Goal: Communication & Community: Answer question/provide support

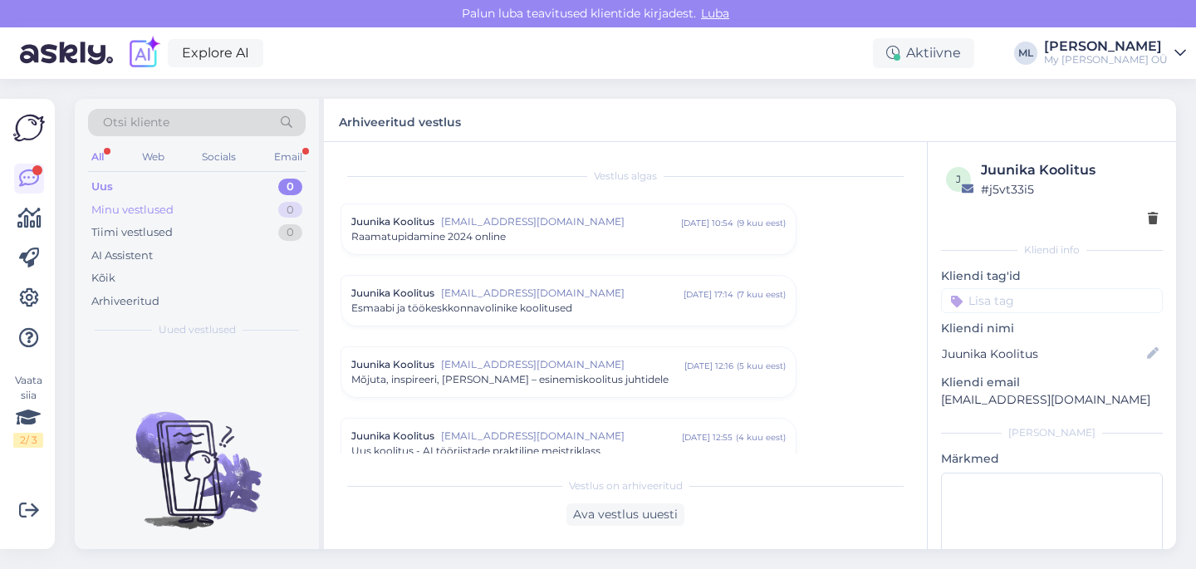
scroll to position [1758, 0]
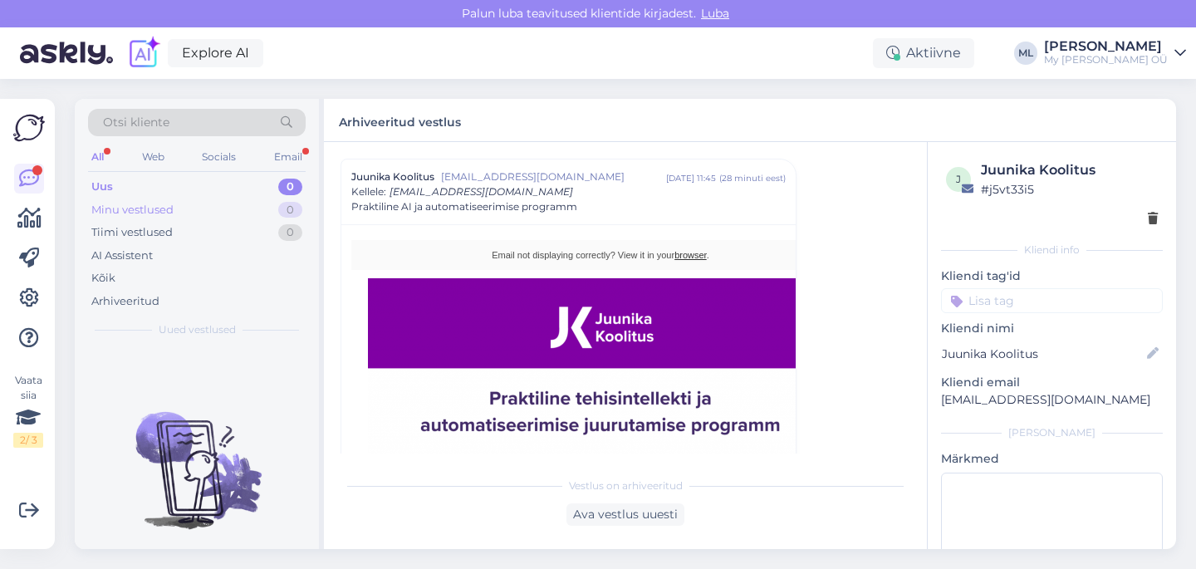
click at [127, 198] on div "Minu vestlused 0" at bounding box center [197, 209] width 218 height 23
click at [113, 194] on div "Uus 1" at bounding box center [197, 186] width 218 height 23
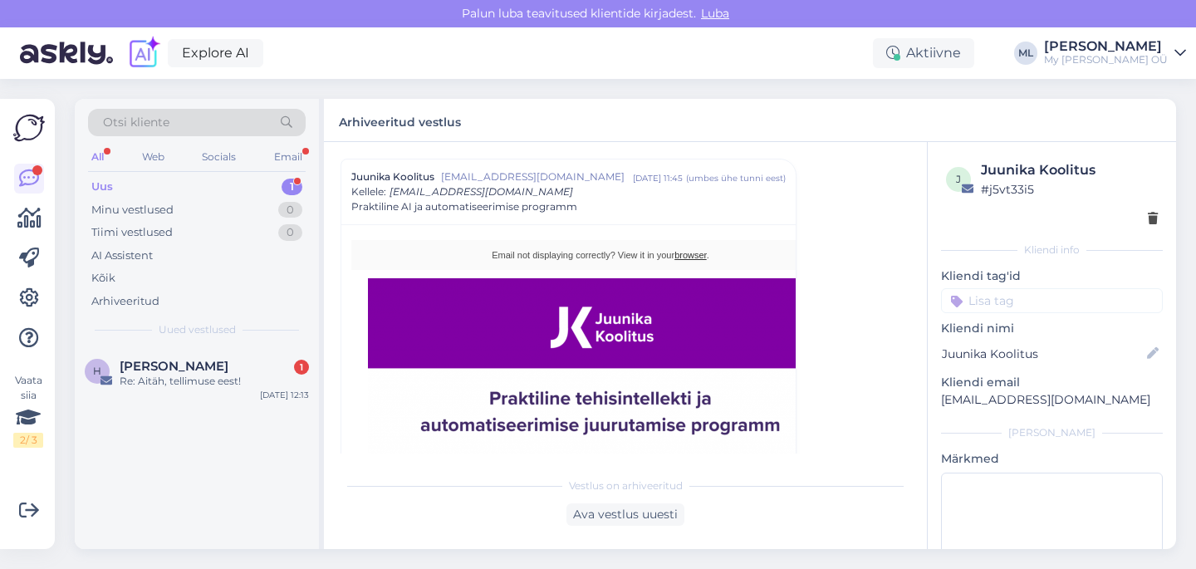
drag, startPoint x: 180, startPoint y: 343, endPoint x: 170, endPoint y: 356, distance: 16.6
click at [180, 343] on div "Otsi kliente All Web Socials Email Uus 1 Minu vestlused 0 Tiimi vestlused 0 AI …" at bounding box center [197, 223] width 244 height 248
click at [163, 369] on span "[PERSON_NAME]" at bounding box center [174, 366] width 109 height 15
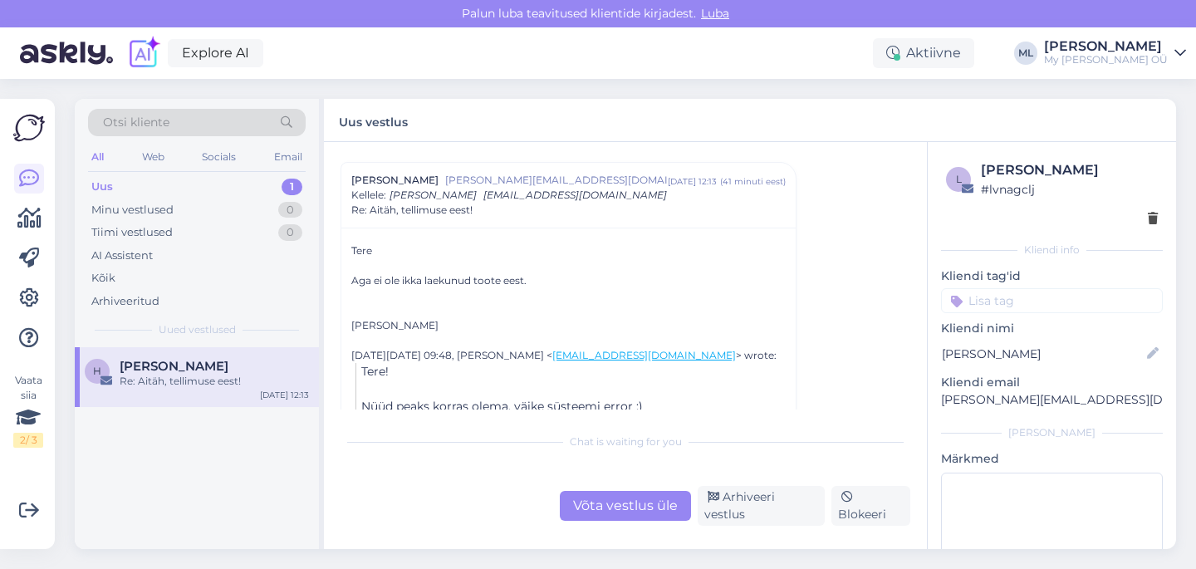
scroll to position [340, 0]
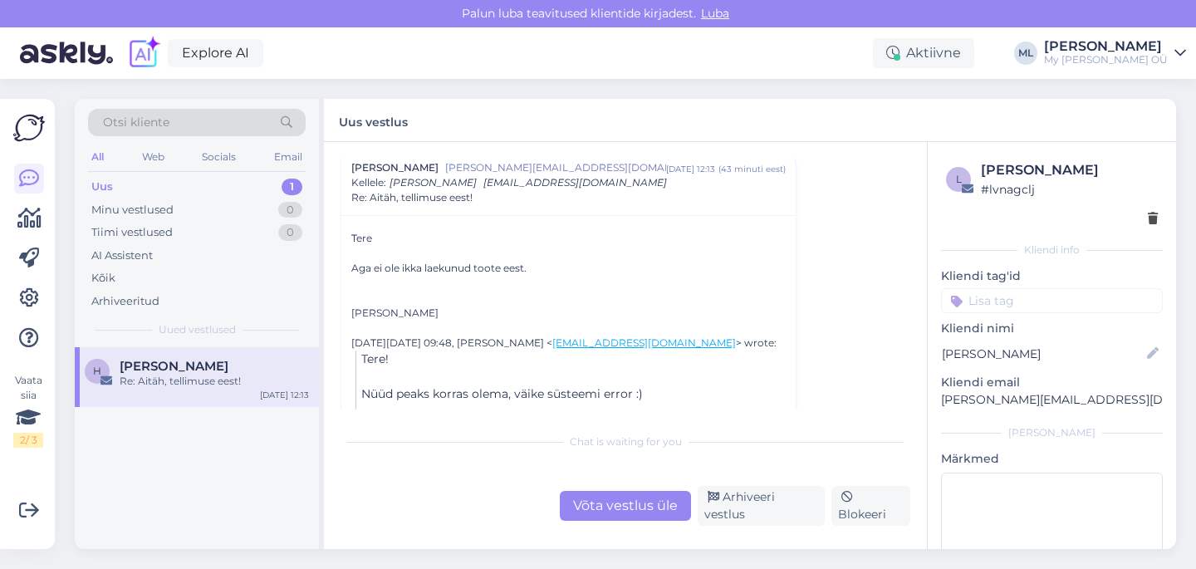
click at [198, 179] on div "Uus 1" at bounding box center [197, 186] width 218 height 23
click at [214, 389] on div "H [PERSON_NAME] Re: Aitäh, tellimuse eest! [DATE] 12:13" at bounding box center [197, 377] width 244 height 60
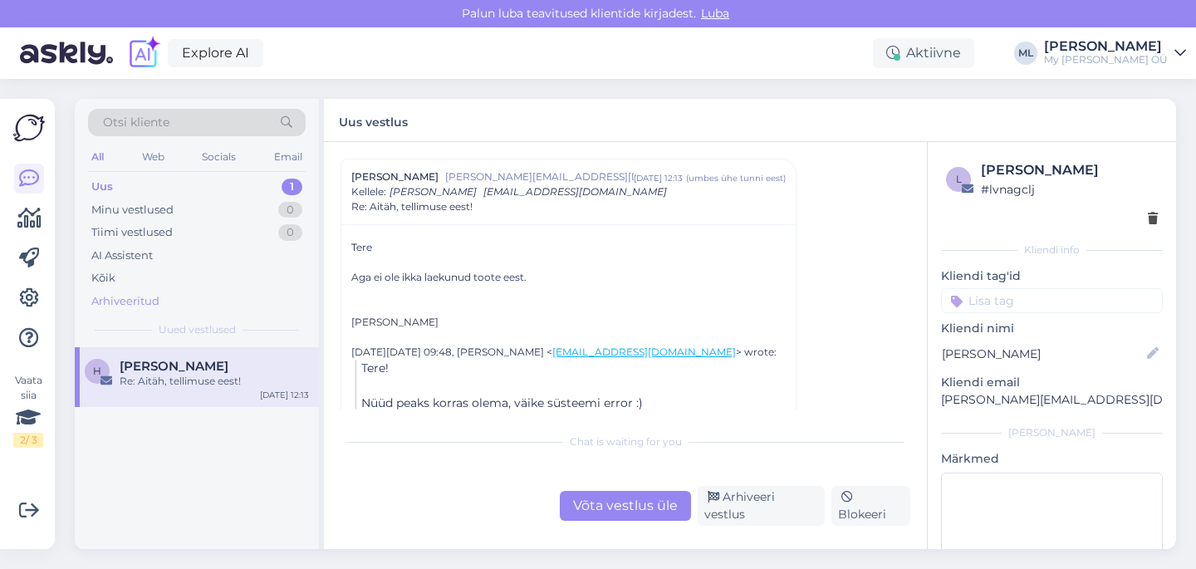
click at [123, 303] on div "Arhiveeritud" at bounding box center [125, 301] width 68 height 17
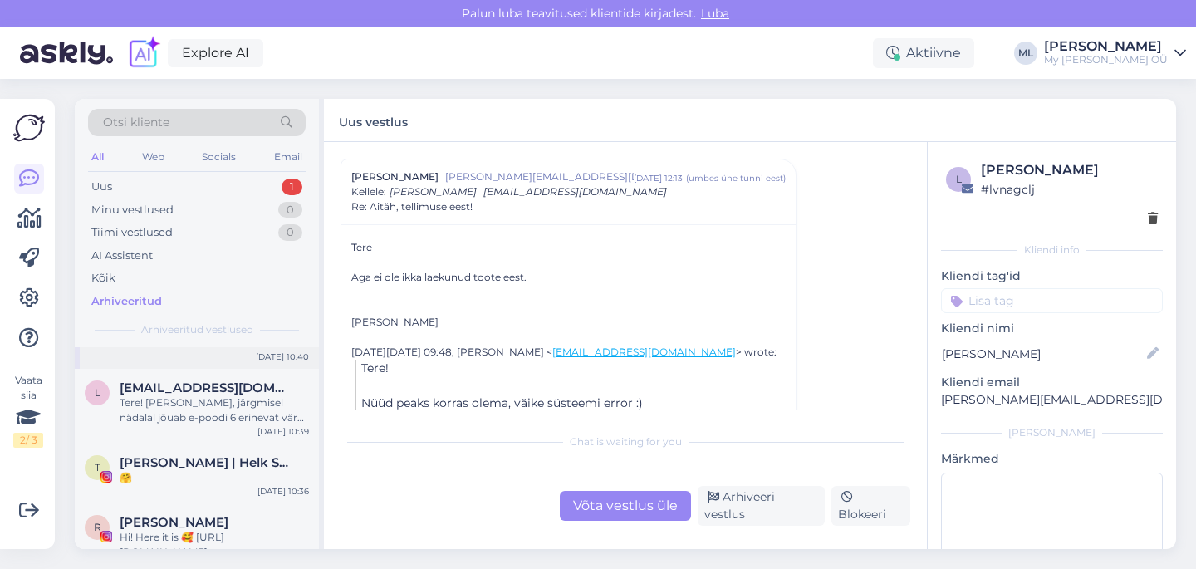
scroll to position [194, 0]
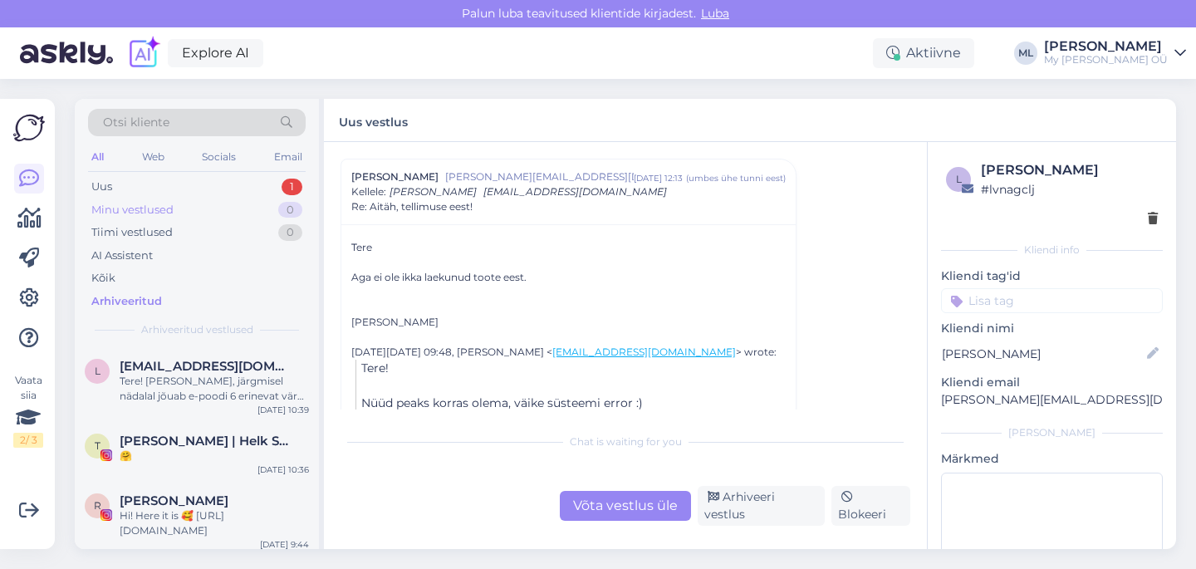
click at [108, 206] on div "Minu vestlused" at bounding box center [132, 210] width 82 height 17
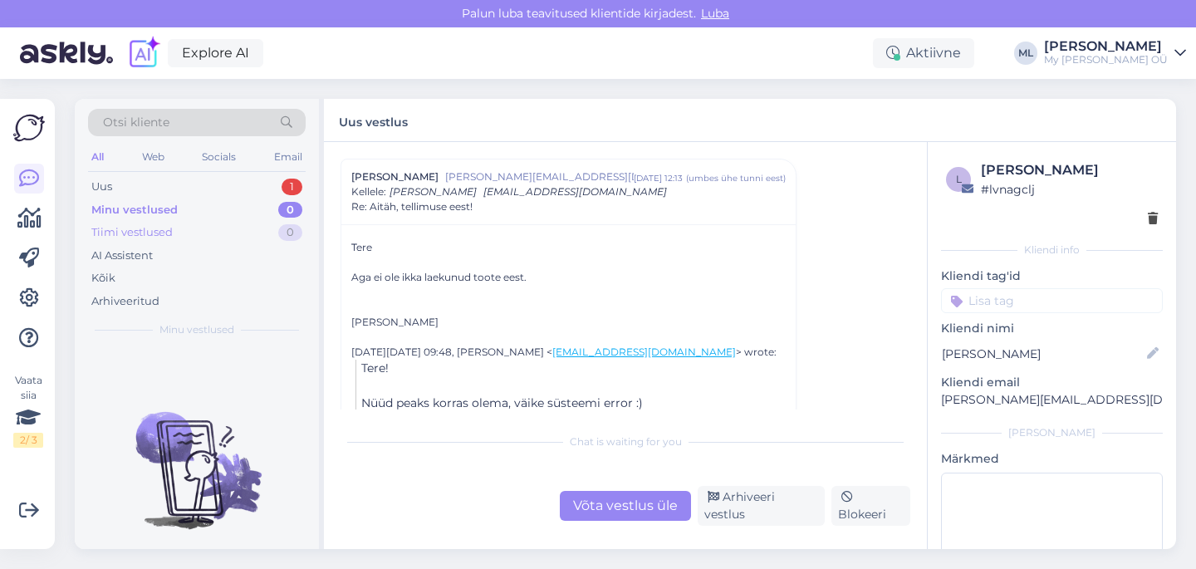
click at [110, 229] on div "Tiimi vestlused" at bounding box center [131, 232] width 81 height 17
click at [89, 189] on div "Uus 1" at bounding box center [197, 186] width 218 height 23
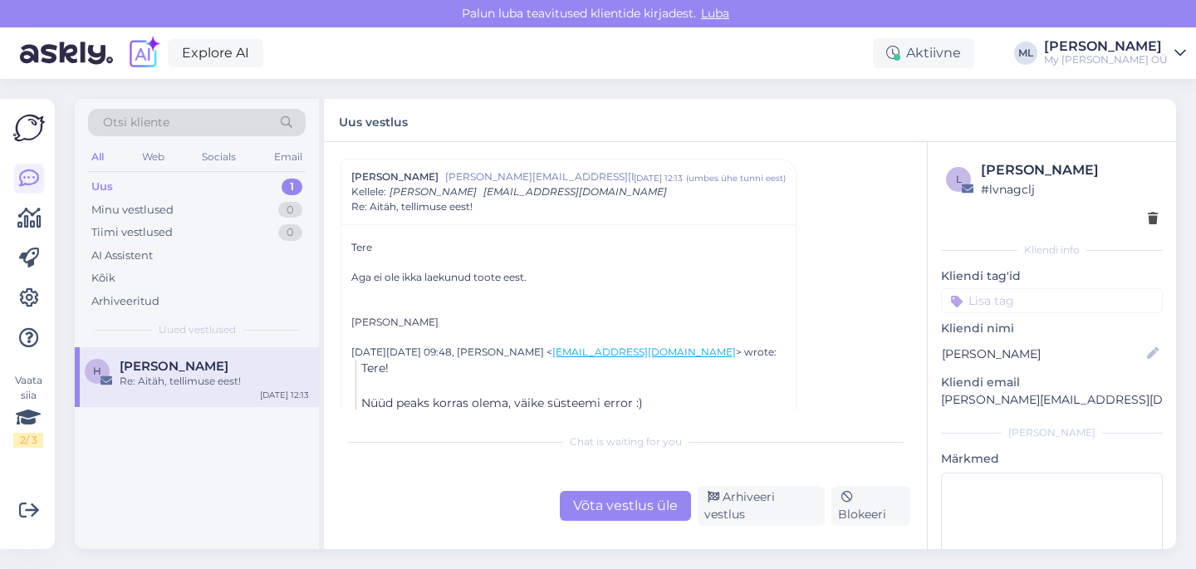
click at [17, 195] on div at bounding box center [29, 258] width 30 height 189
click at [227, 157] on div "Socials" at bounding box center [218, 157] width 41 height 22
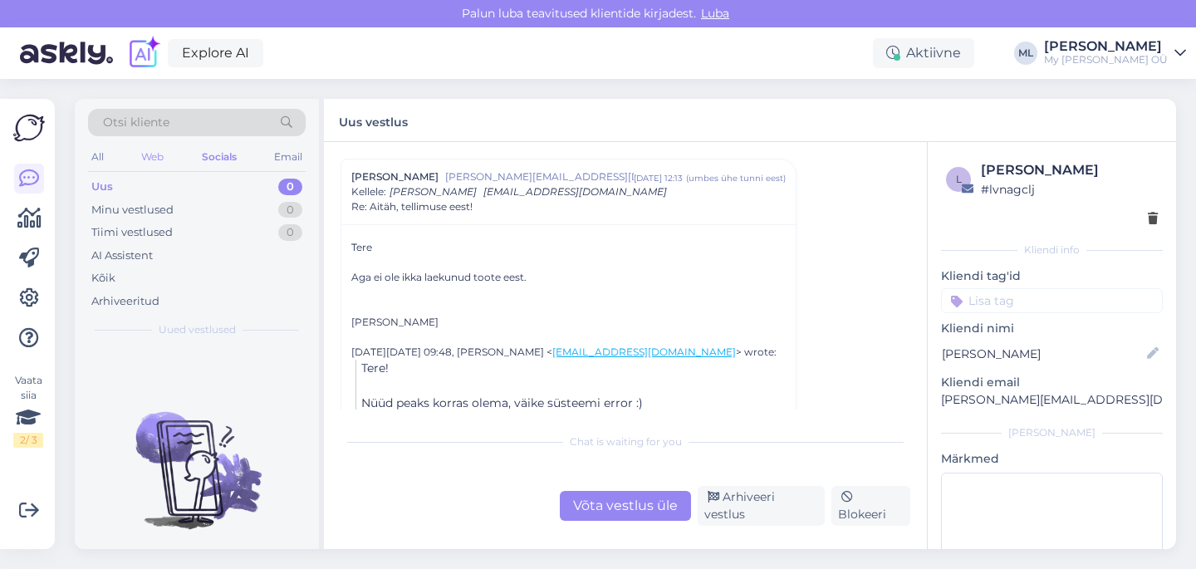
click at [163, 154] on div "Web" at bounding box center [152, 157] width 29 height 22
click at [111, 154] on div "All Web Socials Email" at bounding box center [197, 159] width 218 height 26
click at [100, 153] on div "All" at bounding box center [97, 157] width 19 height 22
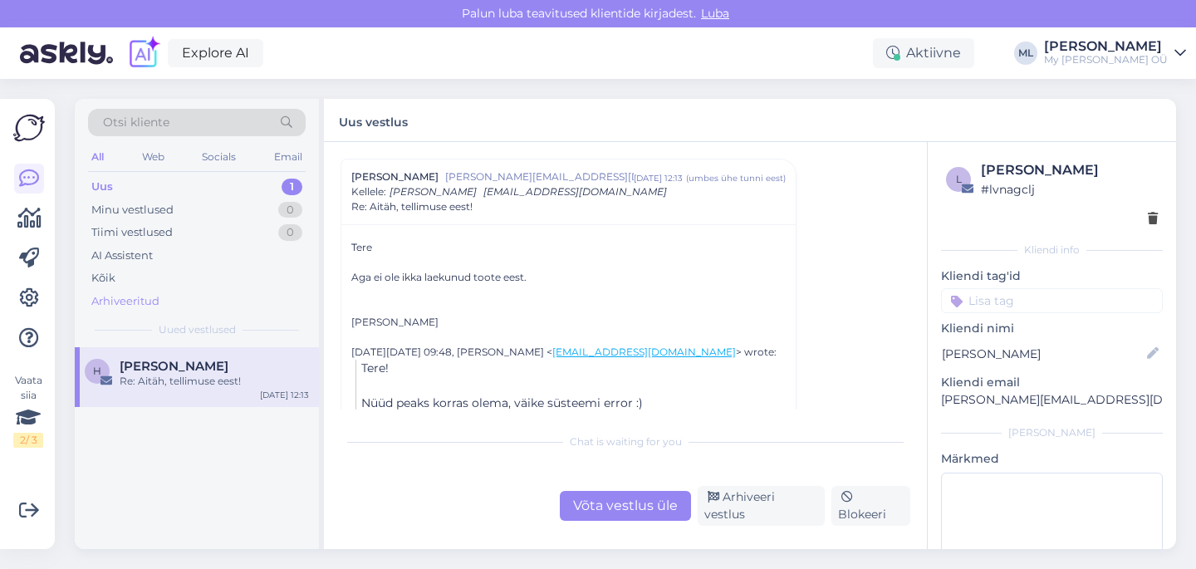
click at [116, 307] on div "Arhiveeritud" at bounding box center [125, 301] width 68 height 17
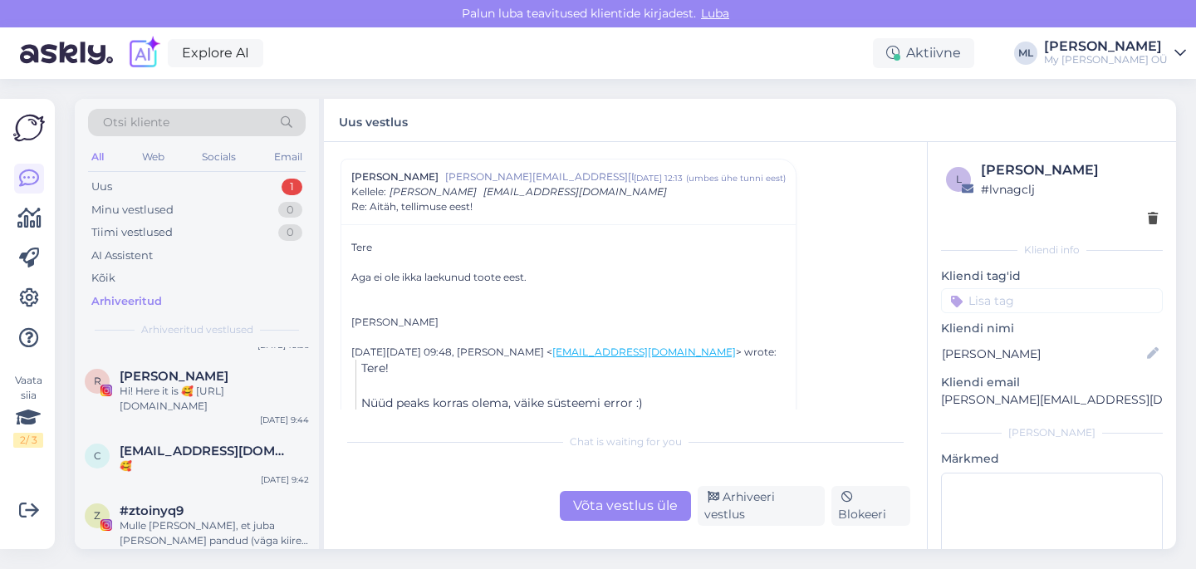
scroll to position [345, 0]
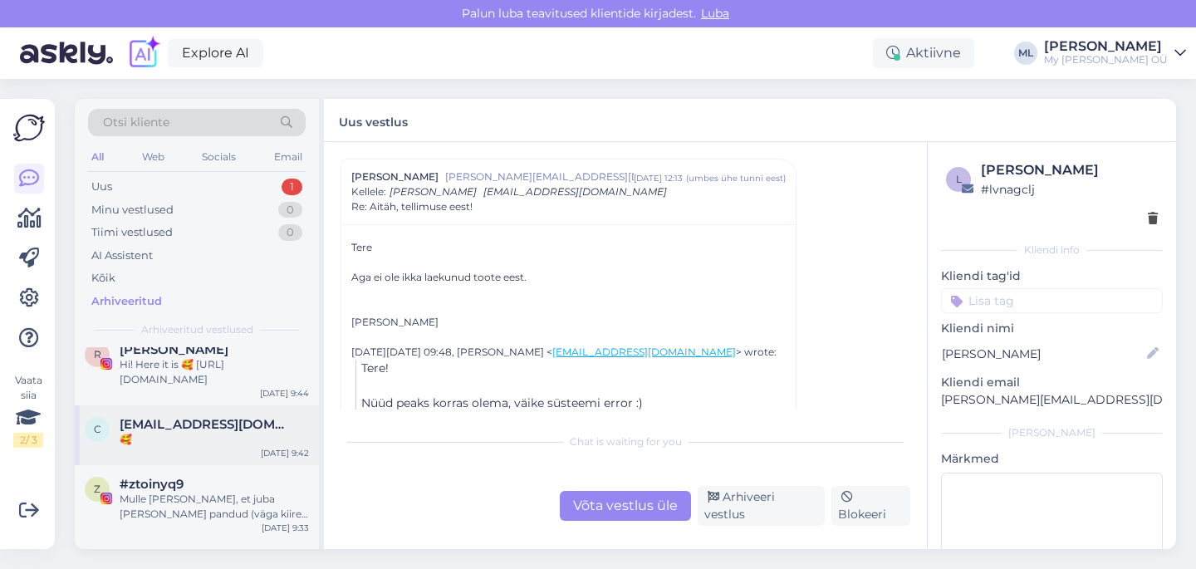
click at [171, 426] on span "[EMAIL_ADDRESS][DOMAIN_NAME]" at bounding box center [206, 424] width 173 height 15
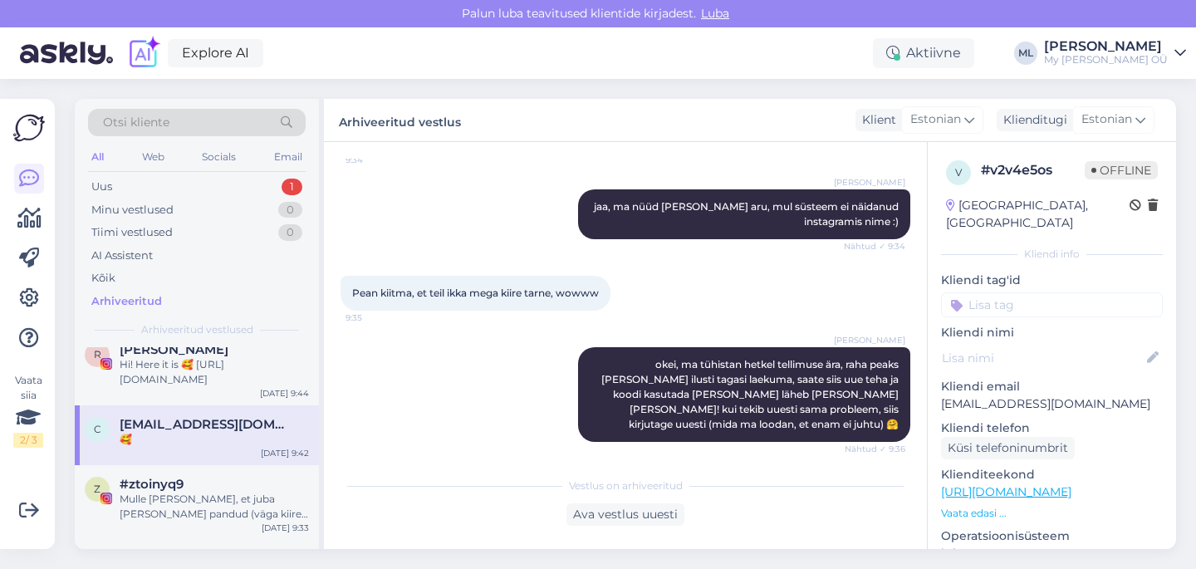
scroll to position [909, 0]
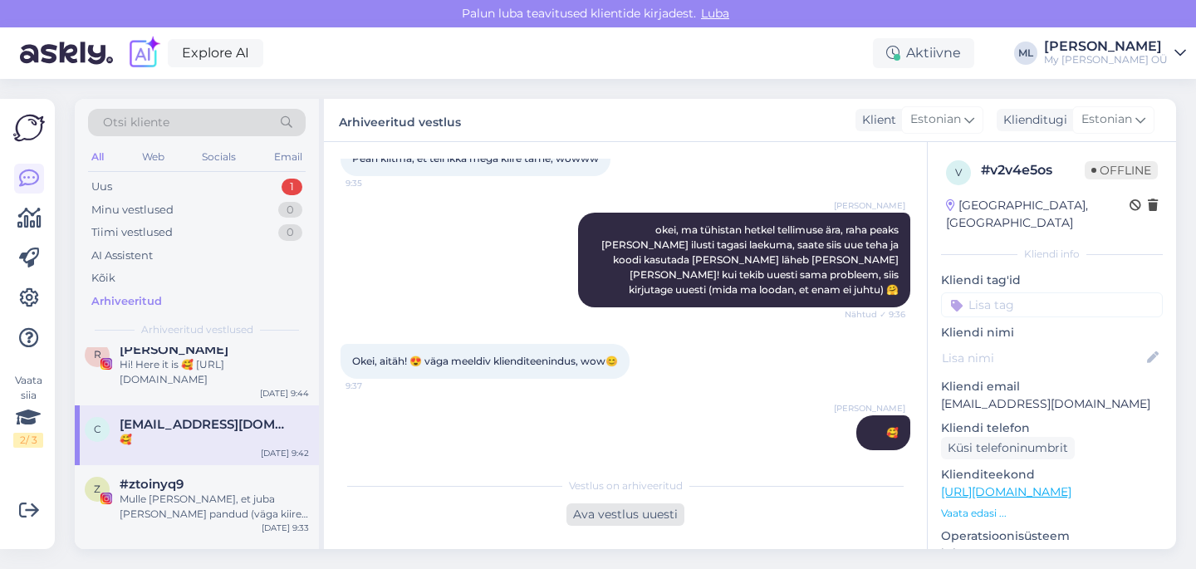
click at [634, 521] on div "Ava vestlus uuesti" at bounding box center [625, 514] width 118 height 22
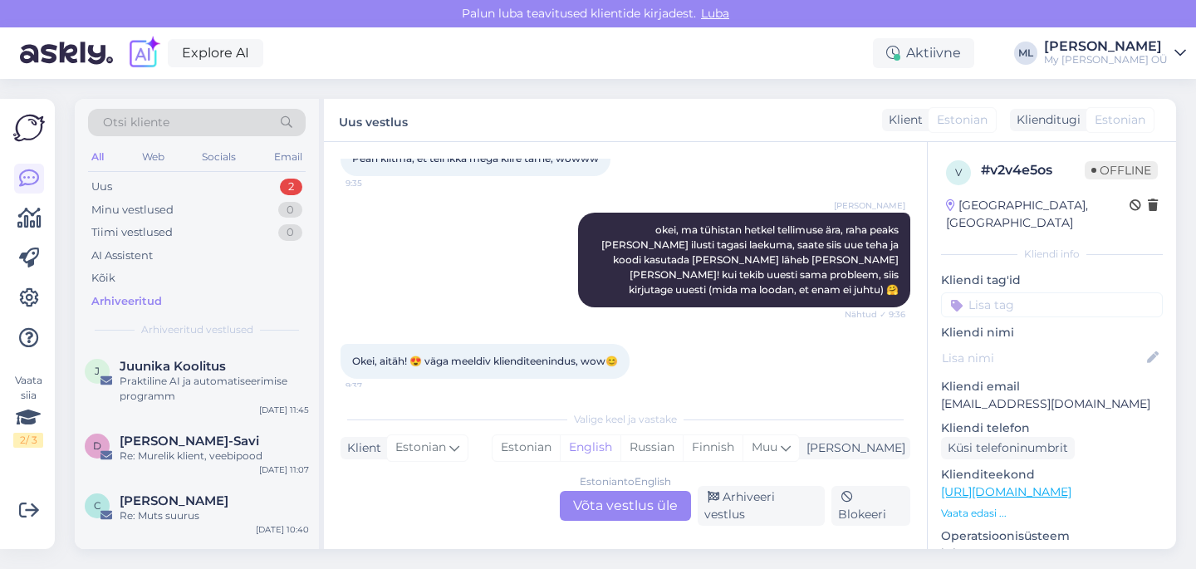
click at [666, 508] on div "Estonian to English Võta vestlus üle" at bounding box center [625, 506] width 131 height 30
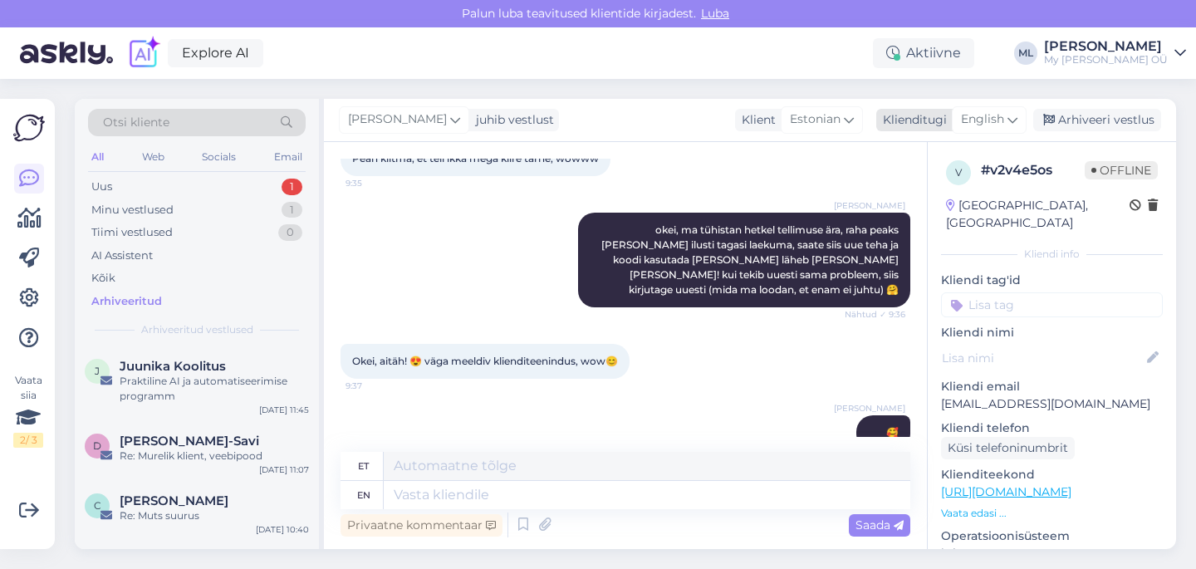
click at [992, 116] on span "English" at bounding box center [982, 119] width 43 height 18
type input "est"
click at [925, 186] on link "Estonian" at bounding box center [951, 193] width 183 height 27
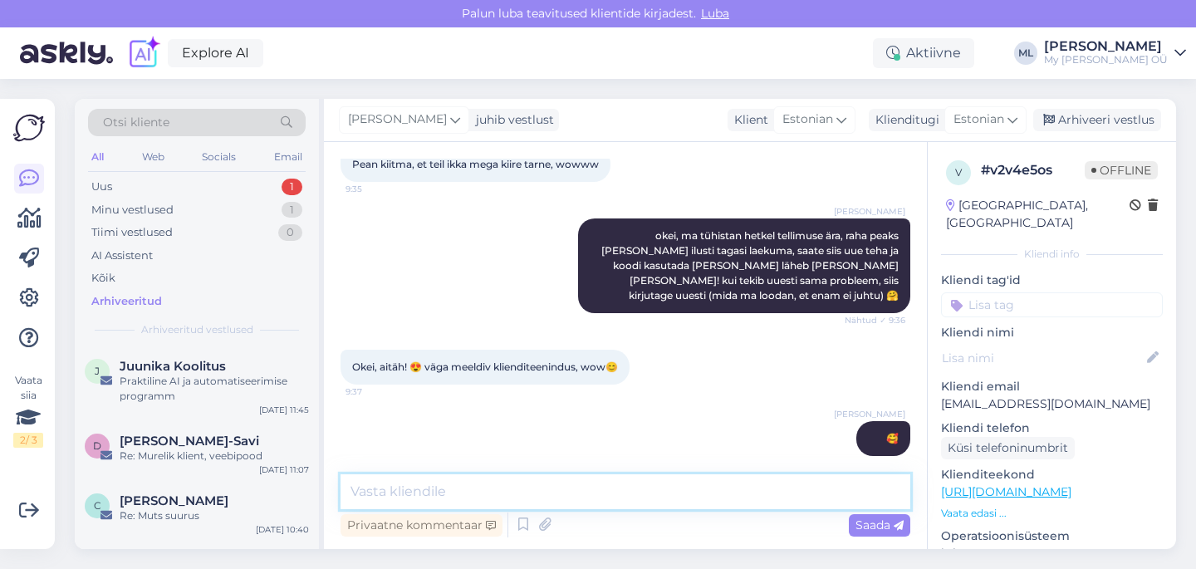
click at [397, 485] on textarea at bounding box center [625, 491] width 570 height 35
type textarea "T"
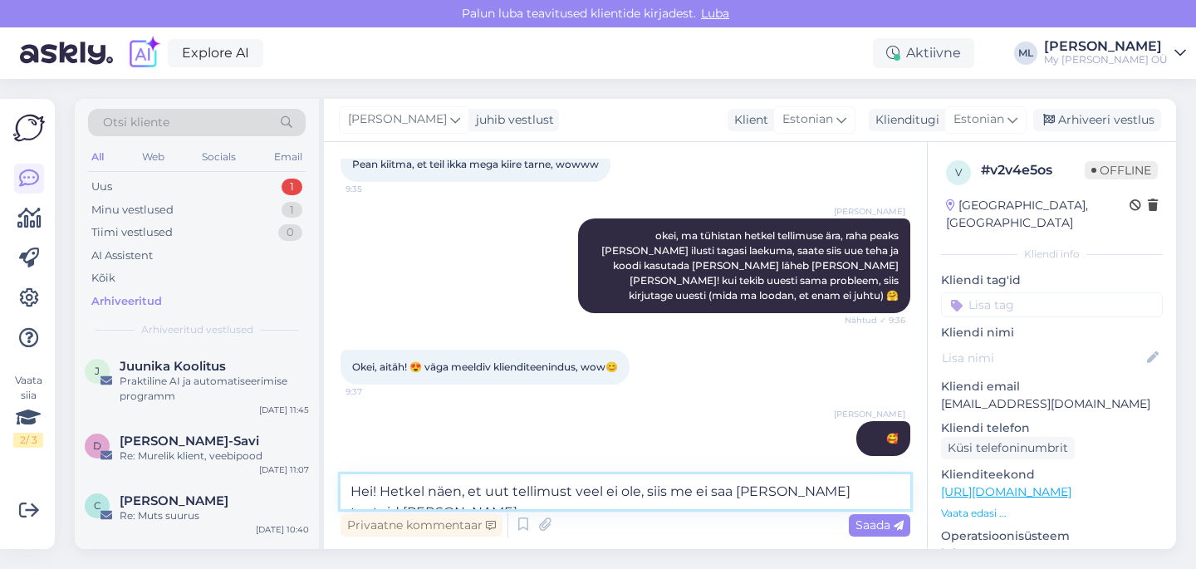
scroll to position [909, 0]
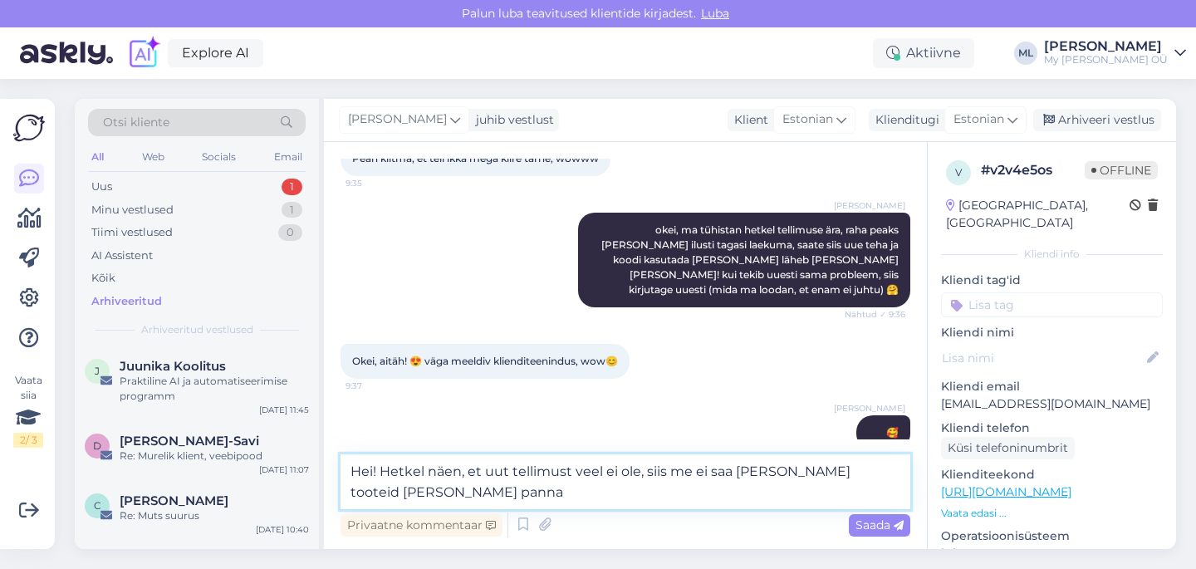
click at [425, 496] on textarea "Hei! Hetkel näen, et uut tellimust veel ei ole, siis me ei saa [PERSON_NAME] to…" at bounding box center [625, 481] width 570 height 55
type textarea "Hei! Hetkel näen, et uut tellimust veel ei ole, siis me ei saa [PERSON_NAME] to…"
click at [858, 525] on span "Saada" at bounding box center [879, 524] width 48 height 15
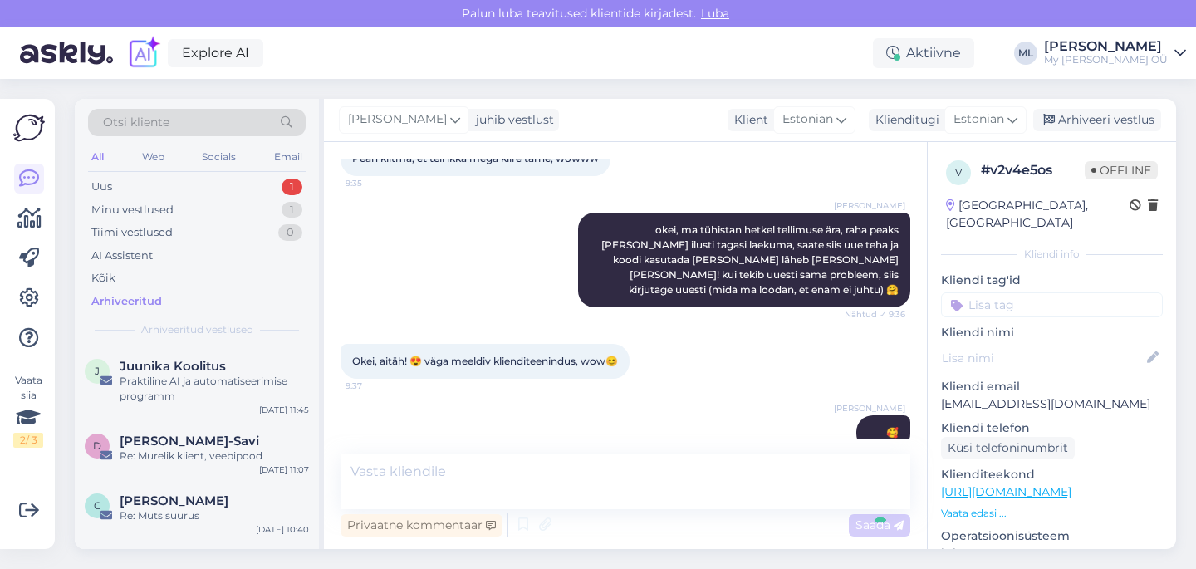
scroll to position [990, 0]
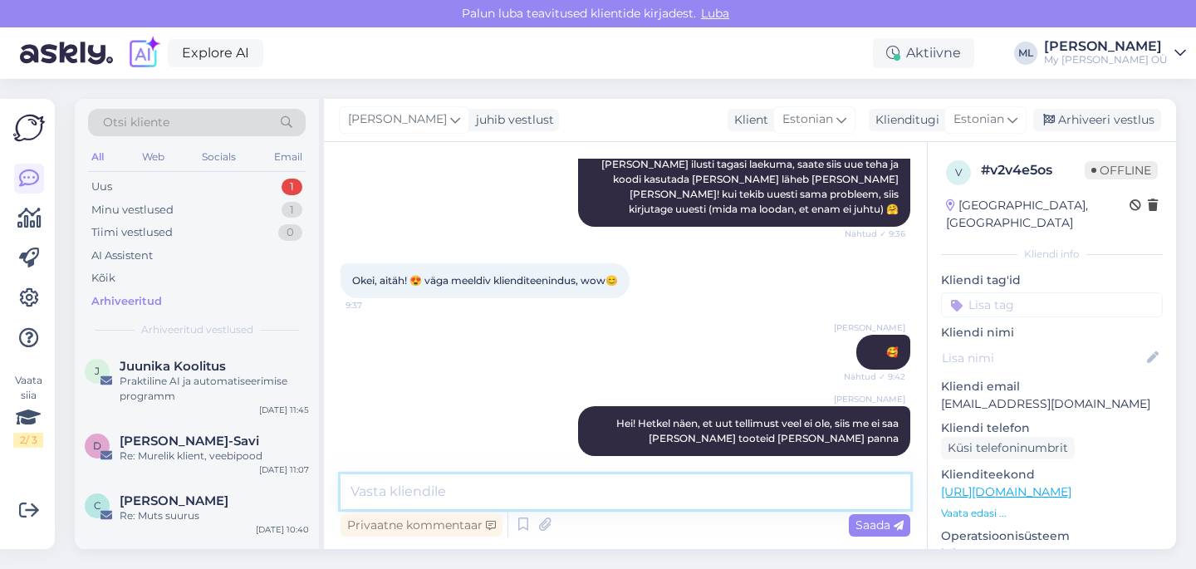
click at [472, 495] on textarea at bounding box center [625, 491] width 570 height 35
click at [134, 210] on div "Minu vestlused" at bounding box center [132, 210] width 82 height 17
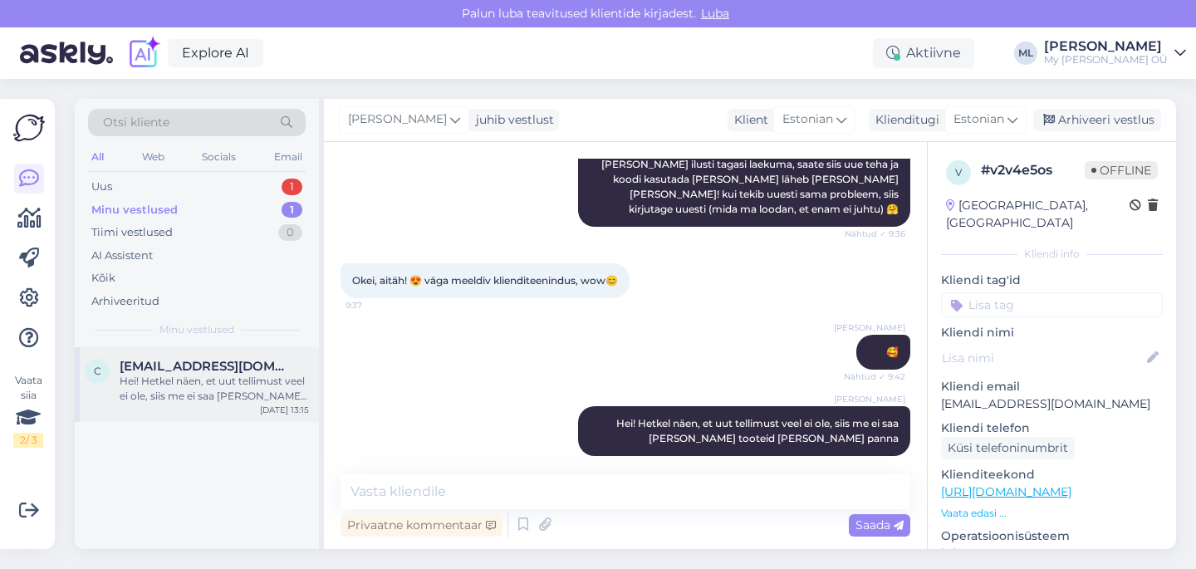
click at [193, 383] on div "Hei! Hetkel näen, et uut tellimust veel ei ole, siis me ei saa [PERSON_NAME] to…" at bounding box center [214, 389] width 189 height 30
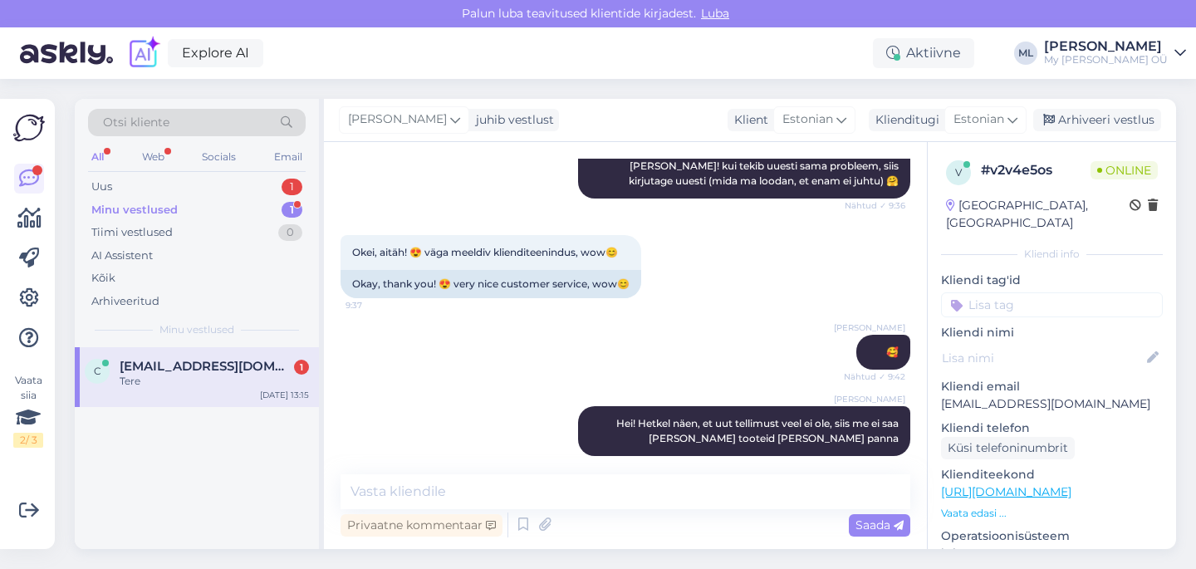
scroll to position [1174, 0]
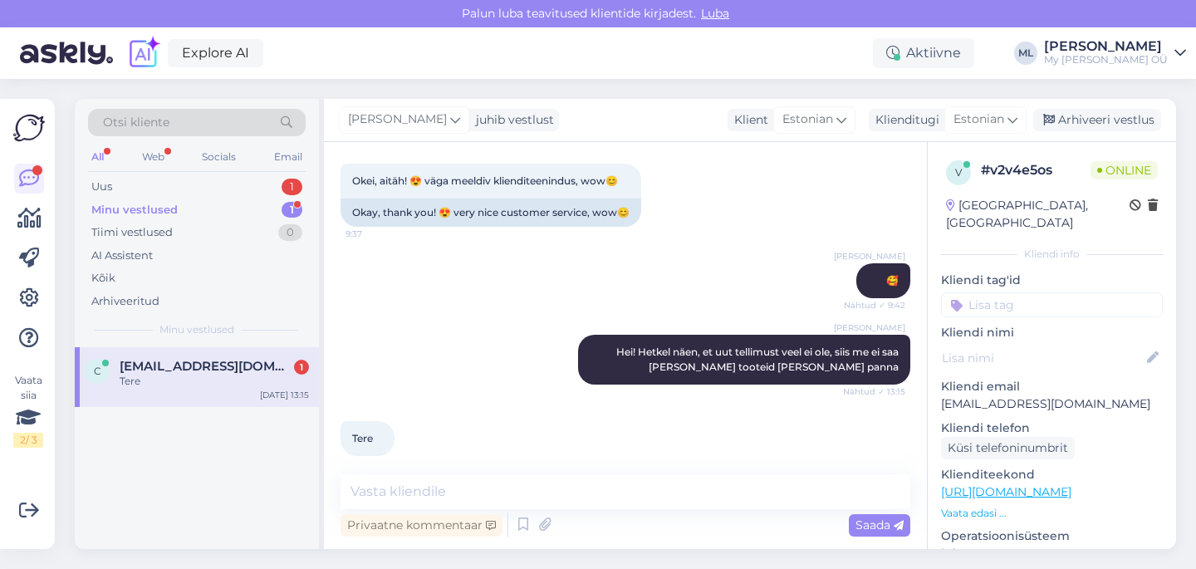
click at [166, 372] on span "[EMAIL_ADDRESS][DOMAIN_NAME]" at bounding box center [206, 366] width 173 height 15
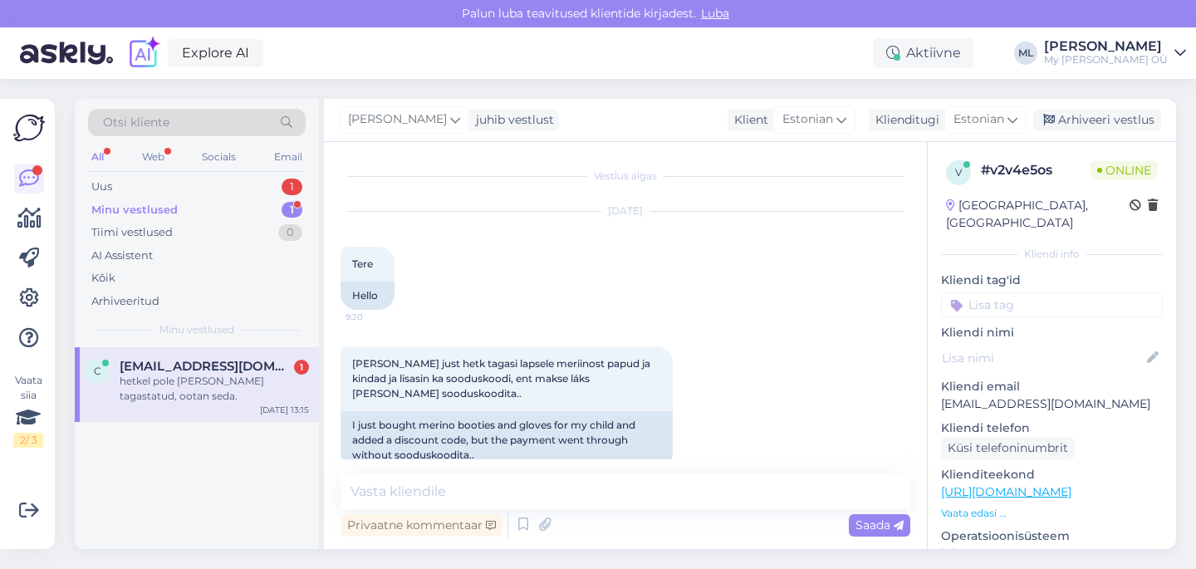
scroll to position [1245, 0]
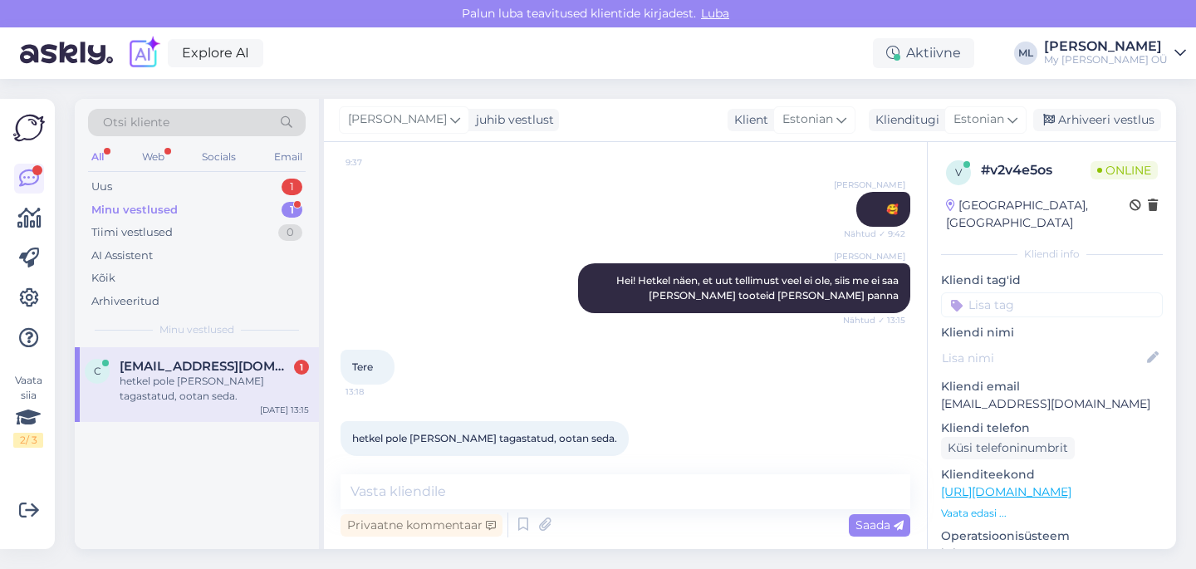
click at [203, 377] on div "hetkel pole [PERSON_NAME] tagastatud, ootan seda." at bounding box center [214, 389] width 189 height 30
click at [359, 492] on textarea at bounding box center [625, 491] width 570 height 35
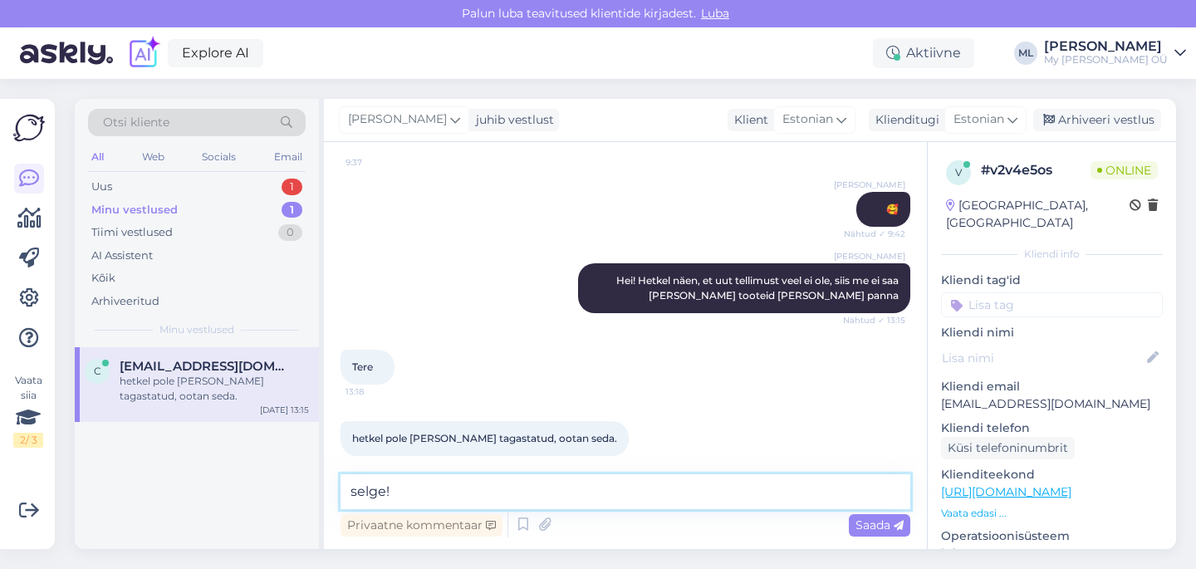
click at [360, 488] on textarea "selge!" at bounding box center [625, 491] width 570 height 35
click at [403, 501] on textarea "Selge!" at bounding box center [625, 491] width 570 height 35
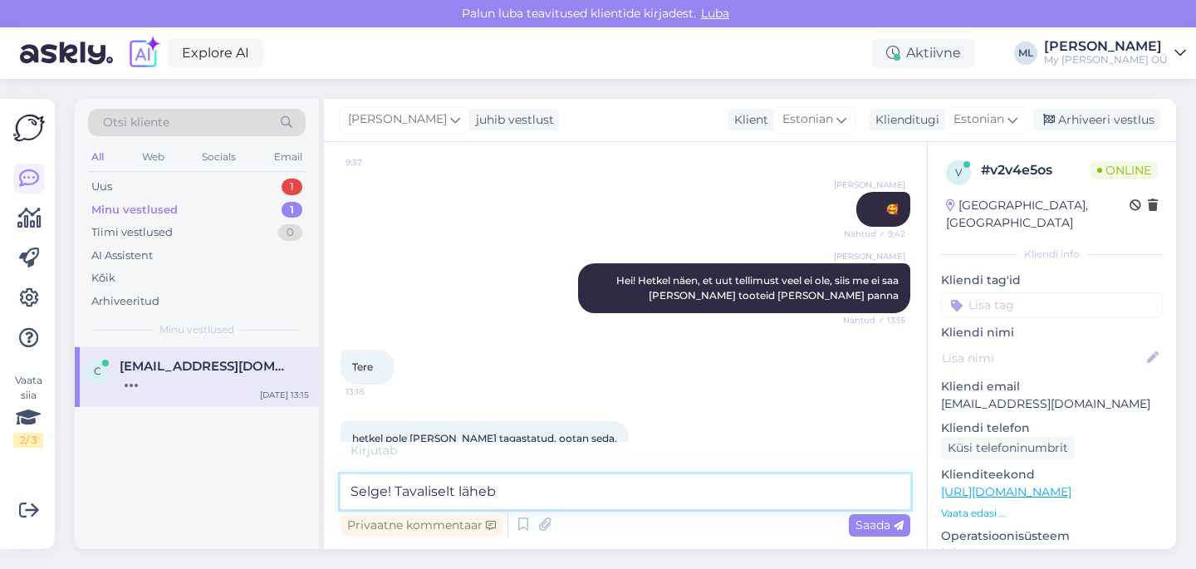
scroll to position [1317, 0]
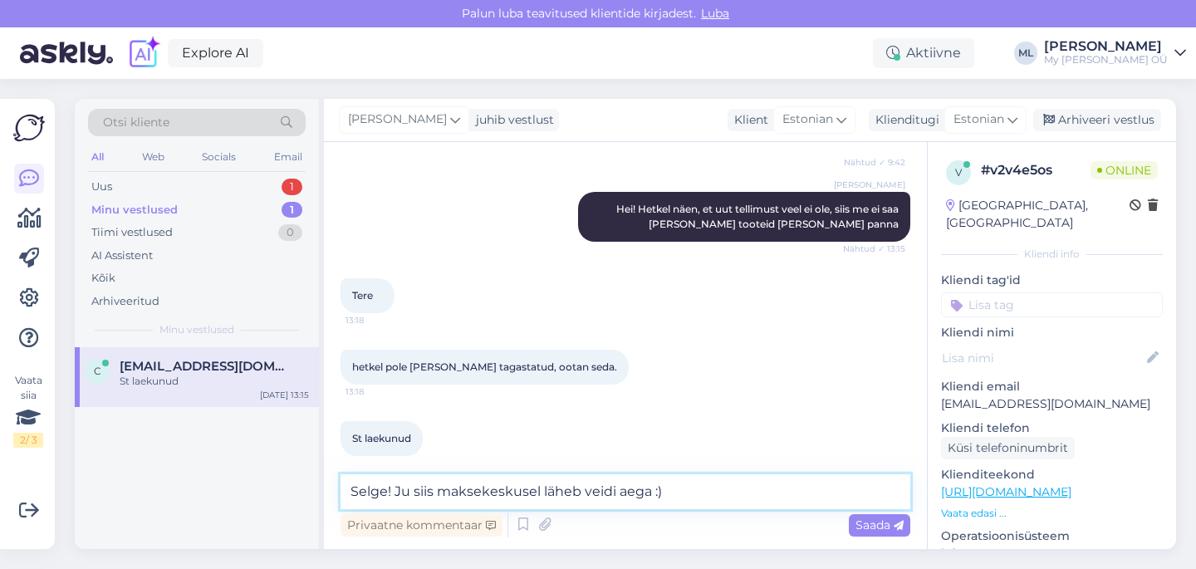
type textarea "Selge! Ju siis maksekeskusel läheb veidi aega :)"
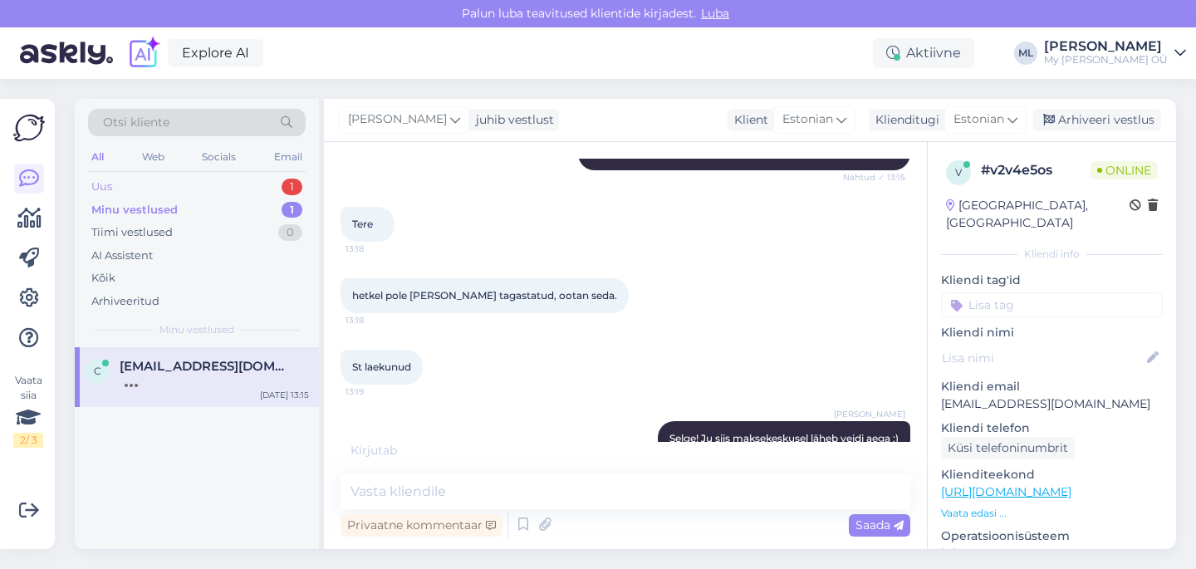
click at [129, 186] on div "Uus 1" at bounding box center [197, 186] width 218 height 23
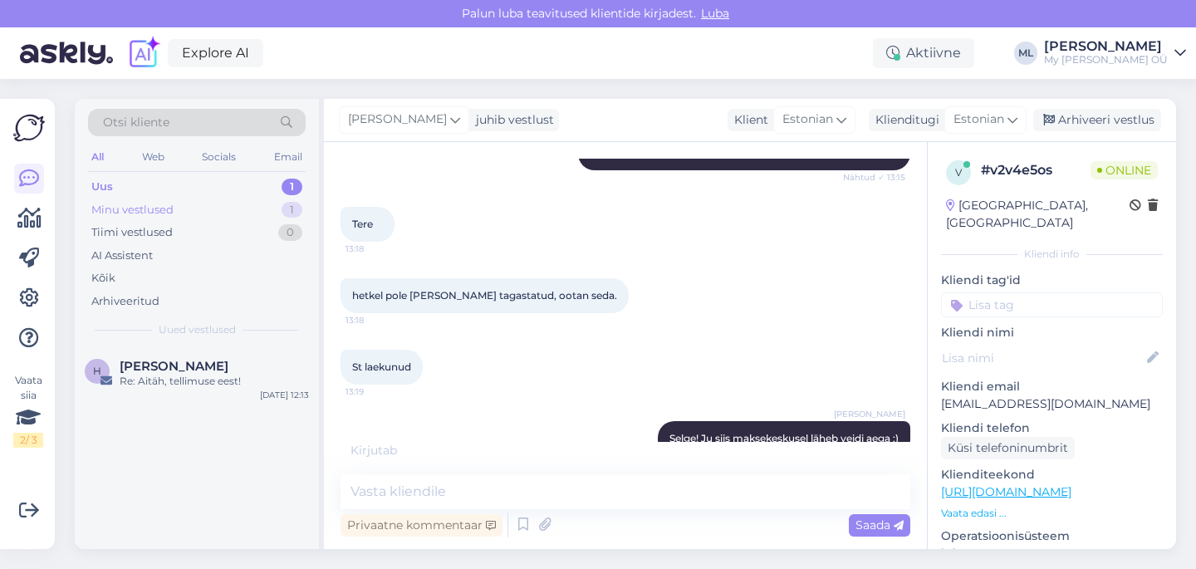
click at [130, 204] on div "Minu vestlused" at bounding box center [132, 210] width 82 height 17
click at [174, 408] on div "c [EMAIL_ADDRESS][DOMAIN_NAME] Selge! Ju siis maksekeskusel läheb veidi aega :)…" at bounding box center [197, 384] width 244 height 75
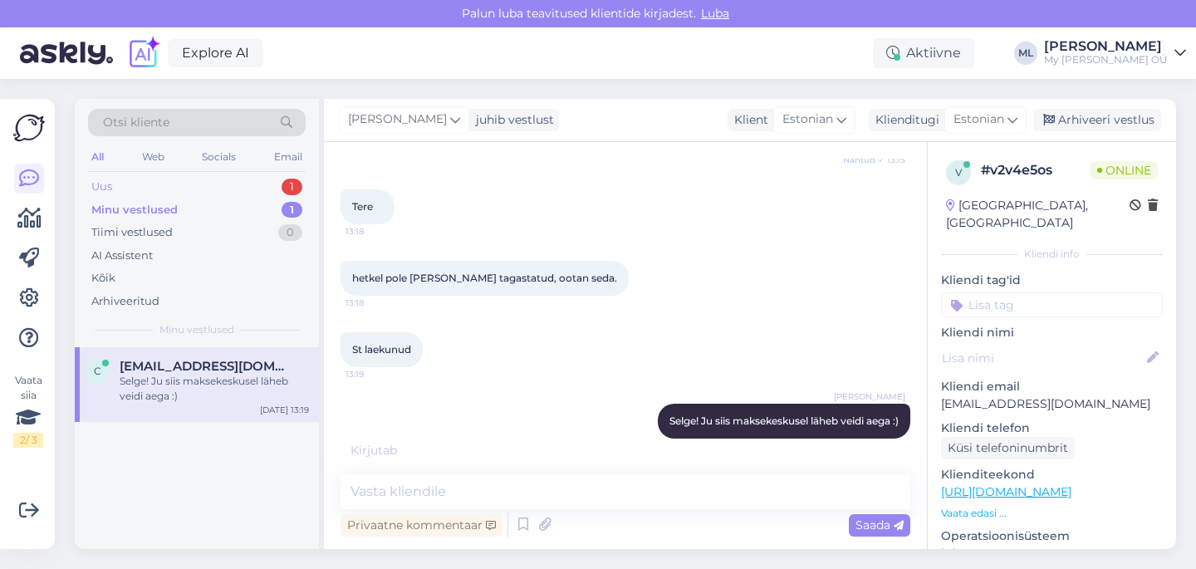
click at [133, 188] on div "Uus 1" at bounding box center [197, 186] width 218 height 23
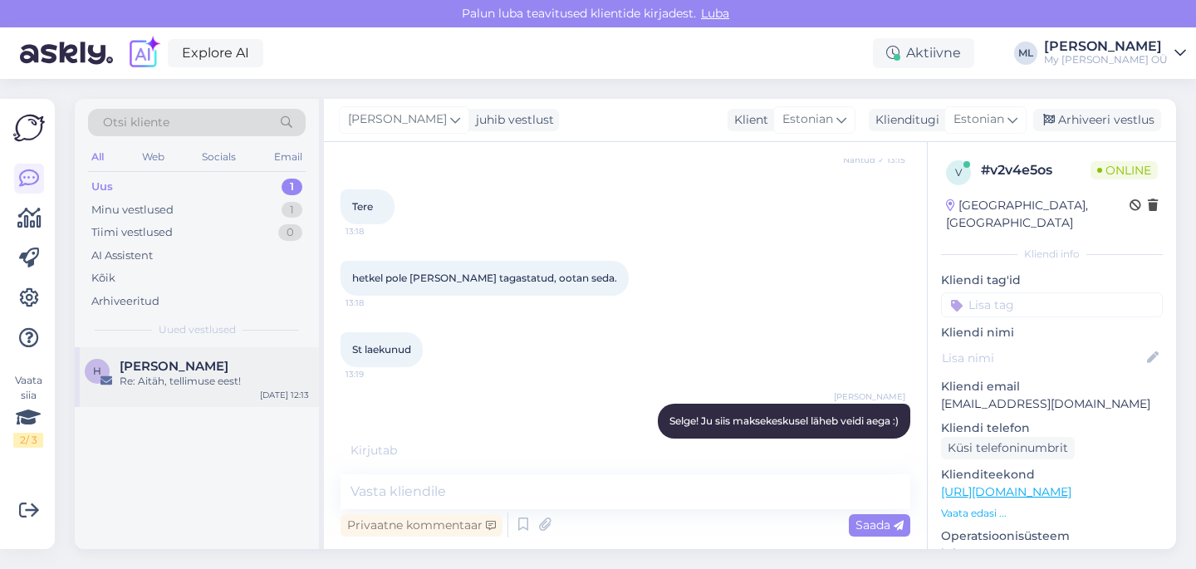
click at [177, 379] on div "Re: Aitäh, tellimuse eest!" at bounding box center [214, 381] width 189 height 15
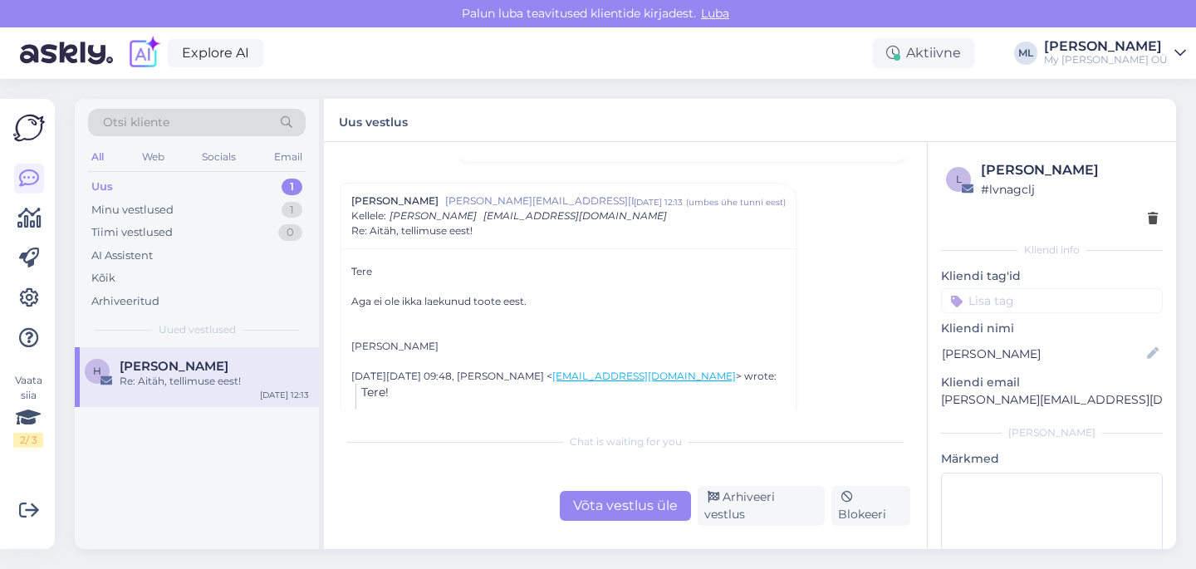
scroll to position [310, 0]
click at [193, 216] on div "Minu vestlused 1" at bounding box center [197, 209] width 218 height 23
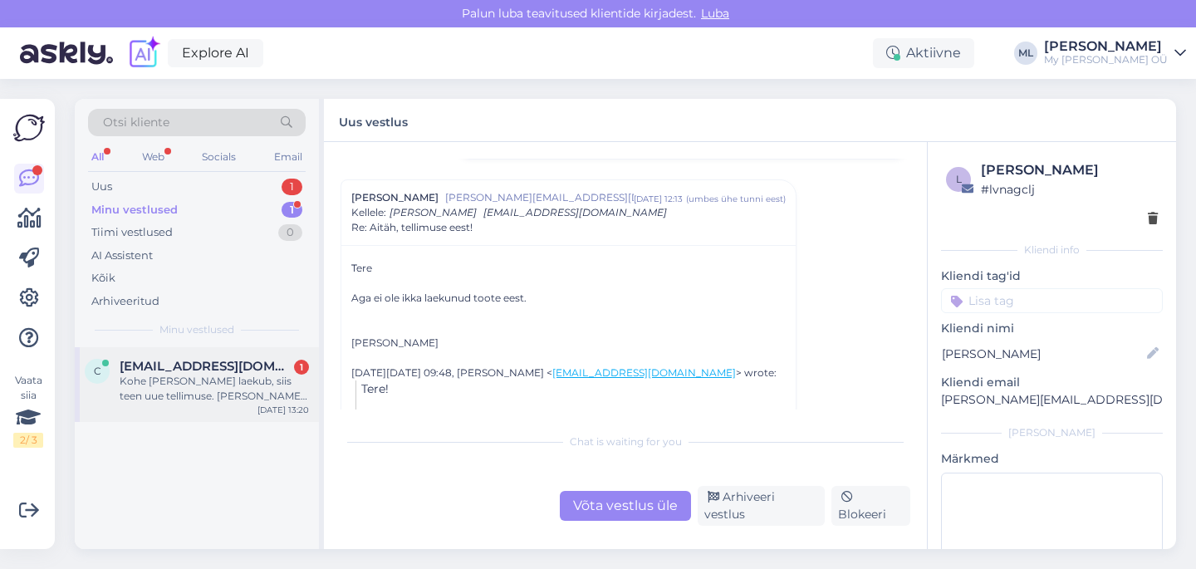
click at [247, 352] on div "c [EMAIL_ADDRESS][DOMAIN_NAME] 1 Kohe [PERSON_NAME] laekub, siis teen uue telli…" at bounding box center [197, 384] width 244 height 75
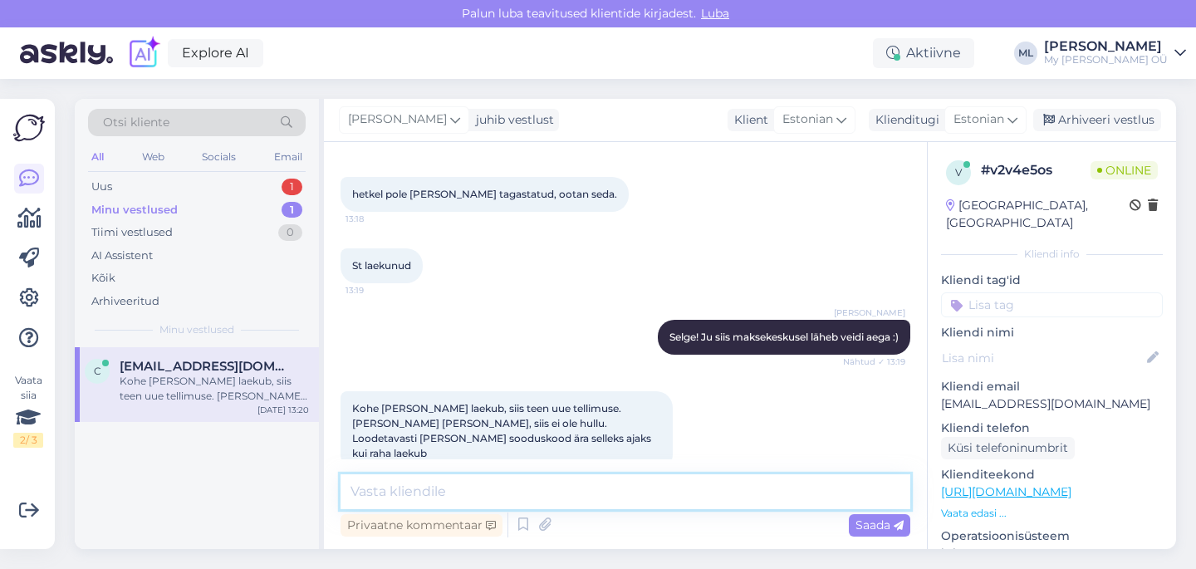
click at [477, 490] on textarea at bounding box center [625, 491] width 570 height 35
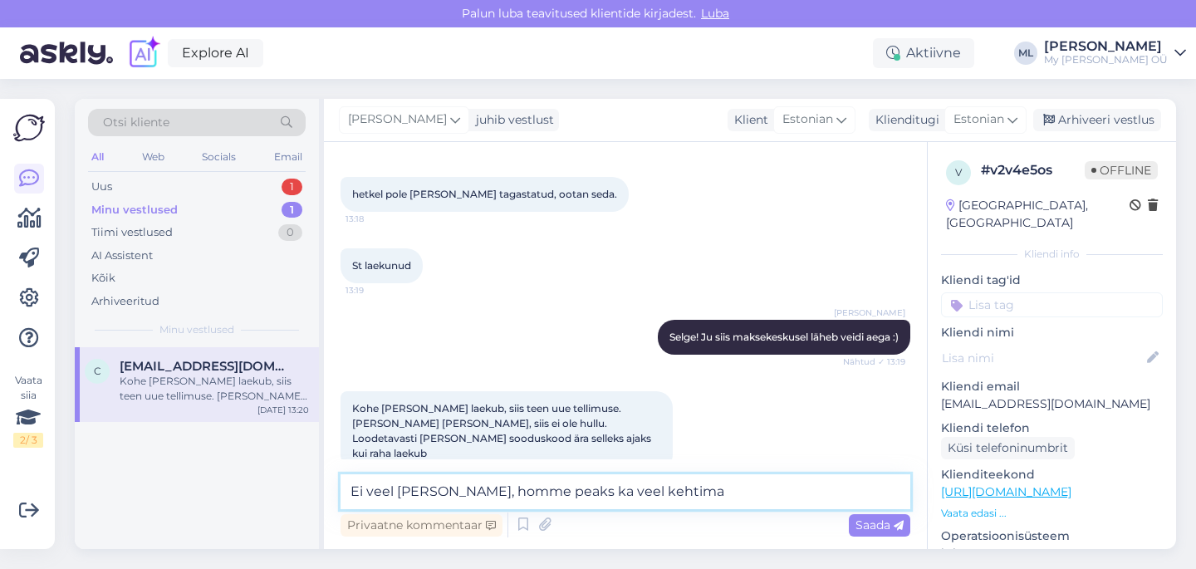
type textarea "Ei veel [PERSON_NAME], homme peaks ka veel kehtima 🤗"
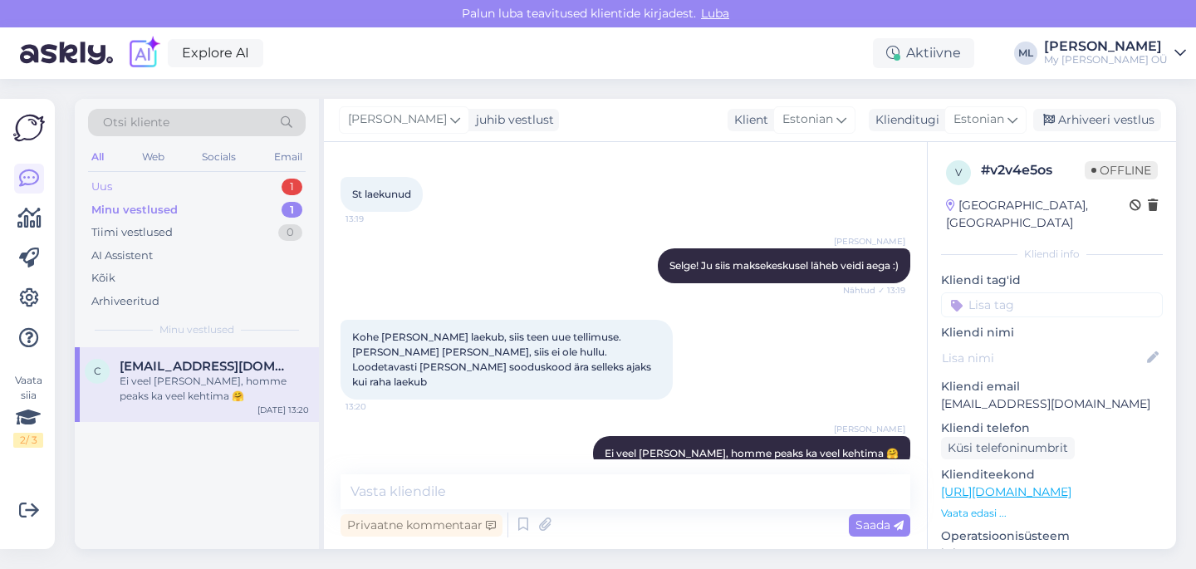
click at [109, 194] on div "Uus" at bounding box center [101, 186] width 21 height 17
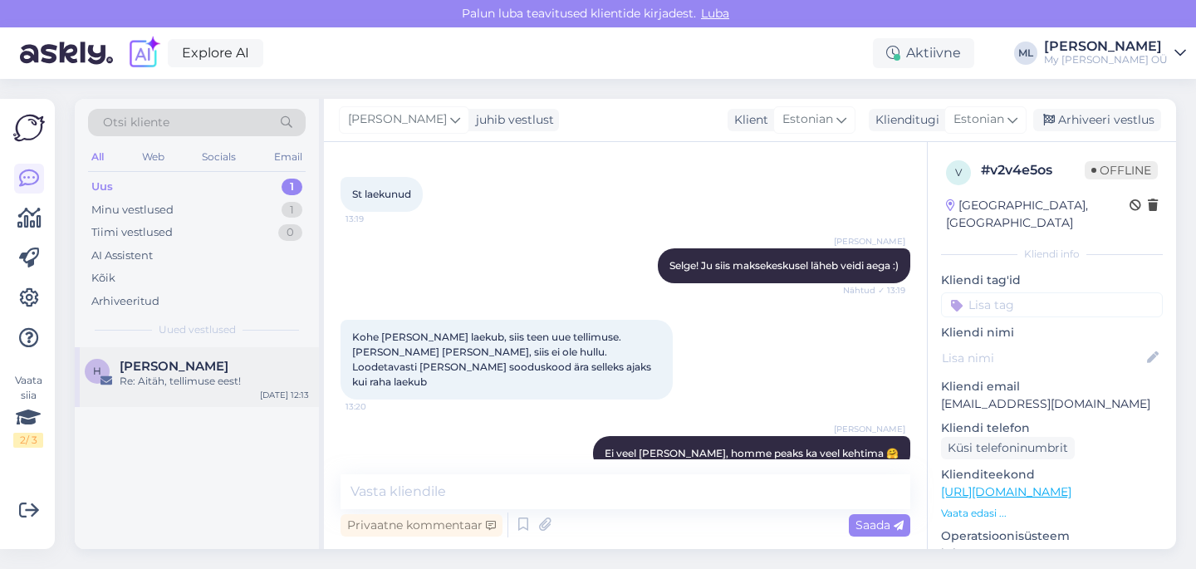
click at [188, 362] on span "[PERSON_NAME]" at bounding box center [174, 366] width 109 height 15
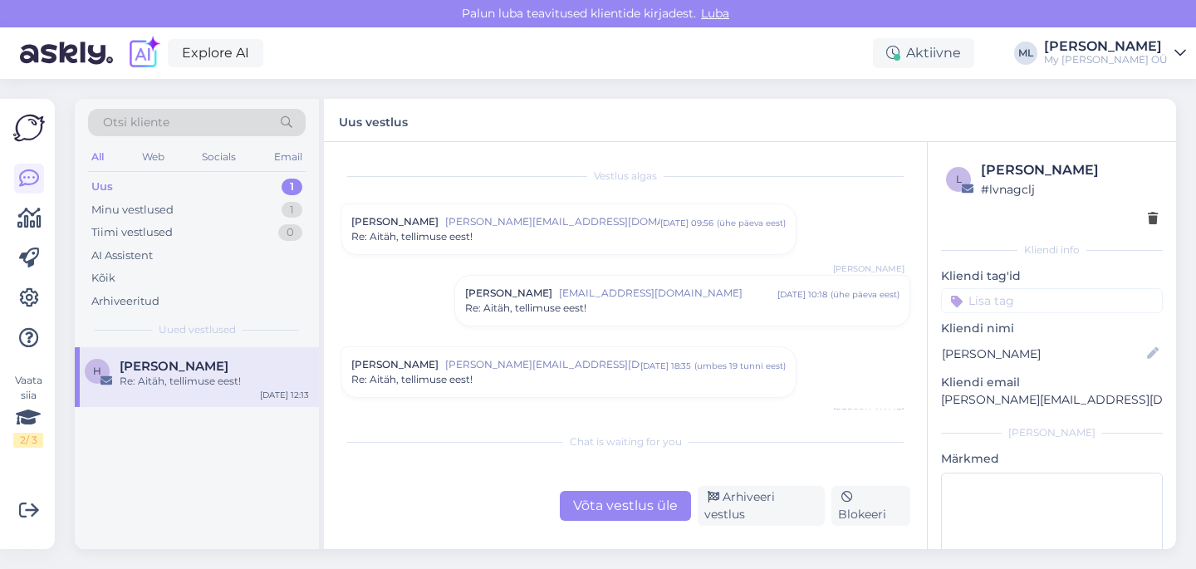
scroll to position [431, 0]
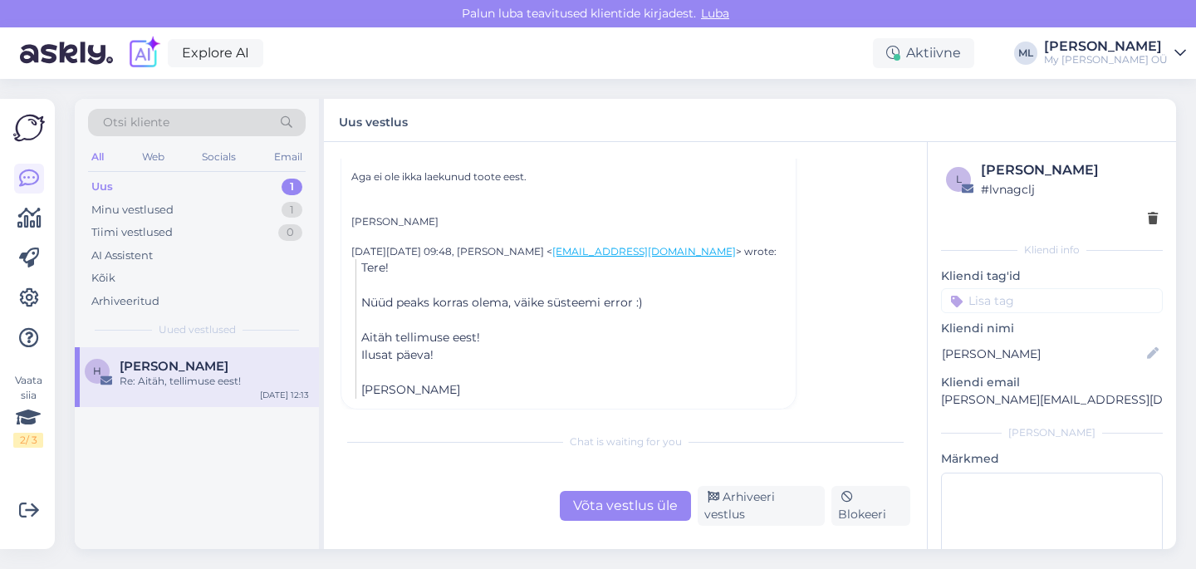
click at [604, 510] on div "Võta vestlus üle" at bounding box center [625, 506] width 131 height 30
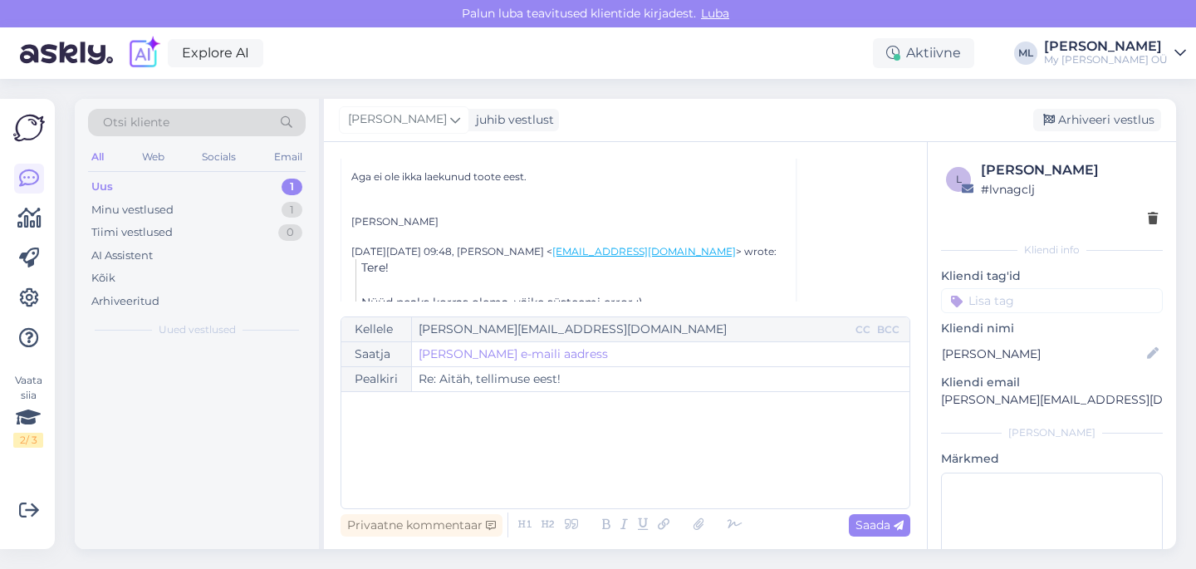
scroll to position [330, 0]
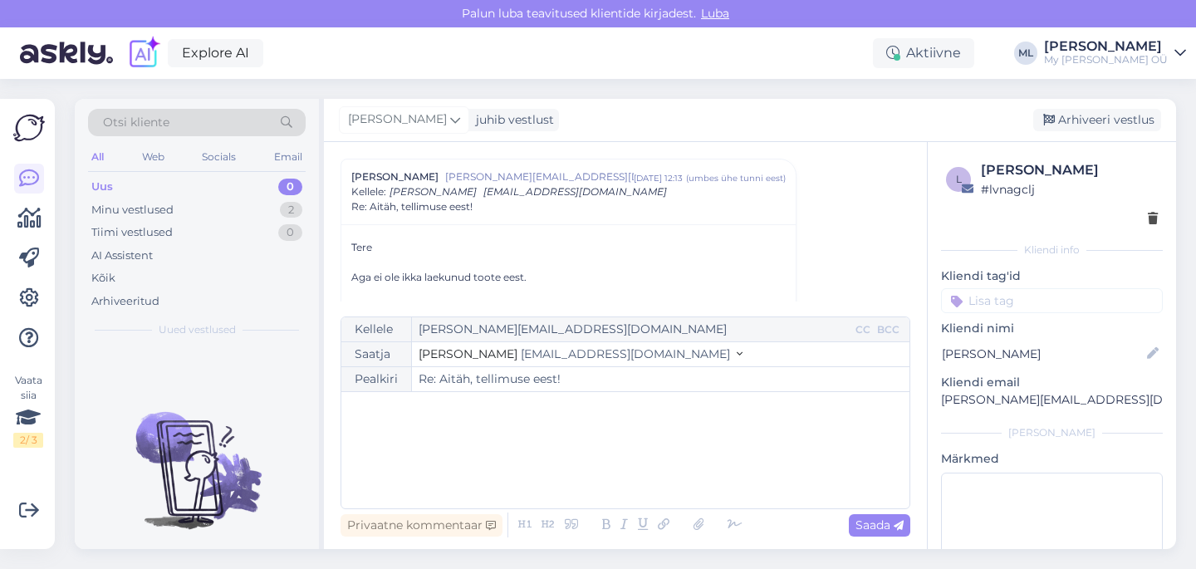
click at [564, 345] on button "Stella [EMAIL_ADDRESS][DOMAIN_NAME]" at bounding box center [580, 353] width 324 height 17
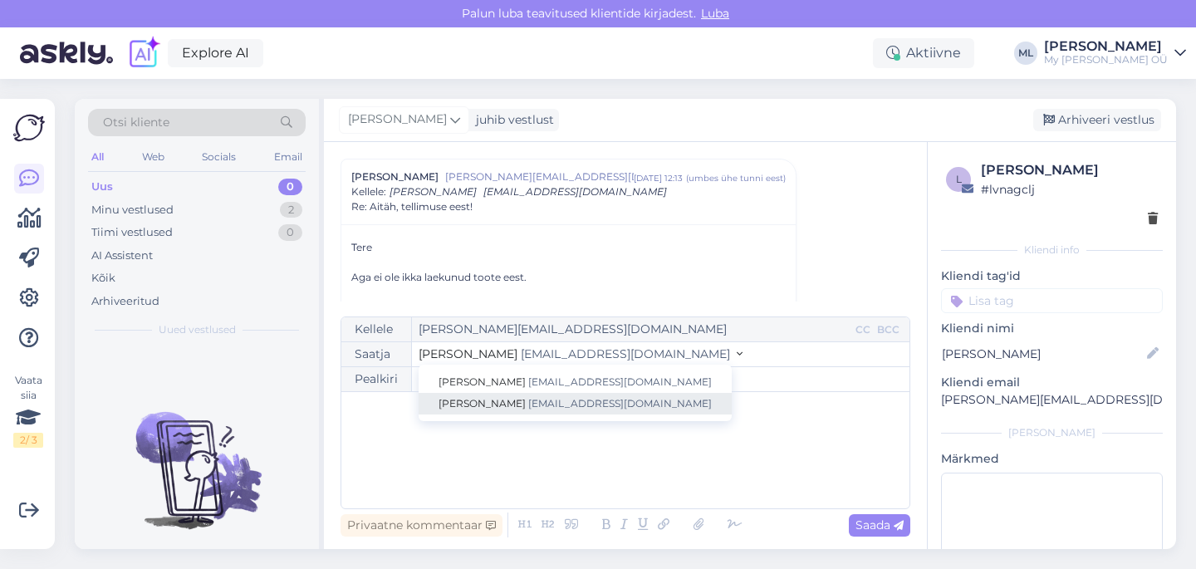
click at [538, 406] on span "[EMAIL_ADDRESS][DOMAIN_NAME]" at bounding box center [619, 403] width 183 height 12
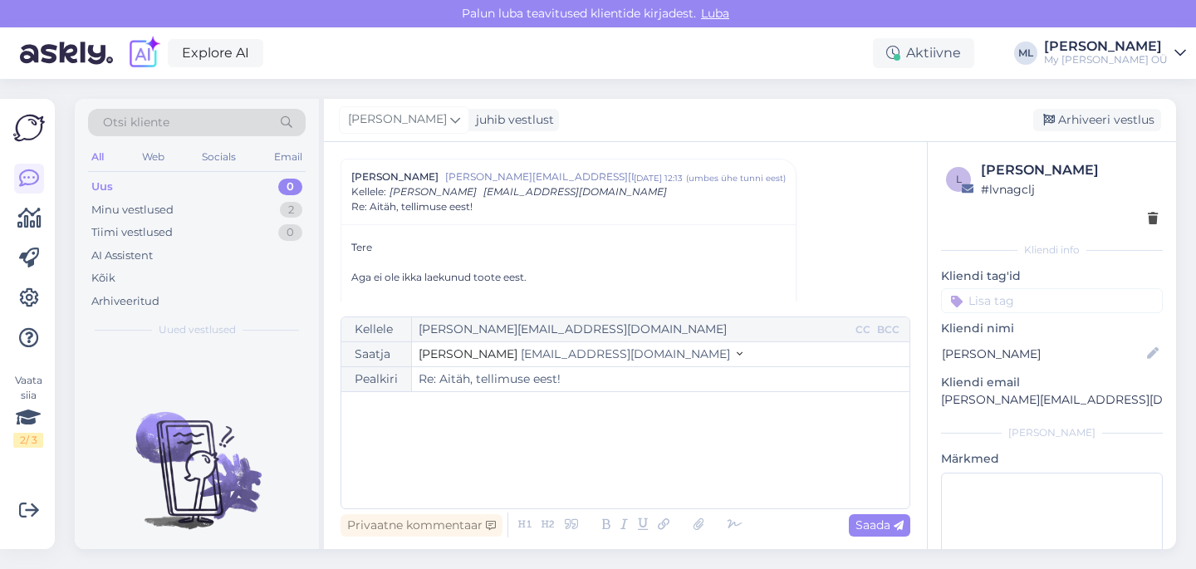
drag, startPoint x: 484, startPoint y: 437, endPoint x: 492, endPoint y: 432, distance: 9.7
click at [485, 436] on div "﻿" at bounding box center [625, 450] width 551 height 100
click at [547, 443] on span "Okei, maksekeskus ütleb tavaliselt 1-2 päeva tagastuseks, tavali" at bounding box center [532, 443] width 364 height 15
click at [727, 443] on p "Okei, maksekeskus ütleb, et läheb 1-2 päeva tagastuseks, tavali" at bounding box center [625, 443] width 551 height 17
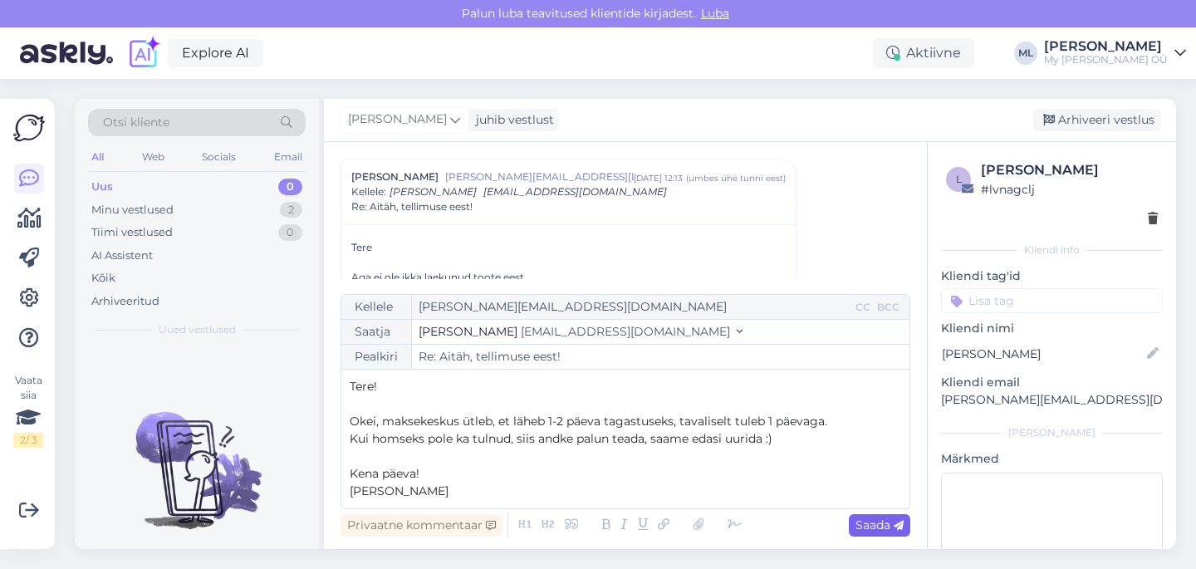
click at [890, 526] on span "Saada" at bounding box center [879, 524] width 48 height 15
type input "Re: Re: [PERSON_NAME], tellimuse eest!"
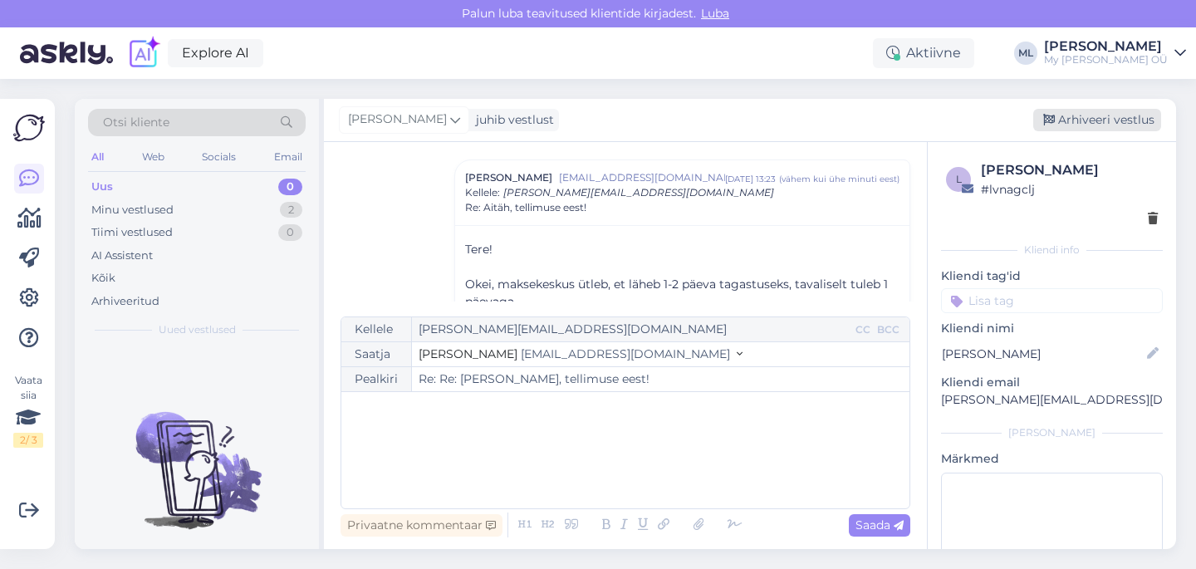
click at [1077, 117] on div "Arhiveeri vestlus" at bounding box center [1097, 120] width 128 height 22
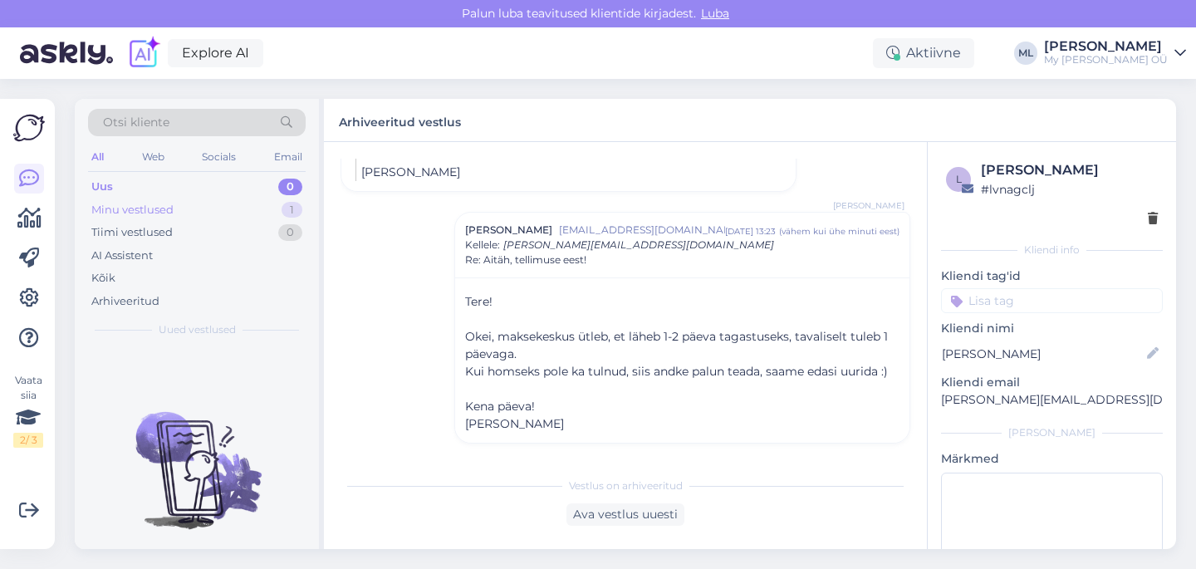
click at [110, 216] on div "Minu vestlused" at bounding box center [132, 210] width 82 height 17
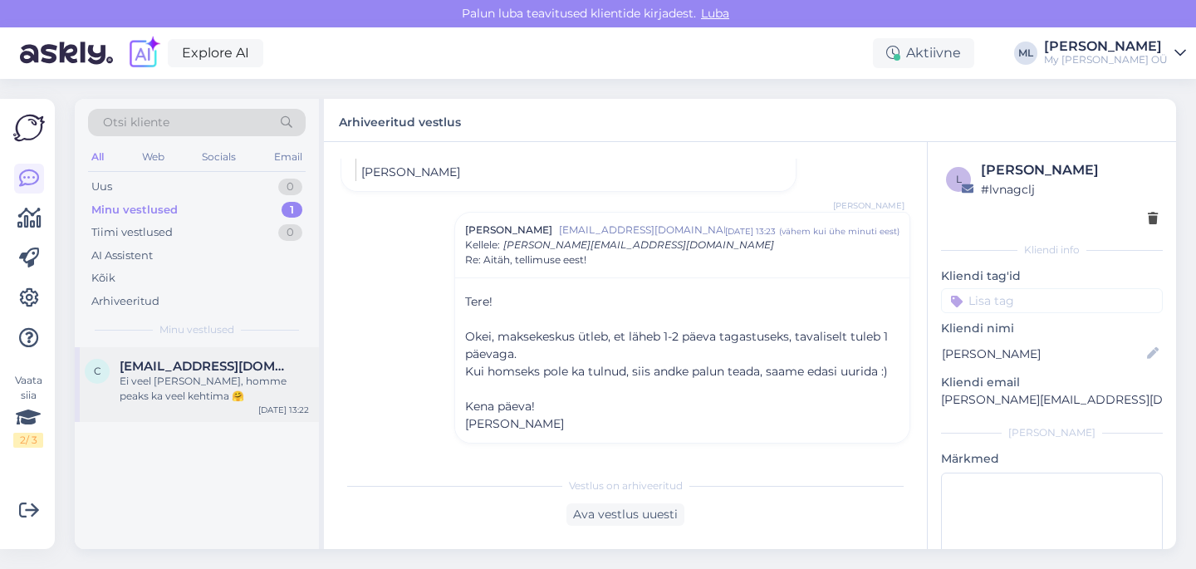
click at [178, 384] on div "Ei veel [PERSON_NAME], homme peaks ka veel kehtima 🤗" at bounding box center [214, 389] width 189 height 30
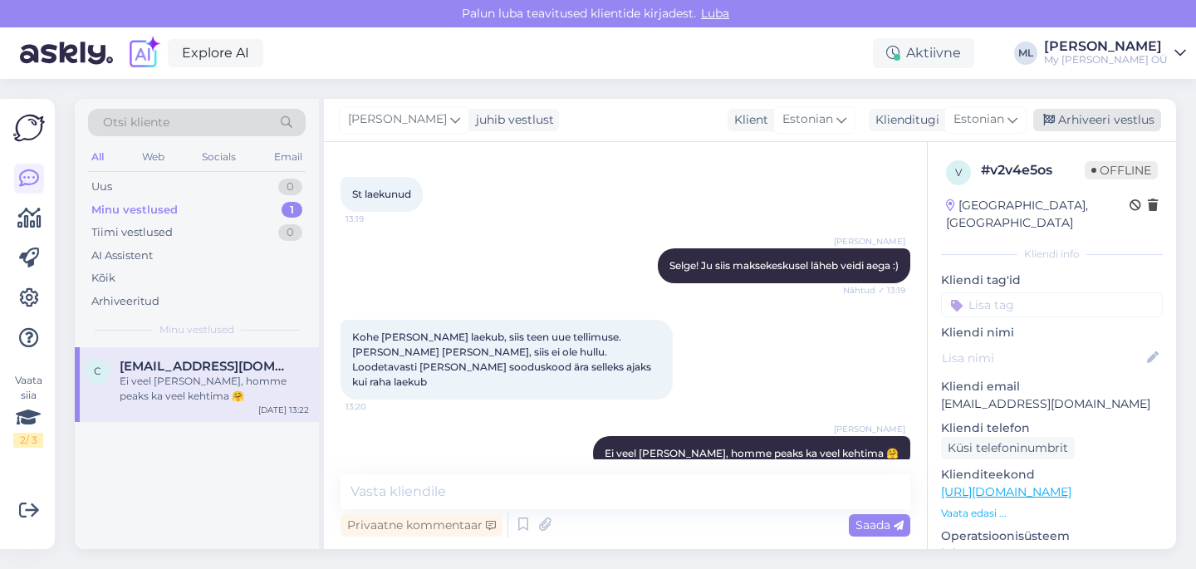
click at [1068, 113] on div "Arhiveeri vestlus" at bounding box center [1097, 120] width 128 height 22
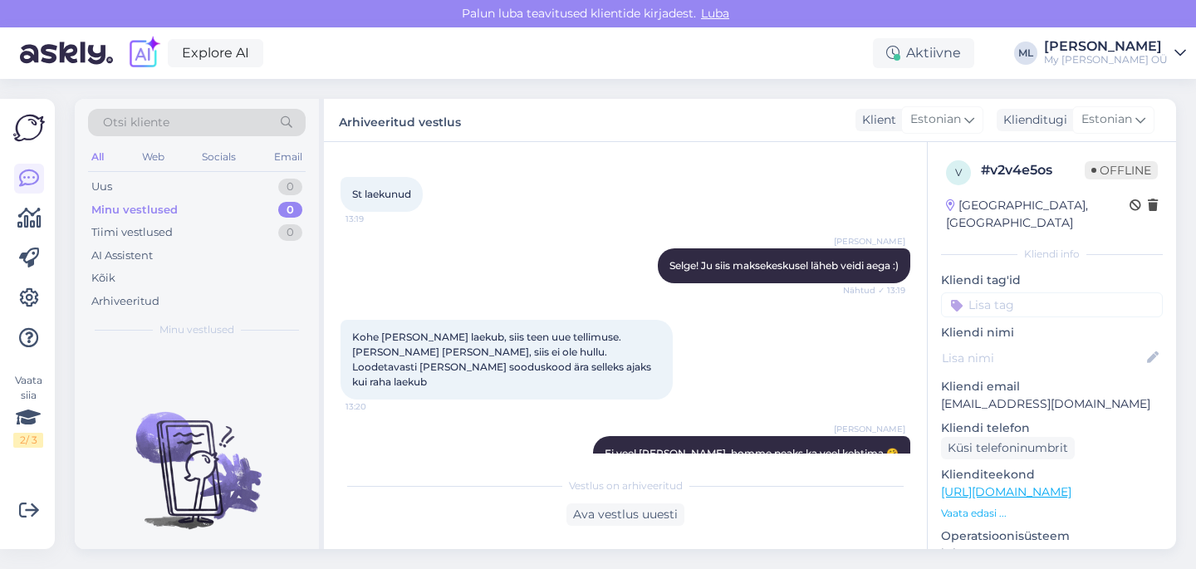
click at [193, 116] on div "Otsi kliente" at bounding box center [197, 122] width 218 height 27
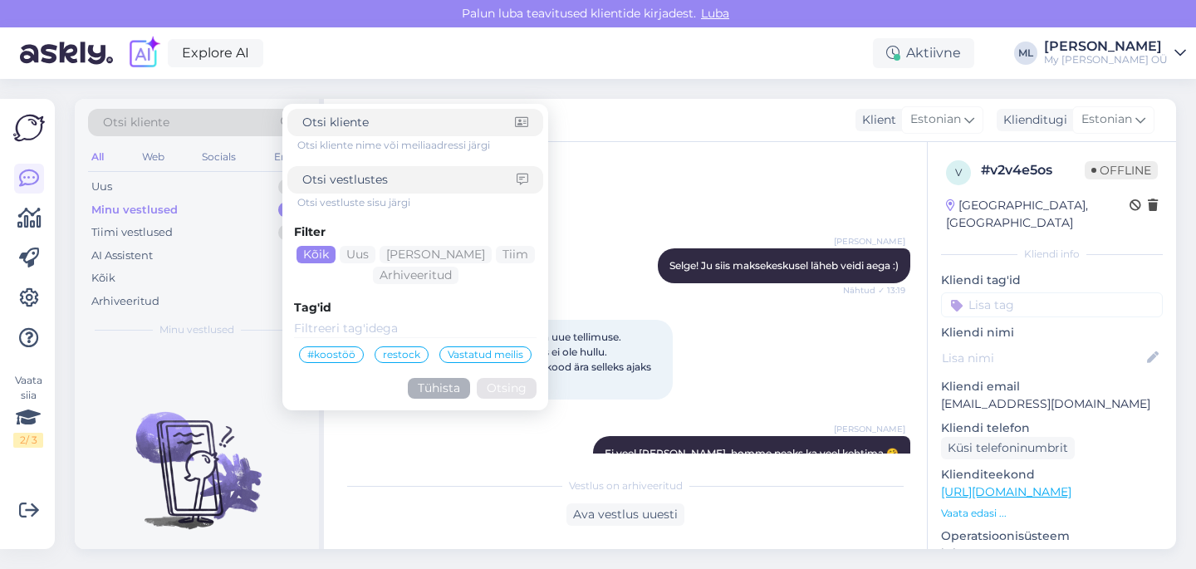
click at [651, 125] on div "Arhiveeritud vestlus Klient Estonian Klienditugi Estonian" at bounding box center [750, 120] width 852 height 43
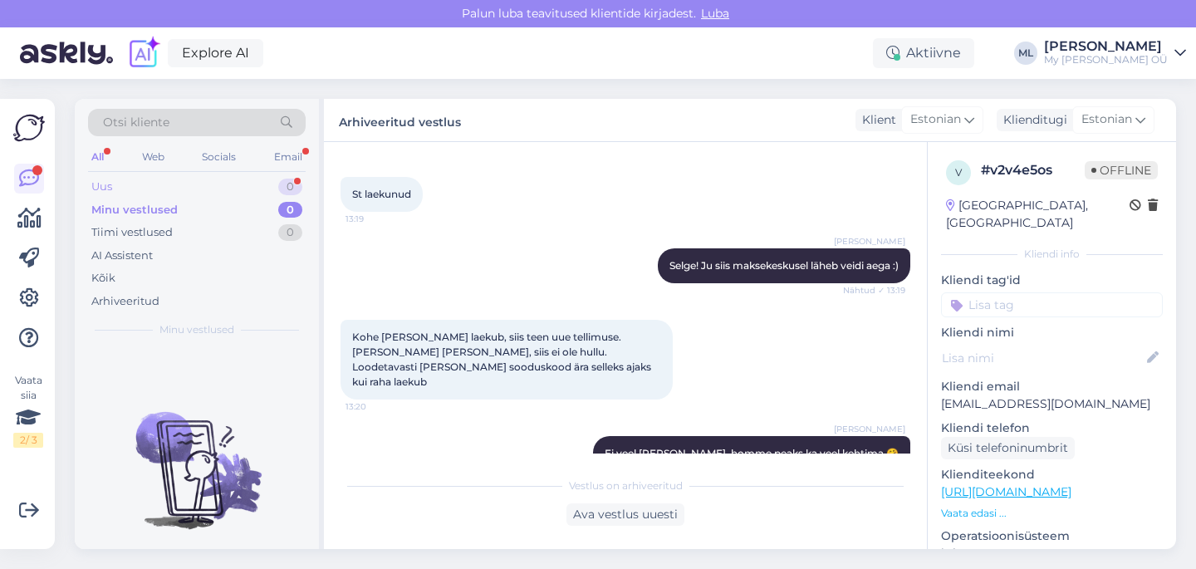
click at [130, 177] on div "Uus 0" at bounding box center [197, 186] width 218 height 23
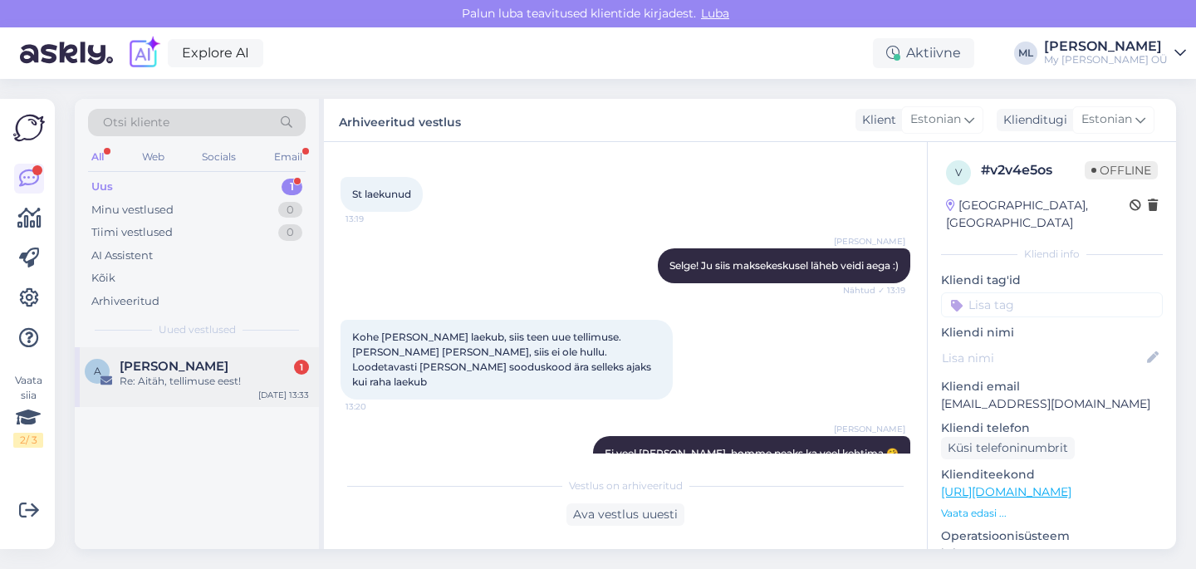
click at [162, 366] on span "[PERSON_NAME]" at bounding box center [174, 366] width 109 height 15
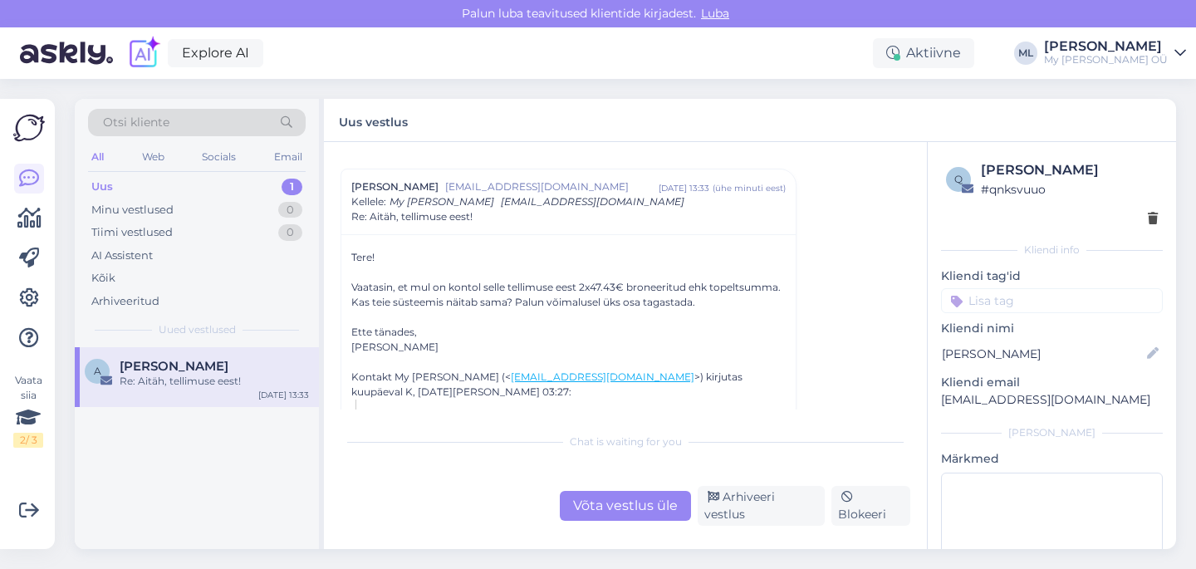
scroll to position [75, 0]
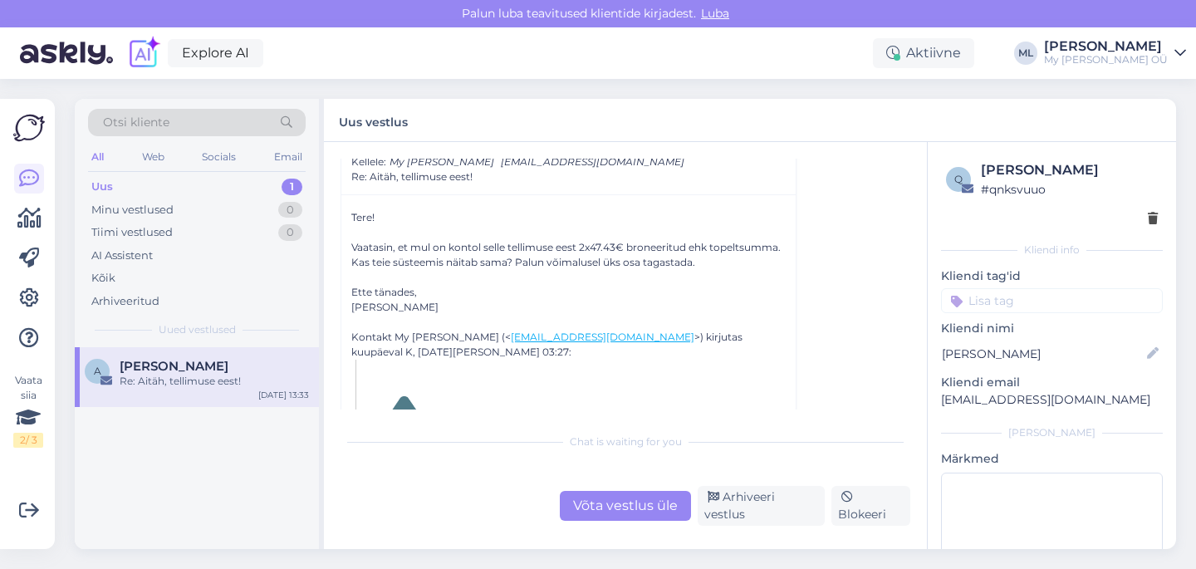
click at [398, 306] on div "[PERSON_NAME]" at bounding box center [568, 307] width 434 height 15
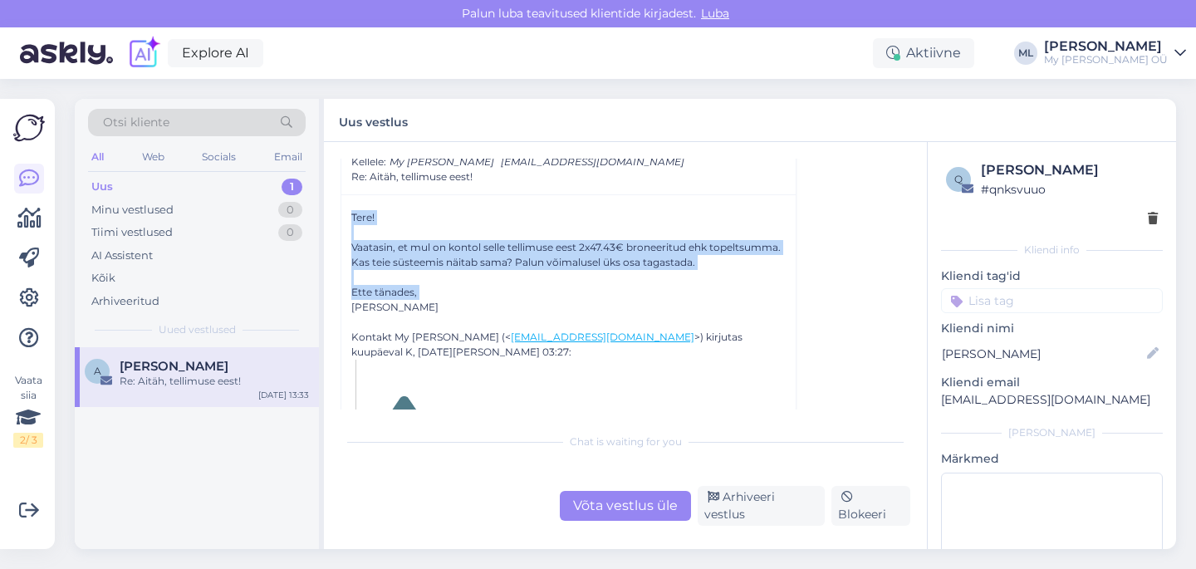
click at [398, 306] on div "[PERSON_NAME]" at bounding box center [568, 307] width 434 height 15
copy div "Tere! [PERSON_NAME], et mul on kontol selle tellimuse eest 2x47.43€ broneeritud…"
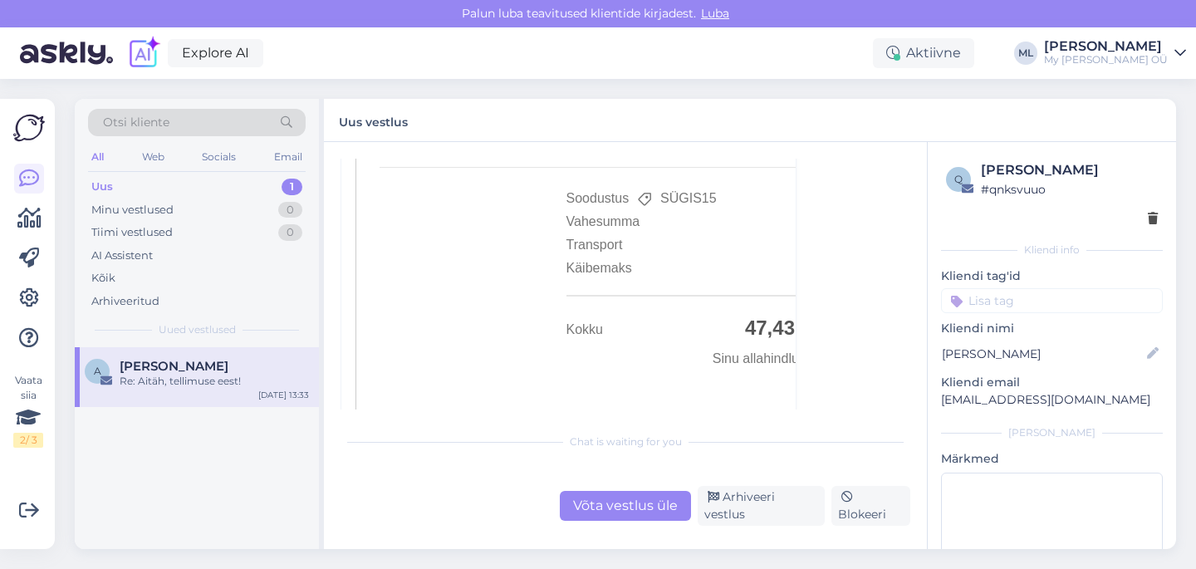
scroll to position [1305, 0]
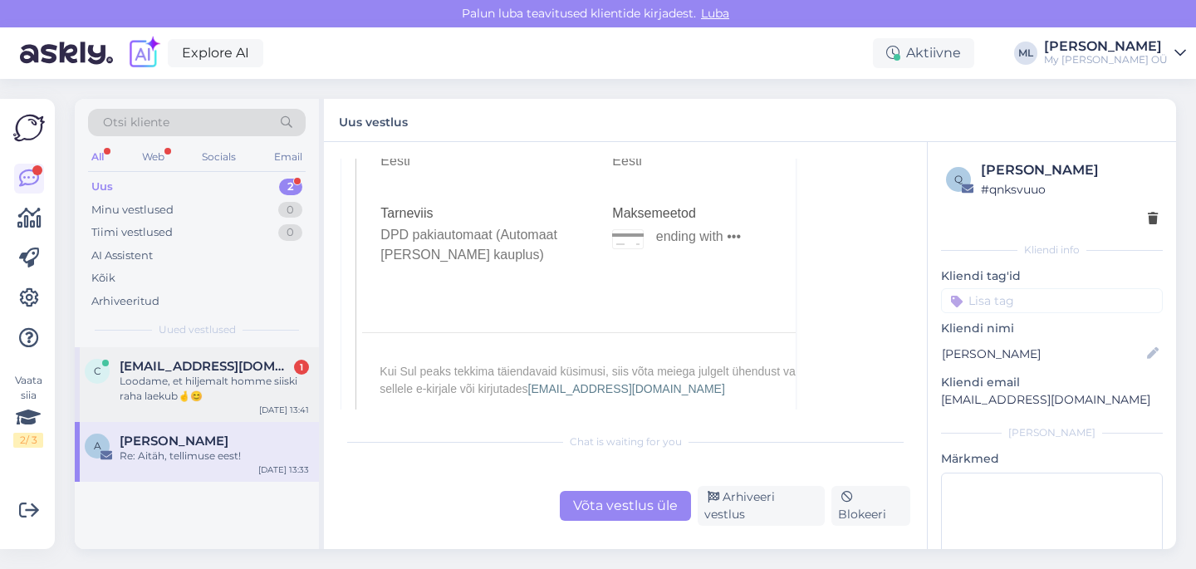
click at [159, 384] on div "Loodame, et hiljemalt homme siiski raha laekub🤞😊" at bounding box center [214, 389] width 189 height 30
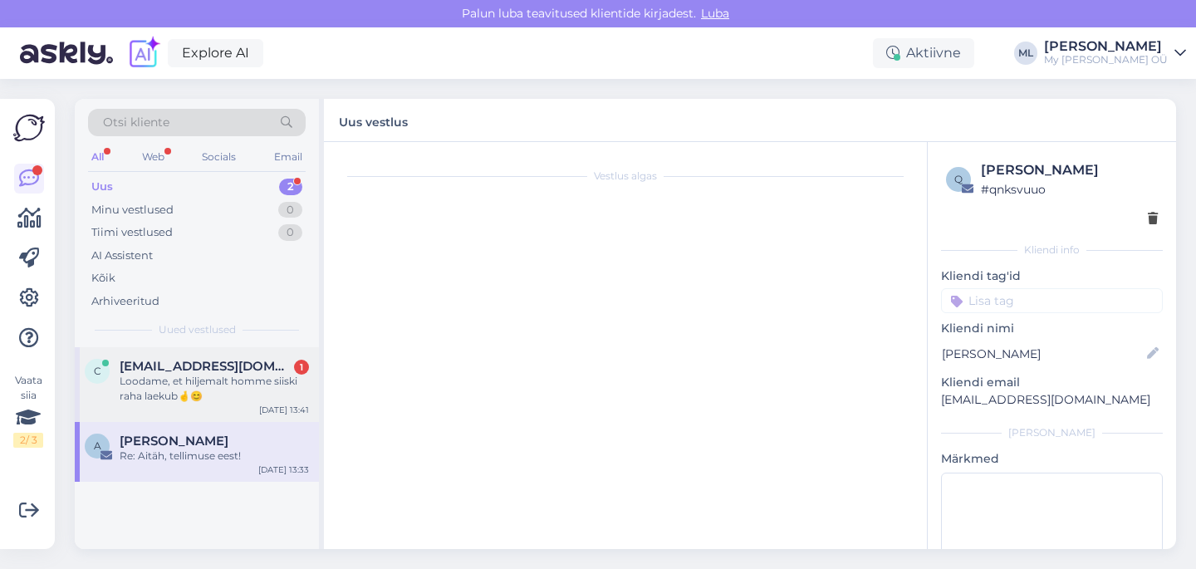
scroll to position [1694, 0]
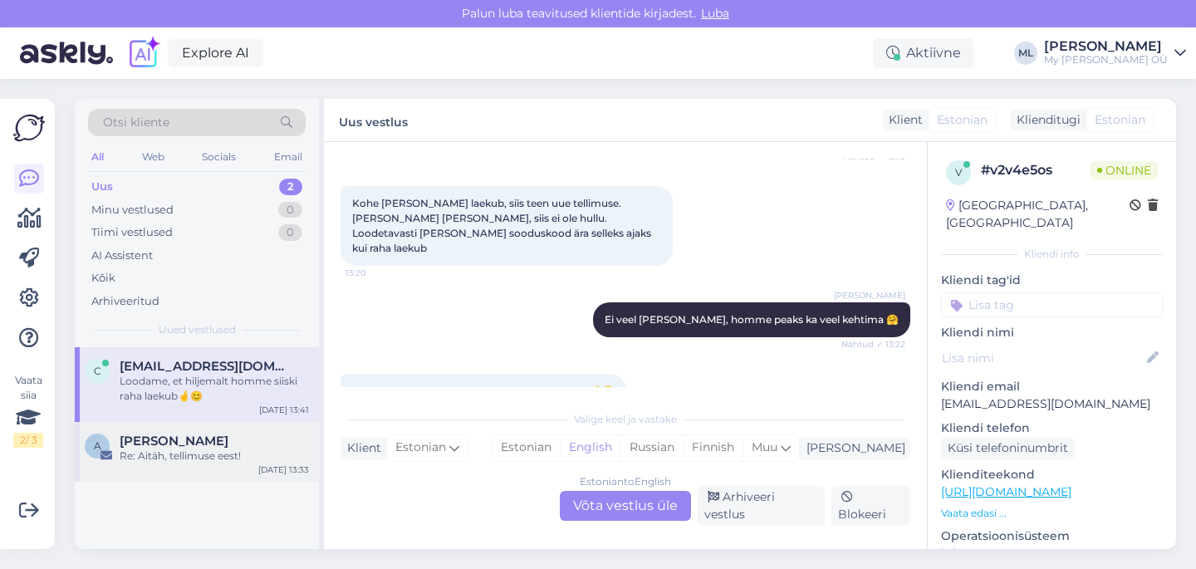
click at [216, 424] on div "A [PERSON_NAME] Re: Aitäh, tellimuse eest! [DATE] 13:33" at bounding box center [197, 452] width 244 height 60
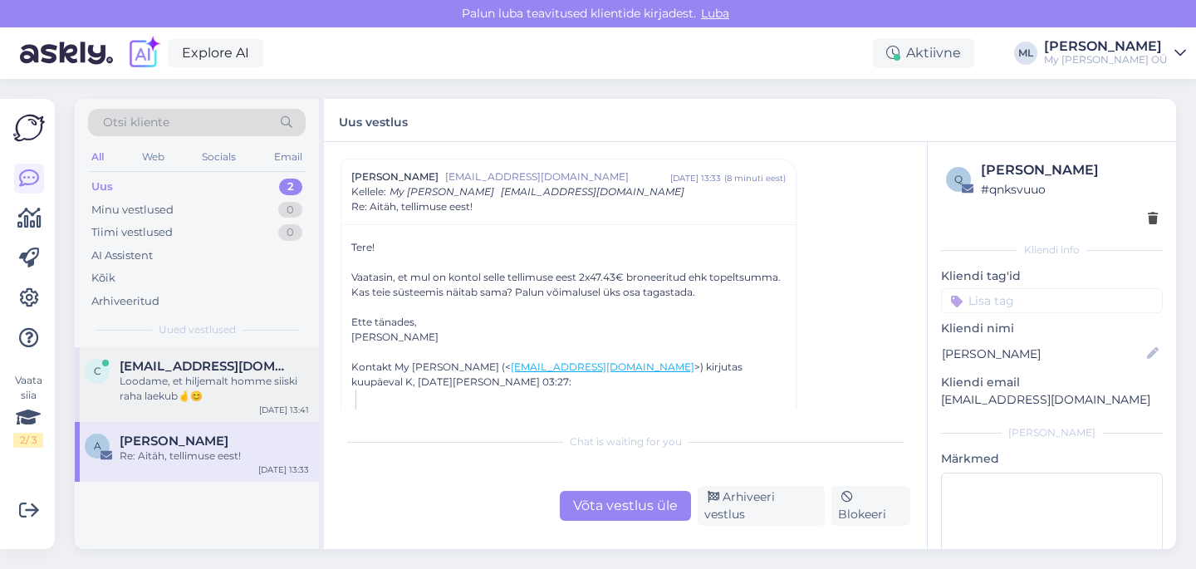
click at [228, 379] on div "Loodame, et hiljemalt homme siiski raha laekub🤞😊" at bounding box center [214, 389] width 189 height 30
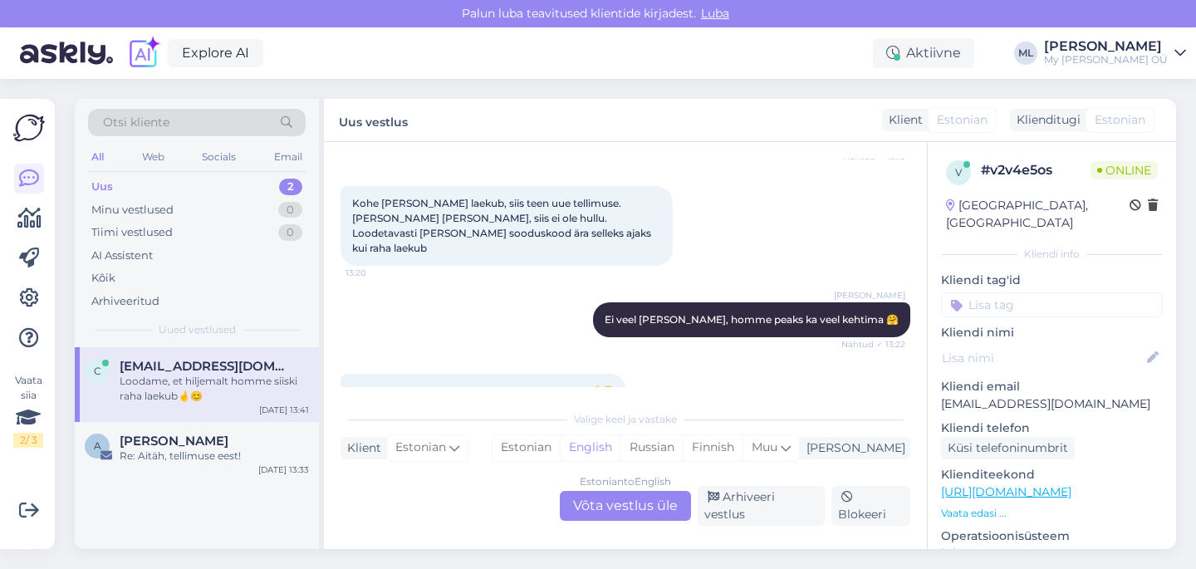
click at [615, 527] on div "Vestlus algas [DATE] Tere 9:20 Hello Ostsin just hetk tagasi lapsele meriinost …" at bounding box center [625, 345] width 603 height 407
click at [619, 521] on div "Estonian to English Võta vestlus üle" at bounding box center [625, 506] width 131 height 30
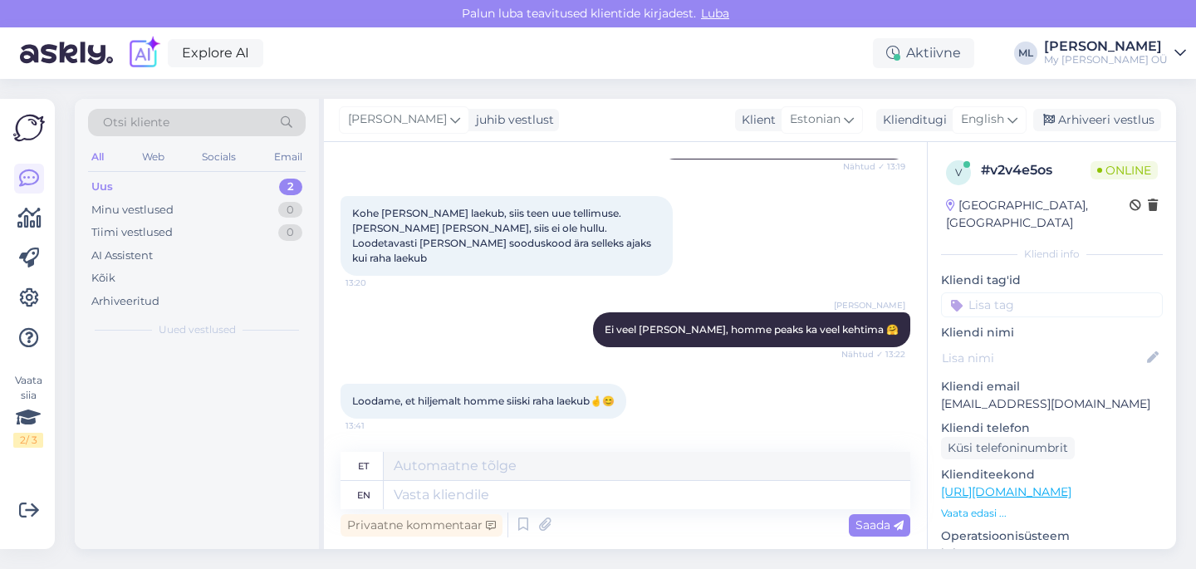
scroll to position [1655, 0]
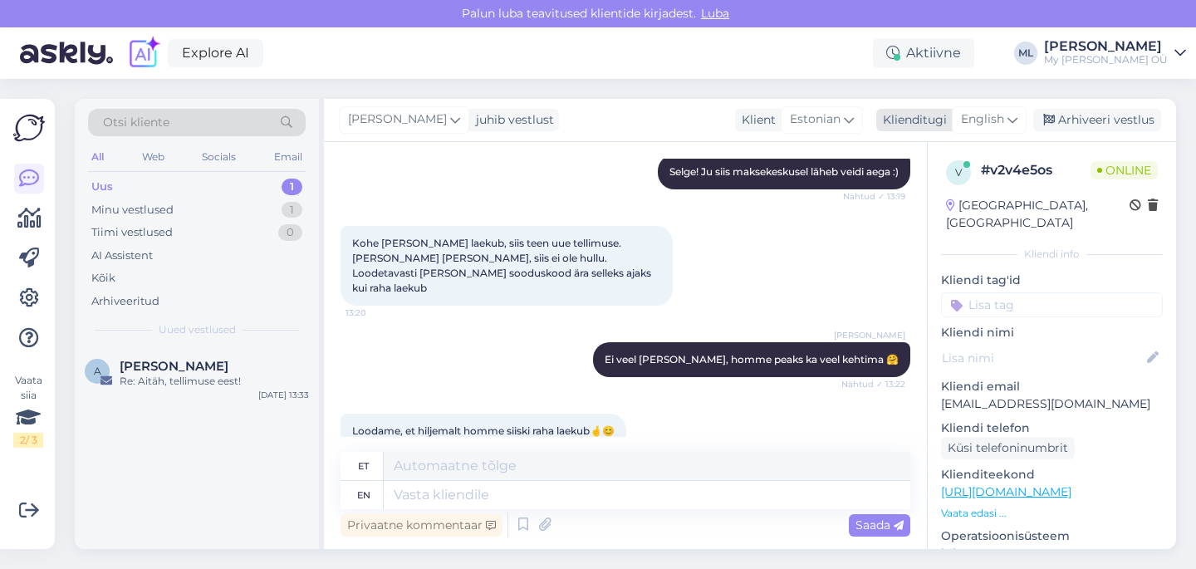
click at [999, 110] on span "English" at bounding box center [982, 119] width 43 height 18
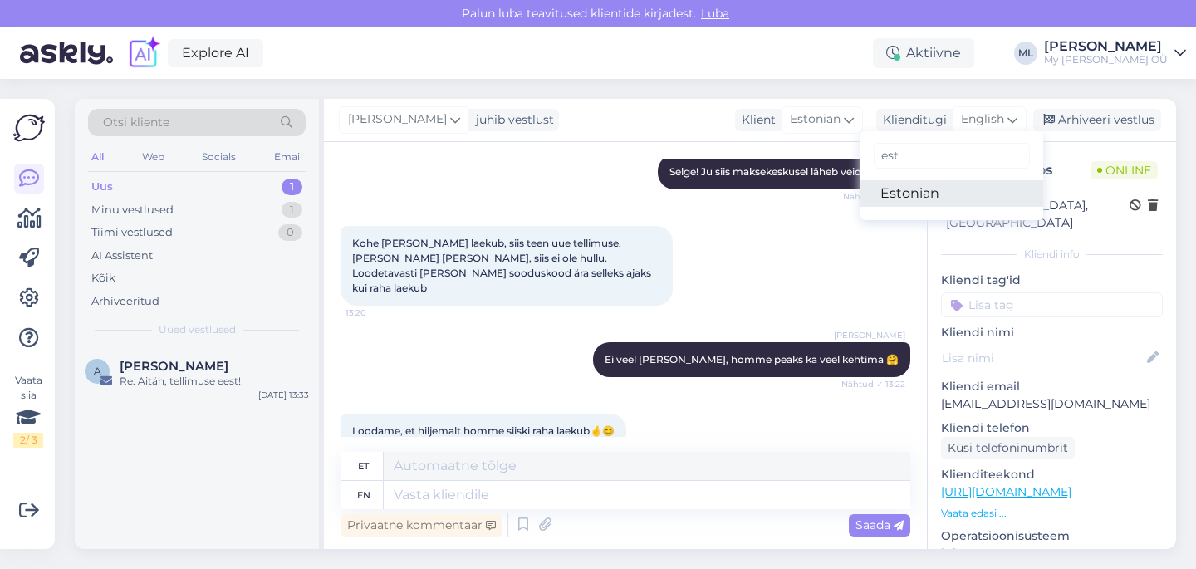
type input "est"
click at [919, 198] on link "Estonian" at bounding box center [951, 193] width 183 height 27
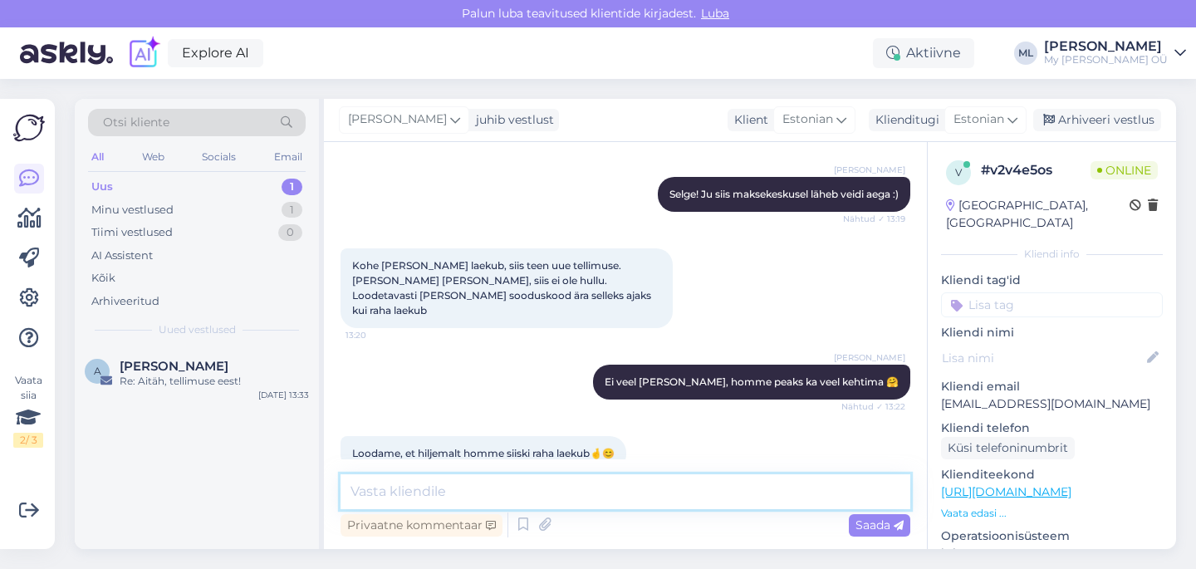
click at [472, 499] on textarea at bounding box center [625, 491] width 570 height 35
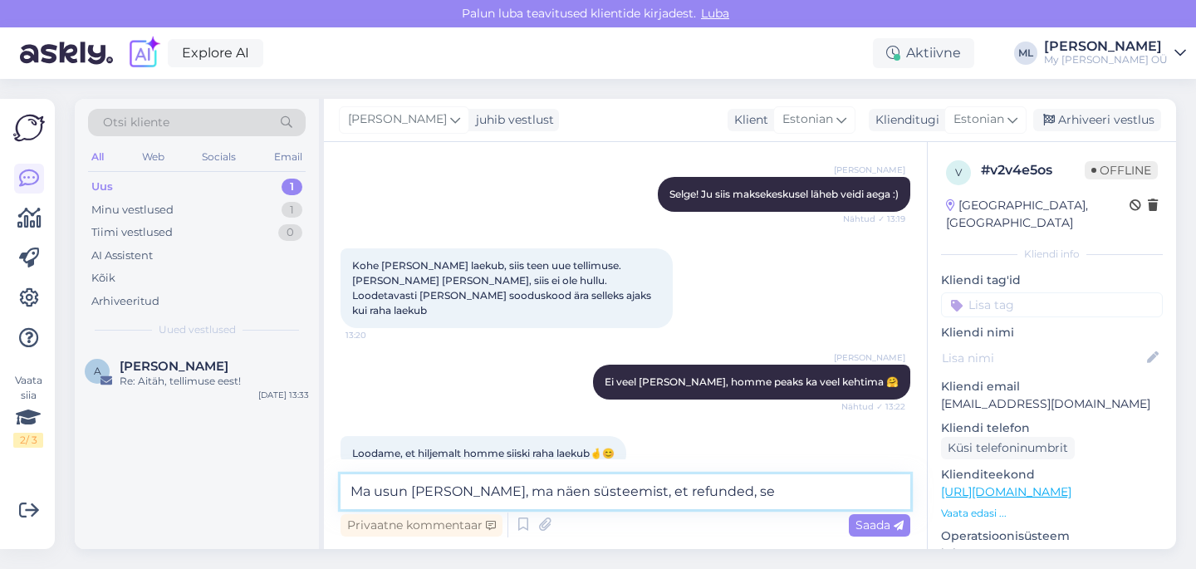
type textarea "Ma usun [PERSON_NAME], ma näen süsteemist, et refunded, s"
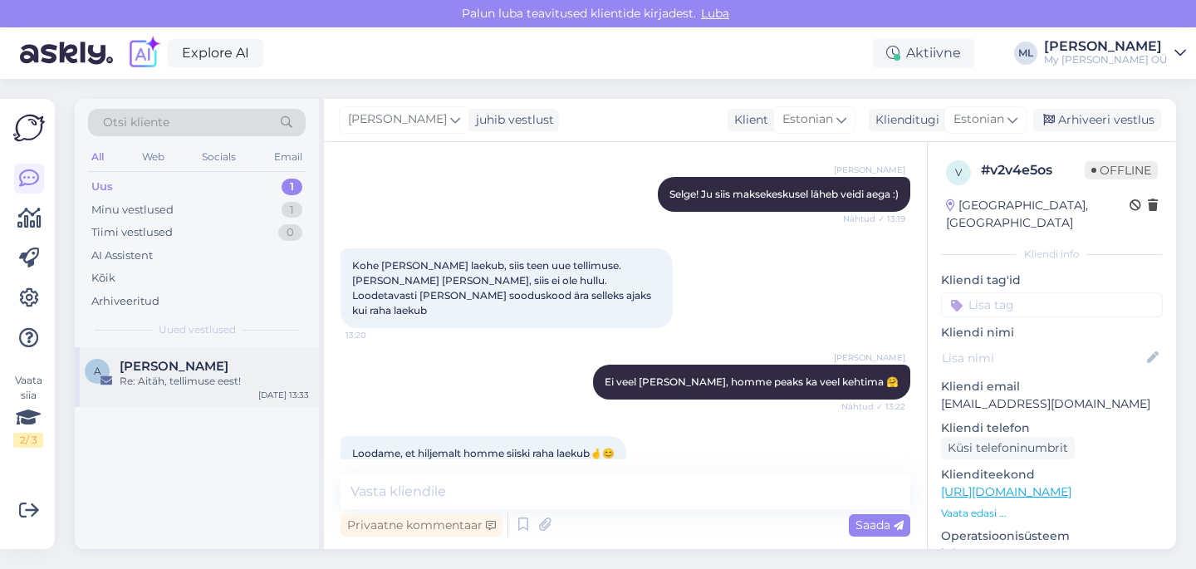
click at [150, 372] on span "[PERSON_NAME]" at bounding box center [174, 366] width 109 height 15
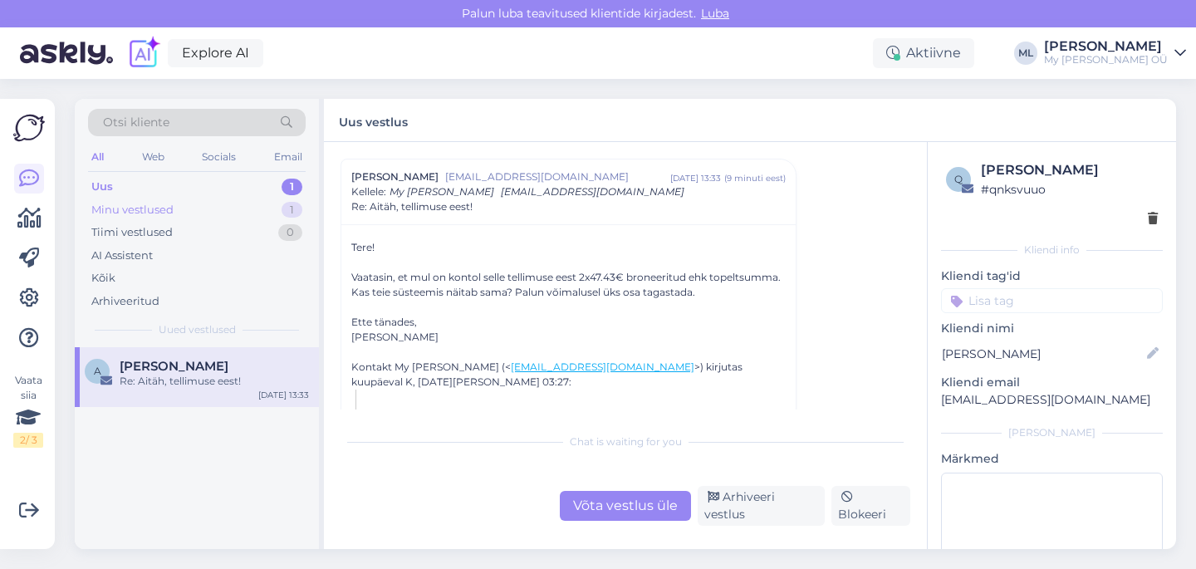
click at [93, 203] on div "Minu vestlused" at bounding box center [132, 210] width 82 height 17
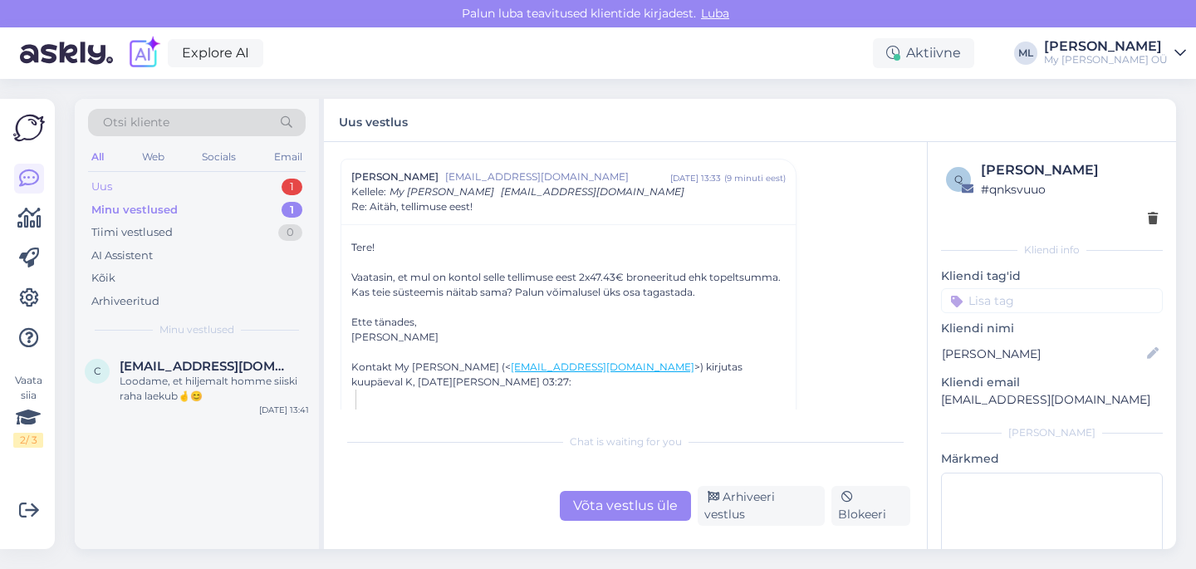
click at [94, 185] on div "Uus" at bounding box center [101, 186] width 21 height 17
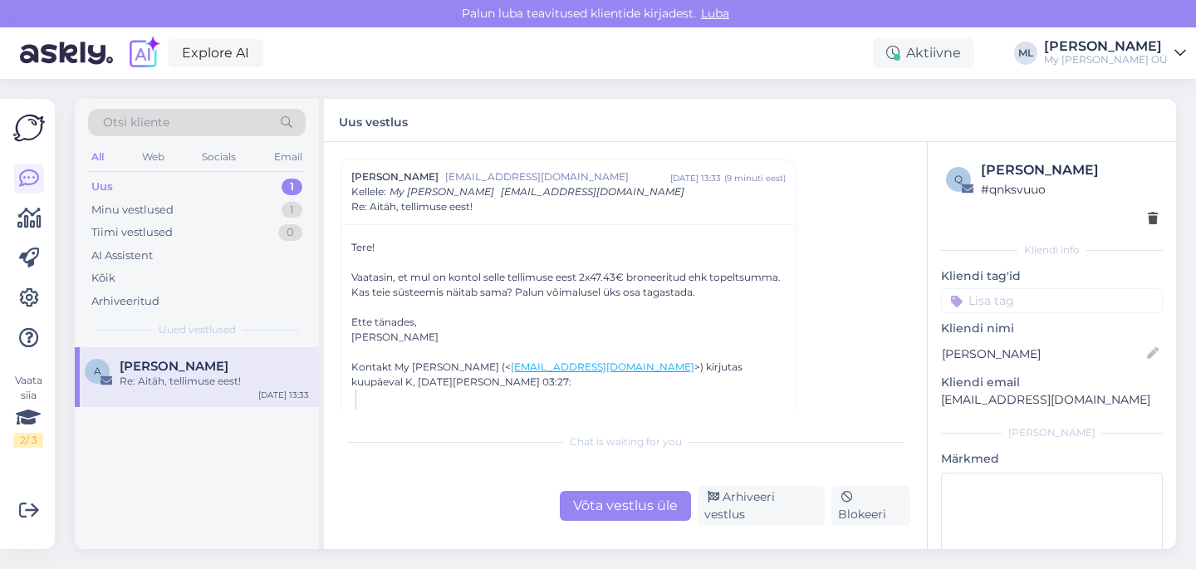
click at [169, 369] on span "[PERSON_NAME]" at bounding box center [174, 366] width 109 height 15
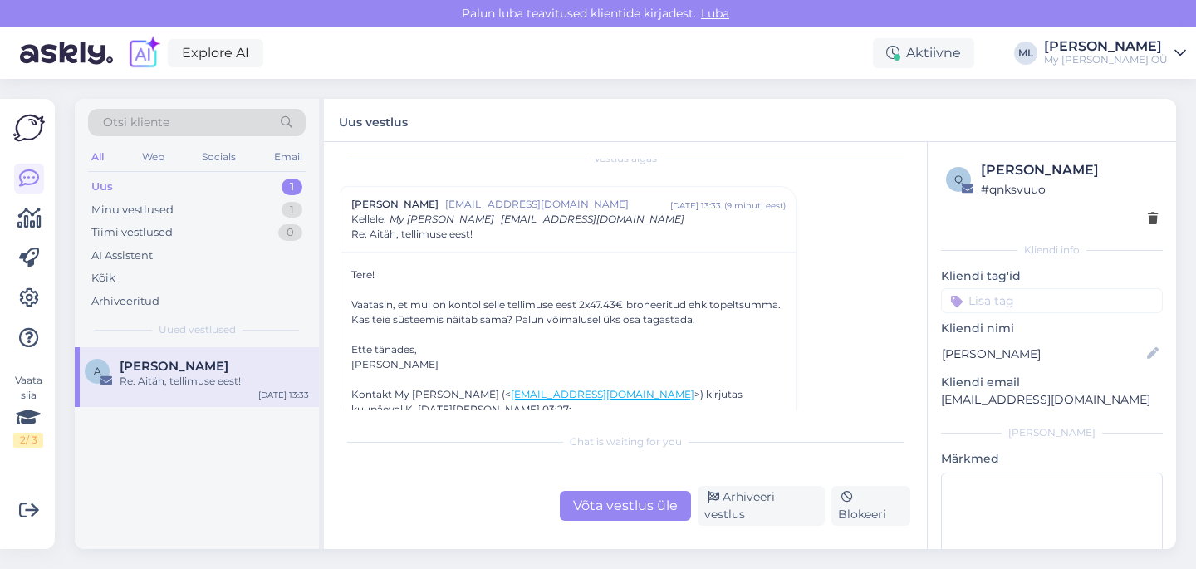
scroll to position [20, 0]
click at [628, 503] on div "Võta vestlus üle" at bounding box center [625, 506] width 131 height 30
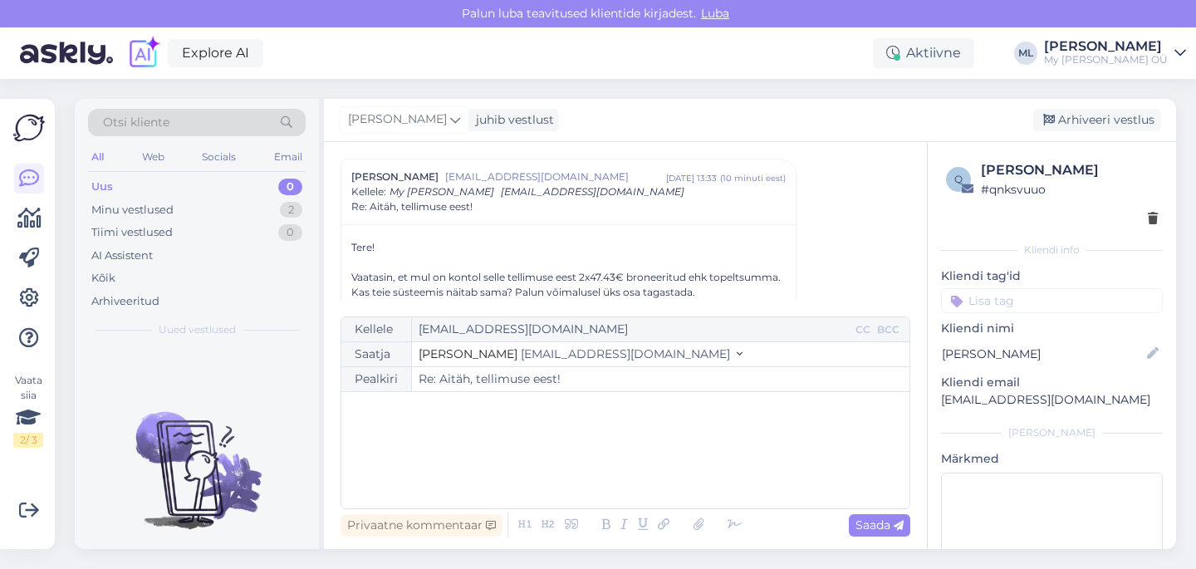
click at [555, 359] on span "[EMAIL_ADDRESS][DOMAIN_NAME]" at bounding box center [625, 353] width 209 height 15
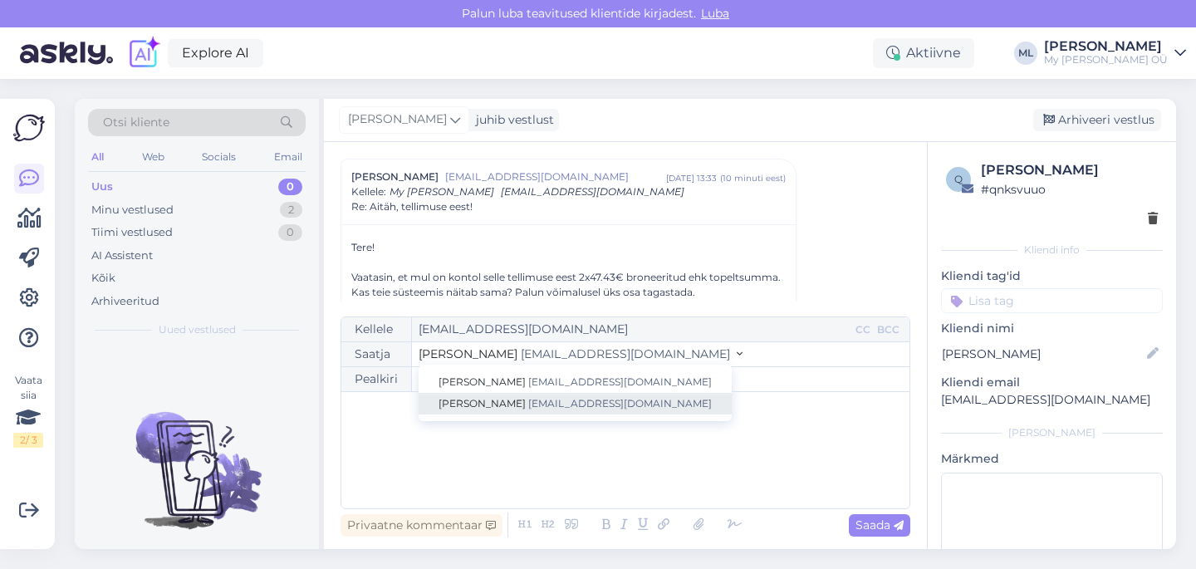
click at [528, 398] on span "[EMAIL_ADDRESS][DOMAIN_NAME]" at bounding box center [619, 403] width 183 height 12
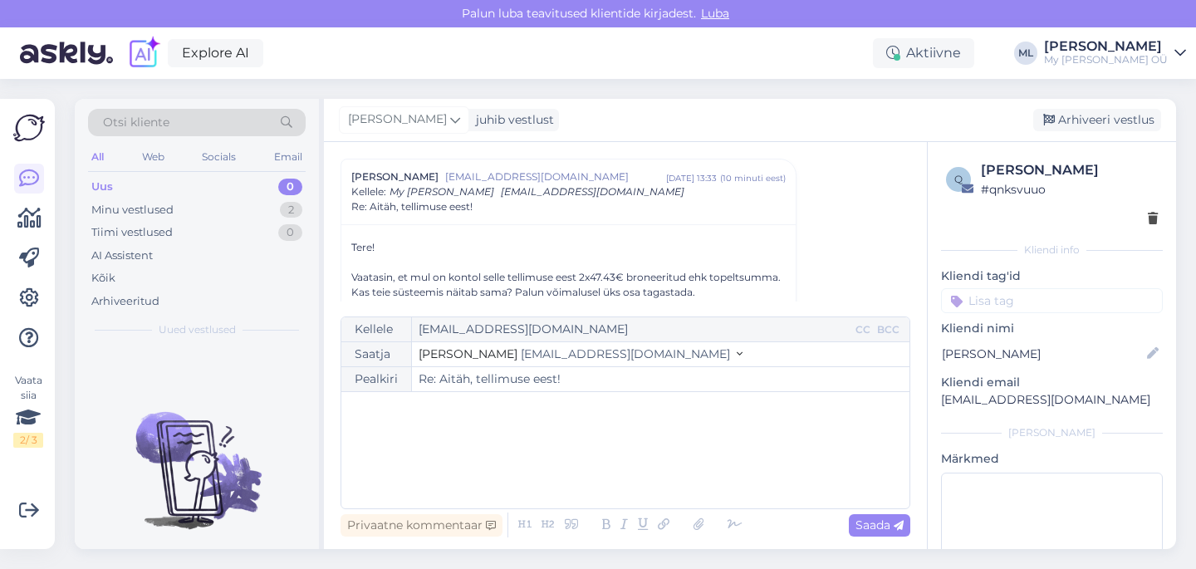
click at [446, 441] on div "﻿" at bounding box center [625, 450] width 551 height 100
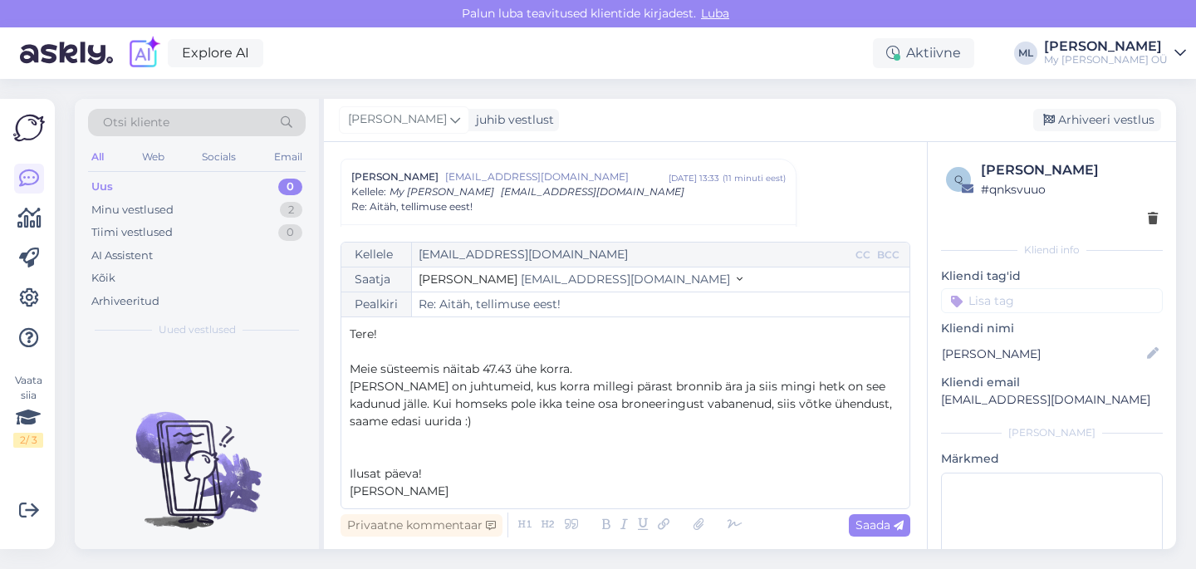
click at [418, 420] on span "[PERSON_NAME] on juhtumeid, kus korra millegi pärast bronnib ära ja siis mingi …" at bounding box center [622, 404] width 545 height 50
drag, startPoint x: 480, startPoint y: 425, endPoint x: 437, endPoint y: 423, distance: 43.2
click at [434, 423] on span "[PERSON_NAME] on juhtumeid, kus korra millegi pärast bronnib ära ja siis mingi …" at bounding box center [622, 404] width 545 height 50
click at [496, 430] on p "﻿" at bounding box center [625, 438] width 551 height 17
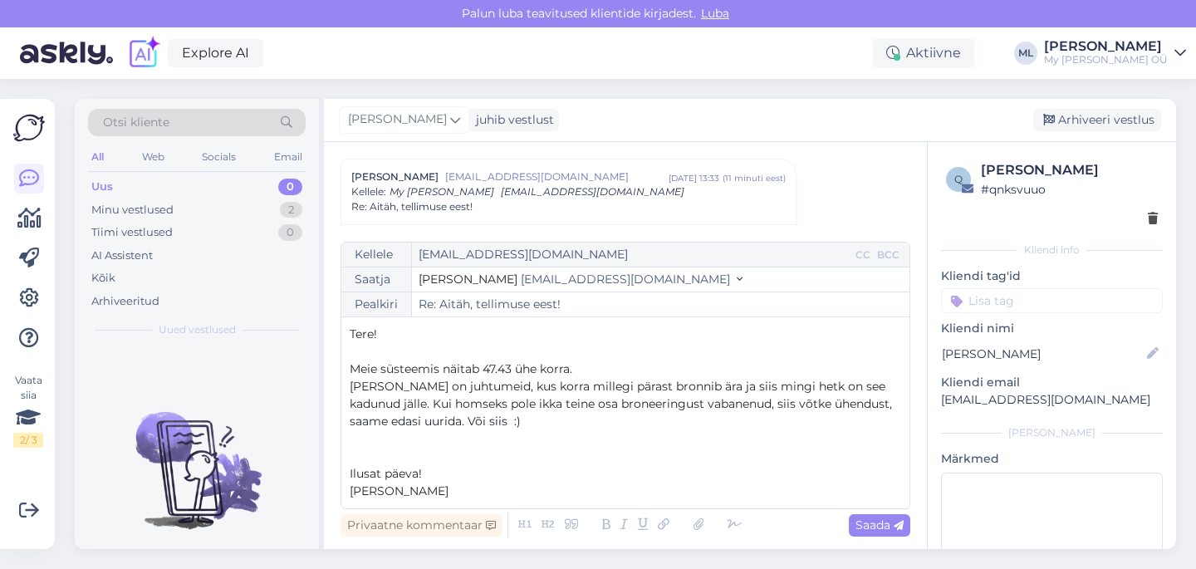
click at [491, 422] on p "[PERSON_NAME] on juhtumeid, kus korra millegi pärast bronnib ära ja siis mingi …" at bounding box center [625, 404] width 551 height 52
click at [864, 526] on span "Saada" at bounding box center [879, 524] width 48 height 15
type input "Re: Re: [PERSON_NAME], tellimuse eest!"
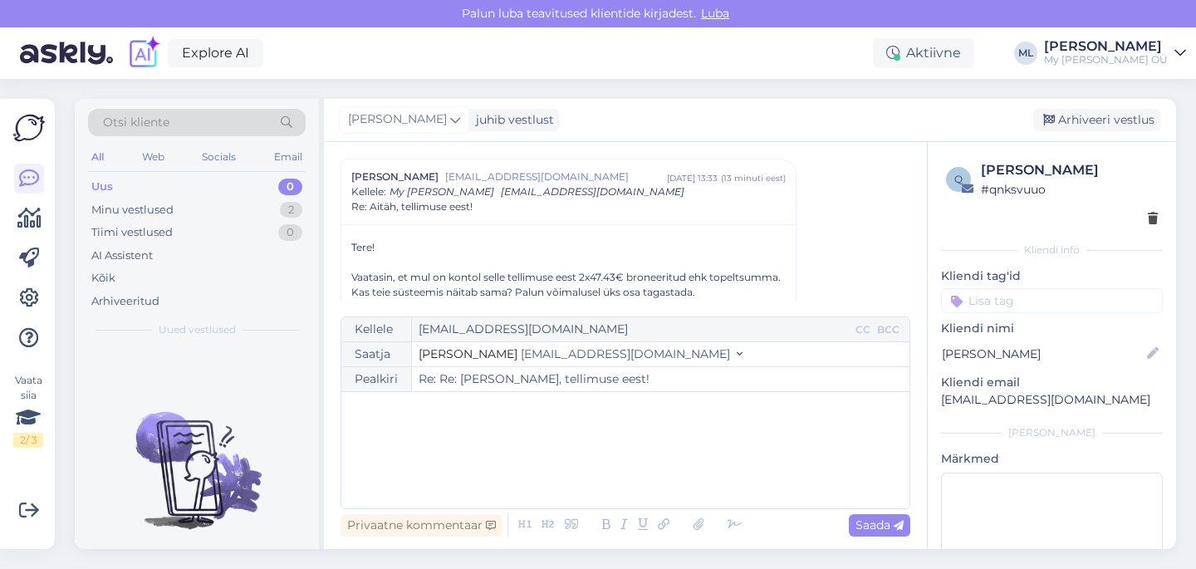
scroll to position [1576, 0]
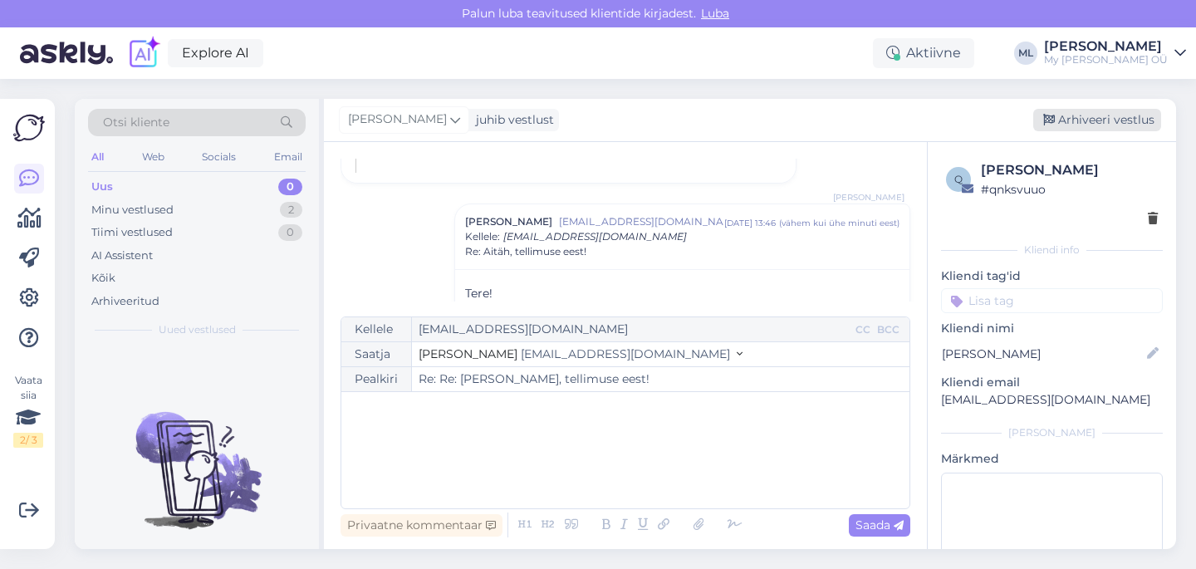
click at [1066, 118] on div "Arhiveeri vestlus" at bounding box center [1097, 120] width 128 height 22
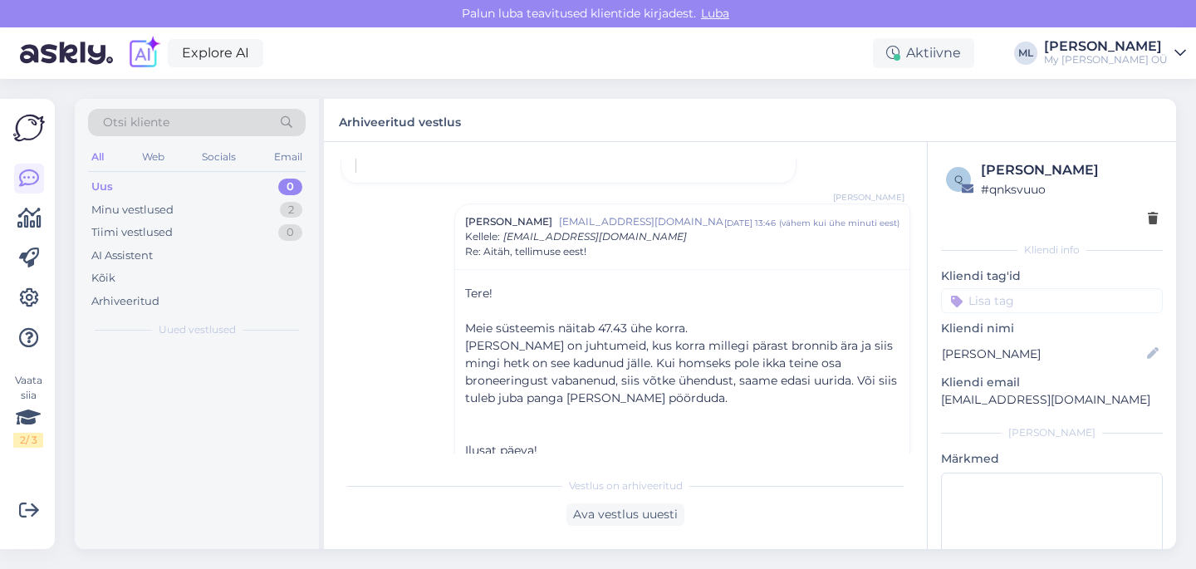
scroll to position [1575, 0]
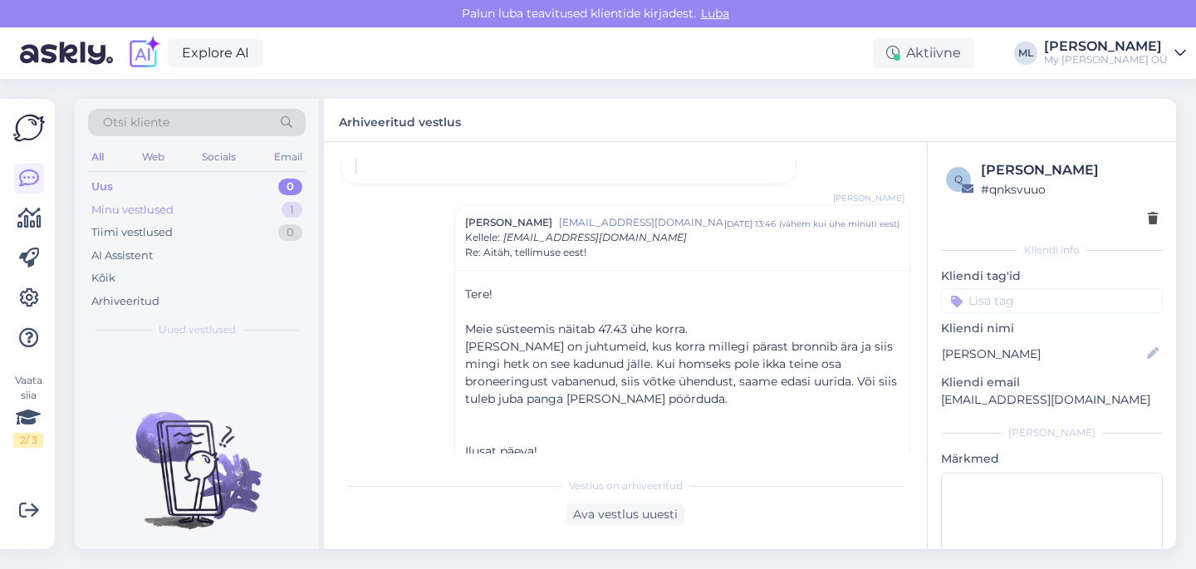
click at [154, 210] on div "Minu vestlused" at bounding box center [132, 210] width 82 height 17
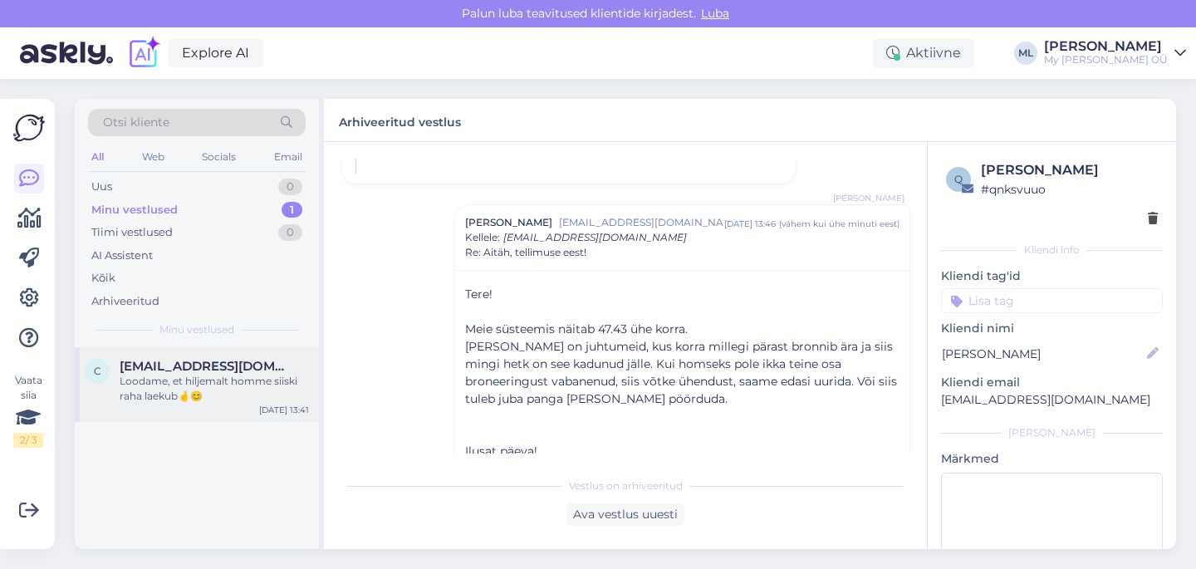
click at [126, 385] on div "Loodame, et hiljemalt homme siiski raha laekub🤞😊" at bounding box center [214, 389] width 189 height 30
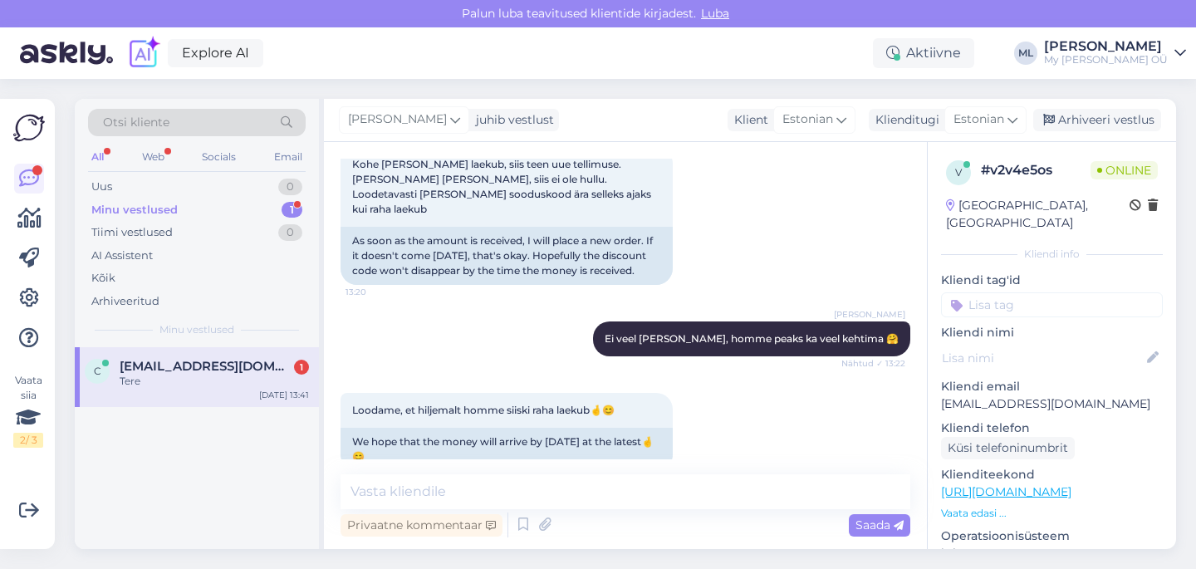
scroll to position [1890, 0]
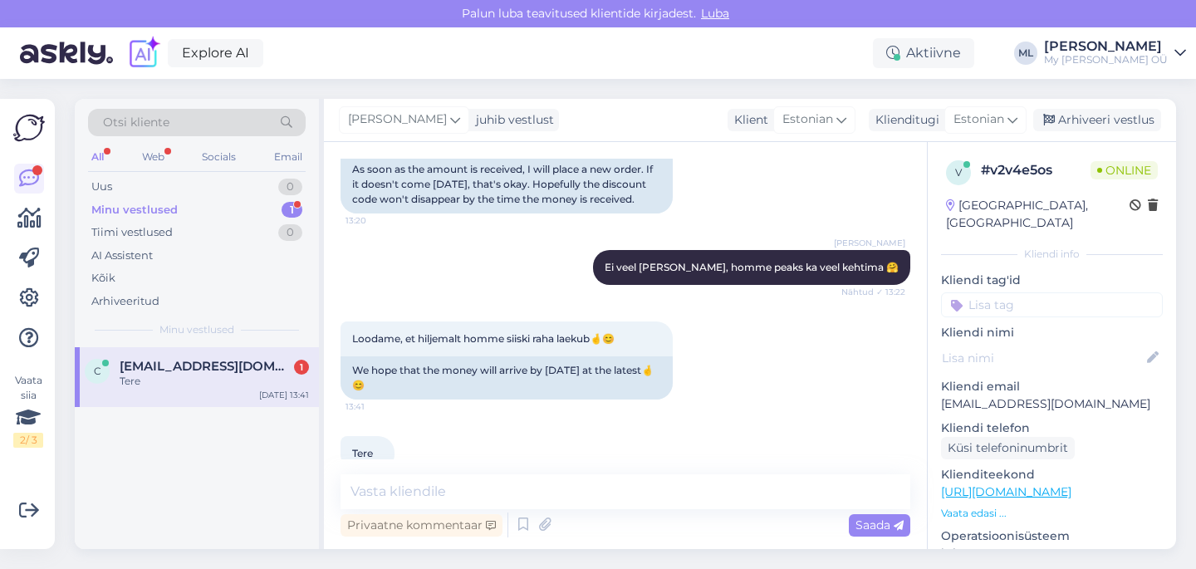
click at [231, 364] on span "[EMAIL_ADDRESS][DOMAIN_NAME]" at bounding box center [206, 366] width 173 height 15
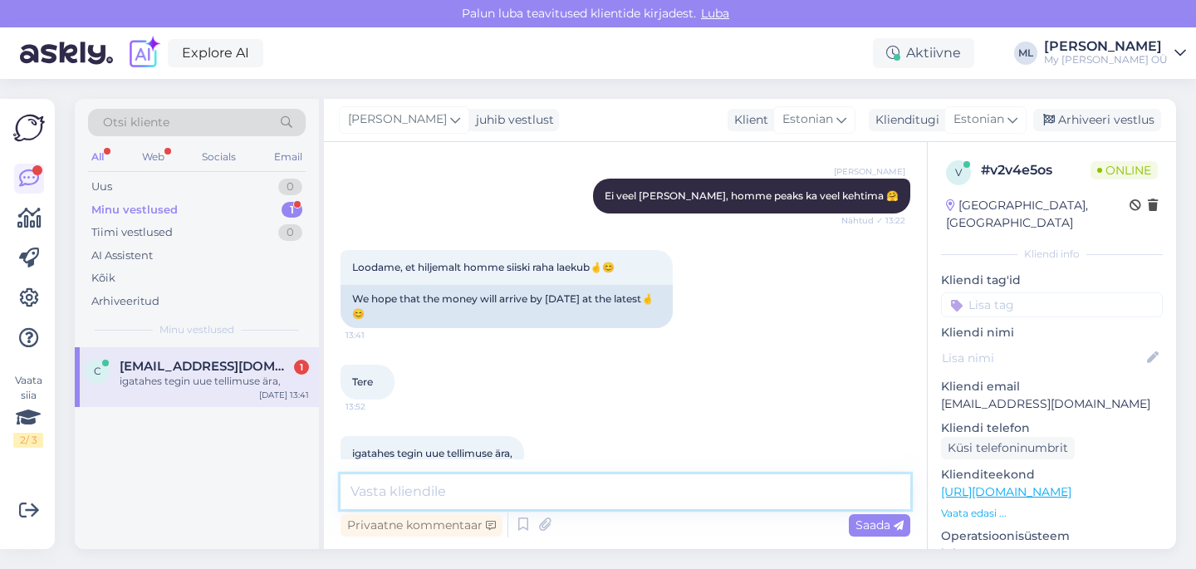
click at [452, 483] on textarea at bounding box center [625, 491] width 570 height 35
click at [401, 485] on textarea at bounding box center [625, 491] width 570 height 35
click at [403, 487] on textarea at bounding box center [625, 491] width 570 height 35
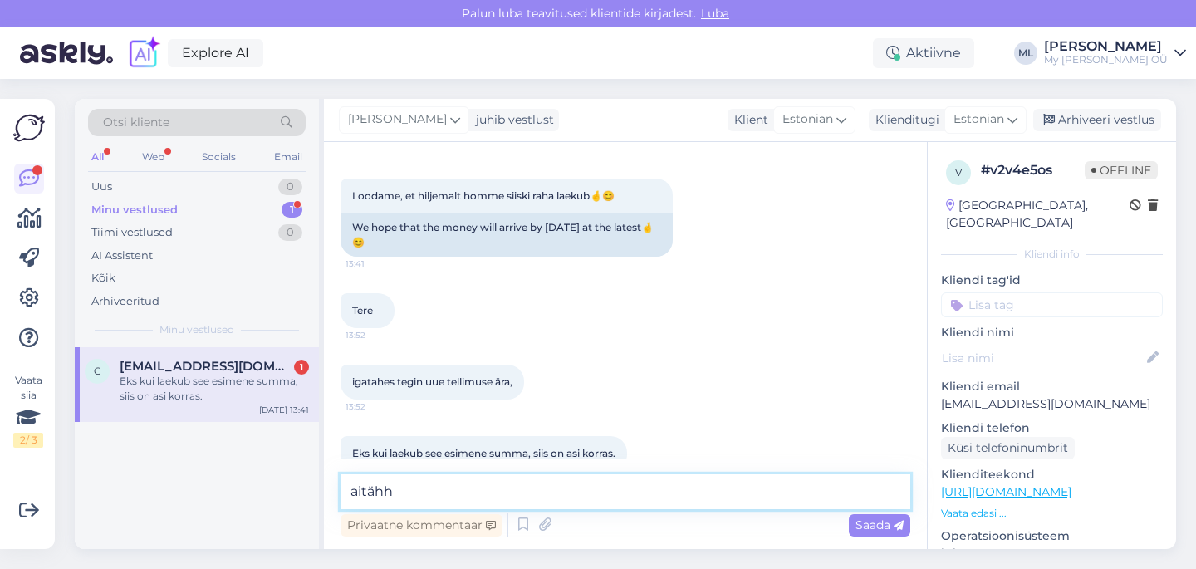
type textarea "aitähh 🫶"
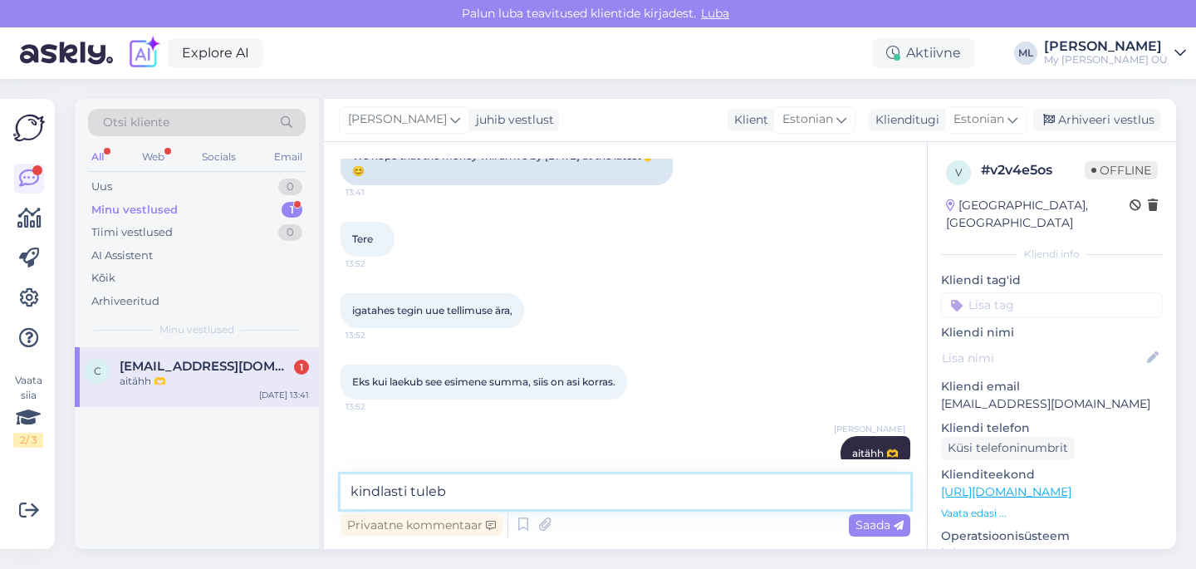
type textarea "kindlasti tuleb"
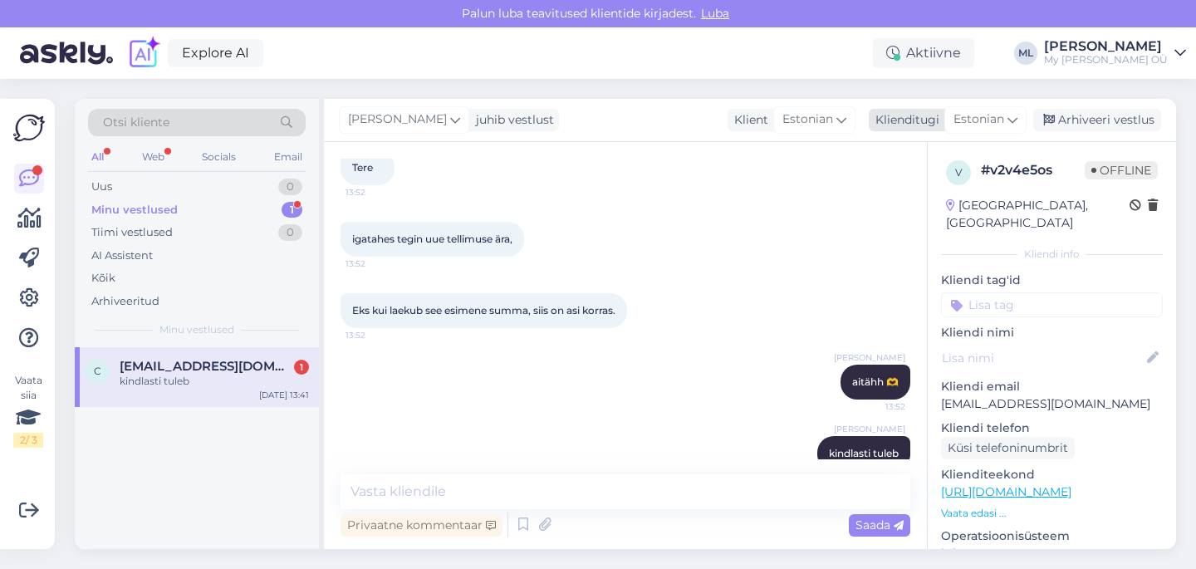
drag, startPoint x: 1102, startPoint y: 124, endPoint x: 1093, endPoint y: 125, distance: 8.3
click at [1100, 125] on div "Arhiveeri vestlus" at bounding box center [1097, 120] width 128 height 22
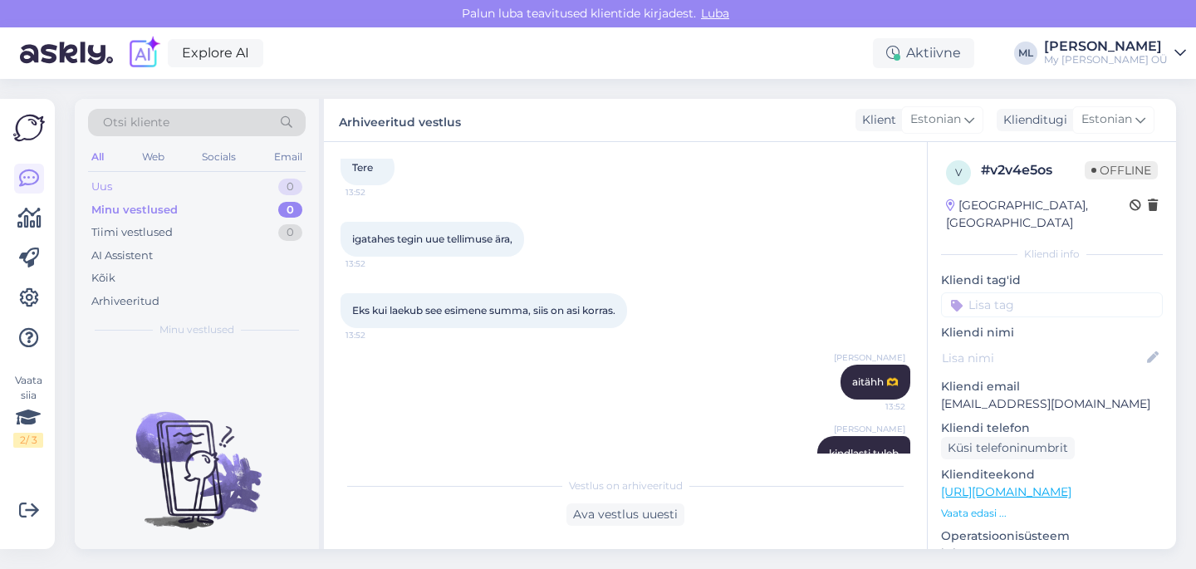
click at [103, 187] on div "Uus" at bounding box center [101, 186] width 21 height 17
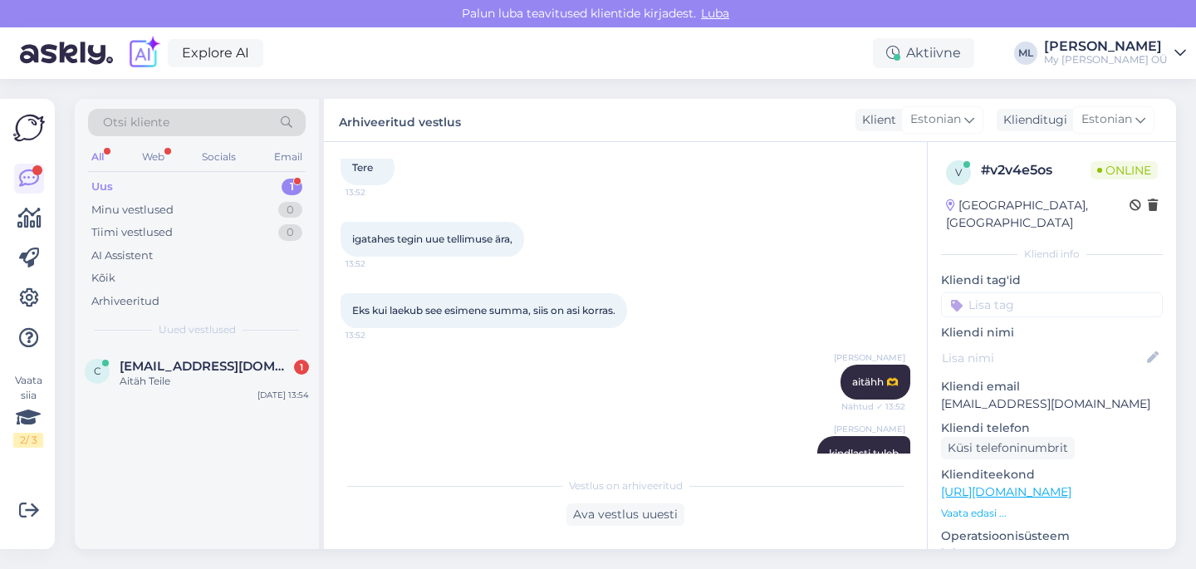
scroll to position [2252, 0]
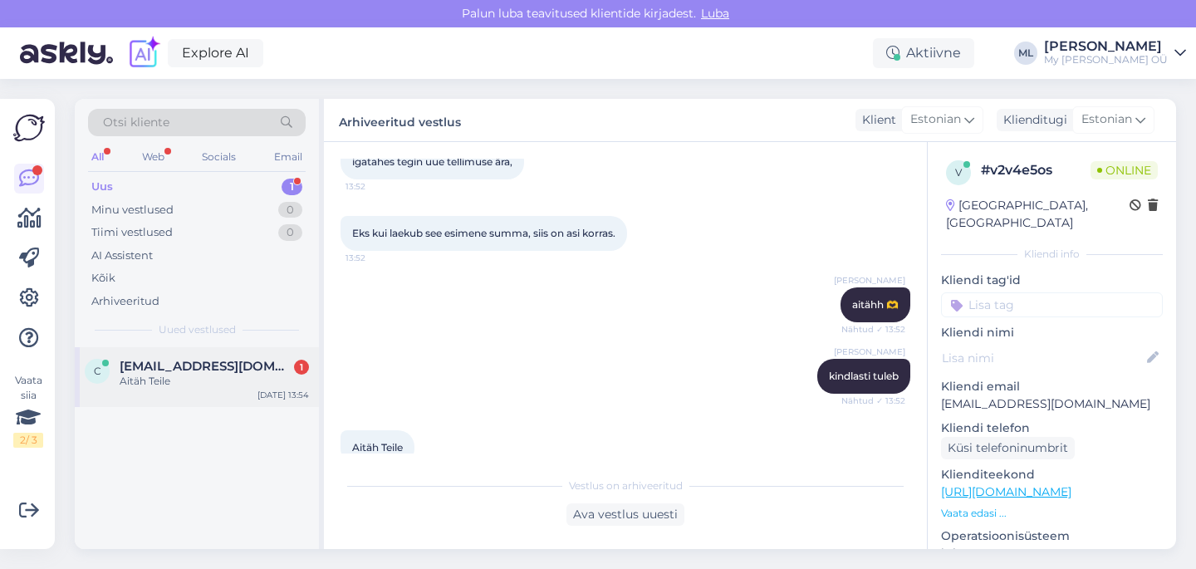
click at [216, 358] on div "c [EMAIL_ADDRESS][DOMAIN_NAME] 1 Aitäh Teile [DATE] 13:54" at bounding box center [197, 377] width 244 height 60
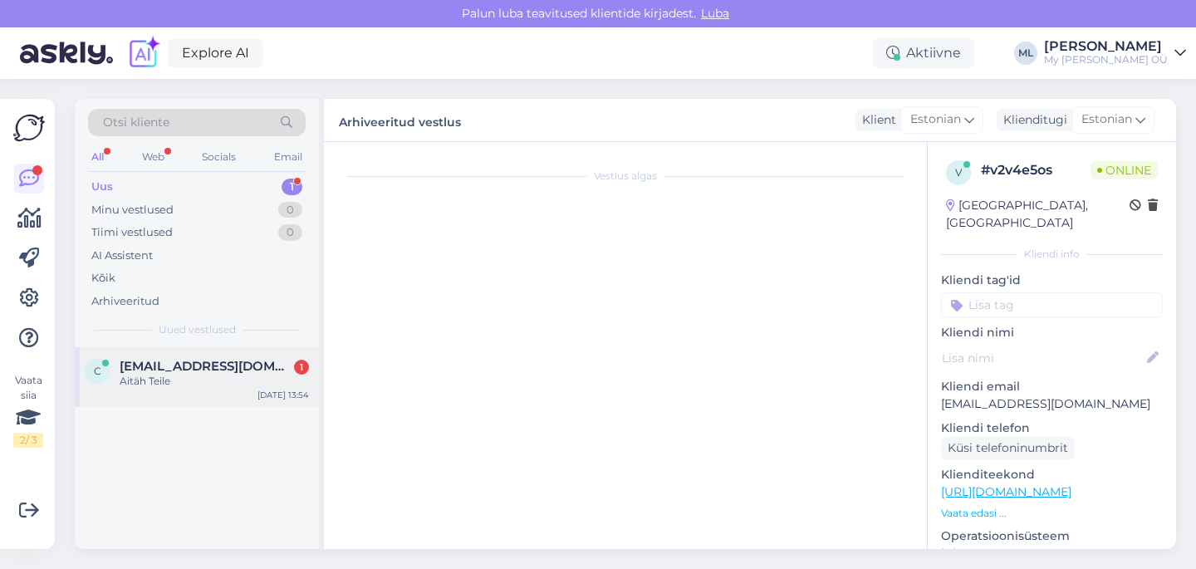
scroll to position [2309, 0]
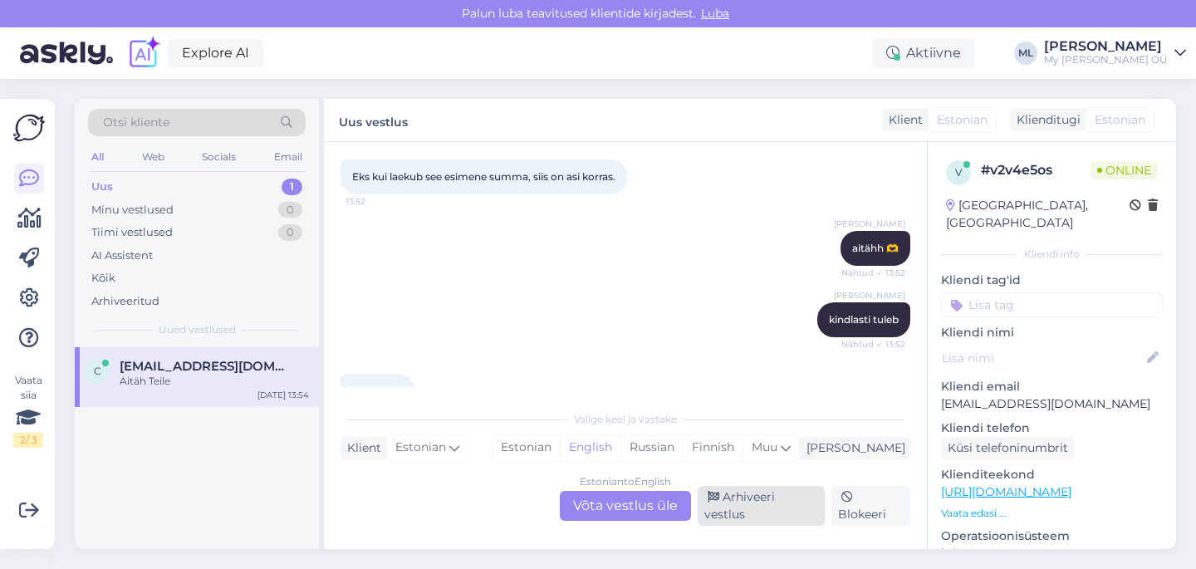
click at [771, 518] on div "Arhiveeri vestlus" at bounding box center [760, 506] width 127 height 40
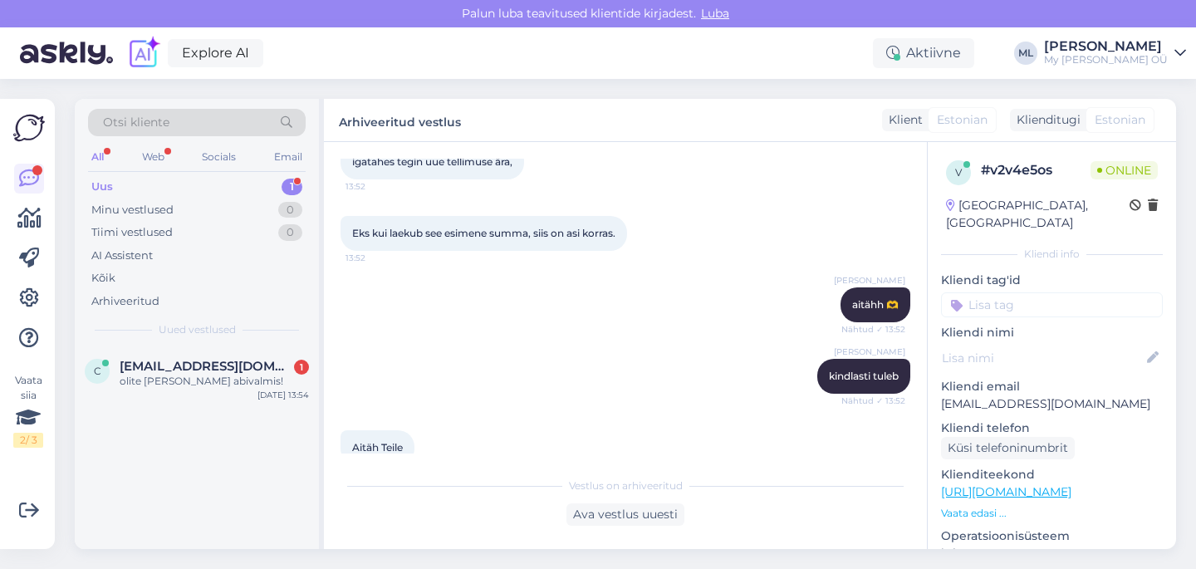
scroll to position [2324, 0]
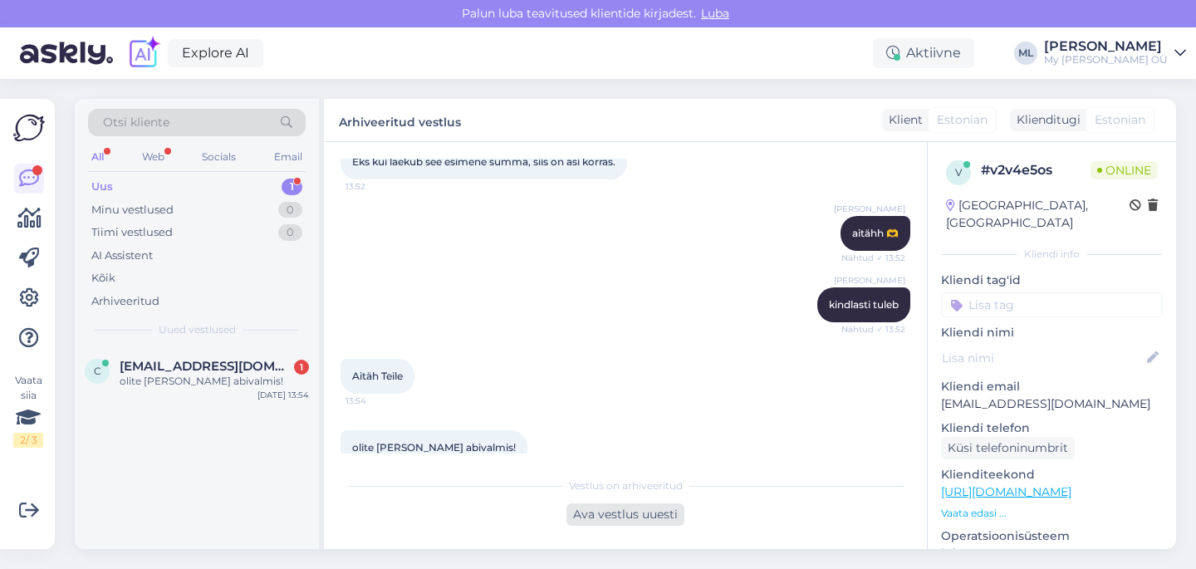
click at [638, 521] on div "Ava vestlus uuesti" at bounding box center [625, 514] width 118 height 22
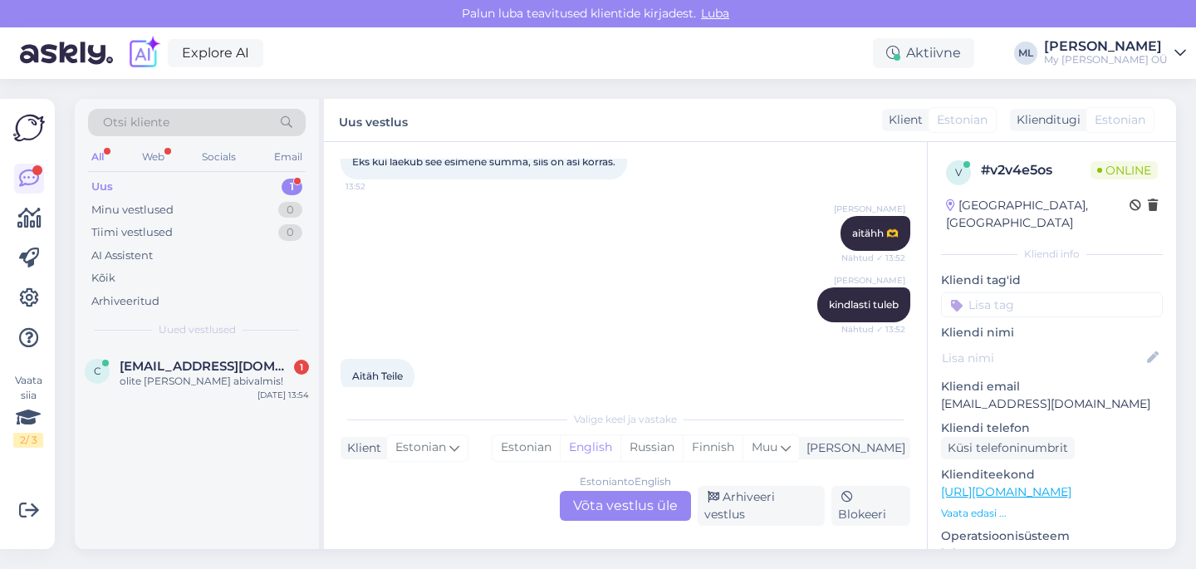
click at [623, 511] on div "Estonian to English Võta vestlus üle" at bounding box center [625, 506] width 131 height 30
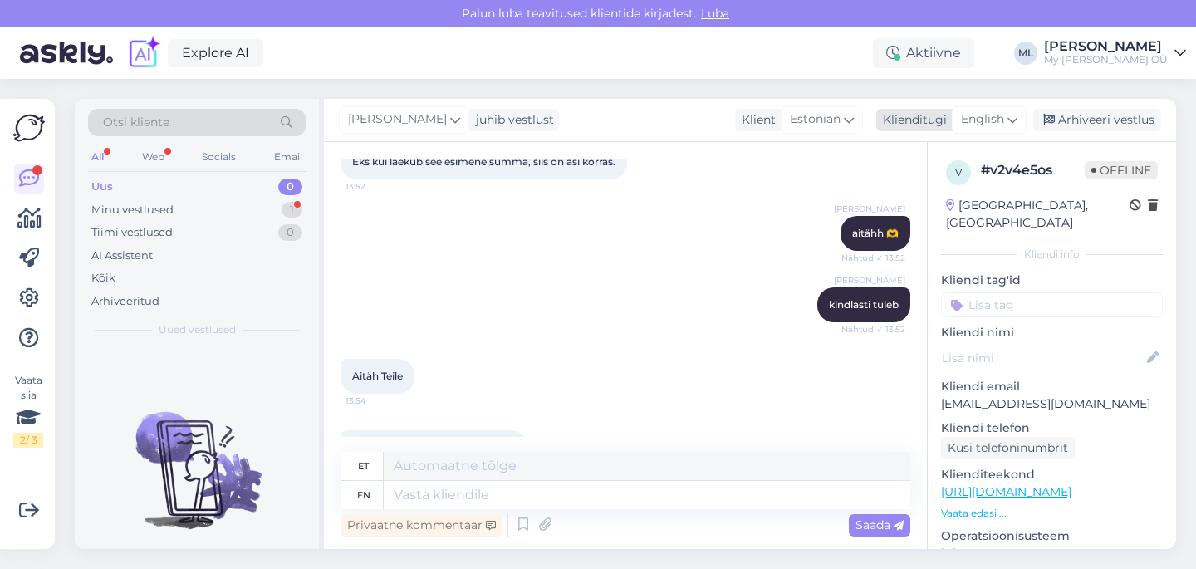
click at [999, 115] on span "English" at bounding box center [982, 119] width 43 height 18
type input "est"
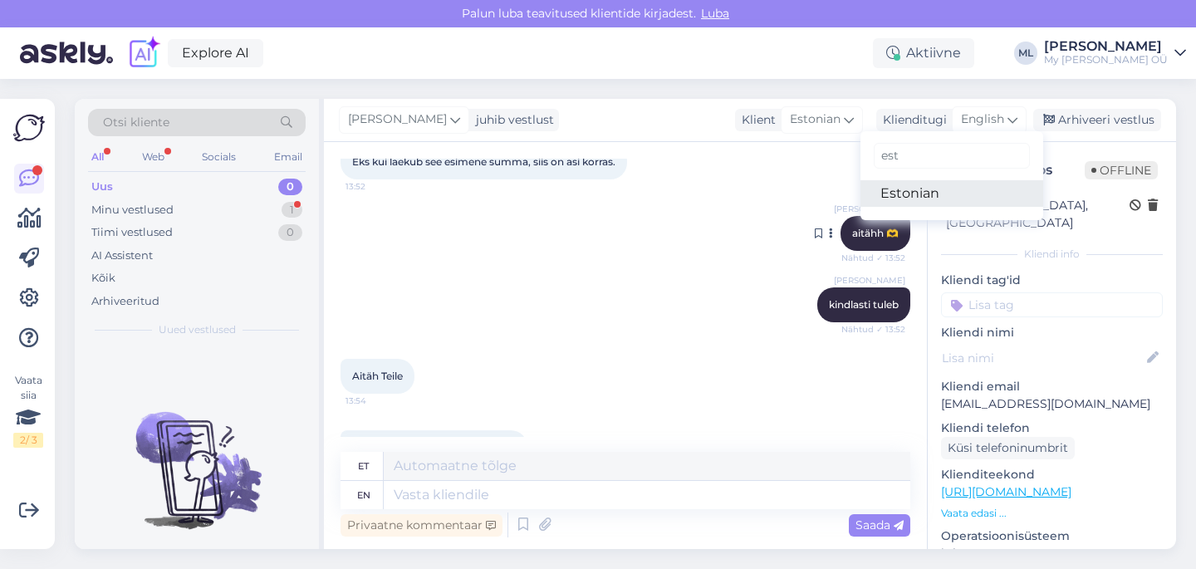
click at [897, 188] on link "Estonian" at bounding box center [951, 193] width 183 height 27
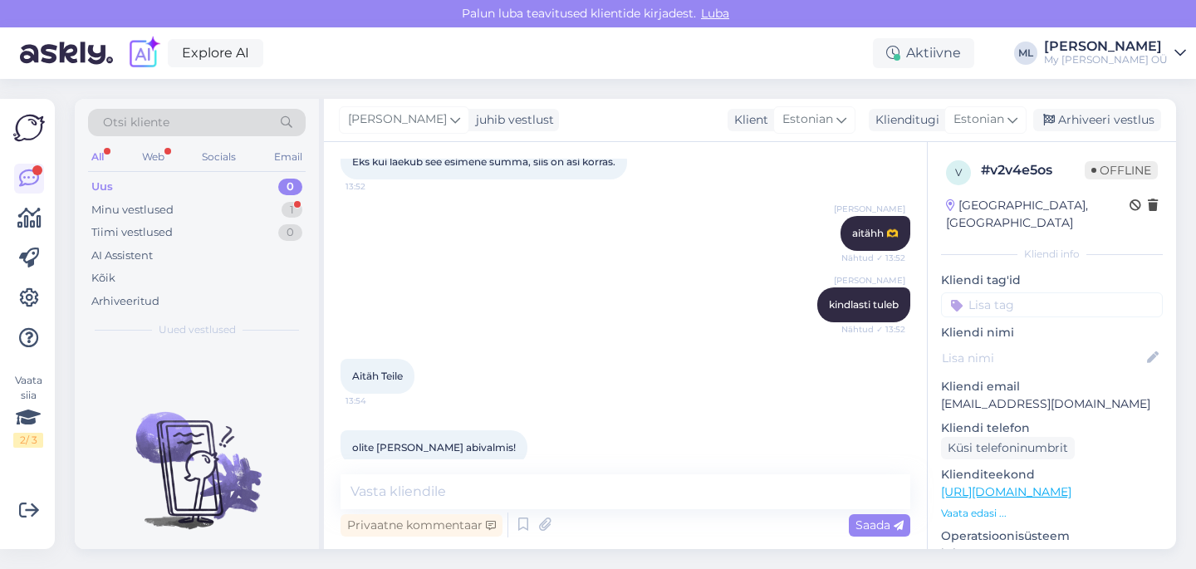
scroll to position [2318, 0]
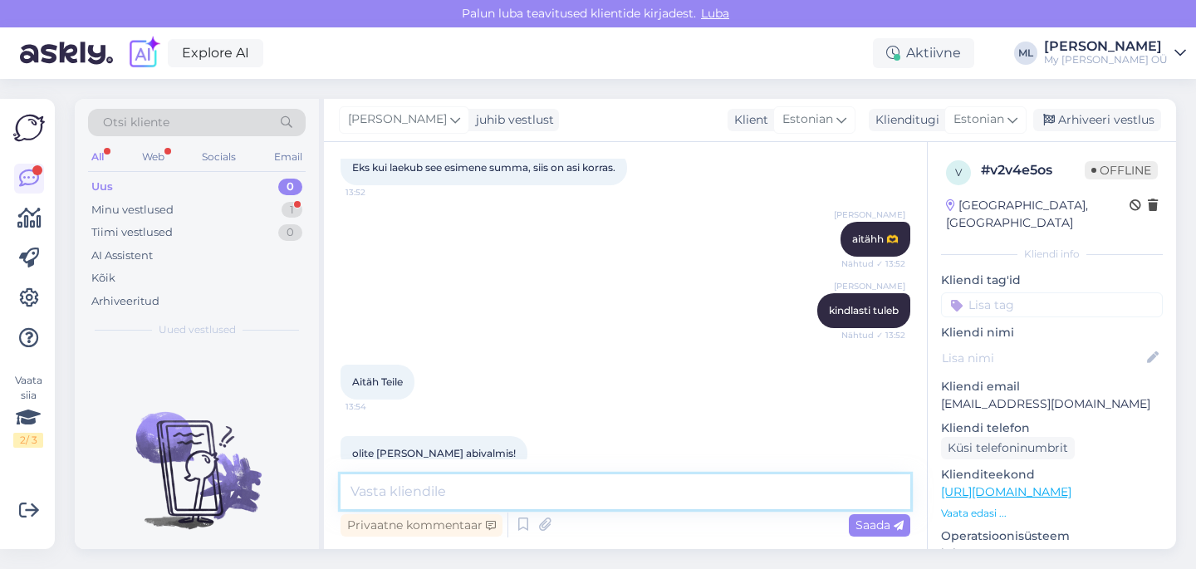
click at [495, 487] on textarea at bounding box center [625, 491] width 570 height 35
type textarea "no selleks ma siin [PERSON_NAME], et aidata 🤗"
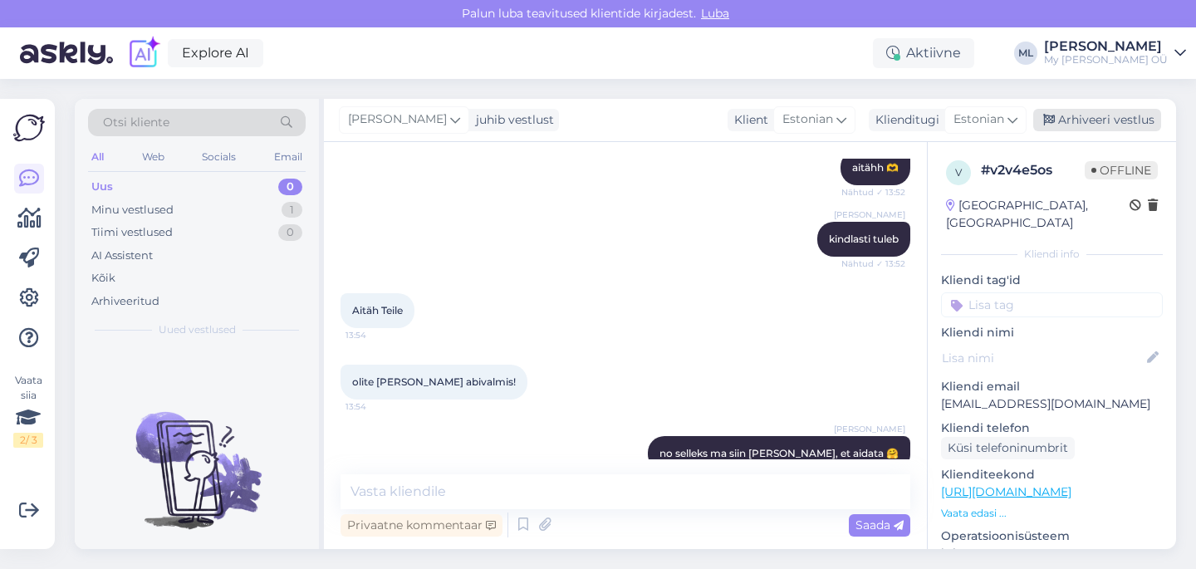
click at [1079, 120] on div "Arhiveeri vestlus" at bounding box center [1097, 120] width 128 height 22
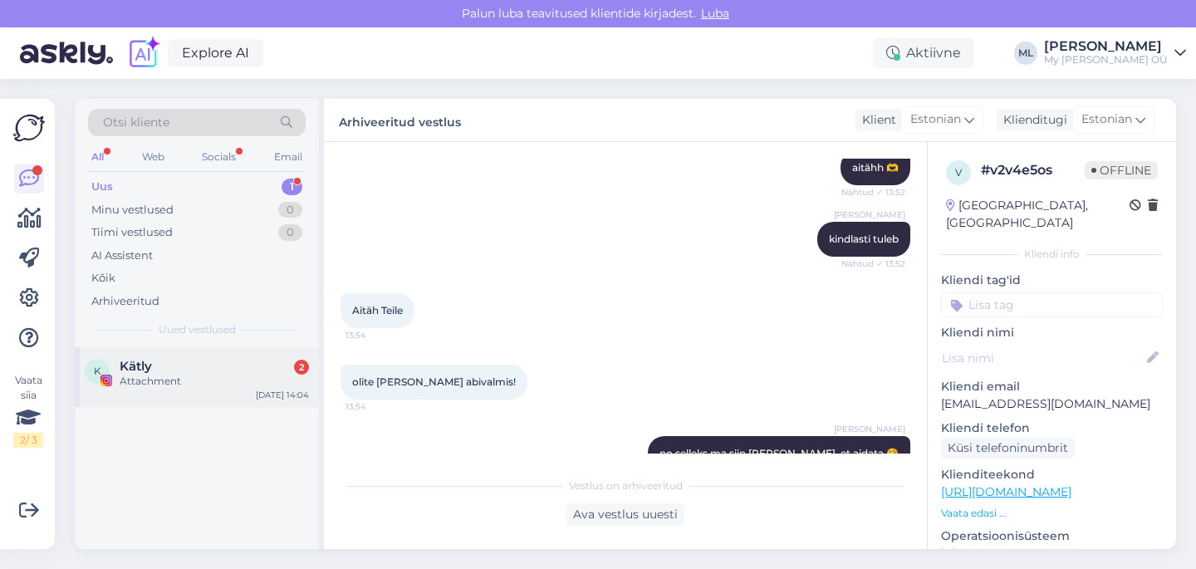
click at [119, 376] on div "K Kätly 2 Attachment" at bounding box center [197, 374] width 224 height 30
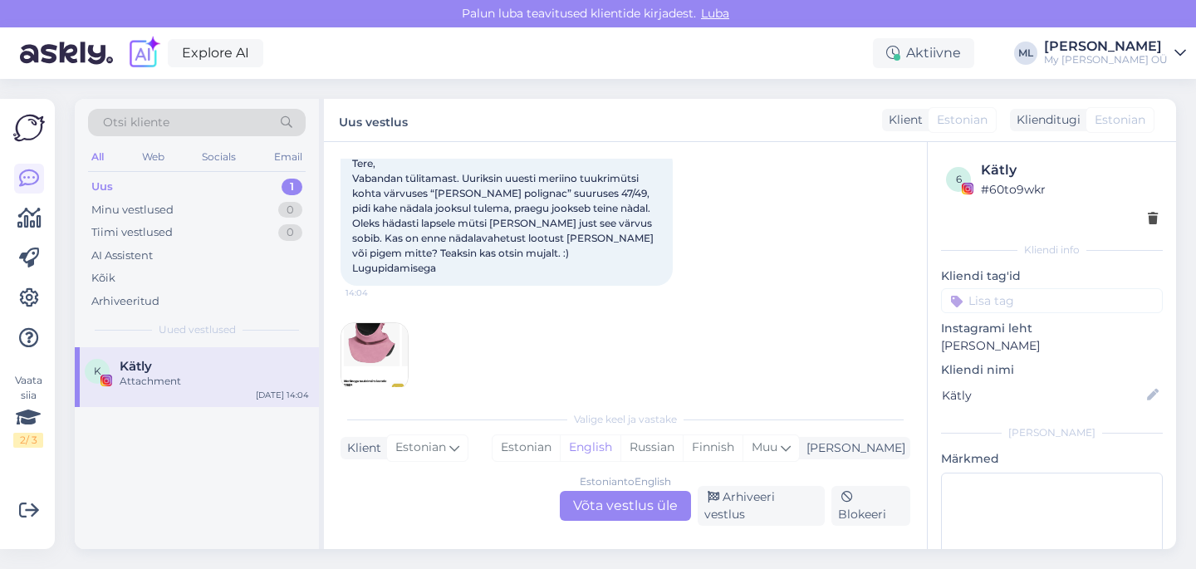
scroll to position [979, 0]
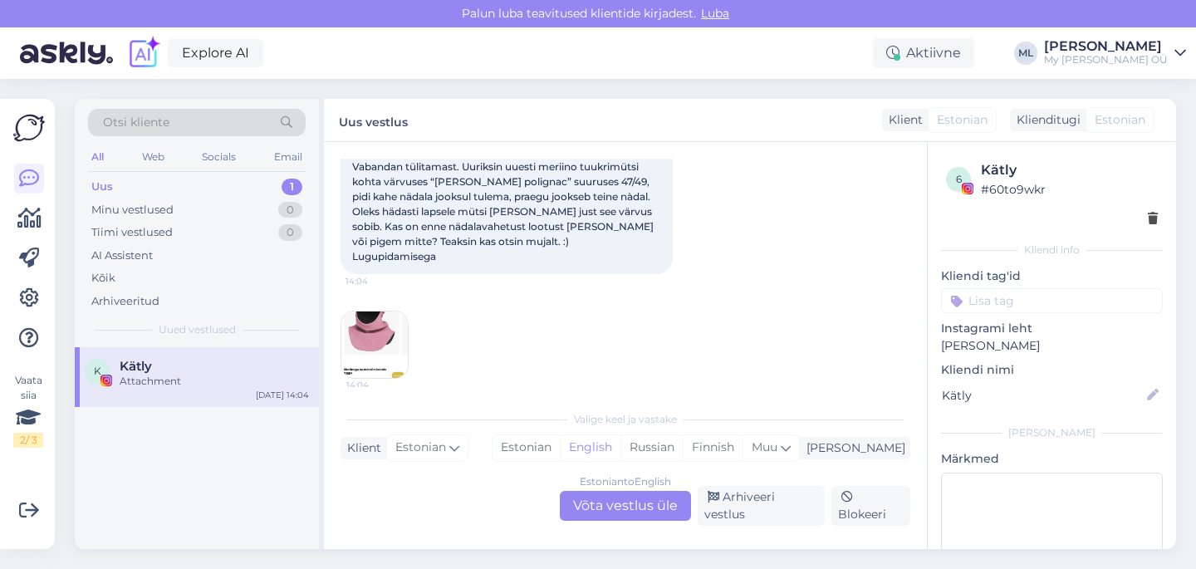
click at [367, 339] on img at bounding box center [374, 344] width 66 height 66
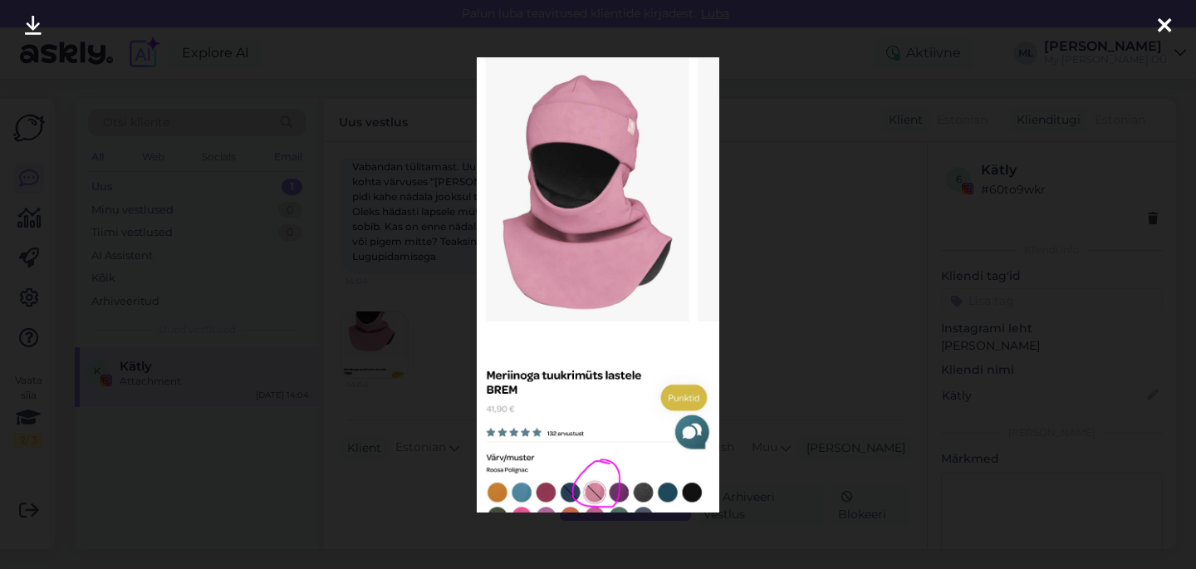
click at [1169, 22] on icon at bounding box center [1163, 27] width 13 height 22
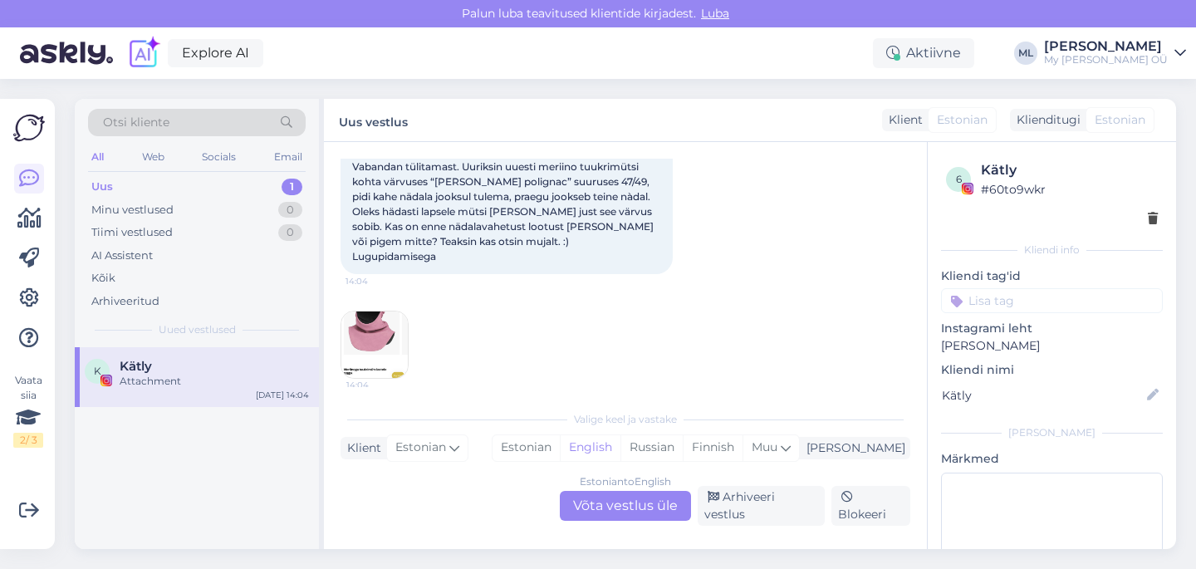
drag, startPoint x: 648, startPoint y: 508, endPoint x: 677, endPoint y: 499, distance: 29.7
click at [648, 507] on div "Estonian to English Võta vestlus üle" at bounding box center [625, 506] width 131 height 30
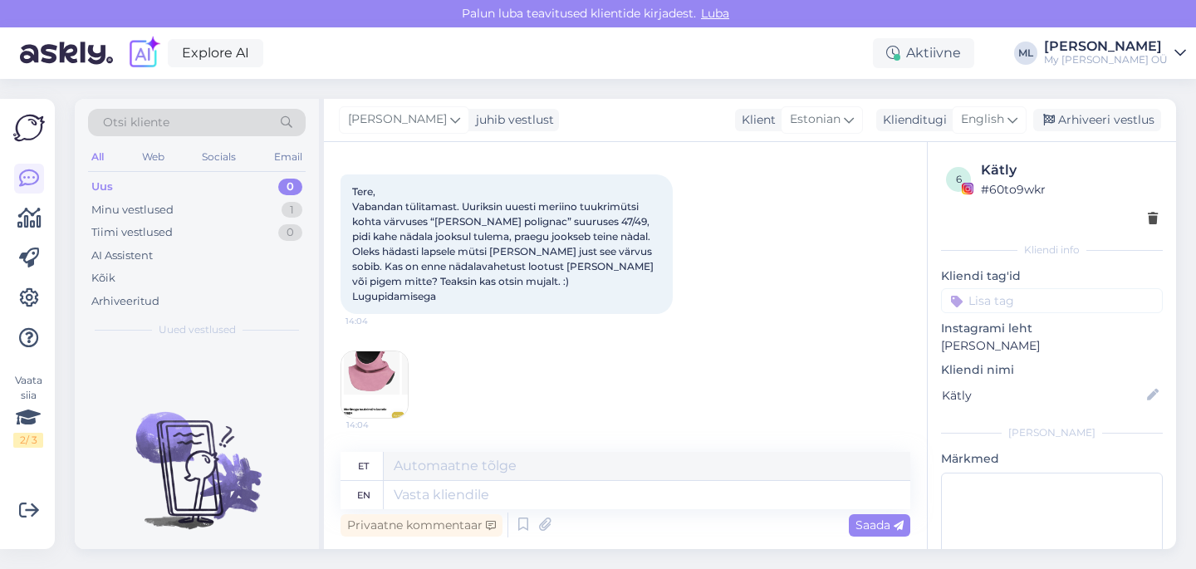
click at [700, 92] on div "Otsi kliente All Web Socials Email Uus 0 Minu vestlused 1 Tiimi vestlused 0 AI …" at bounding box center [630, 324] width 1131 height 490
click at [978, 117] on span "English" at bounding box center [982, 119] width 43 height 18
click at [924, 191] on link "Estonian" at bounding box center [951, 193] width 183 height 27
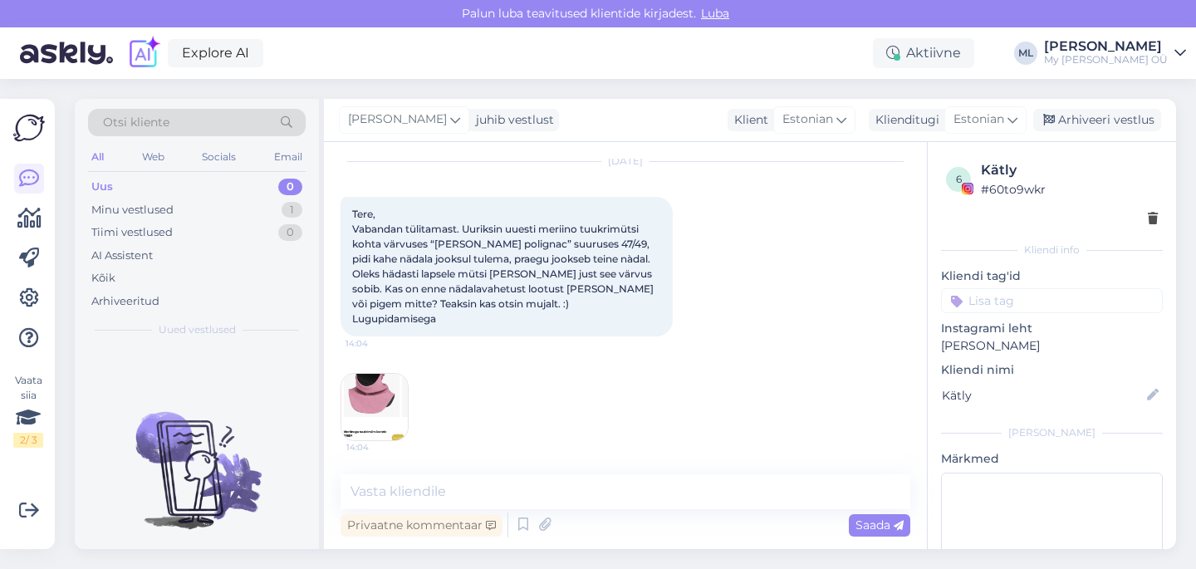
scroll to position [917, 0]
click at [429, 494] on textarea at bounding box center [625, 491] width 570 height 35
click at [399, 491] on textarea at bounding box center [625, 491] width 570 height 35
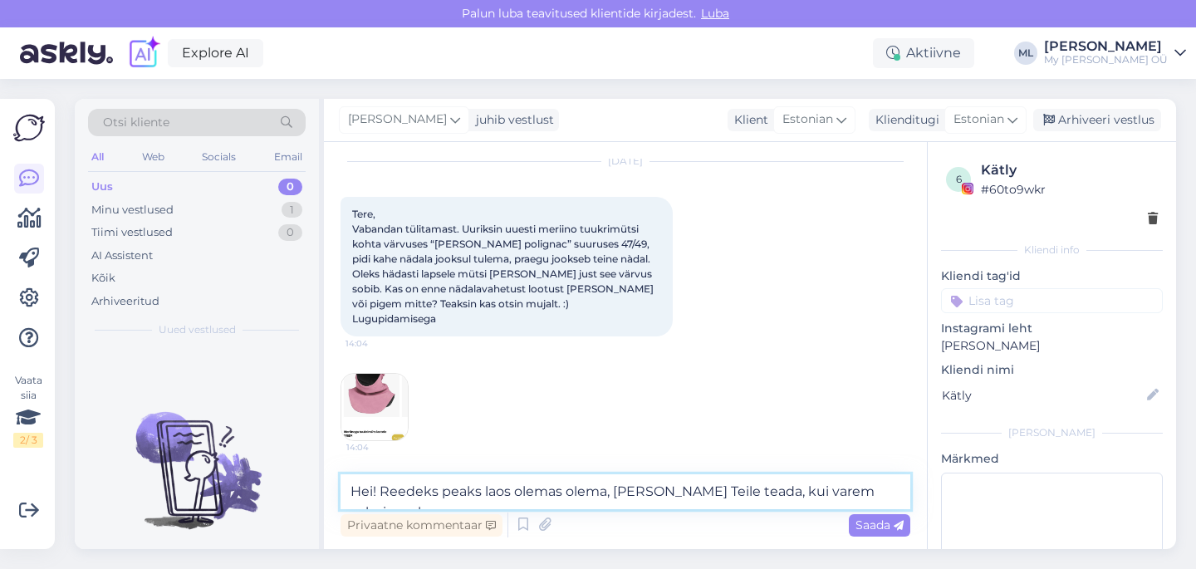
click at [381, 487] on textarea "Hei! Reedeks peaks laos olemas olema, [PERSON_NAME] Teile teada, kui varem valm…" at bounding box center [625, 491] width 570 height 35
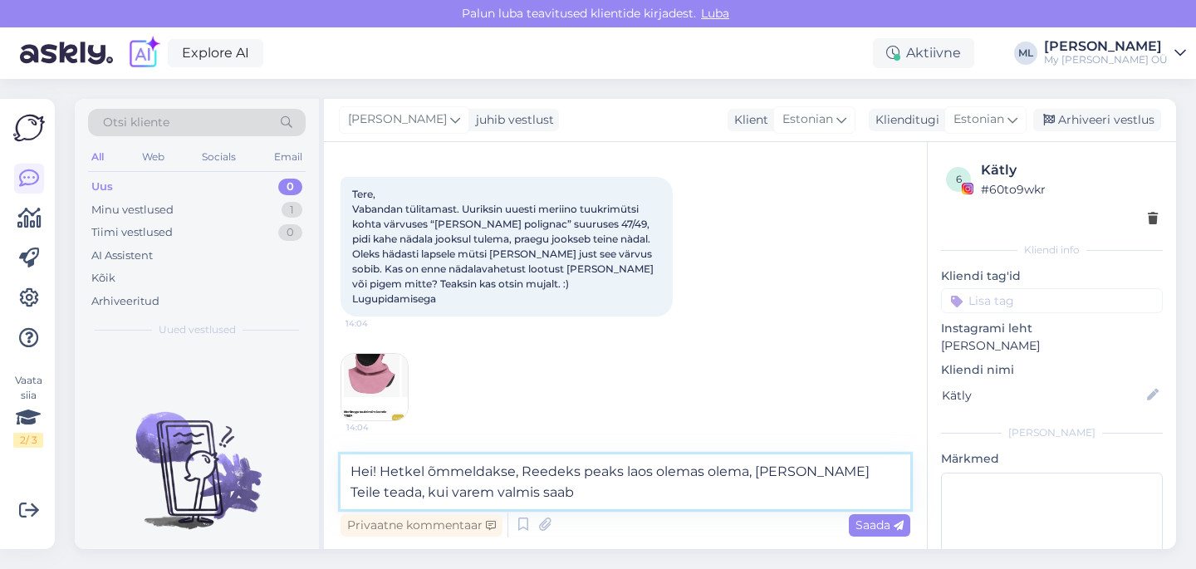
click at [528, 470] on textarea "Hei! Hetkel õmmeldakse, Reedeks peaks laos olemas olema, [PERSON_NAME] Teile te…" at bounding box center [625, 481] width 570 height 55
click at [513, 469] on textarea "Hei! Hetkel õmmeldakse, Reedeks peaks laos olemas olema, [PERSON_NAME] Teile te…" at bounding box center [625, 481] width 570 height 55
drag, startPoint x: 514, startPoint y: 467, endPoint x: 521, endPoint y: 472, distance: 9.0
click at [514, 467] on textarea "Hei! Hetkel õmmeldakse🤗 Reedeks peaks laos olemas olema, [PERSON_NAME] Teile te…" at bounding box center [625, 481] width 570 height 55
drag, startPoint x: 502, startPoint y: 488, endPoint x: 507, endPoint y: 509, distance: 21.3
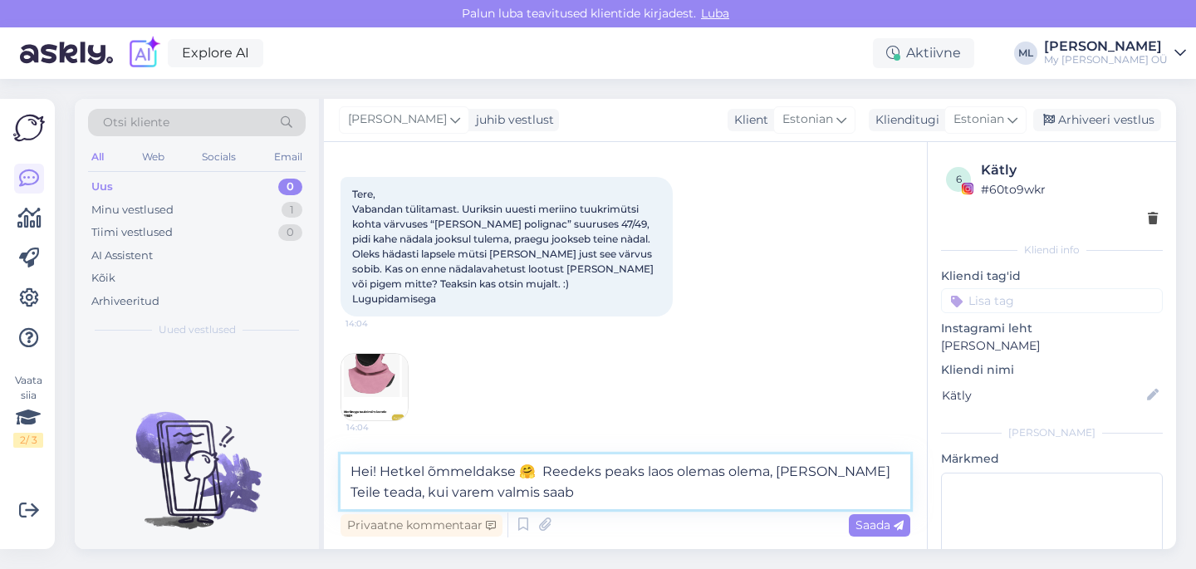
click at [502, 488] on textarea "Hei! Hetkel õmmeldakse 🤗 Reedeks peaks laos olemas olema, [PERSON_NAME] Teile t…" at bounding box center [625, 481] width 570 height 55
click at [613, 389] on div "14:04" at bounding box center [625, 387] width 570 height 105
click at [533, 473] on textarea "Hei! Hetkel õmmeldakse 🤗 Reedeks peaks laos olemas olema, [PERSON_NAME] Teile t…" at bounding box center [625, 481] width 570 height 55
click at [579, 492] on textarea "Hei! Hetkel õmmeldakse seda just. Reedeks peaks laos olemas olema, [PERSON_NAME…" at bounding box center [625, 481] width 570 height 55
type textarea "Hei! Hetkel õmmeldakse seda just. Reedeks peaks laos olemas olema, [PERSON_NAME…"
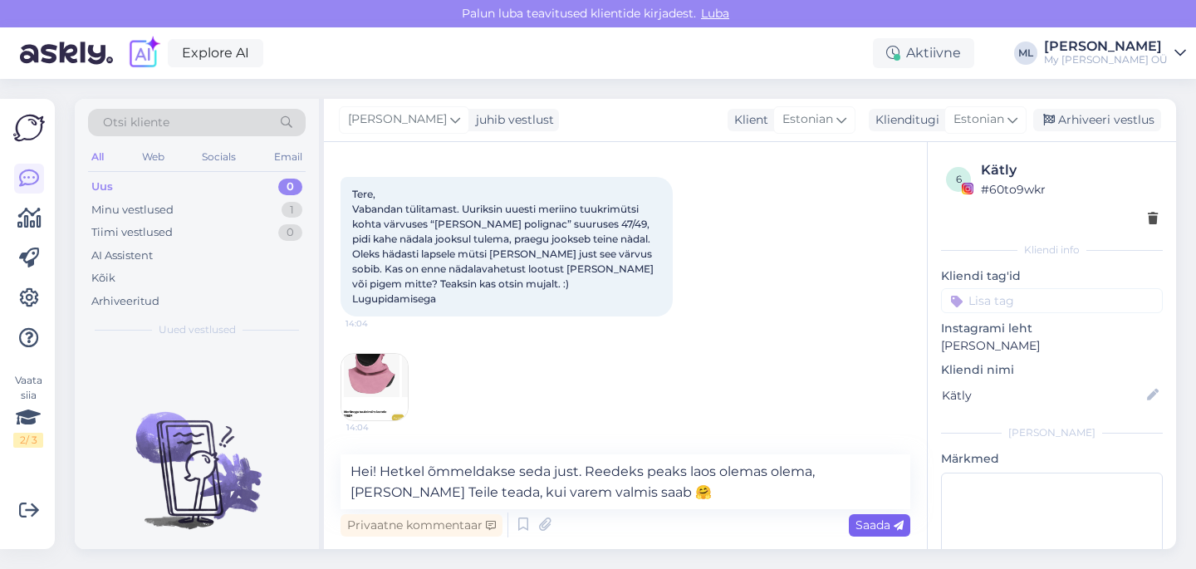
click at [887, 524] on span "Saada" at bounding box center [879, 524] width 48 height 15
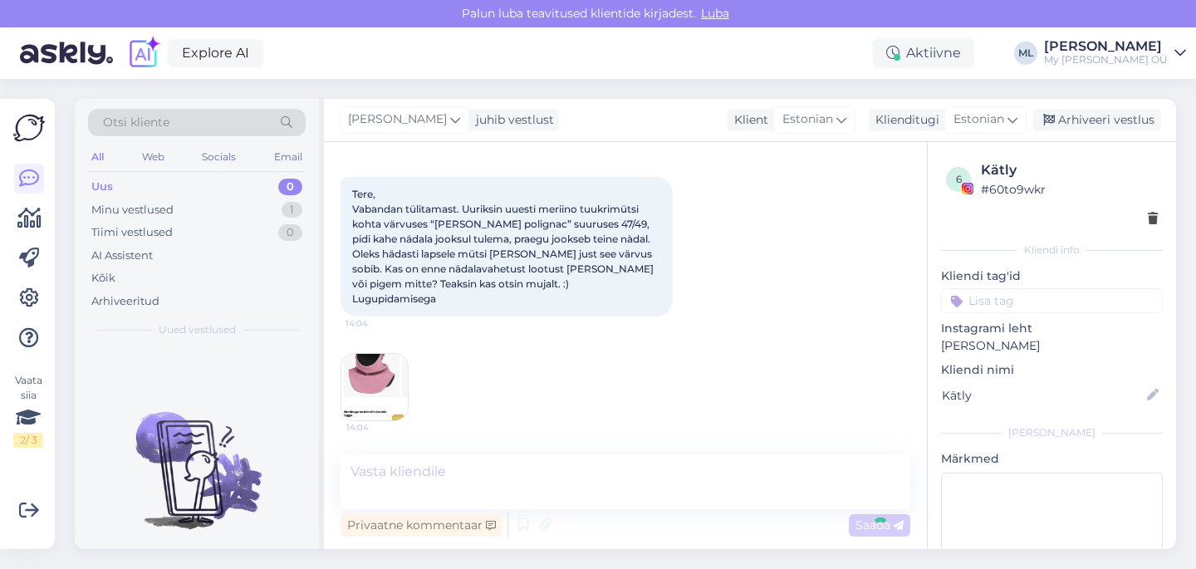
scroll to position [1003, 0]
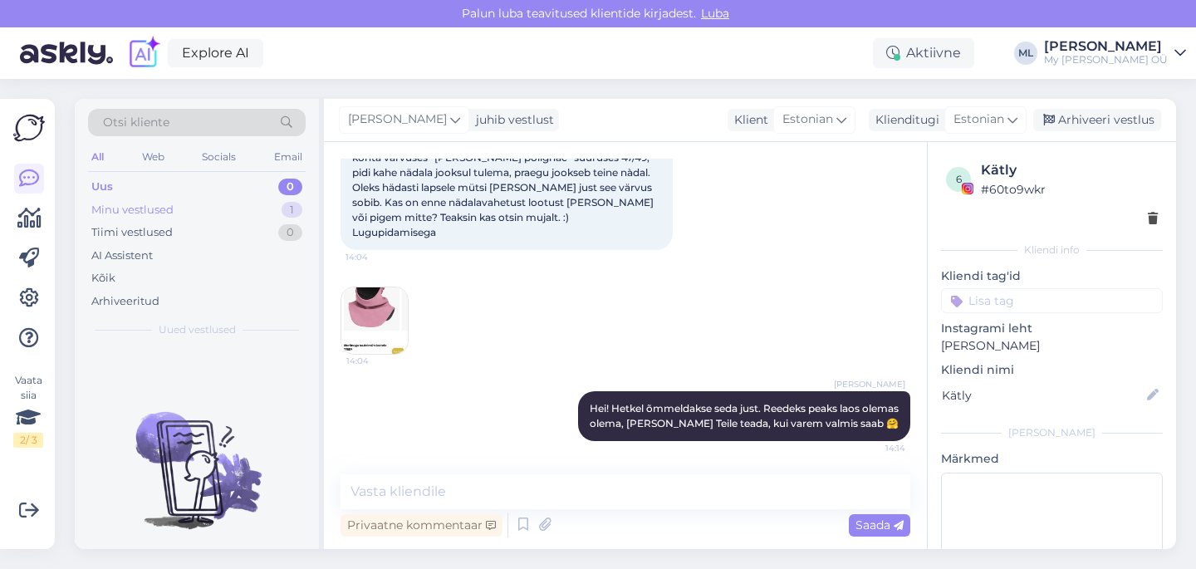
click at [218, 209] on div "Minu vestlused 1" at bounding box center [197, 209] width 218 height 23
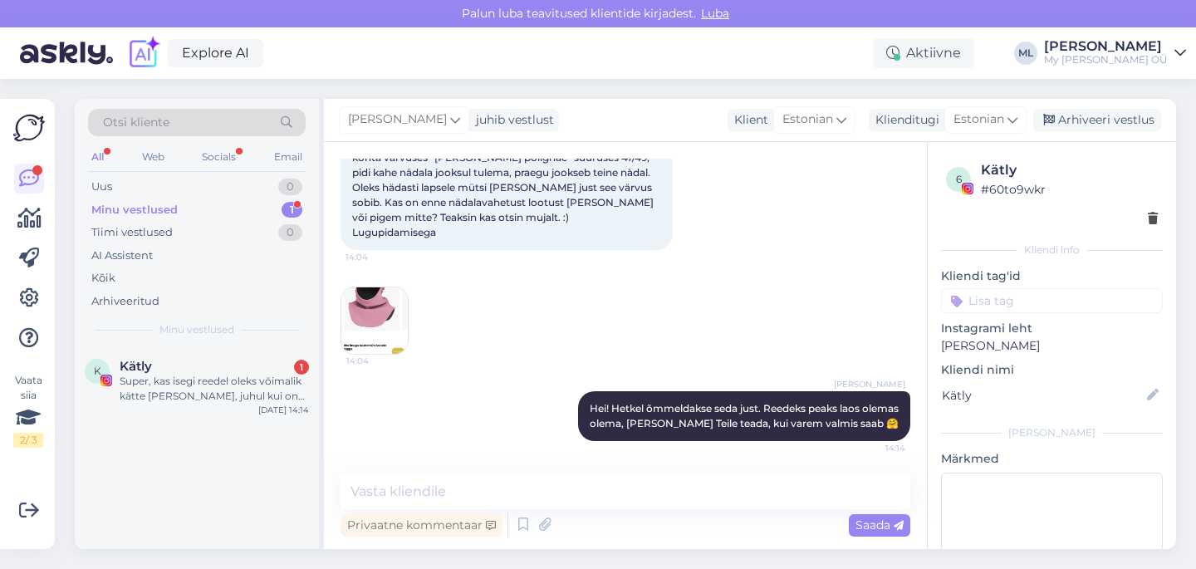
scroll to position [1089, 0]
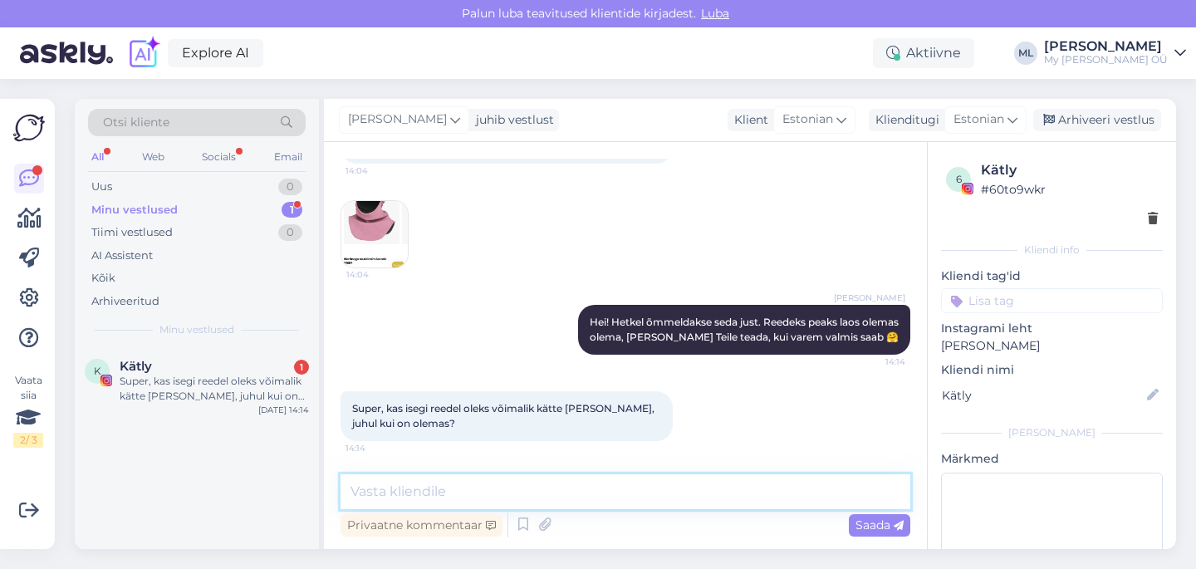
click at [374, 482] on textarea at bounding box center [625, 491] width 570 height 35
type textarea "k"
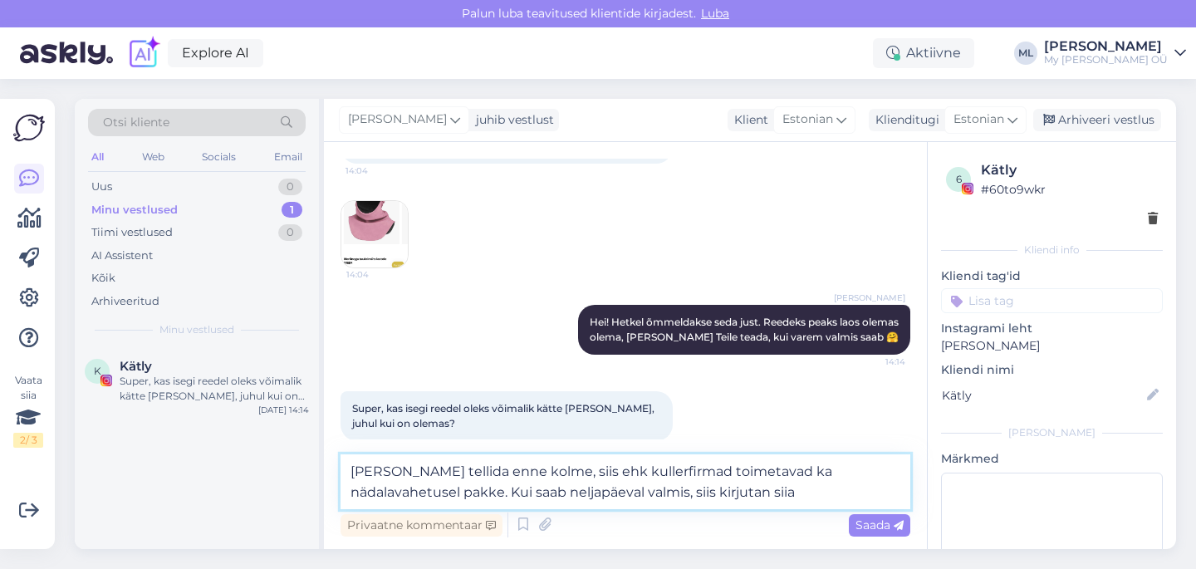
click at [394, 494] on textarea "[PERSON_NAME] tellida enne kolme, siis ehk kullerfirmad toimetavad ka nädalavah…" at bounding box center [625, 481] width 570 height 55
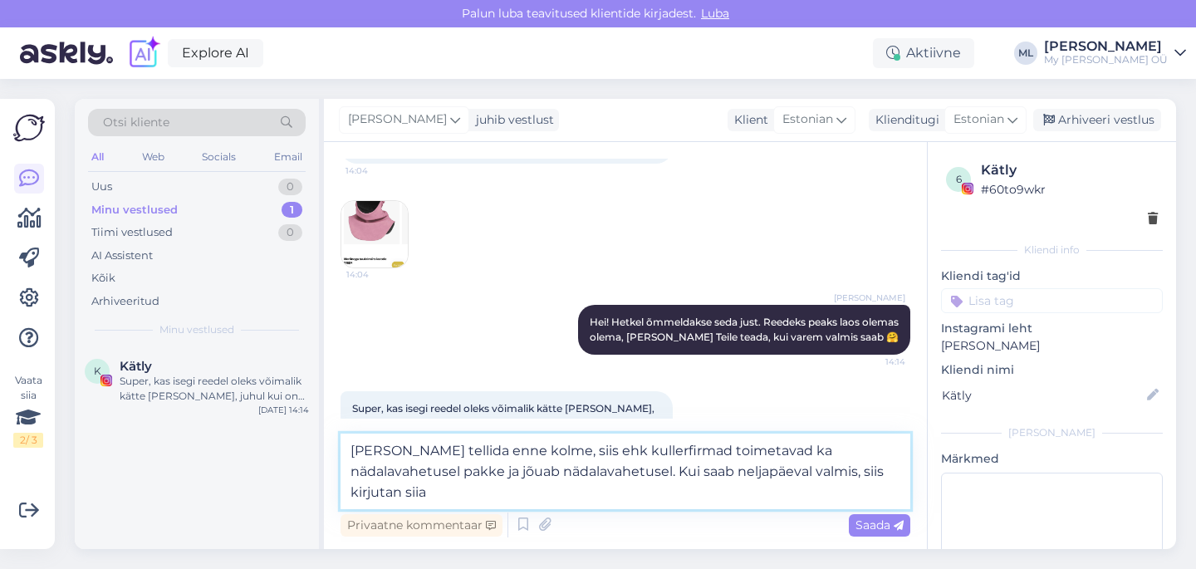
click at [864, 472] on textarea "[PERSON_NAME] tellida enne kolme, siis ehk kullerfirmad toimetavad ka nädalavah…" at bounding box center [625, 471] width 570 height 76
drag, startPoint x: 561, startPoint y: 474, endPoint x: 393, endPoint y: 475, distance: 168.5
click at [393, 475] on textarea "[PERSON_NAME] tellida enne kolme, siis ehk kullerfirmad toimetavad ka nädalavah…" at bounding box center [625, 471] width 570 height 76
click at [602, 447] on textarea "[PERSON_NAME] tellida enne kolme, siis ehk kullerfirmad toimetavad ka nädalavah…" at bounding box center [625, 471] width 570 height 76
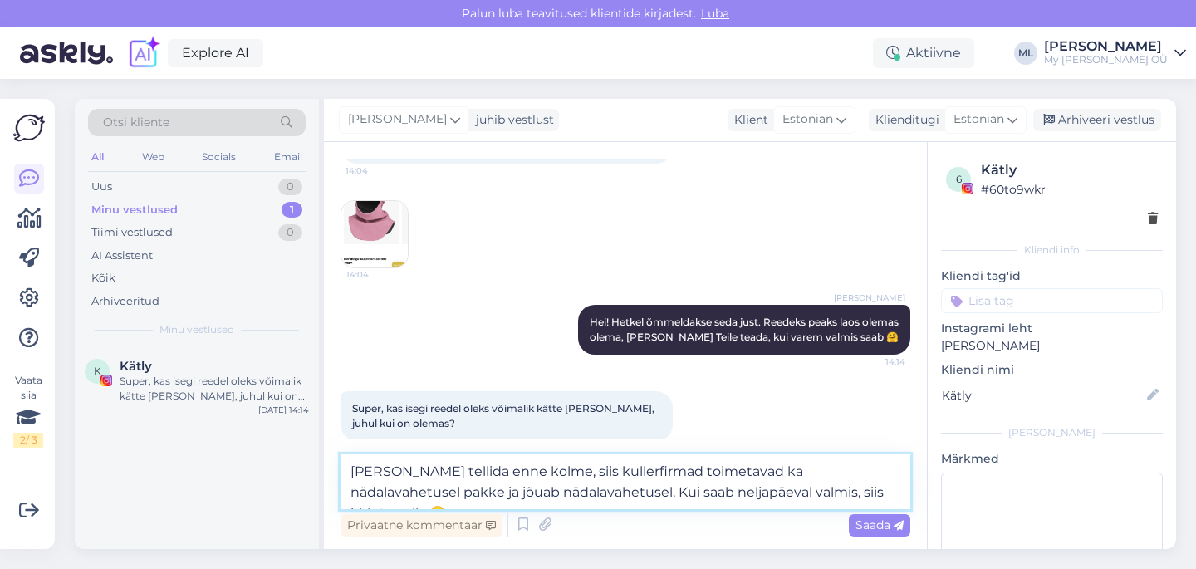
click at [872, 474] on textarea "[PERSON_NAME] tellida enne kolme, siis kullerfirmad toimetavad ka nädalavahetus…" at bounding box center [625, 481] width 570 height 55
type textarea "[PERSON_NAME] tellida enne kolme, siis kullerfirmad toimetavad ka nädalavahetus…"
click at [864, 529] on span "Saada" at bounding box center [879, 524] width 48 height 15
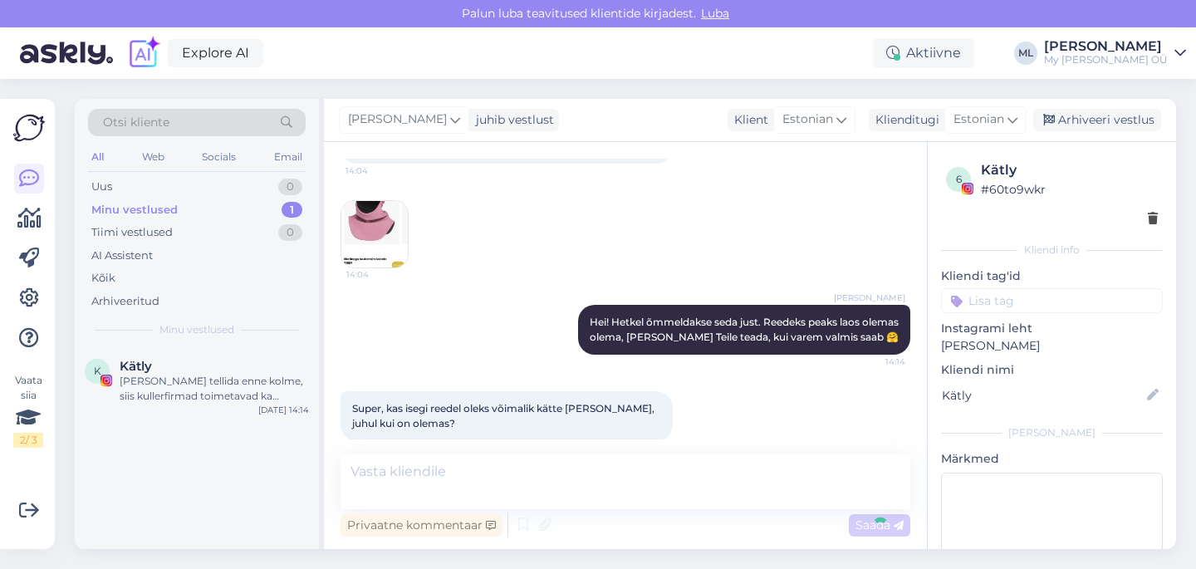
scroll to position [1191, 0]
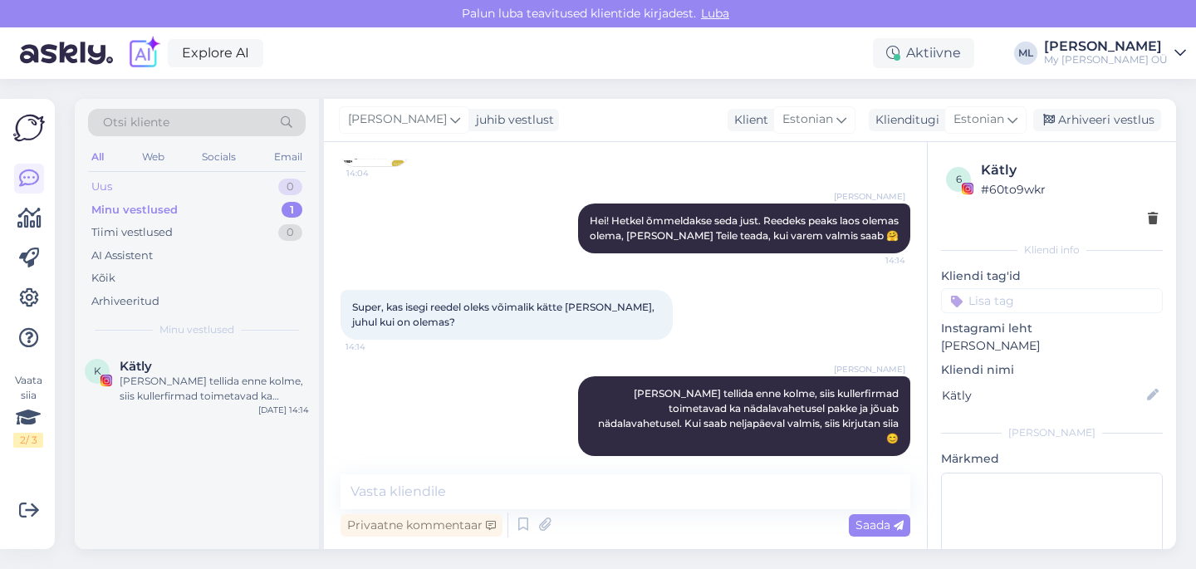
click at [107, 188] on div "Uus" at bounding box center [101, 186] width 21 height 17
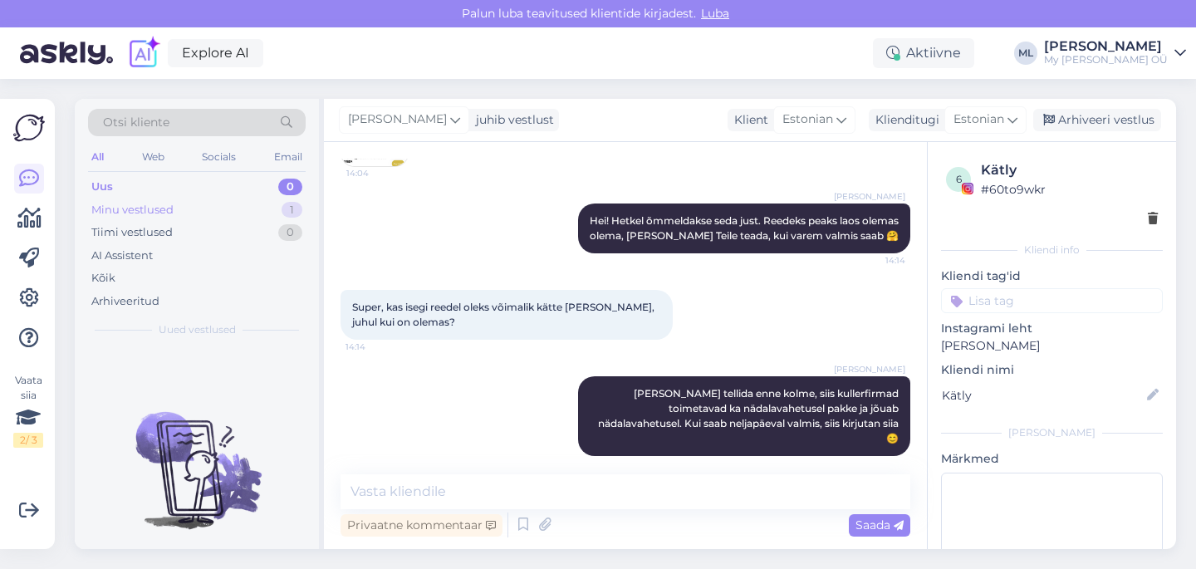
click at [137, 209] on div "Minu vestlused" at bounding box center [132, 210] width 82 height 17
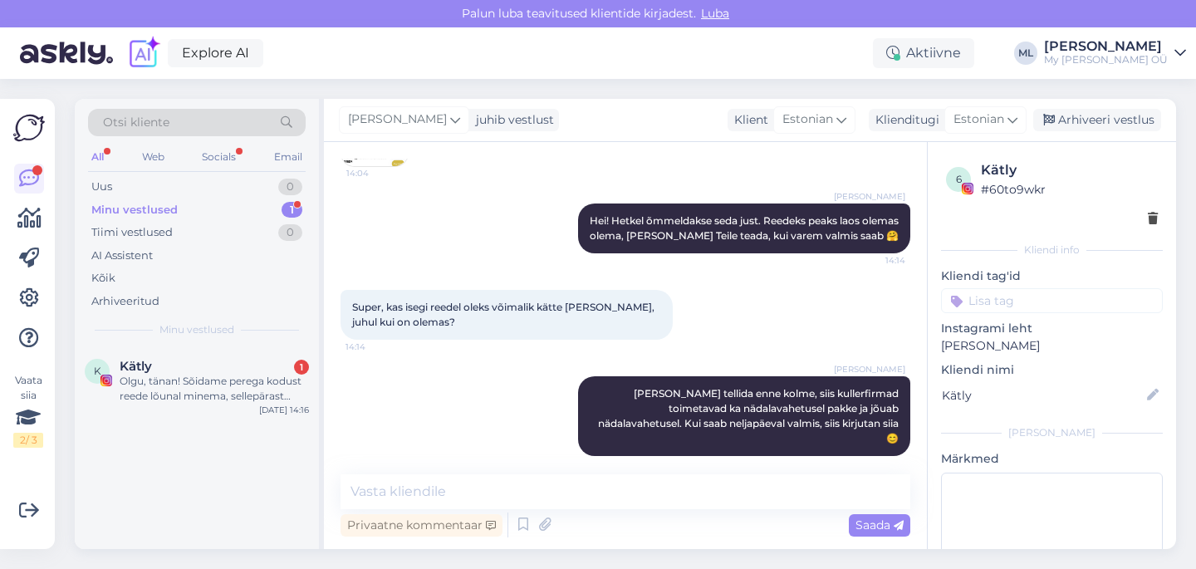
scroll to position [1292, 0]
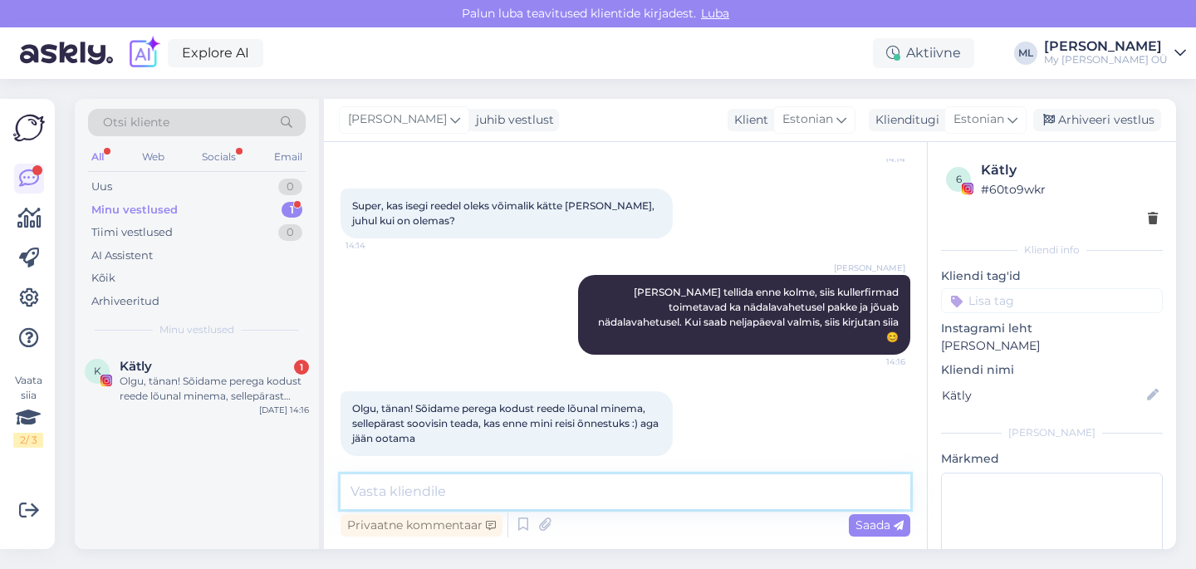
click at [368, 491] on textarea at bounding box center [625, 491] width 570 height 35
type textarea "S"
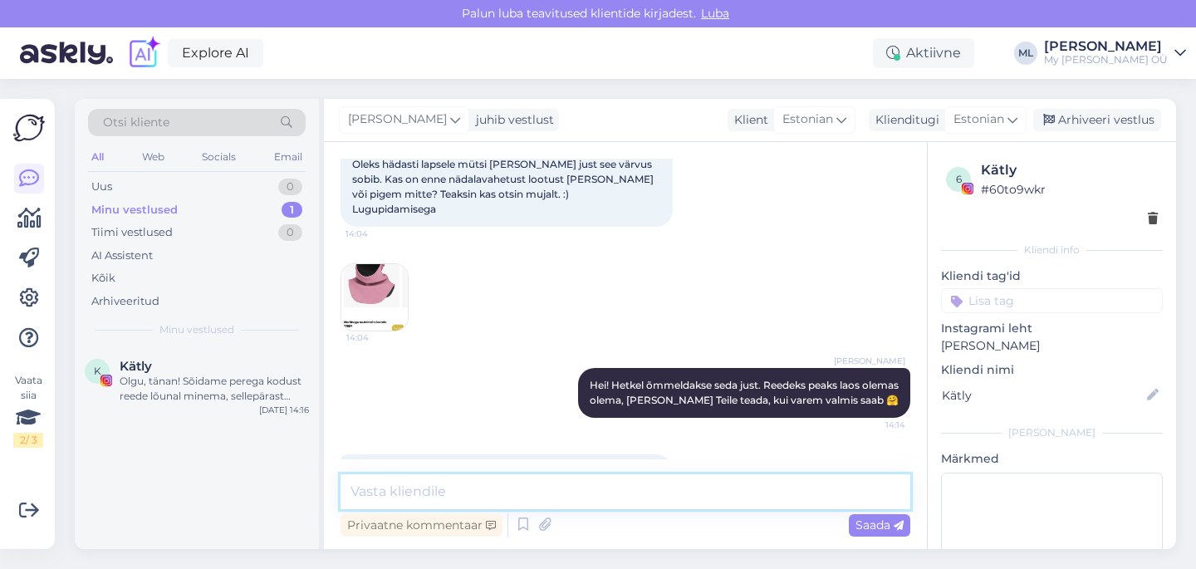
scroll to position [1102, 0]
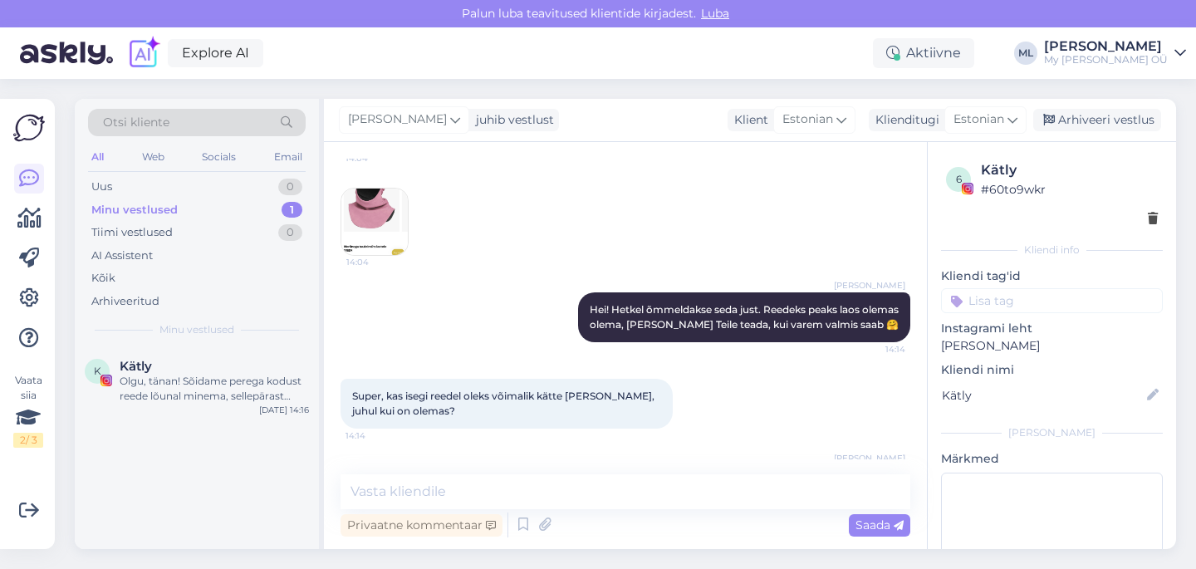
click at [367, 221] on img at bounding box center [374, 221] width 66 height 66
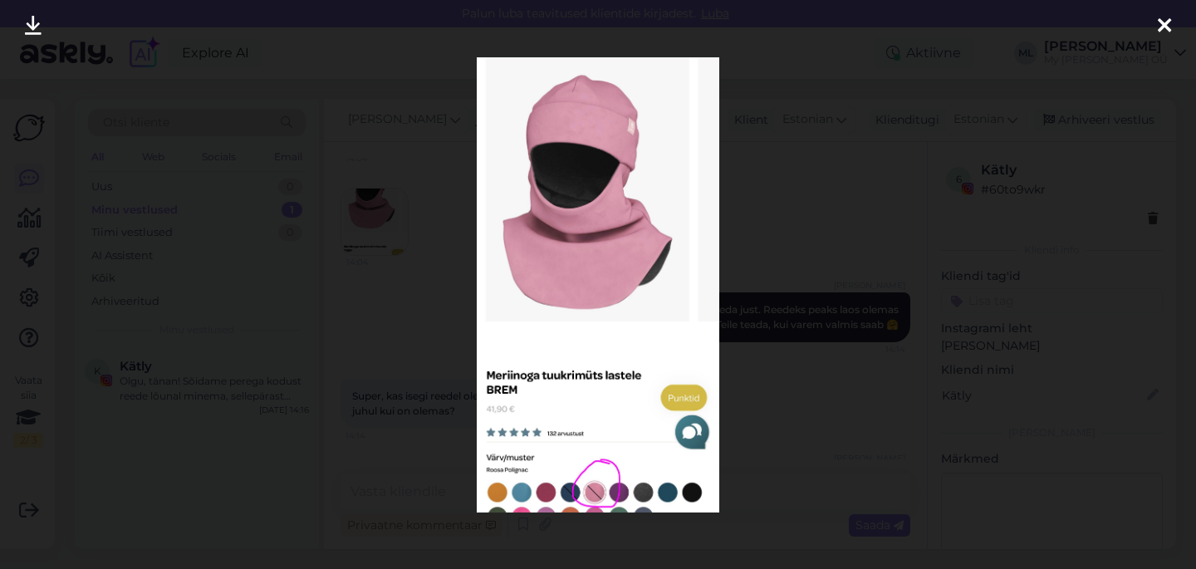
click at [836, 304] on div at bounding box center [598, 284] width 1196 height 569
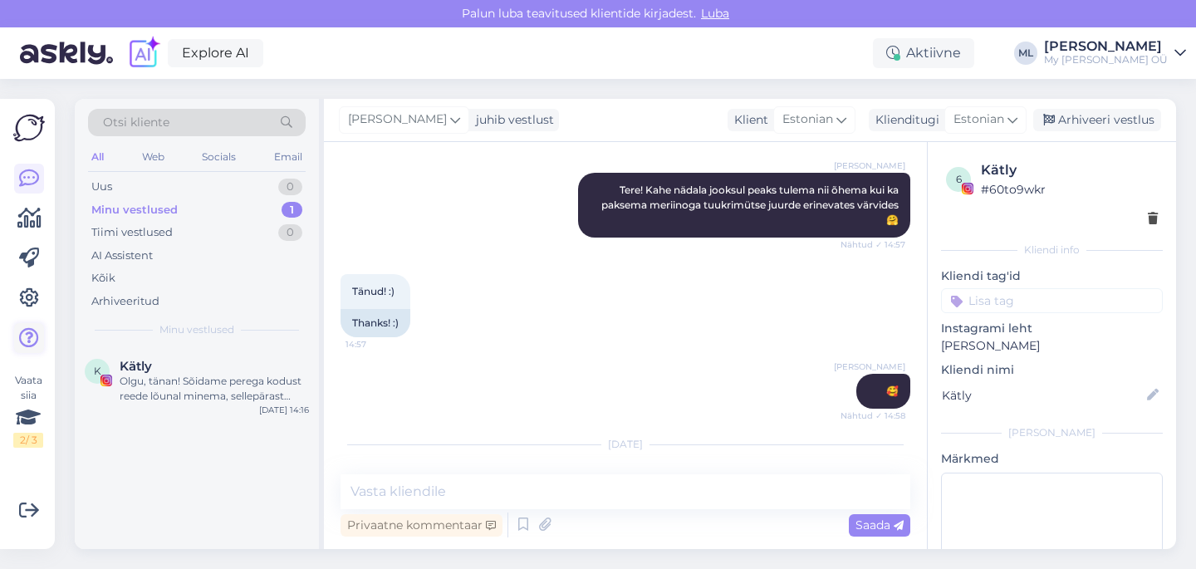
scroll to position [638, 0]
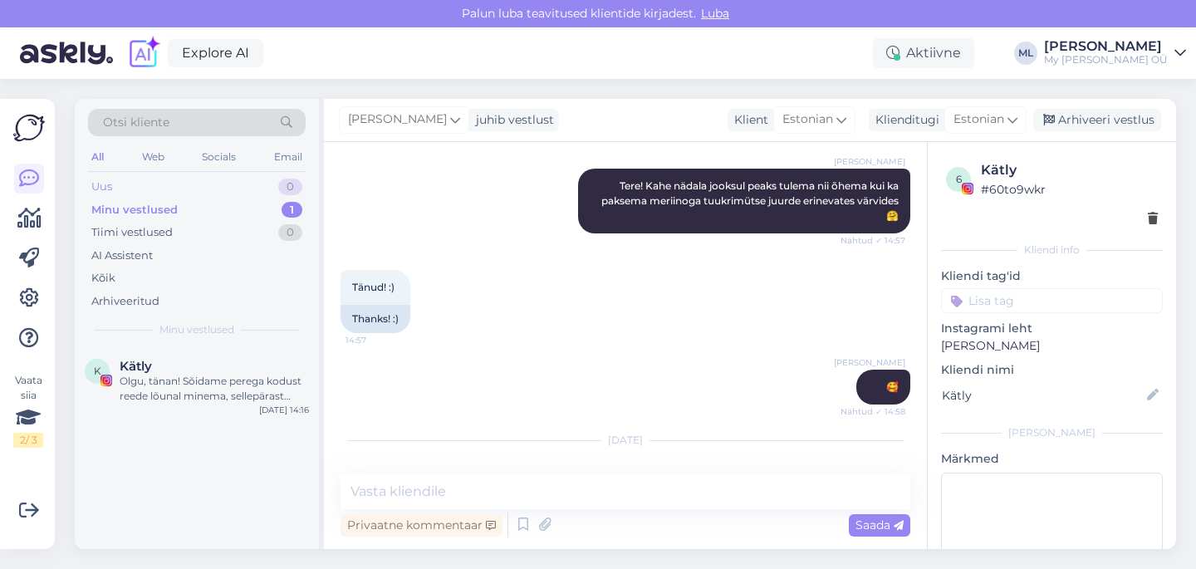
click at [101, 188] on div "Uus" at bounding box center [101, 186] width 21 height 17
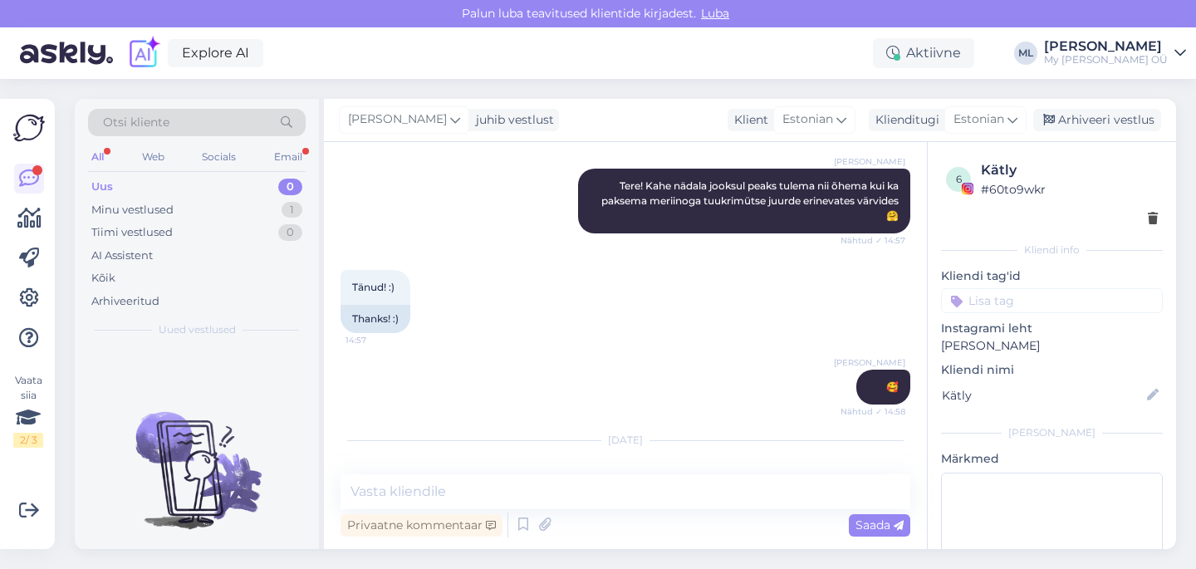
click at [169, 183] on div "Uus 0" at bounding box center [197, 186] width 218 height 23
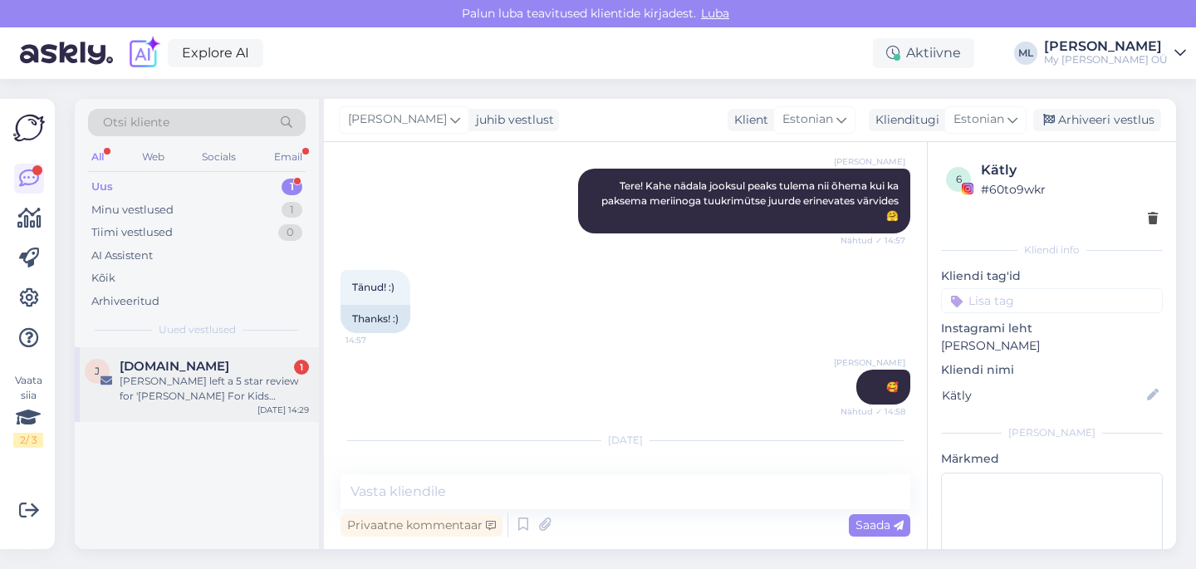
click at [163, 403] on div "J [DOMAIN_NAME] 1 [PERSON_NAME] left a 5 star review for '[PERSON_NAME] For Kid…" at bounding box center [197, 384] width 244 height 75
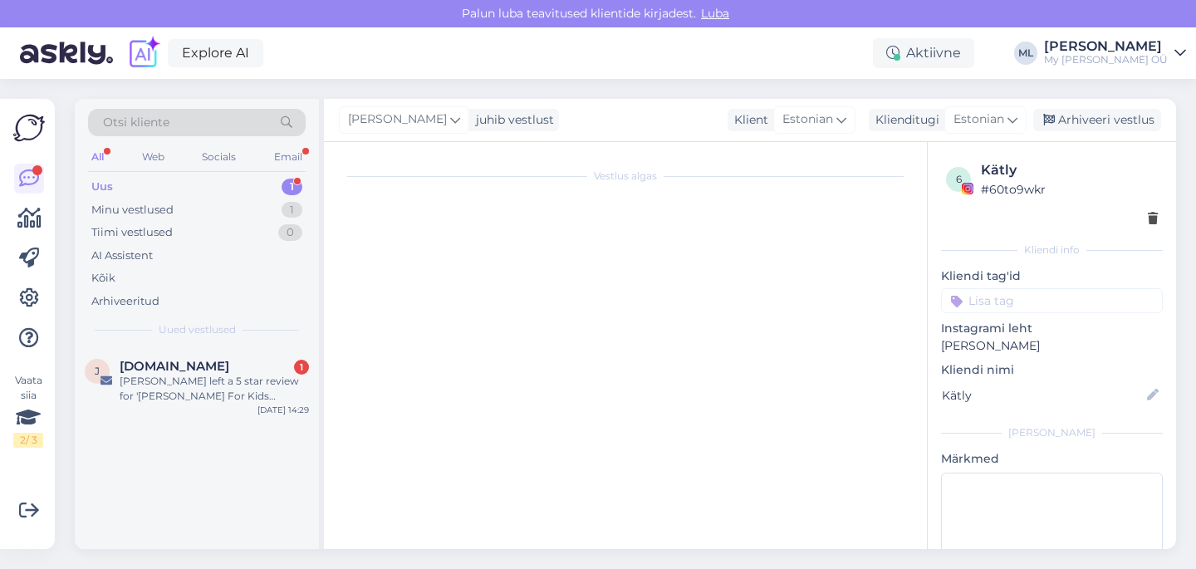
scroll to position [0, 0]
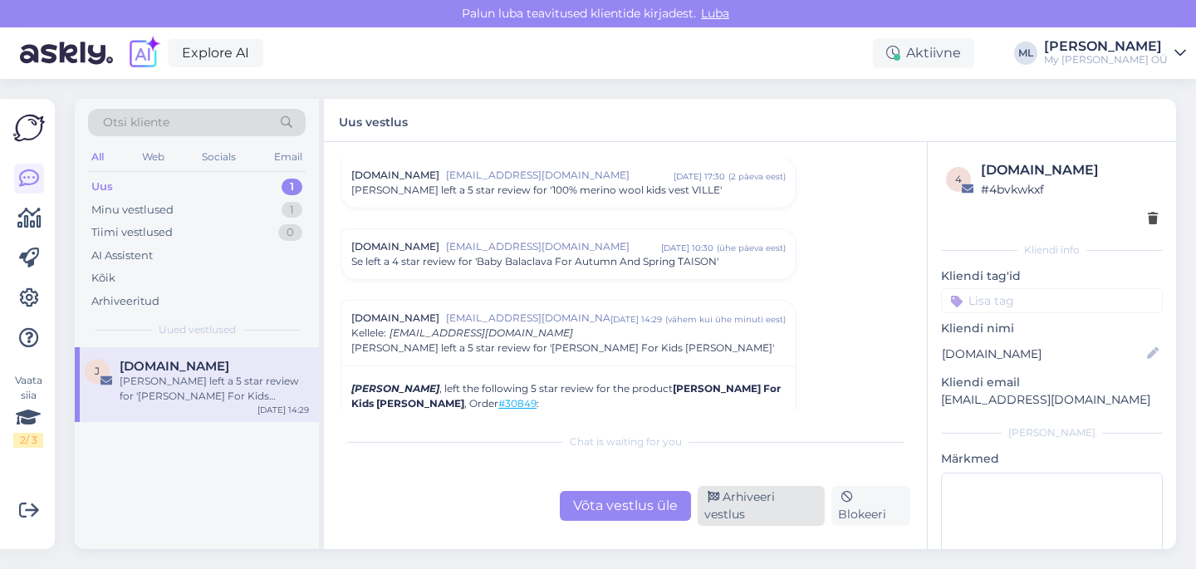
click at [775, 518] on div "Arhiveeri vestlus" at bounding box center [760, 506] width 127 height 40
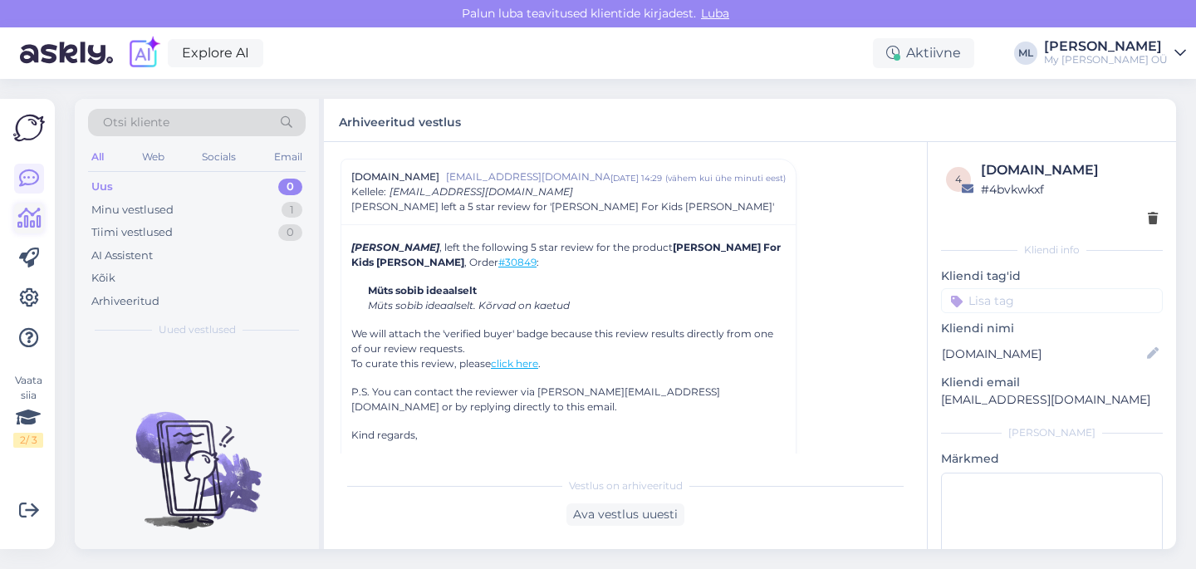
click at [37, 211] on icon at bounding box center [29, 218] width 24 height 20
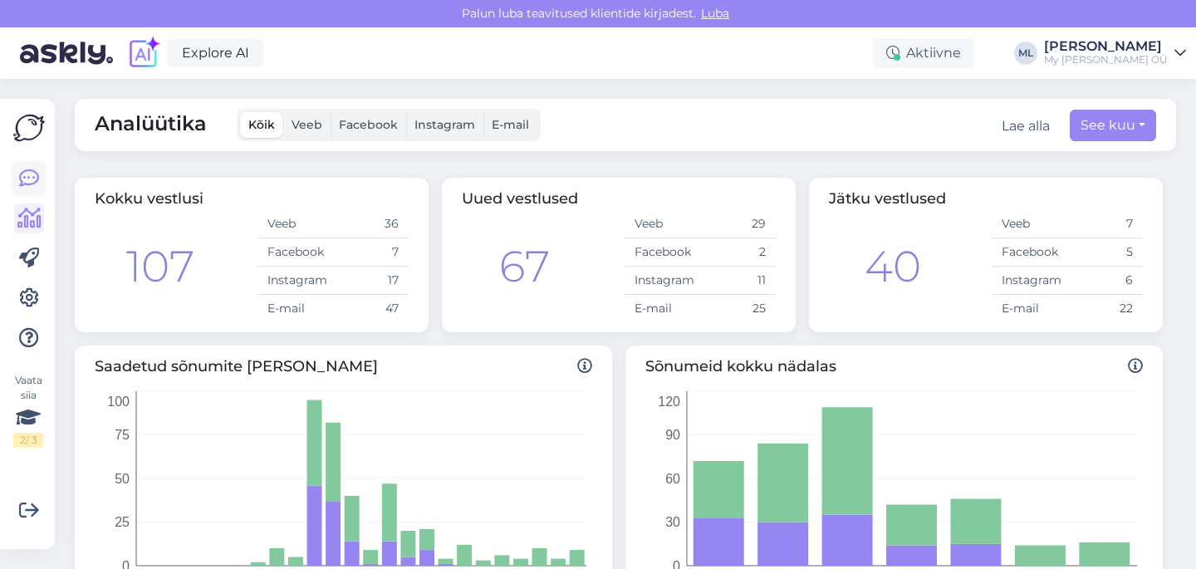
click at [28, 174] on icon at bounding box center [29, 179] width 20 height 20
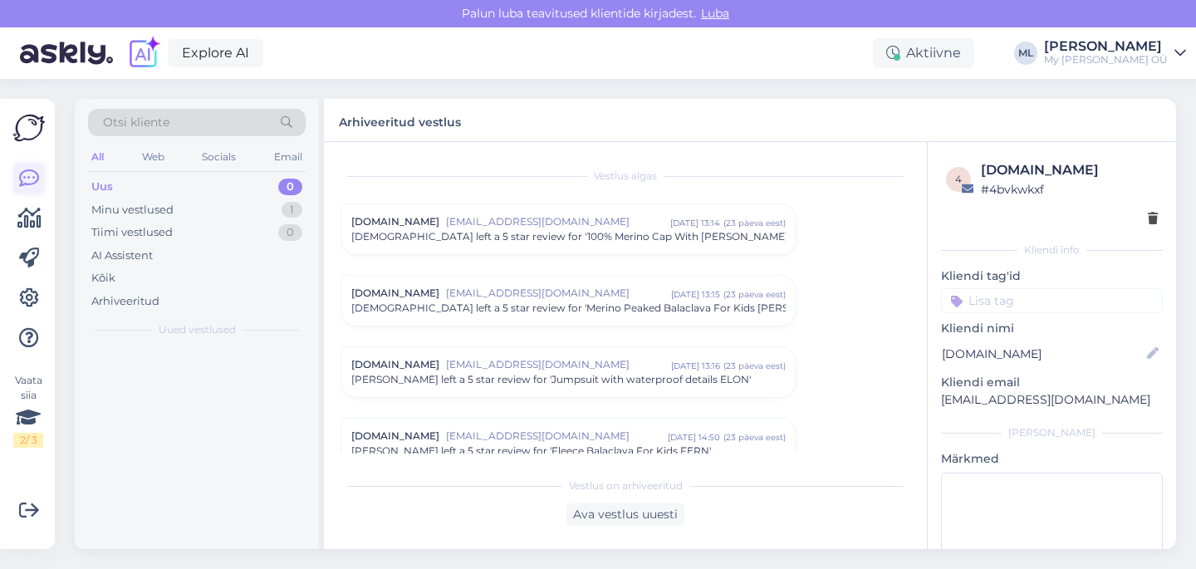
scroll to position [7113, 0]
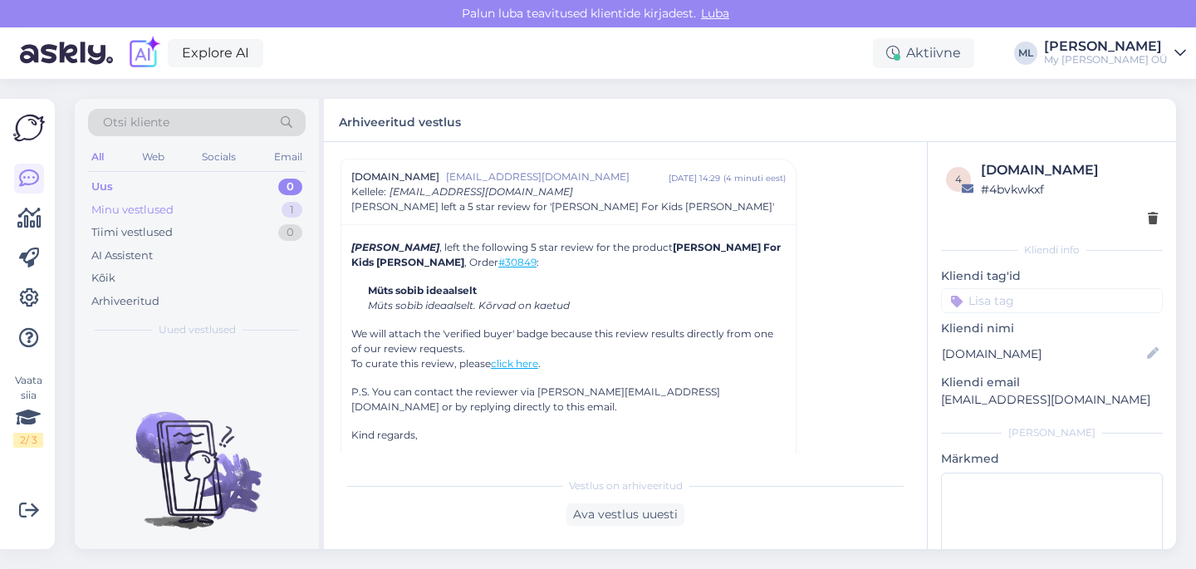
click at [237, 208] on div "Minu vestlused 1" at bounding box center [197, 209] width 218 height 23
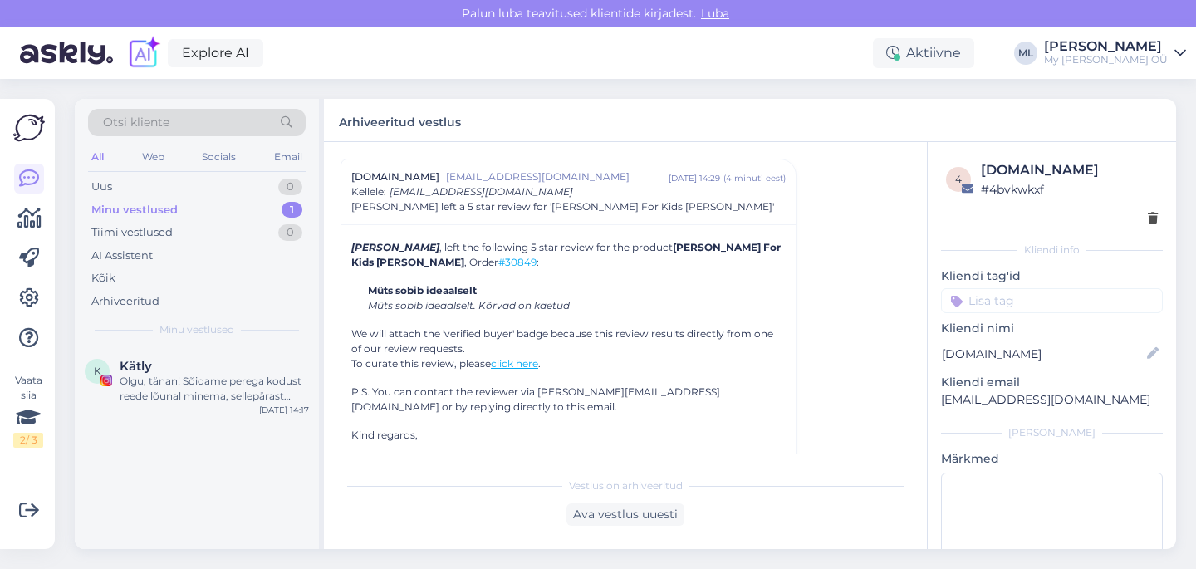
click at [116, 198] on div "Minu vestlused 1" at bounding box center [197, 209] width 218 height 23
click at [111, 194] on div "Uus" at bounding box center [101, 186] width 21 height 17
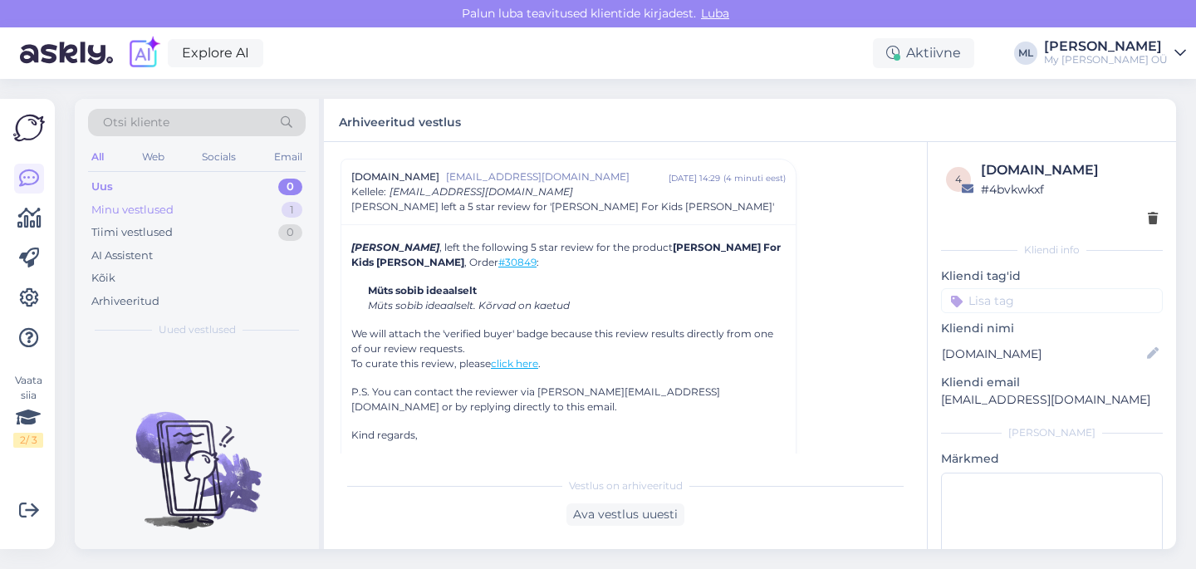
click at [112, 213] on div "Minu vestlused" at bounding box center [132, 210] width 82 height 17
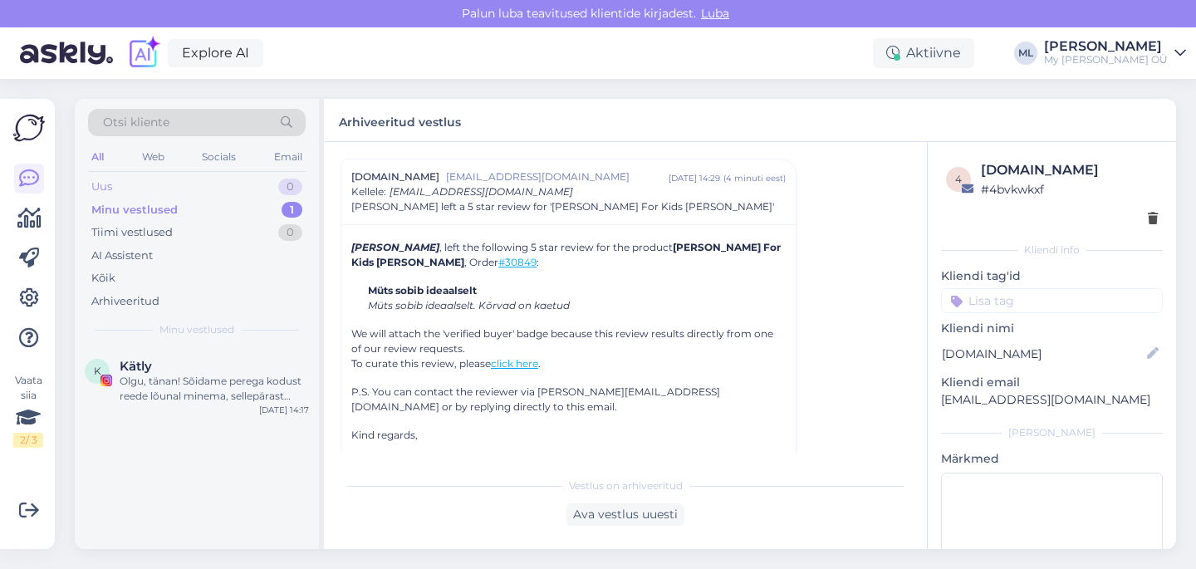
click at [131, 185] on div "Uus 0" at bounding box center [197, 186] width 218 height 23
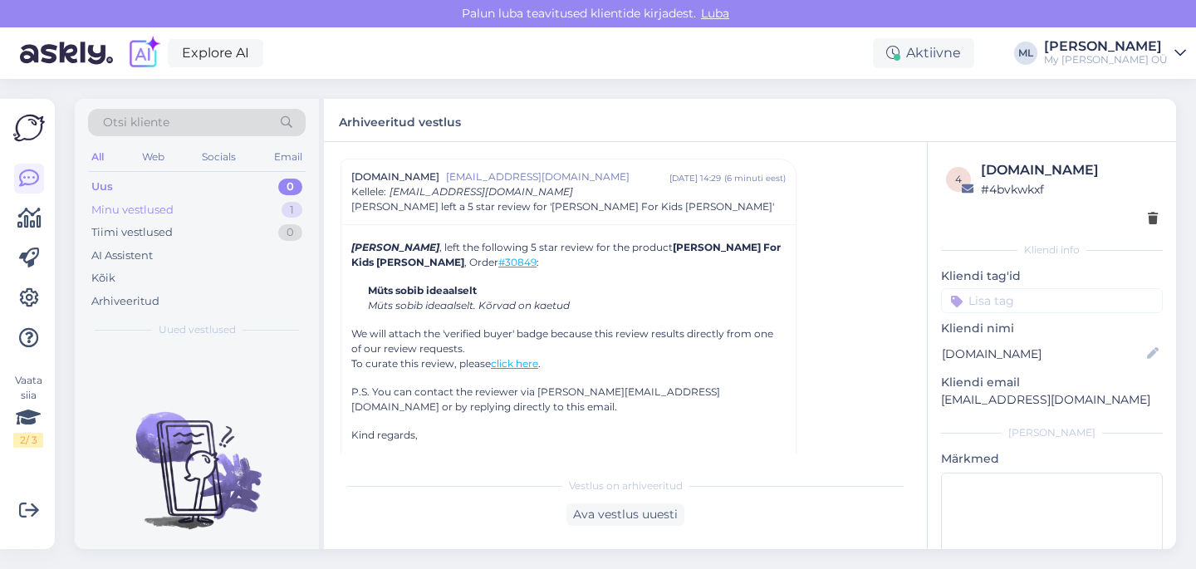
click at [237, 202] on div "Minu vestlused 1" at bounding box center [197, 209] width 218 height 23
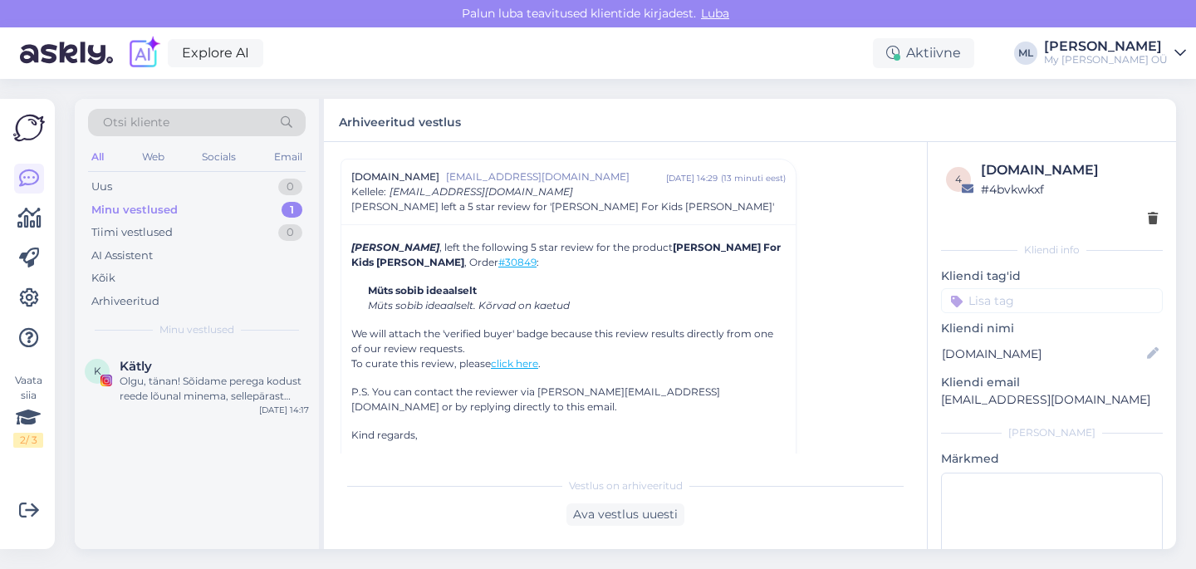
click at [97, 208] on div "Minu vestlused" at bounding box center [134, 210] width 86 height 17
click at [26, 179] on icon at bounding box center [29, 179] width 20 height 20
click at [100, 191] on div "Uus" at bounding box center [101, 186] width 21 height 17
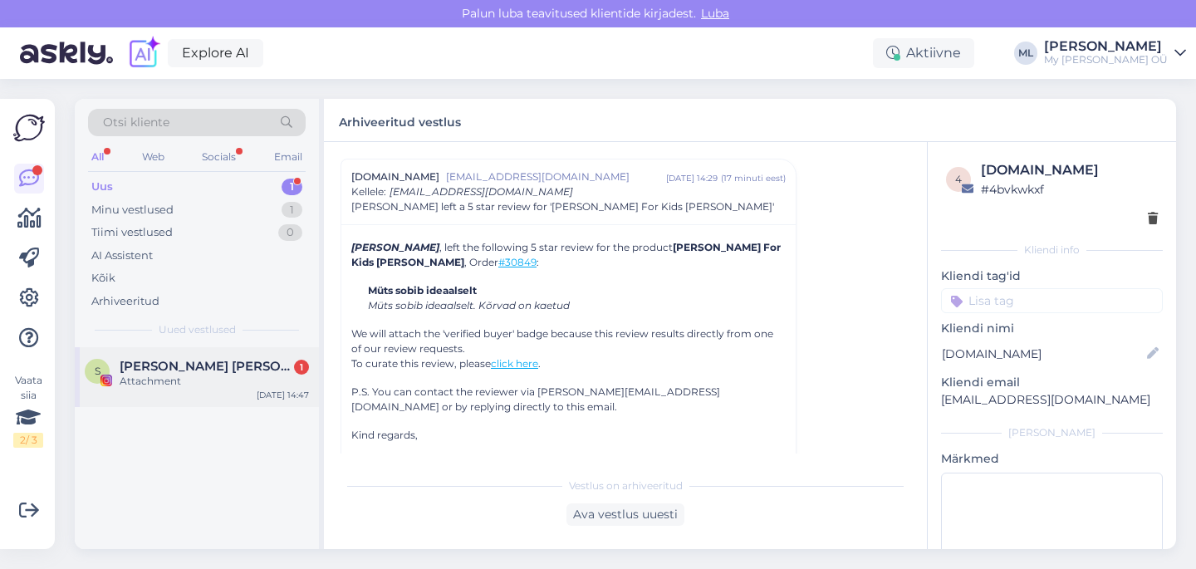
click at [181, 384] on div "Attachment" at bounding box center [214, 381] width 189 height 15
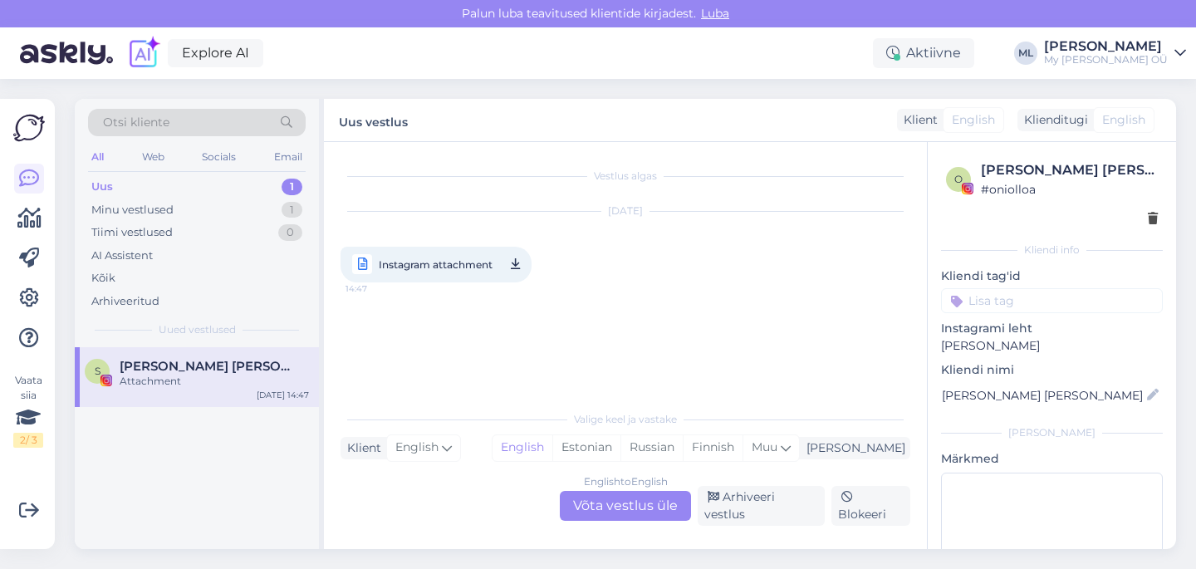
click at [440, 262] on span "Instagram attachment" at bounding box center [436, 264] width 114 height 21
click at [517, 266] on icon at bounding box center [515, 264] width 9 height 21
click at [514, 265] on icon at bounding box center [515, 264] width 9 height 21
click at [165, 170] on div "All Web Socials Email" at bounding box center [197, 159] width 218 height 26
click at [153, 188] on div "Uus 1" at bounding box center [197, 186] width 218 height 23
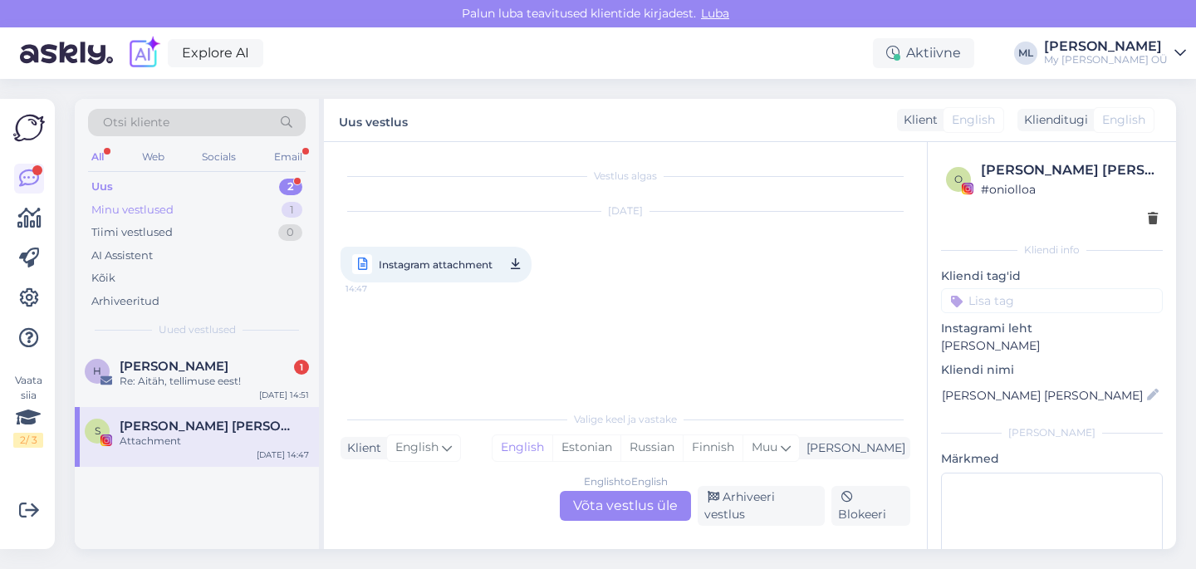
click at [153, 207] on div "Minu vestlused" at bounding box center [132, 210] width 82 height 17
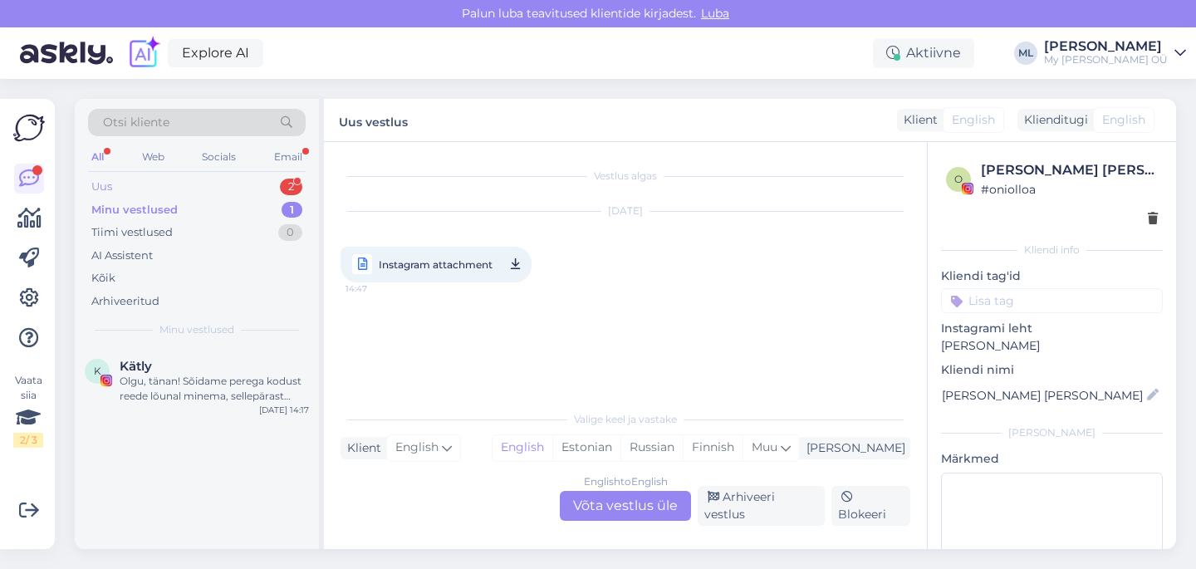
click at [97, 189] on div "Uus" at bounding box center [101, 186] width 21 height 17
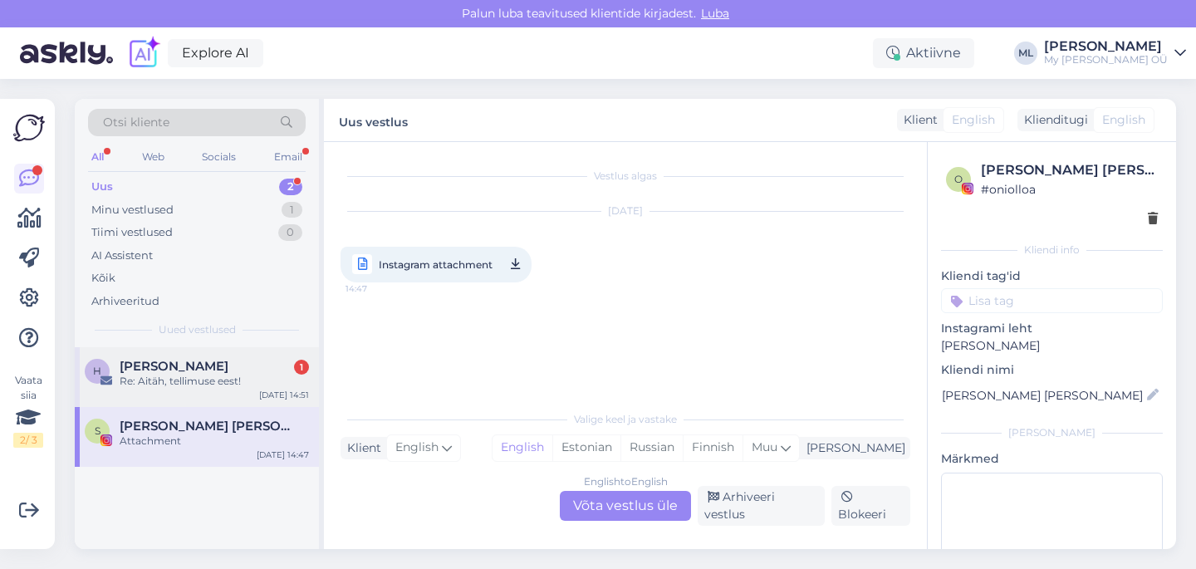
click at [171, 376] on div "Re: Aitäh, tellimuse eest!" at bounding box center [214, 381] width 189 height 15
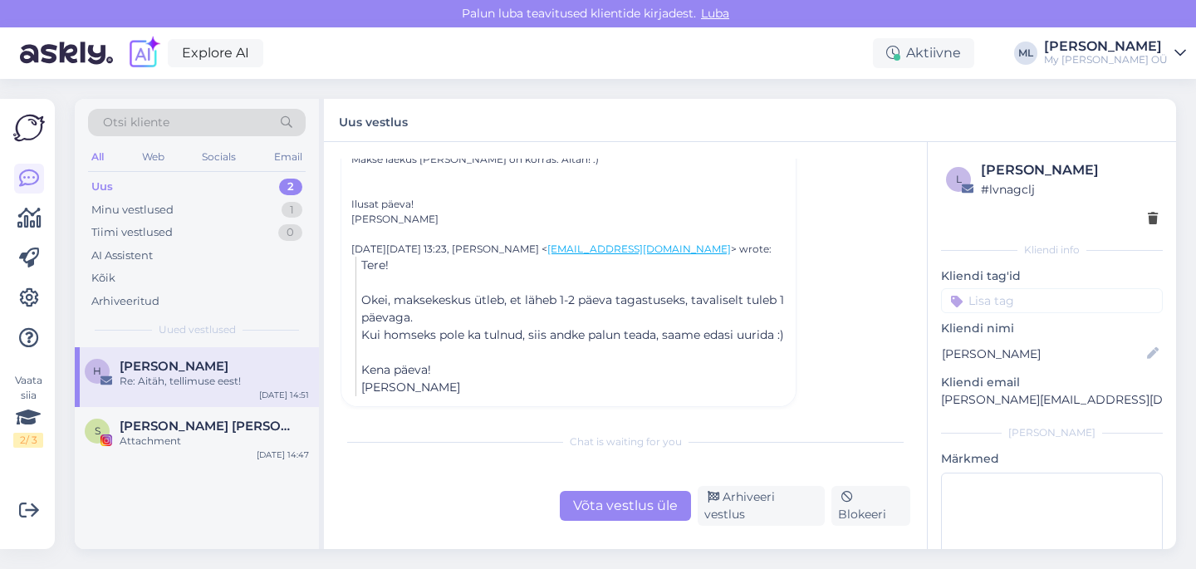
scroll to position [606, 0]
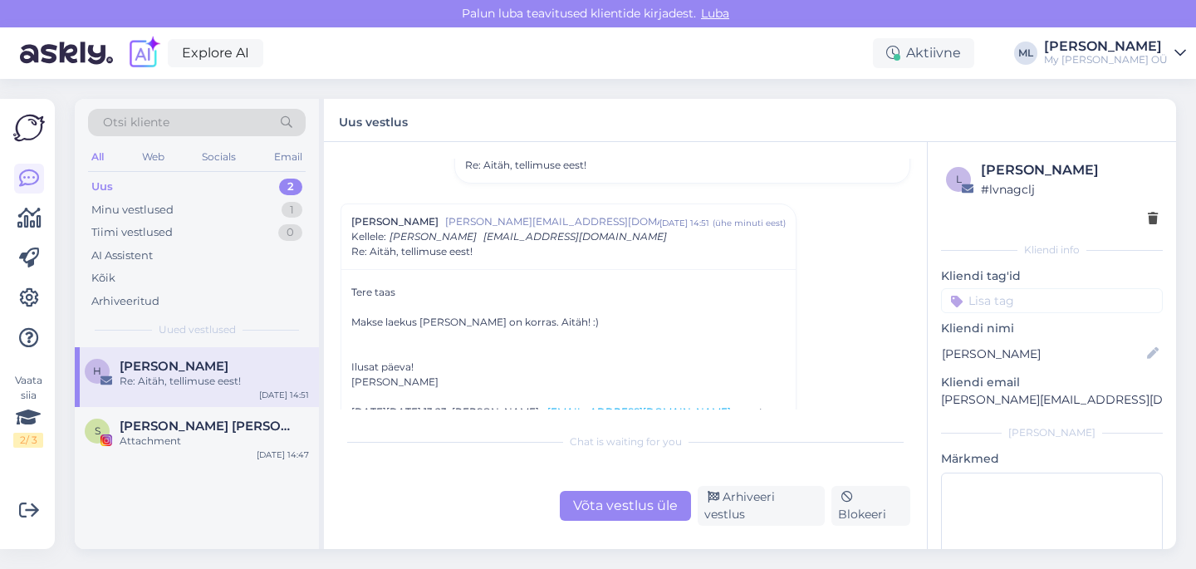
click at [638, 512] on div "Võta vestlus üle" at bounding box center [625, 506] width 131 height 30
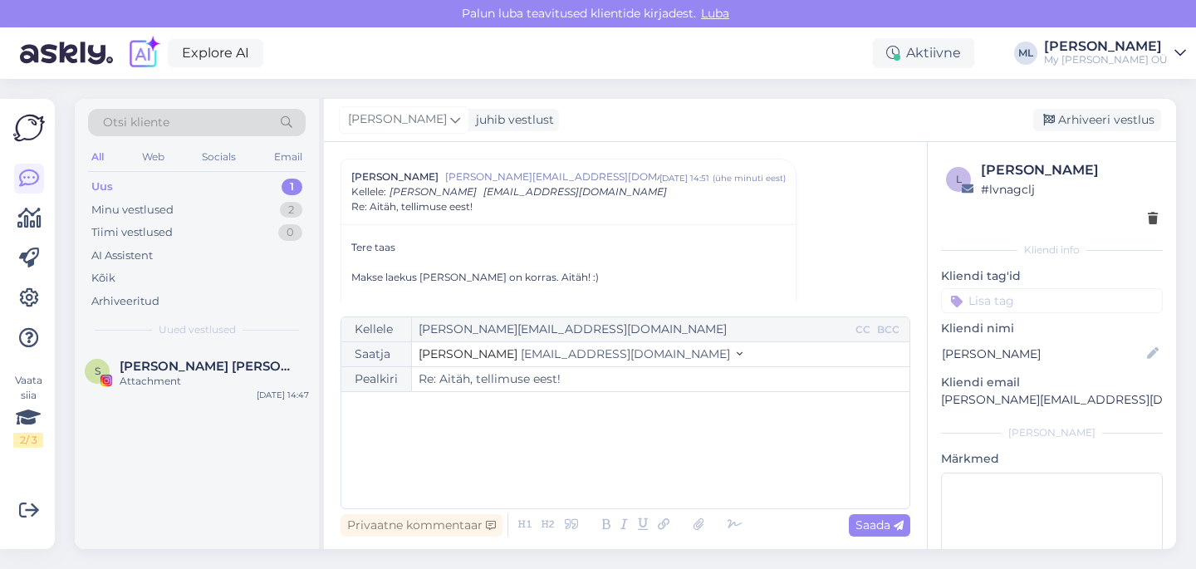
click at [531, 362] on button "Stella [EMAIL_ADDRESS][DOMAIN_NAME]" at bounding box center [580, 353] width 324 height 17
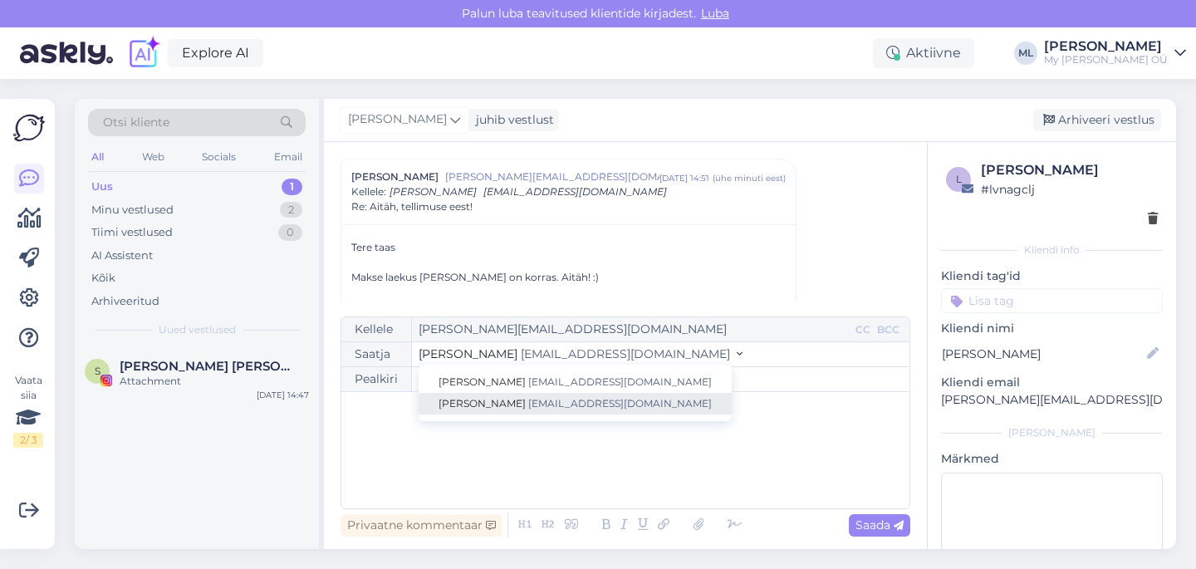
click at [528, 403] on span "[EMAIL_ADDRESS][DOMAIN_NAME]" at bounding box center [619, 403] width 183 height 12
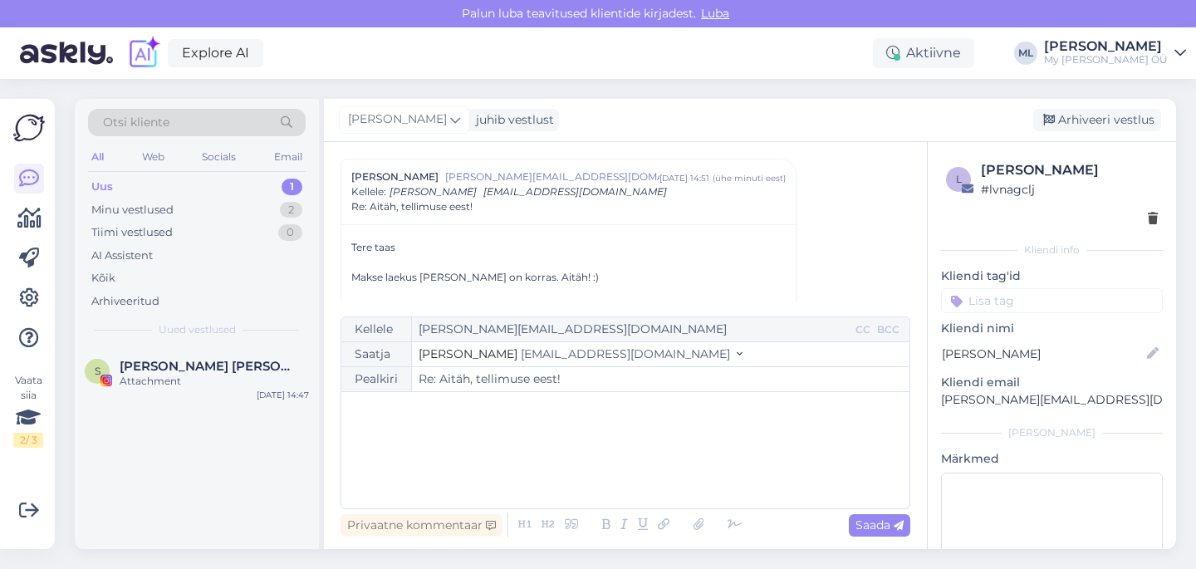
click at [496, 409] on p "﻿" at bounding box center [625, 408] width 551 height 17
click at [428, 450] on span "Super, aitähh :)" at bounding box center [393, 443] width 86 height 15
click at [532, 460] on div "Tere! ﻿ Super, aitähh Teile :)" at bounding box center [625, 450] width 551 height 100
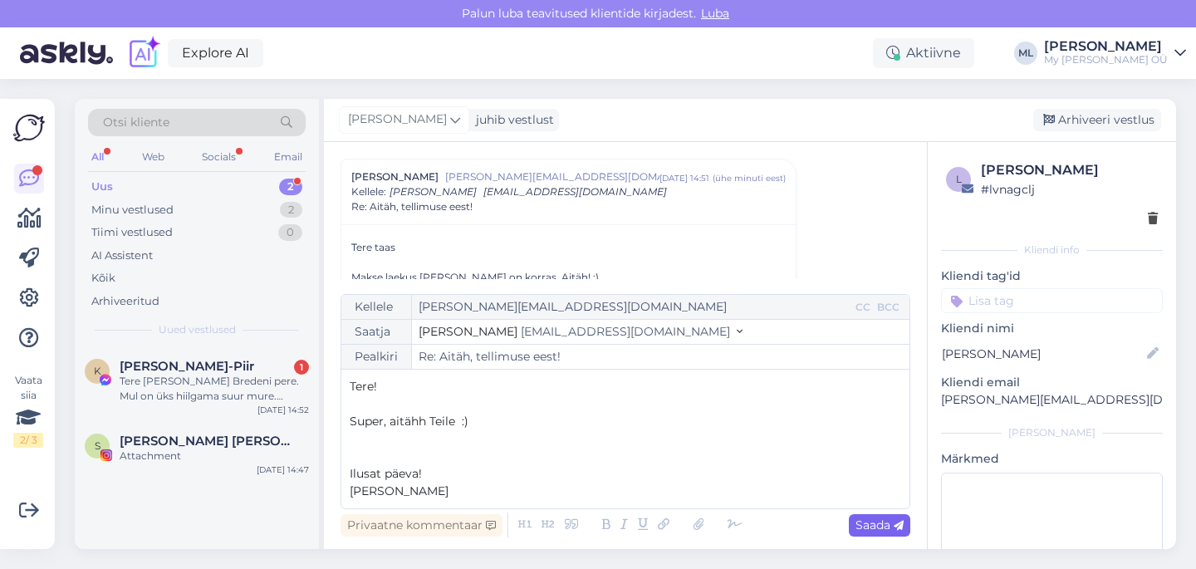
click at [861, 525] on span "Saada" at bounding box center [879, 524] width 48 height 15
type input "Re: Re: [PERSON_NAME], tellimuse eest!"
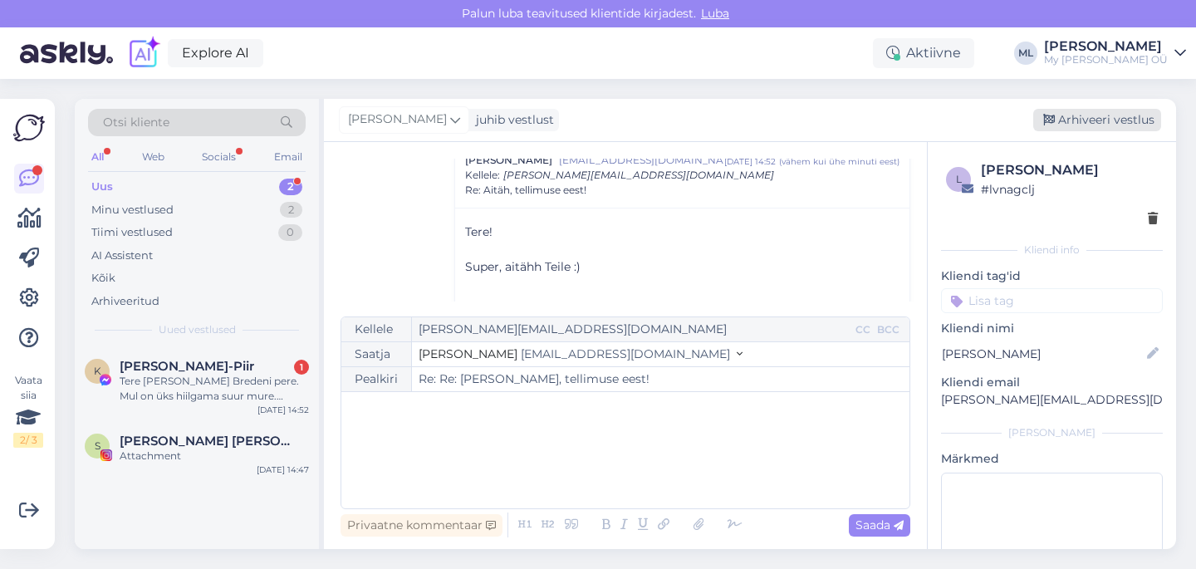
click at [1059, 125] on div "Arhiveeri vestlus" at bounding box center [1097, 120] width 128 height 22
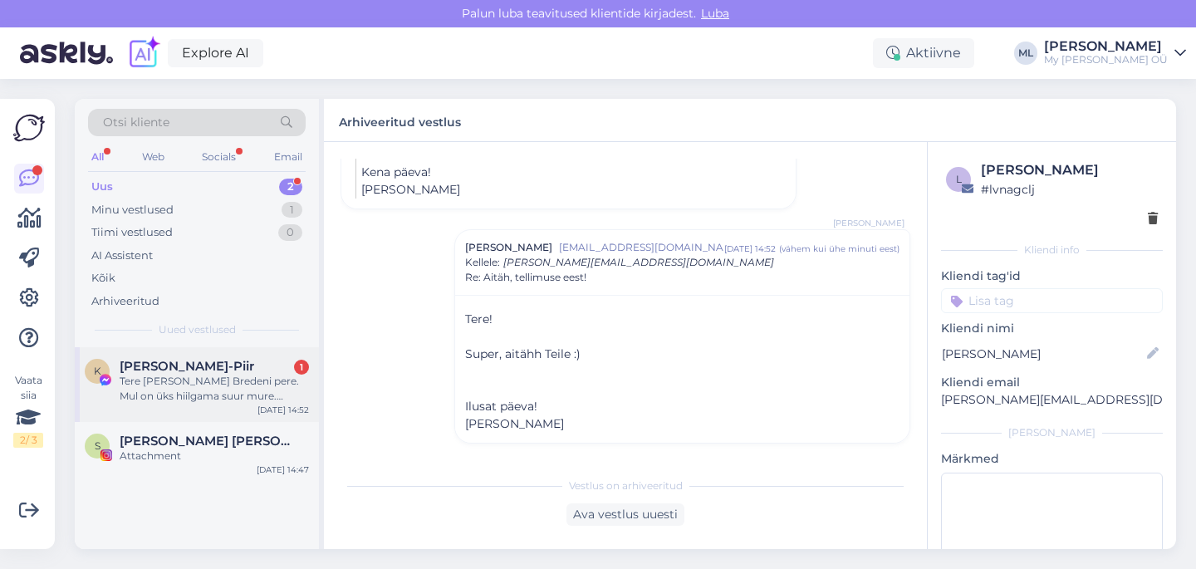
click at [212, 361] on span "[PERSON_NAME]-Piir" at bounding box center [187, 366] width 134 height 15
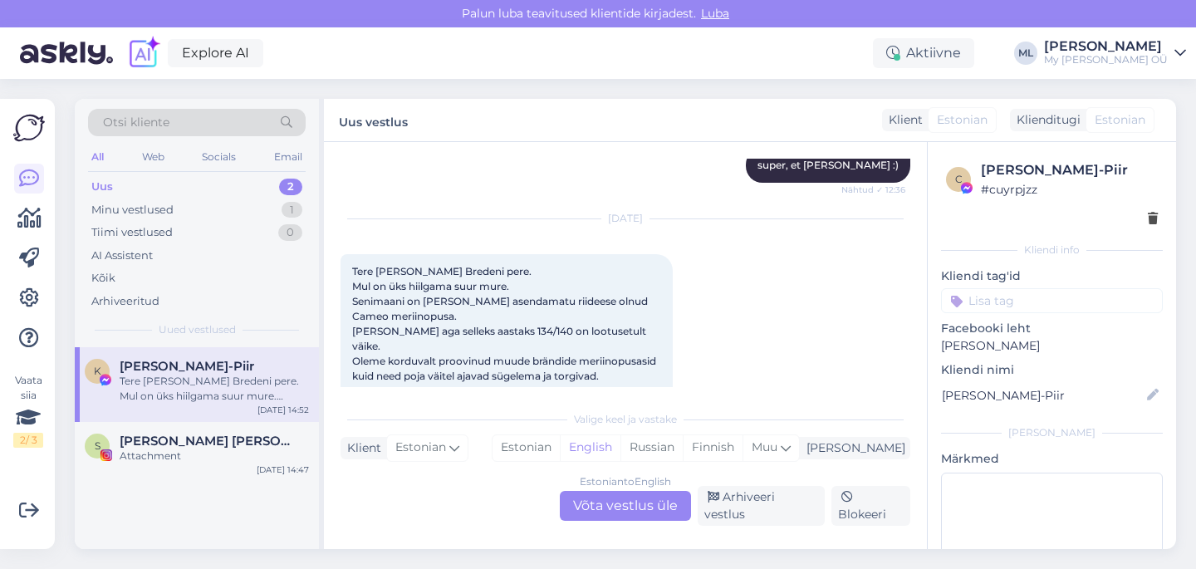
click at [621, 512] on div "Estonian to English Võta vestlus üle" at bounding box center [625, 506] width 131 height 30
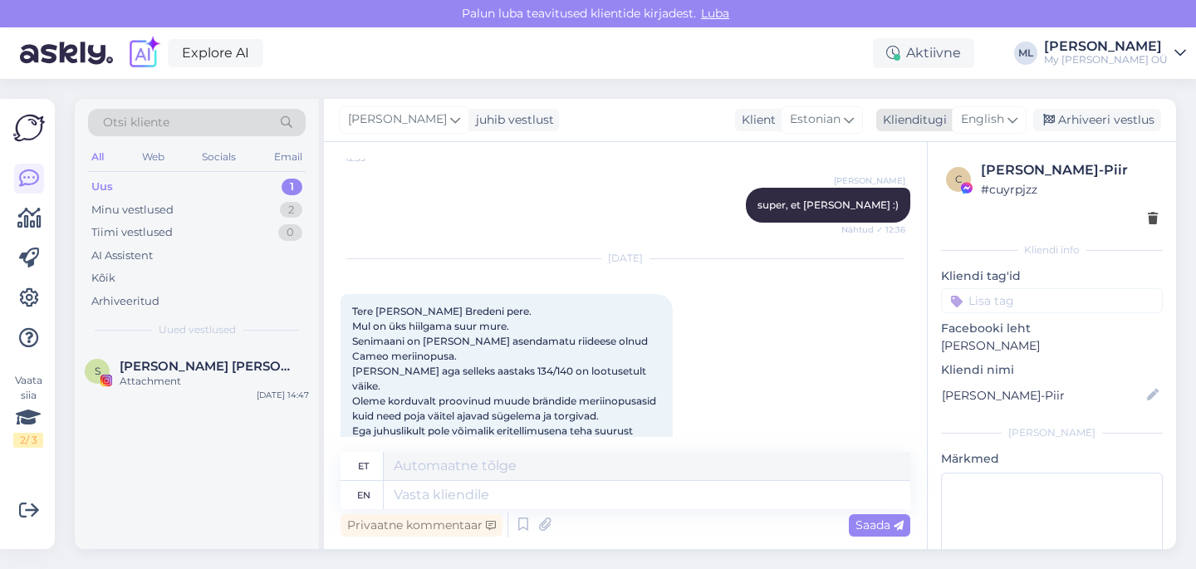
click at [974, 118] on span "English" at bounding box center [982, 119] width 43 height 18
type input "est"
click at [919, 203] on link "Estonian" at bounding box center [951, 193] width 183 height 27
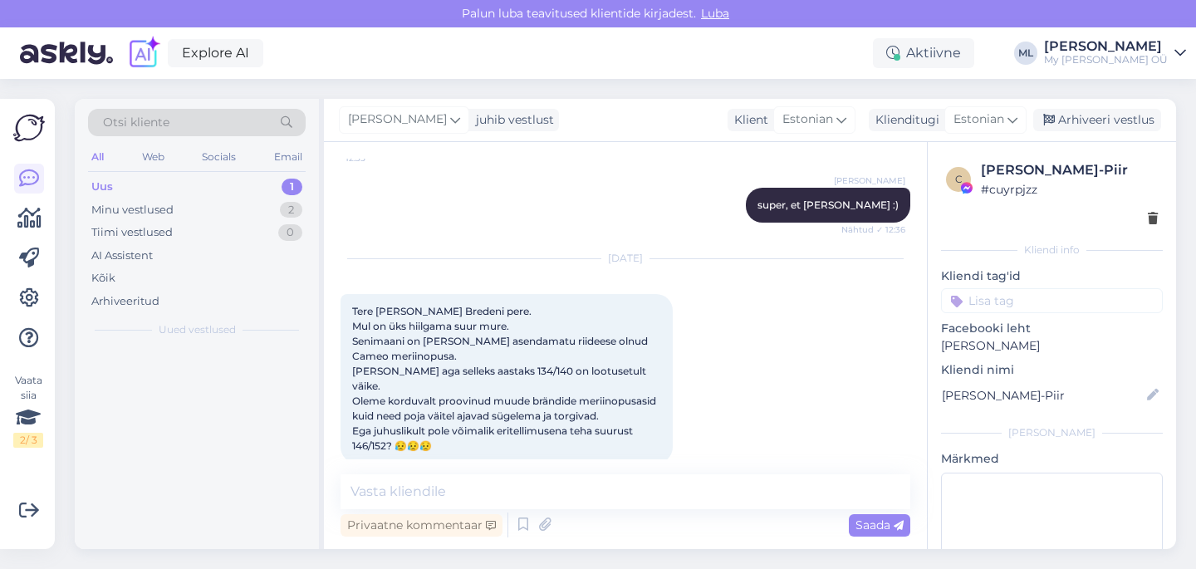
scroll to position [3033, 0]
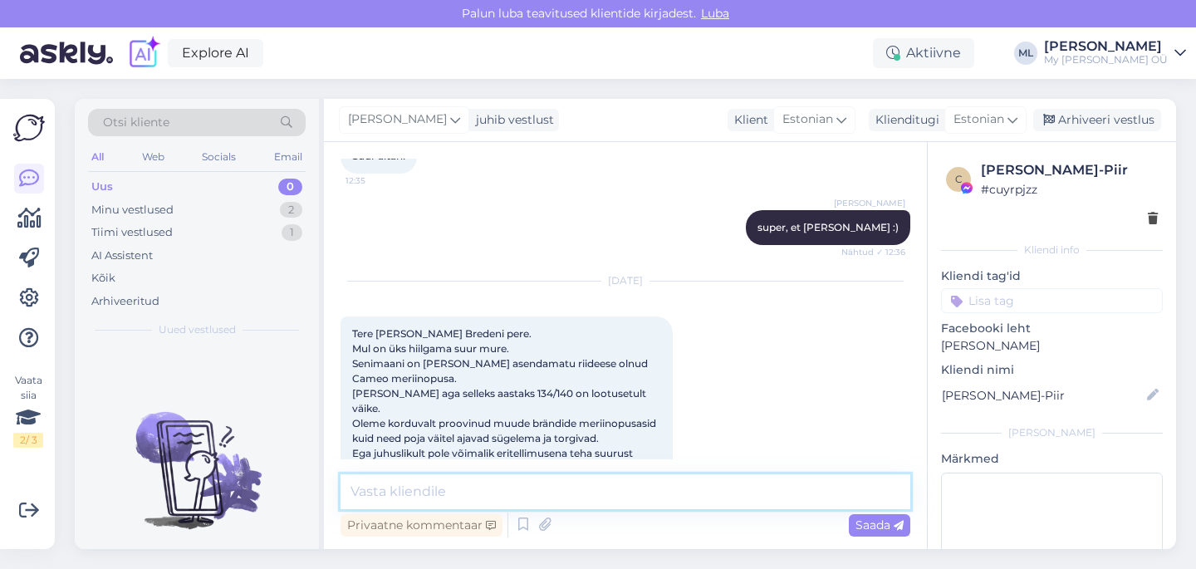
click at [423, 491] on textarea at bounding box center [625, 491] width 570 height 35
click at [516, 501] on textarea at bounding box center [625, 491] width 570 height 35
type textarea "Hei! Peame kah"
click at [495, 492] on textarea at bounding box center [625, 491] width 570 height 35
paste textarea "Aitäh [PERSON_NAME] nii armsa sõnumi ja lojaalsuse eest — see tähendab meile vä…"
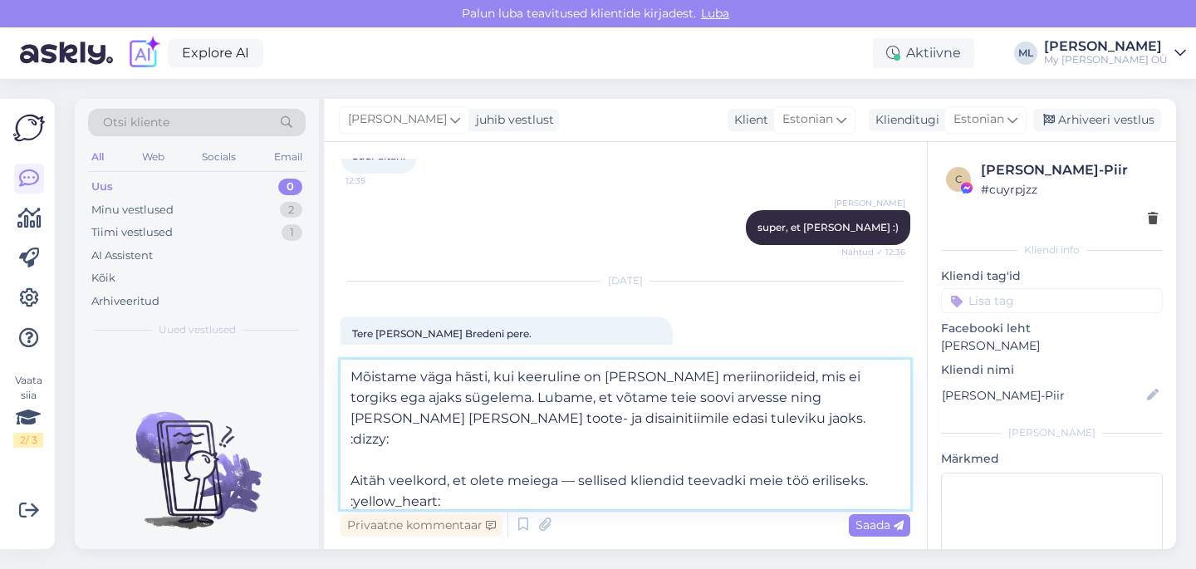
scroll to position [196, 0]
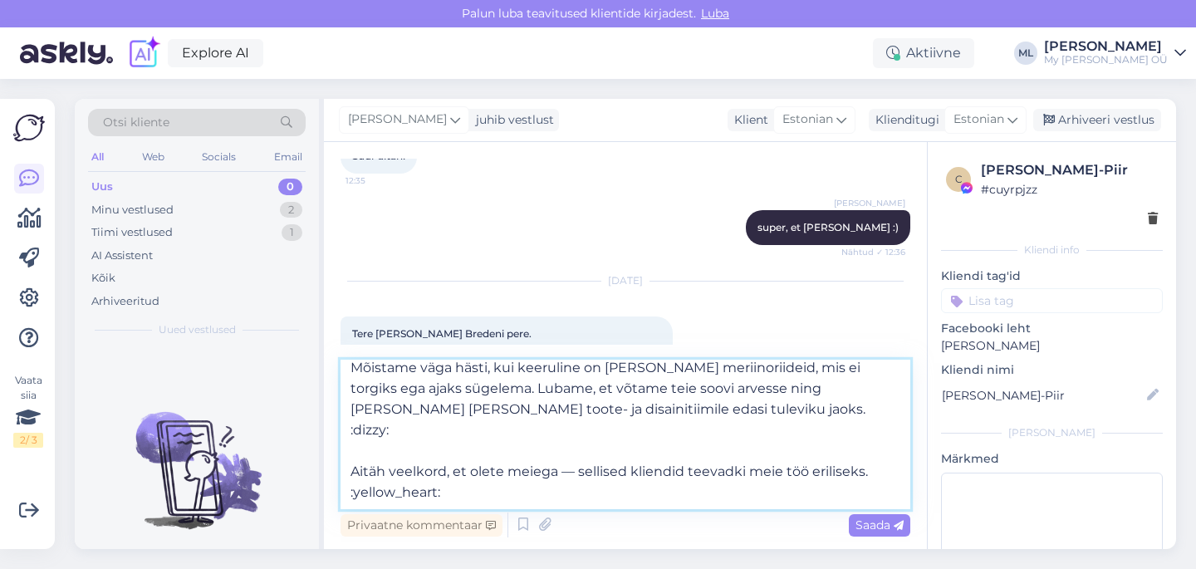
drag, startPoint x: 462, startPoint y: 479, endPoint x: 336, endPoint y: 475, distance: 126.3
click at [336, 475] on div "Vestlus algas [DATE] Tere! Soovin Bredeni e-poest toote tellid kuid maksaksin e…" at bounding box center [625, 345] width 603 height 407
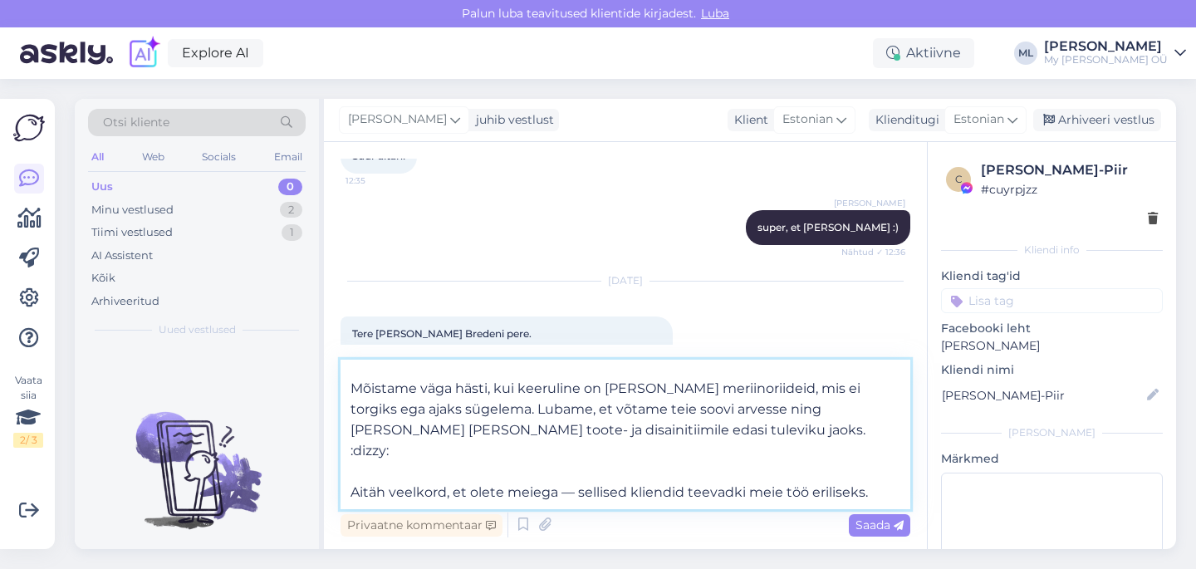
scroll to position [175, 0]
drag, startPoint x: 871, startPoint y: 467, endPoint x: 565, endPoint y: 462, distance: 305.6
click at [565, 462] on textarea "Aitäh [PERSON_NAME] nii armsa sõnumi ja lojaalsuse eest — see tähendab meile vä…" at bounding box center [625, 433] width 570 height 149
click at [500, 472] on textarea "Aitäh [PERSON_NAME] nii armsa sõnumi ja lojaalsuse eest — see tähendab meile vä…" at bounding box center [625, 433] width 570 height 149
click at [566, 470] on textarea "Aitäh [PERSON_NAME] nii armsa sõnumi ja lojaalsuse eest — see tähendab meile vä…" at bounding box center [625, 433] width 570 height 149
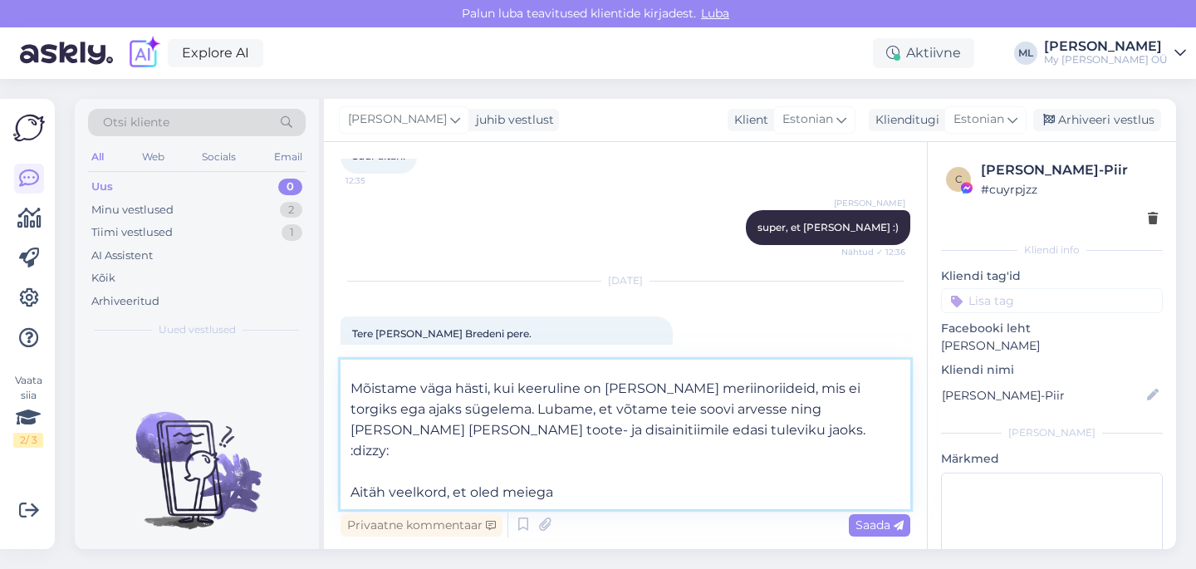
drag, startPoint x: 563, startPoint y: 472, endPoint x: 335, endPoint y: 465, distance: 228.4
click at [335, 465] on div "Vestlus algas [DATE] Tere! Soovin Bredeni e-poest toote tellid kuid maksaksin e…" at bounding box center [625, 345] width 603 height 407
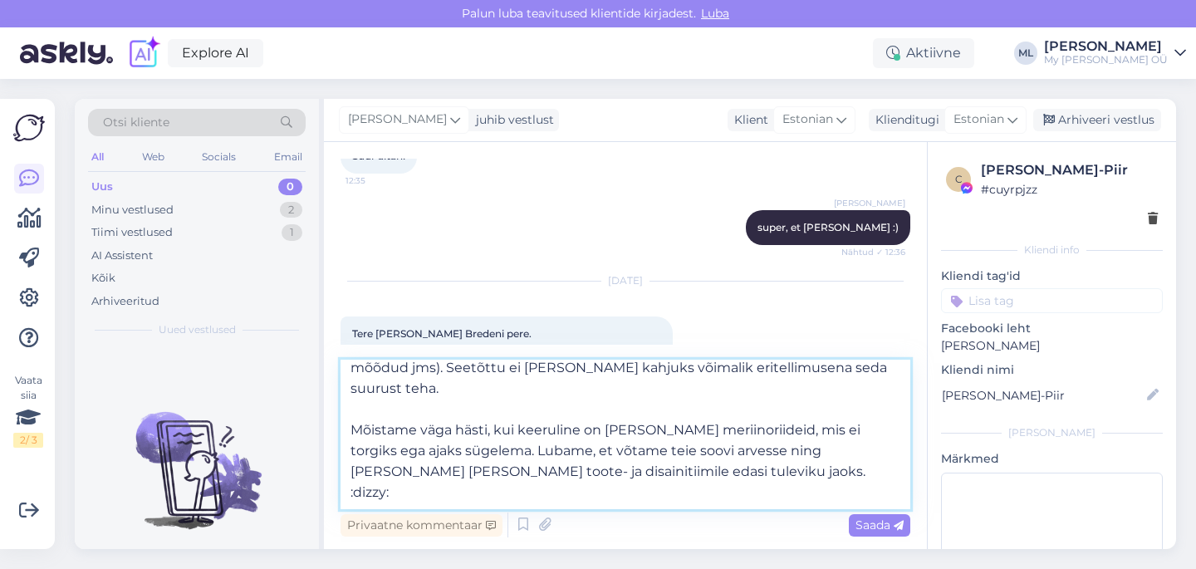
drag, startPoint x: 738, startPoint y: 437, endPoint x: 667, endPoint y: 423, distance: 72.6
click at [667, 423] on textarea "Aitäh [PERSON_NAME] nii armsa sõnumi ja lojaalsuse eest — see tähendab meile vä…" at bounding box center [625, 433] width 570 height 149
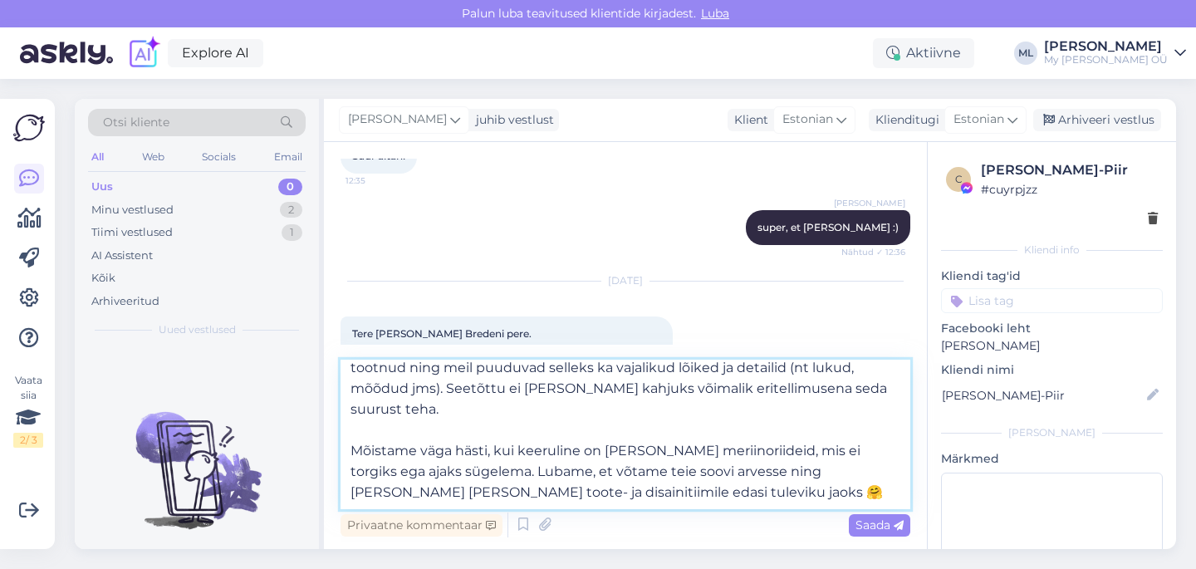
drag, startPoint x: 535, startPoint y: 409, endPoint x: 458, endPoint y: 406, distance: 77.3
click at [458, 407] on textarea "Aitäh [PERSON_NAME] nii armsa sõnumi ja lojaalsuse eest — see tähendab meile vä…" at bounding box center [625, 433] width 570 height 149
drag, startPoint x: 462, startPoint y: 430, endPoint x: 350, endPoint y: 412, distance: 113.6
click at [350, 412] on textarea "Aitäh [PERSON_NAME] nii armsa sõnumi ja lojaalsuse eest — see tähendab meile vä…" at bounding box center [625, 433] width 570 height 149
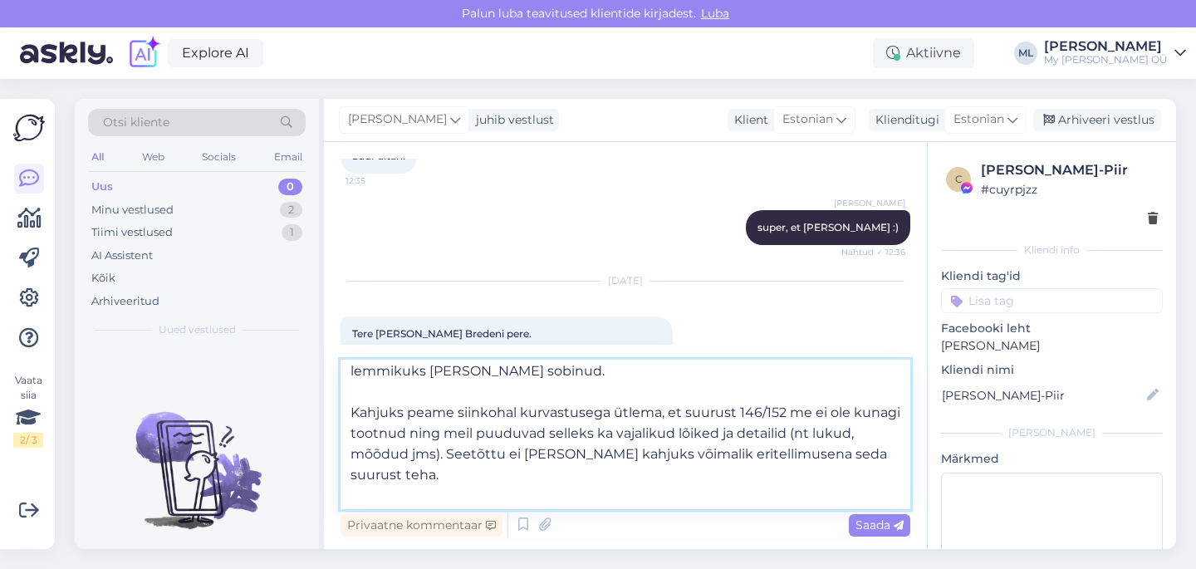
scroll to position [0, 0]
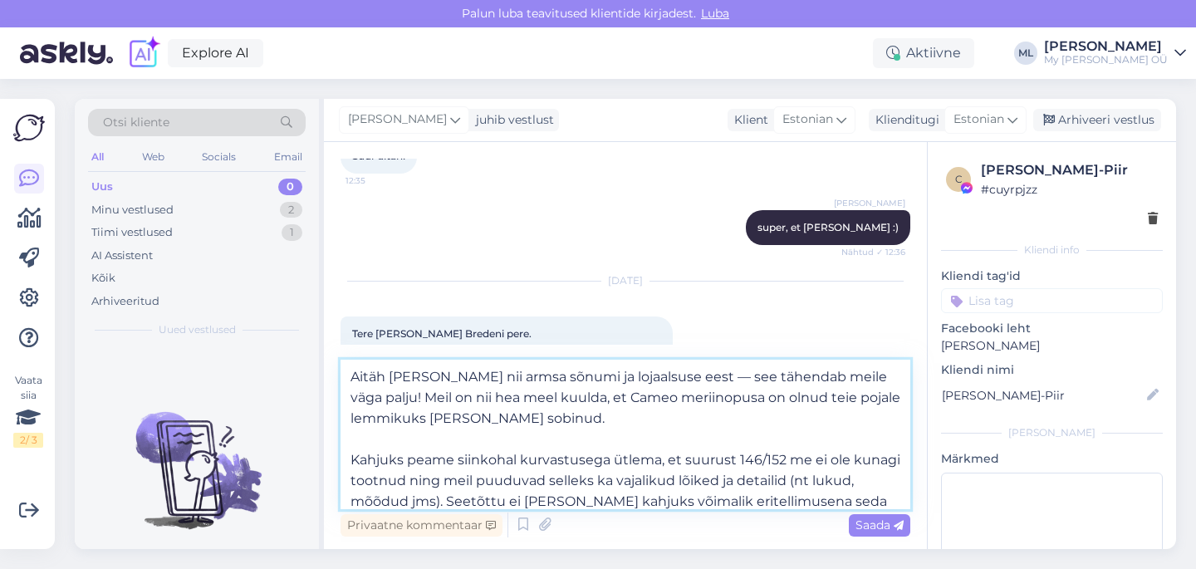
drag, startPoint x: 649, startPoint y: 379, endPoint x: 561, endPoint y: 378, distance: 88.0
click at [561, 378] on textarea "Aitäh [PERSON_NAME] nii armsa sõnumi ja lojaalsuse eest — see tähendab meile vä…" at bounding box center [625, 433] width 570 height 149
drag, startPoint x: 803, startPoint y: 377, endPoint x: 589, endPoint y: 379, distance: 214.2
click at [584, 379] on textarea "Aitäh Sulle nii armsa sõnumi eest — see tähendab meile väga palju! Meil on nii …" at bounding box center [625, 433] width 570 height 149
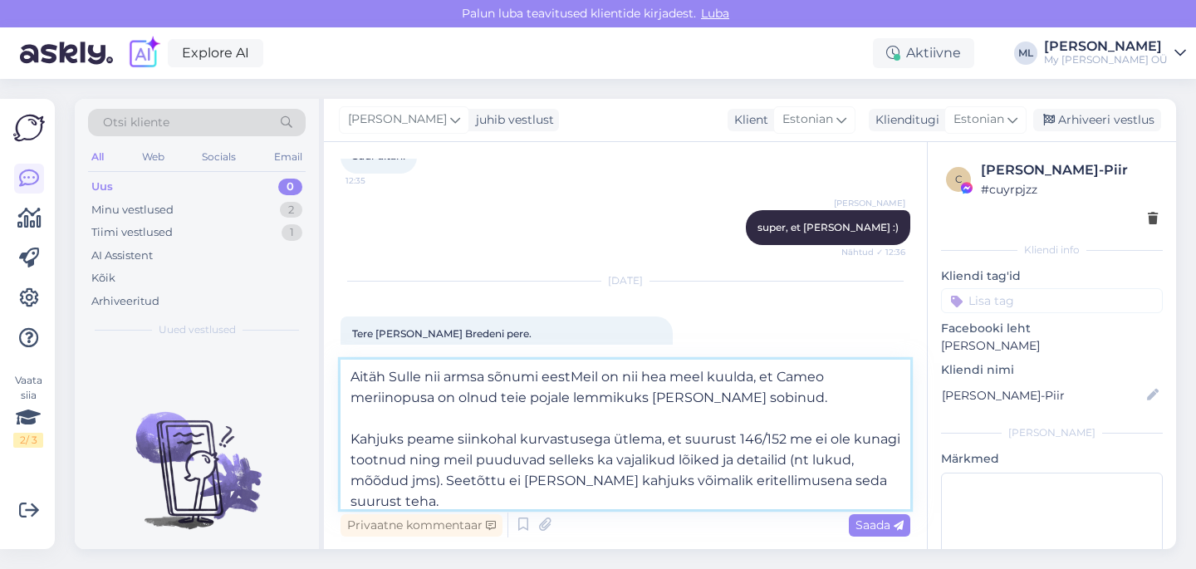
type textarea "Aitäh Sulle nii armsa sõnumi eestMeil on nii hea meel kuulda, et Cameo meriinop…"
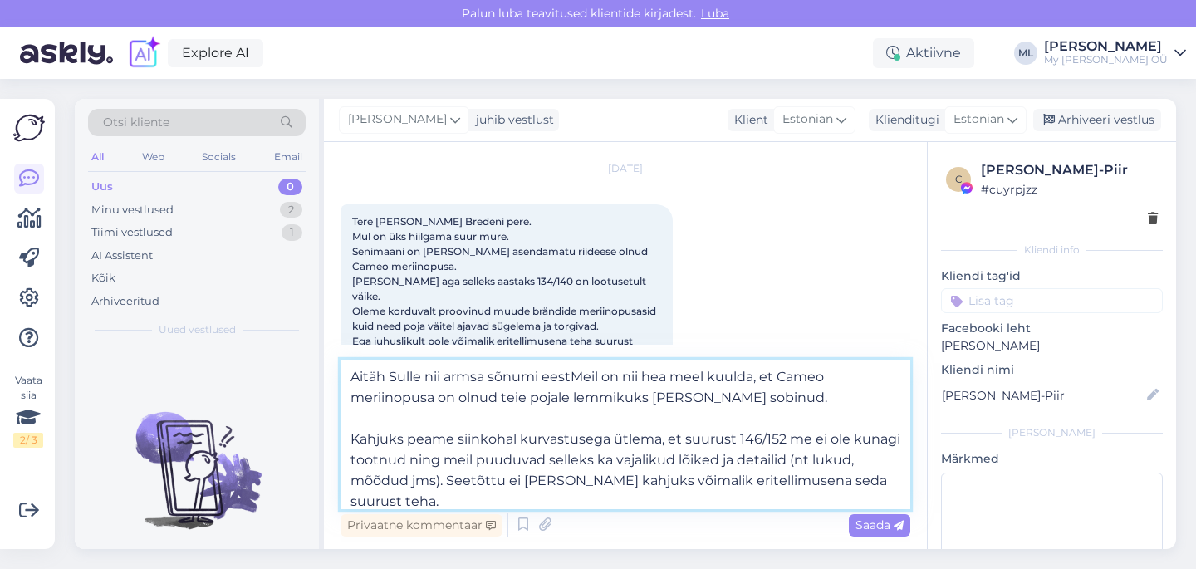
click at [565, 395] on textarea "Aitäh Sulle nii armsa sõnumi eestMeil on nii hea meel kuulda, et Cameo meriinop…" at bounding box center [625, 433] width 570 height 149
click at [577, 378] on textarea "Aitäh Sulle nii armsa sõnumi eestMeil on nii hea meel kuulda, et Cameo meriinop…" at bounding box center [625, 433] width 570 height 149
drag, startPoint x: 570, startPoint y: 374, endPoint x: 583, endPoint y: 394, distance: 22.8
click at [570, 374] on textarea "Aitäh Sulle nii armsa sõnumi eestMeil on nii hea meel kuulda, et Cameo meriinop…" at bounding box center [625, 433] width 570 height 149
click at [352, 374] on textarea "Aitäh Sulle nii armsa sõnumi eest! Meil on nii hea meel kuulda, et Cameo meriin…" at bounding box center [625, 433] width 570 height 149
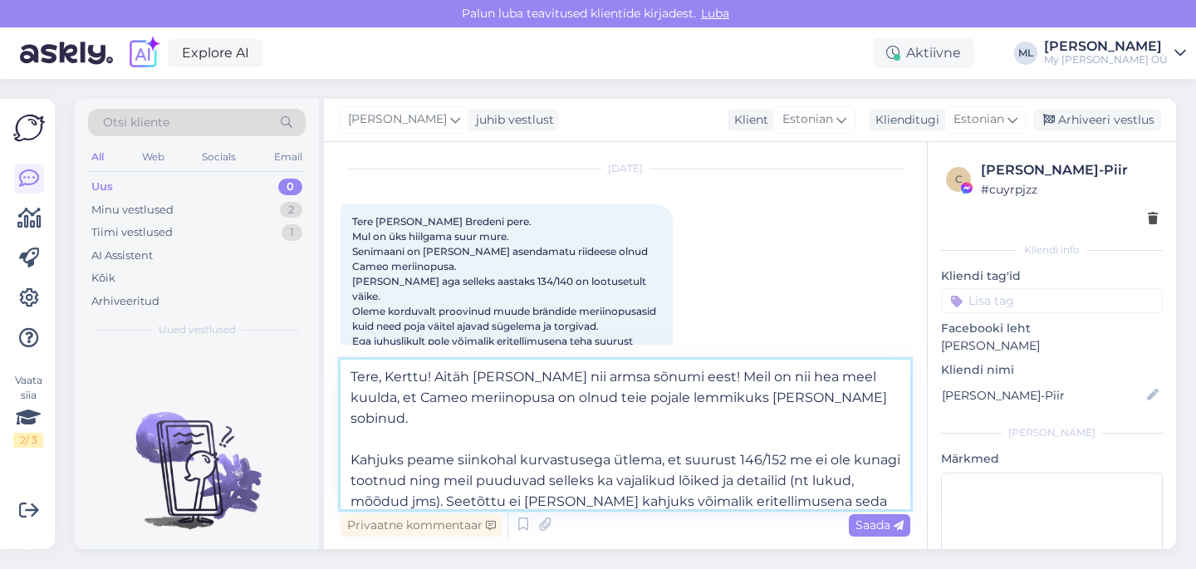
drag, startPoint x: 623, startPoint y: 397, endPoint x: 552, endPoint y: 390, distance: 71.7
click at [553, 391] on textarea "Tere, Kerttu! Aitäh [PERSON_NAME] nii armsa sõnumi eest! Meil on nii hea meel k…" at bounding box center [625, 433] width 570 height 149
click at [352, 426] on textarea "Tere, Kerttu! Aitäh [PERSON_NAME] nii armsa sõnumi eest! Meil on nii hea meel k…" at bounding box center [625, 433] width 570 height 149
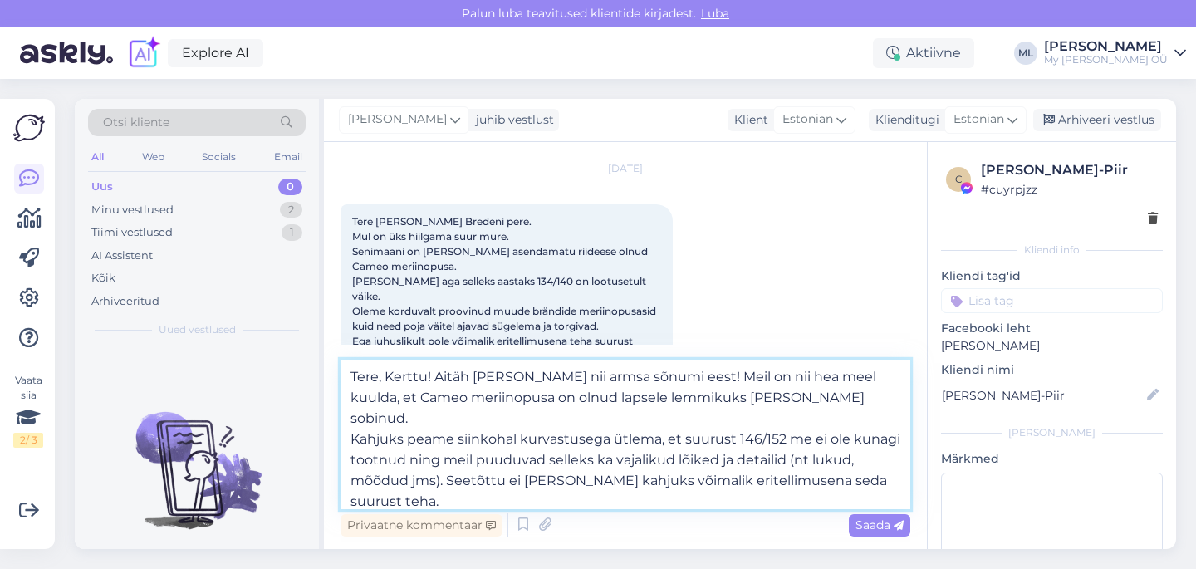
click at [856, 442] on textarea "Tere, Kerttu! Aitäh [PERSON_NAME] nii armsa sõnumi eest! Meil on nii hea meel k…" at bounding box center [625, 433] width 570 height 149
click at [490, 482] on textarea "Tere, Kerttu! Aitäh [PERSON_NAME] nii armsa sõnumi eest! Meil on nii hea meel k…" at bounding box center [625, 433] width 570 height 149
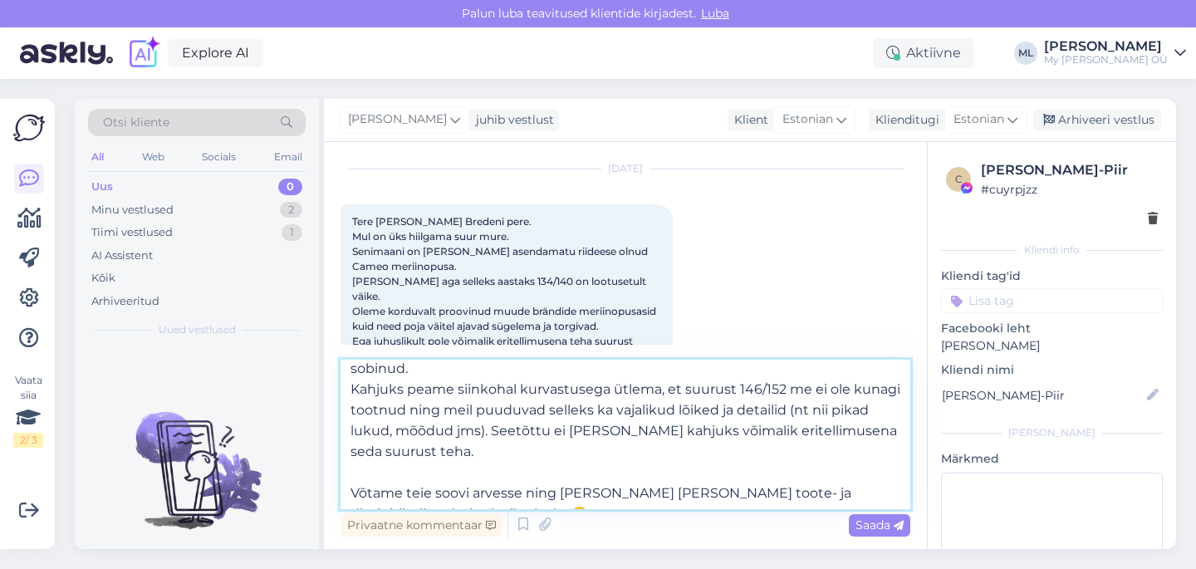
scroll to position [76, 0]
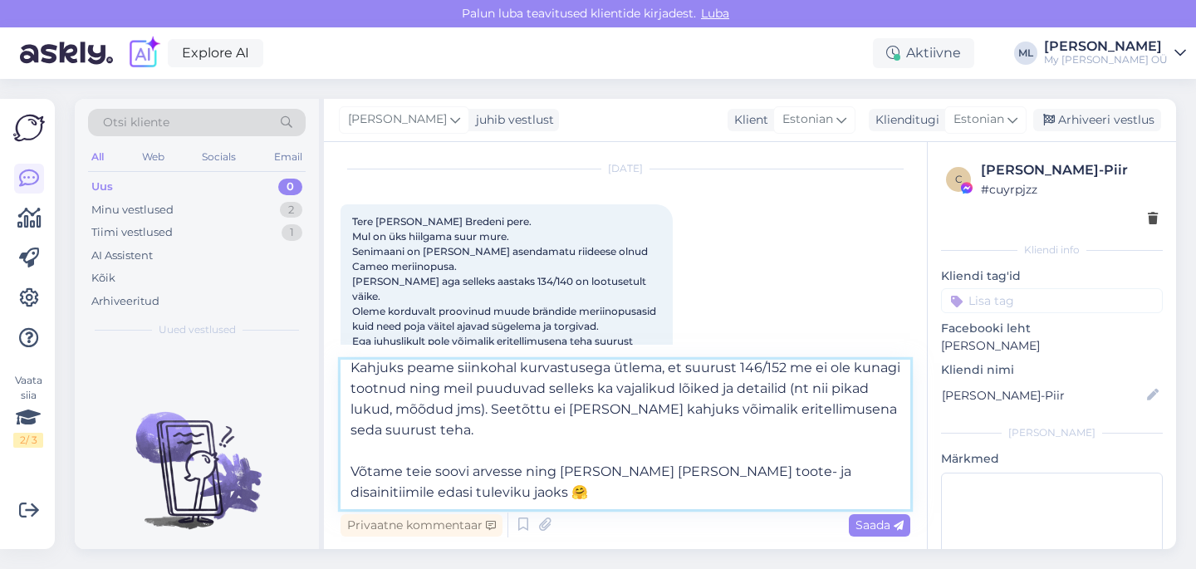
click at [363, 428] on textarea "Tere, Kerttu! Aitäh [PERSON_NAME] nii armsa sõnumi eest! Meil on nii hea meel k…" at bounding box center [625, 433] width 570 height 149
click at [347, 444] on textarea "Tere, Kerttu! Aitäh [PERSON_NAME] nii armsa sõnumi eest! Meil on nii hea meel k…" at bounding box center [625, 433] width 570 height 149
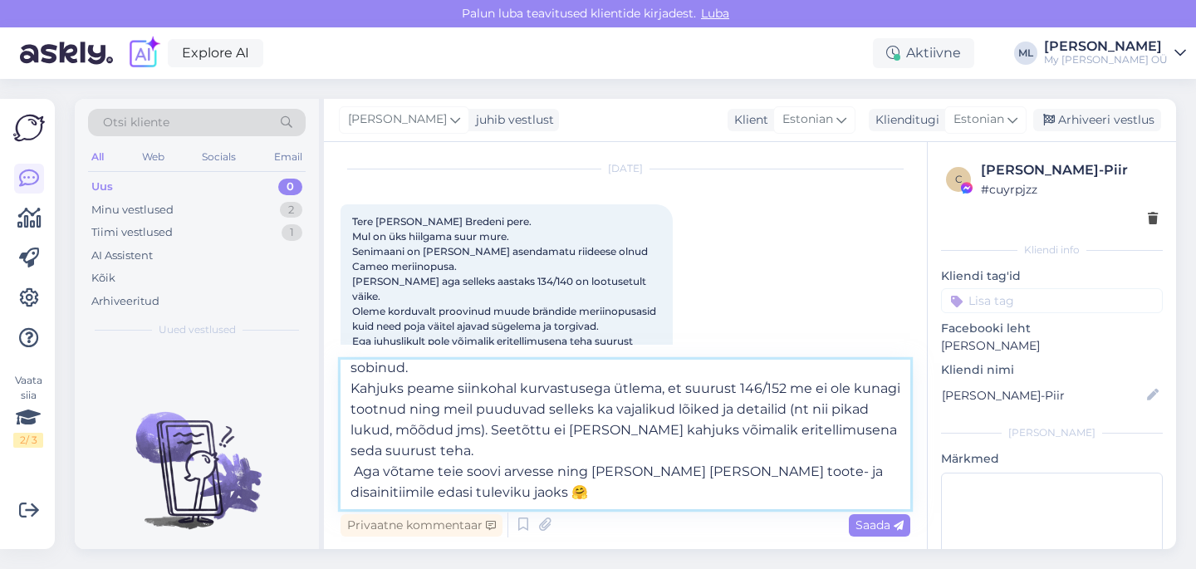
click at [444, 422] on textarea "Tere, Kerttu! Aitäh [PERSON_NAME] nii armsa sõnumi eest! Meil on nii hea meel k…" at bounding box center [625, 433] width 570 height 149
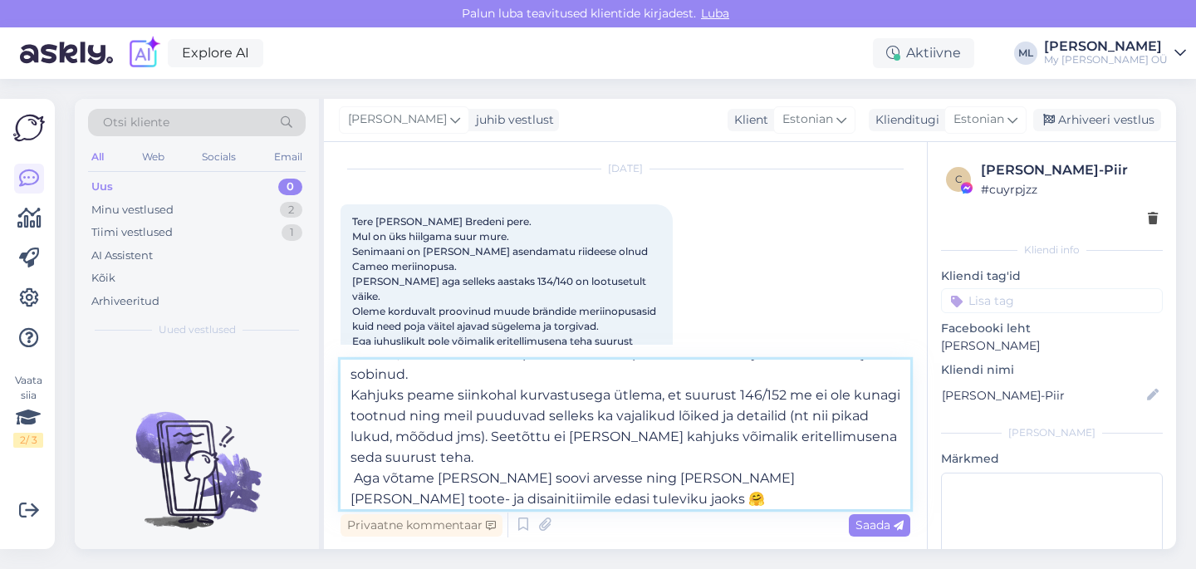
scroll to position [0, 0]
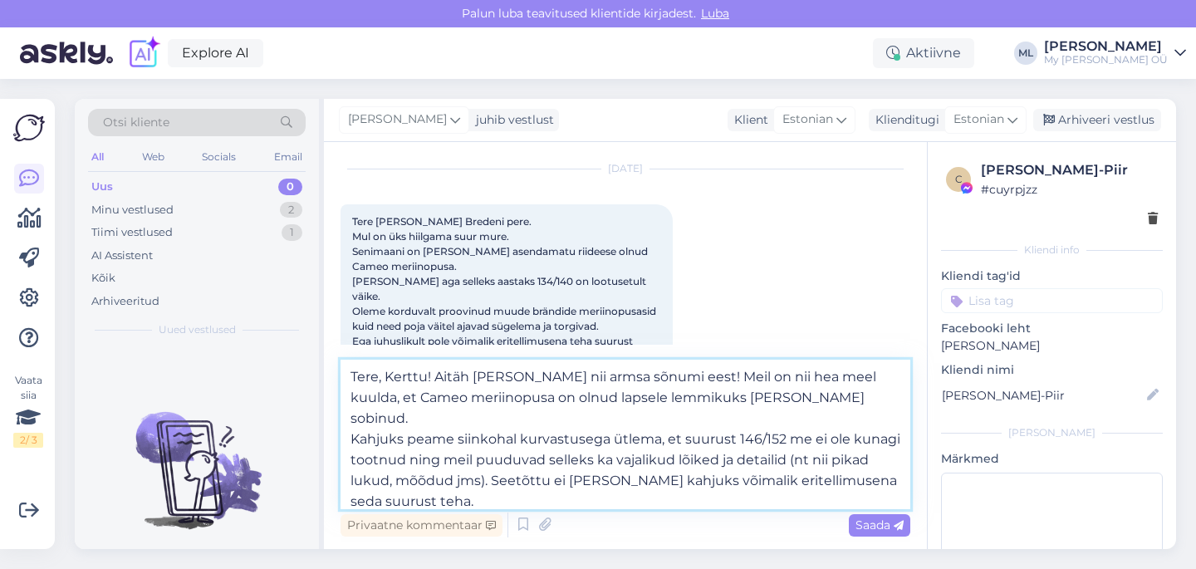
drag, startPoint x: 658, startPoint y: 376, endPoint x: 439, endPoint y: 388, distance: 219.5
click at [437, 385] on textarea "Tere, Kerttu! Aitäh [PERSON_NAME] nii armsa sõnumi eest! Meil on nii hea meel k…" at bounding box center [625, 433] width 570 height 149
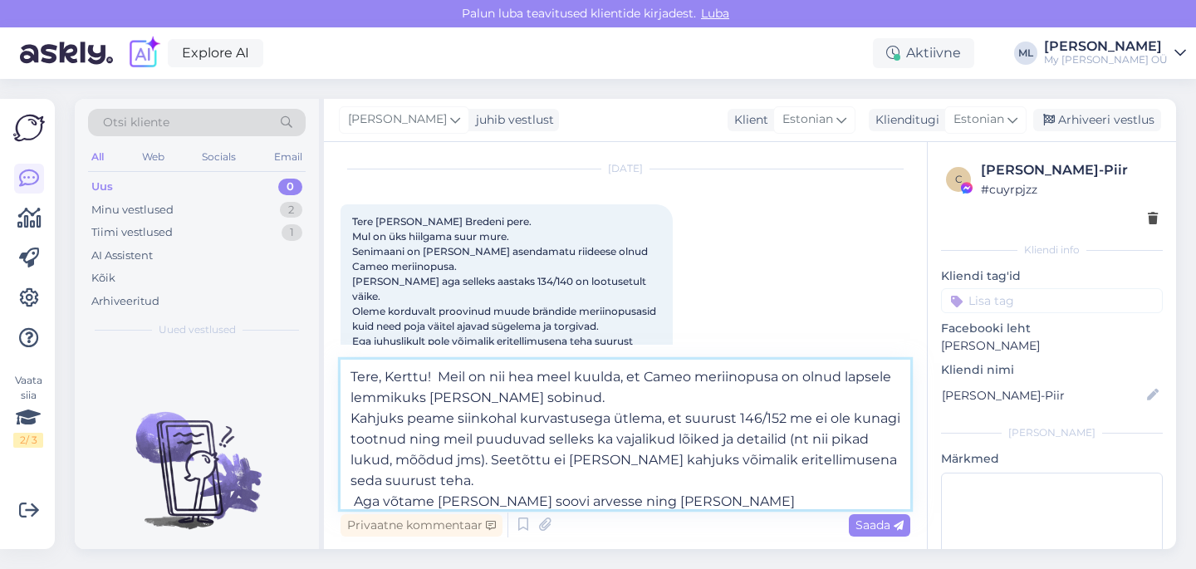
drag, startPoint x: 503, startPoint y: 376, endPoint x: 441, endPoint y: 371, distance: 62.5
click at [435, 370] on textarea "Tere, Kerttu! Meil on nii hea meel kuulda, et Cameo meriinopusa on olnud lapsel…" at bounding box center [625, 433] width 570 height 149
drag, startPoint x: 445, startPoint y: 374, endPoint x: 480, endPoint y: 398, distance: 42.4
click at [445, 374] on textarea "Tere, Kerttu! i hea meel kuulda, et Cameo meriinopusa on olnud lapsele lemmikuk…" at bounding box center [625, 433] width 570 height 149
type textarea "Tere, Kerttu! Hea meel kuulda, et Cameo meriinopusa on olnud lapsele lemmikuks …"
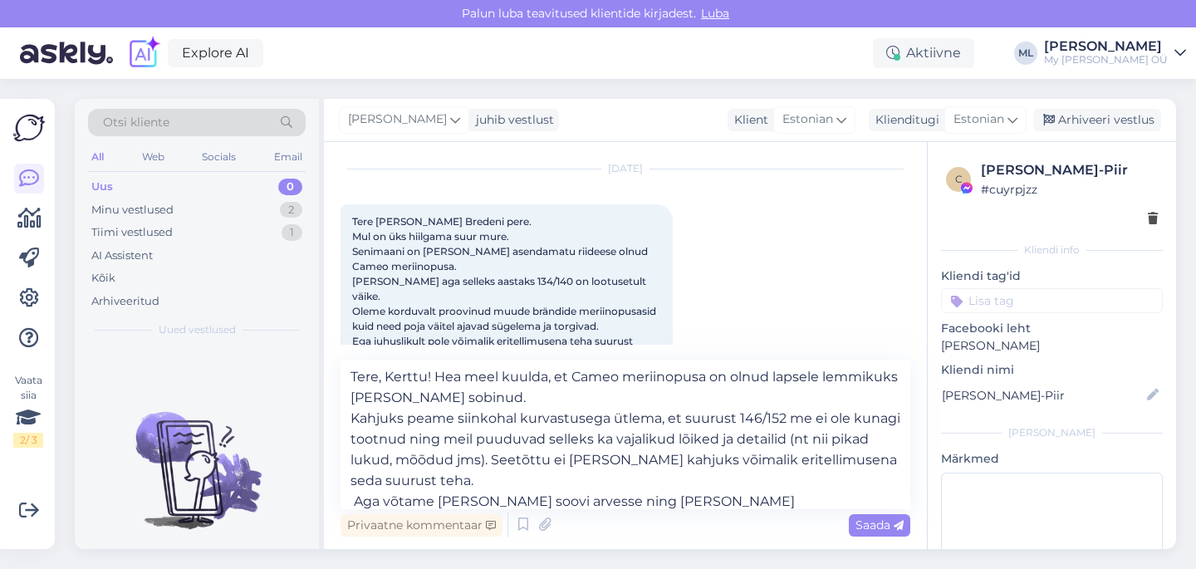
click at [868, 528] on span "Saada" at bounding box center [879, 524] width 48 height 15
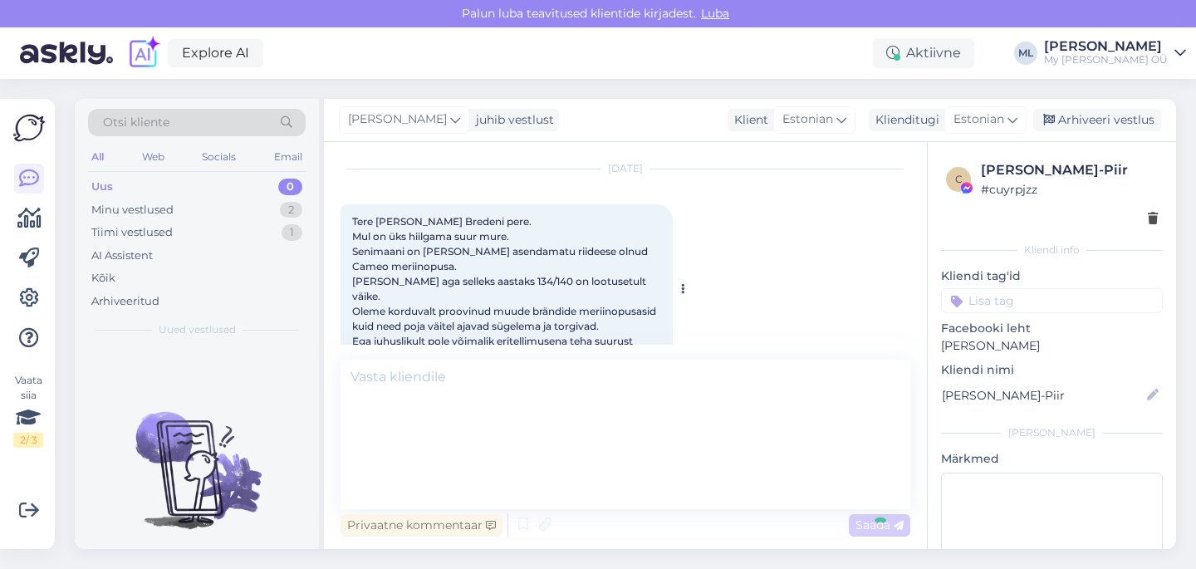
scroll to position [3254, 0]
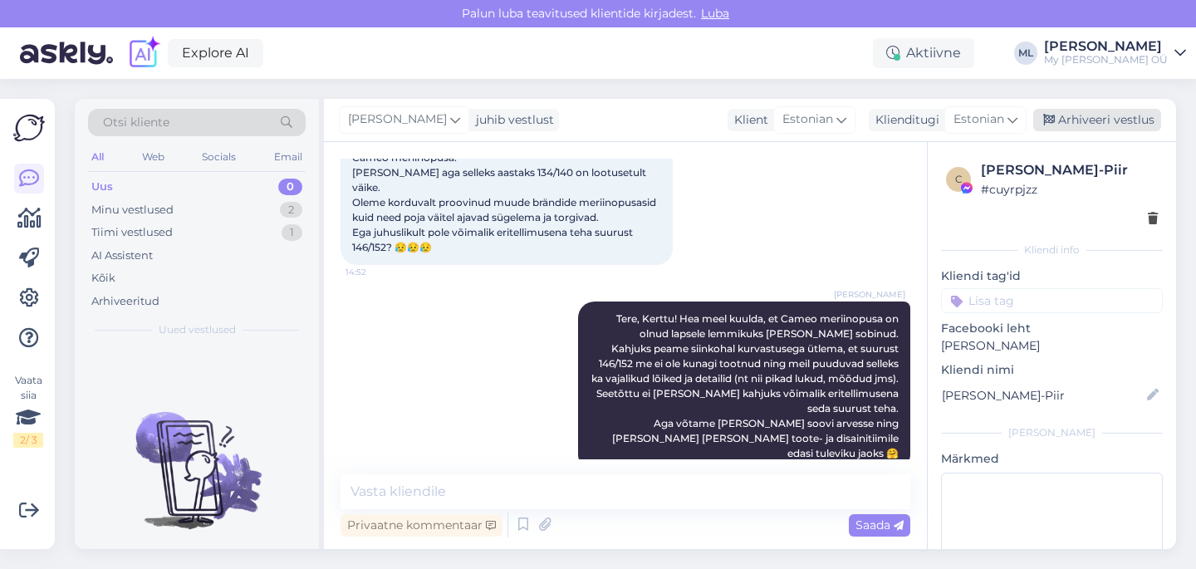
click at [1102, 121] on div "Arhiveeri vestlus" at bounding box center [1097, 120] width 128 height 22
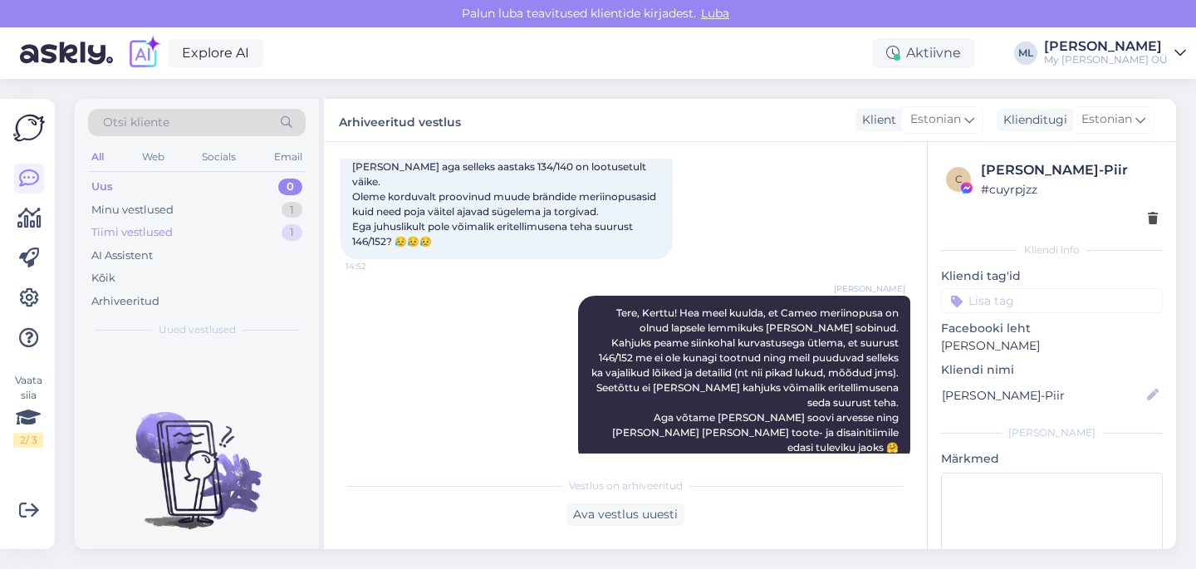
click at [188, 230] on div "Tiimi vestlused 1" at bounding box center [197, 232] width 218 height 23
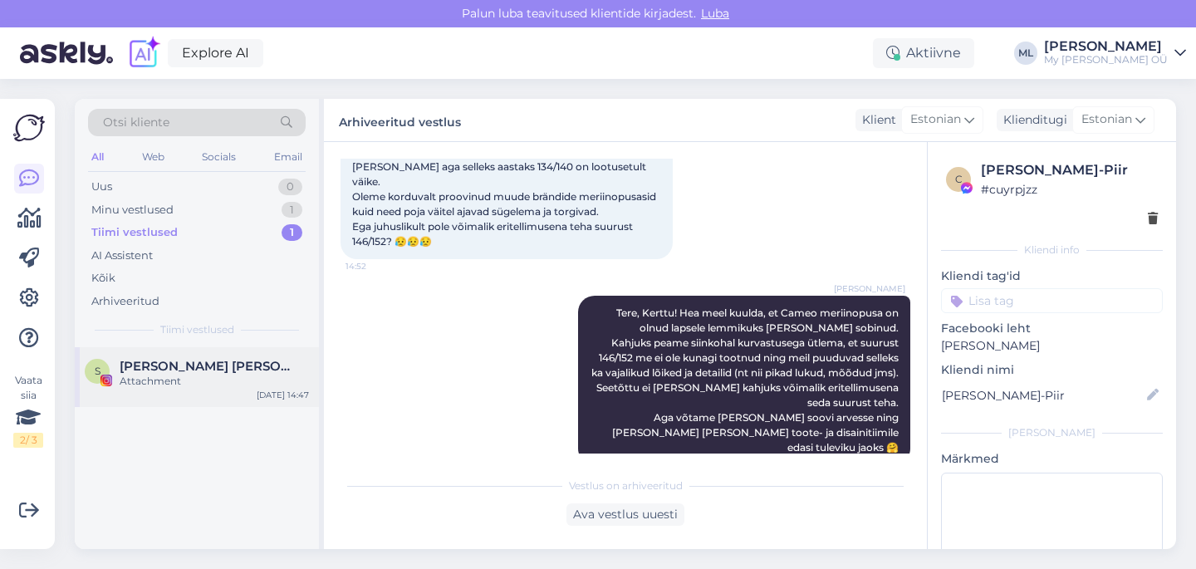
click at [187, 377] on div "Attachment" at bounding box center [214, 381] width 189 height 15
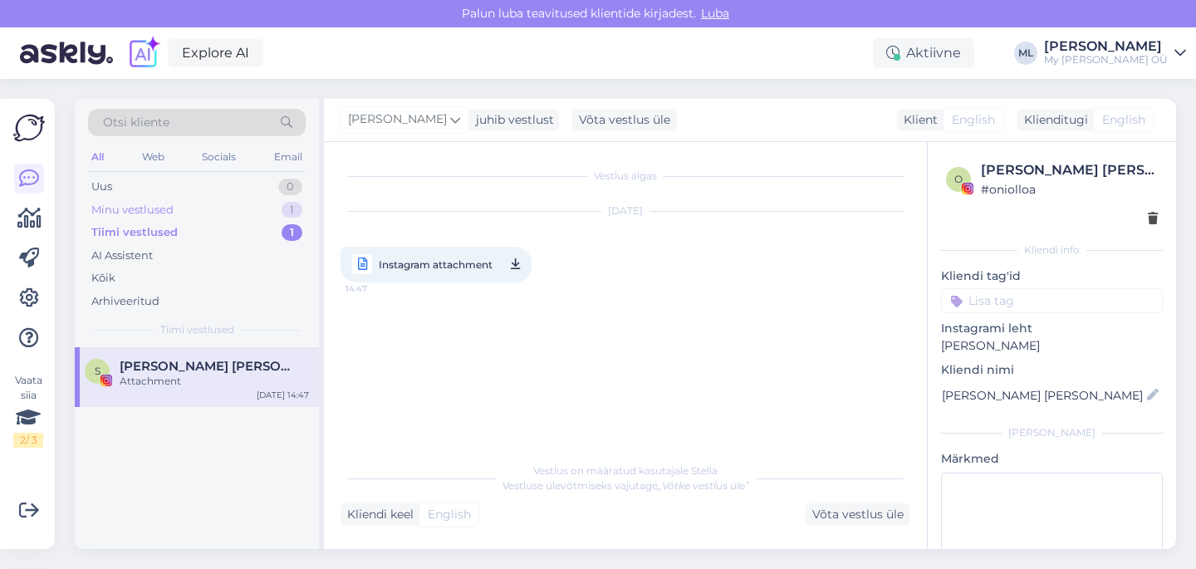
click at [164, 212] on div "Minu vestlused" at bounding box center [132, 210] width 82 height 17
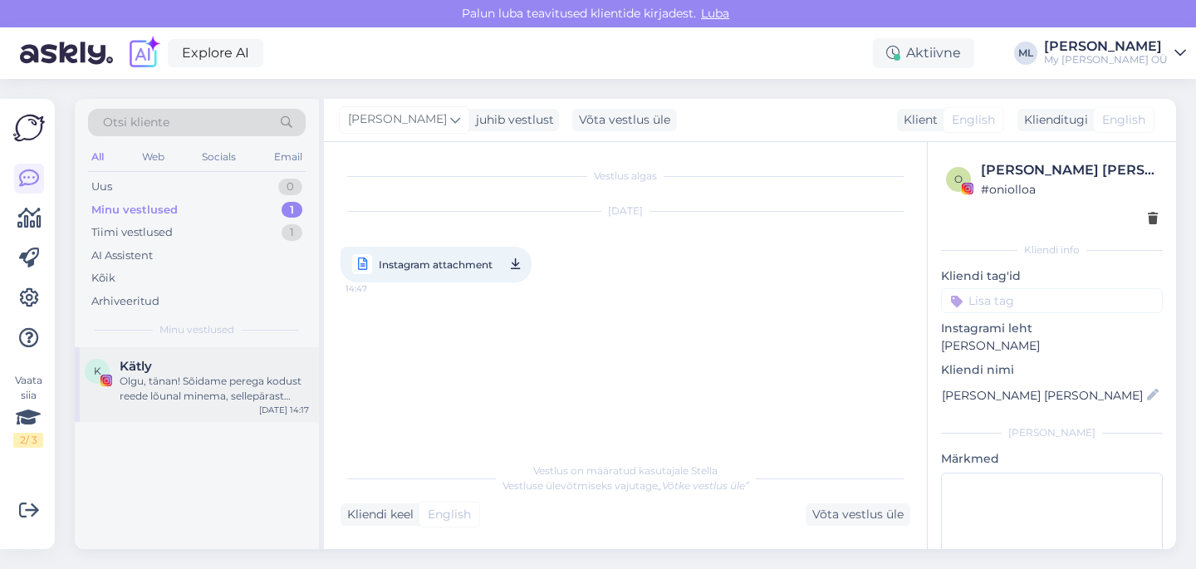
click at [185, 384] on div "Olgu, tänan! Sõidame perega kodust reede lõunal minema, sellepärast soovisin te…" at bounding box center [214, 389] width 189 height 30
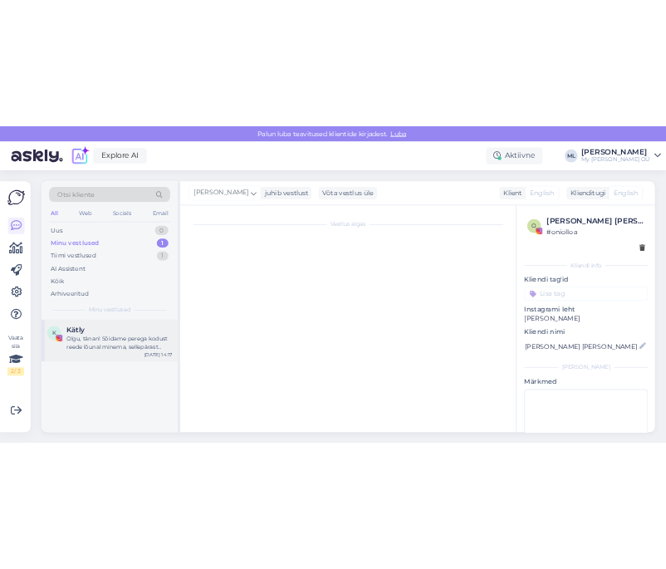
scroll to position [1440, 0]
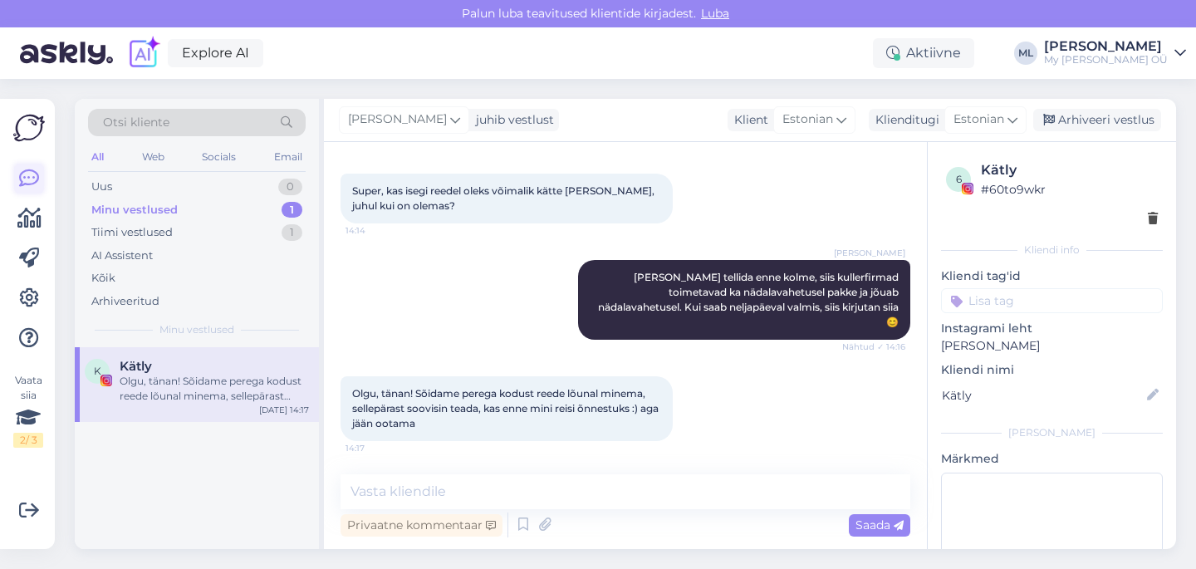
click at [35, 178] on icon at bounding box center [29, 179] width 20 height 20
click at [32, 333] on icon at bounding box center [29, 338] width 20 height 20
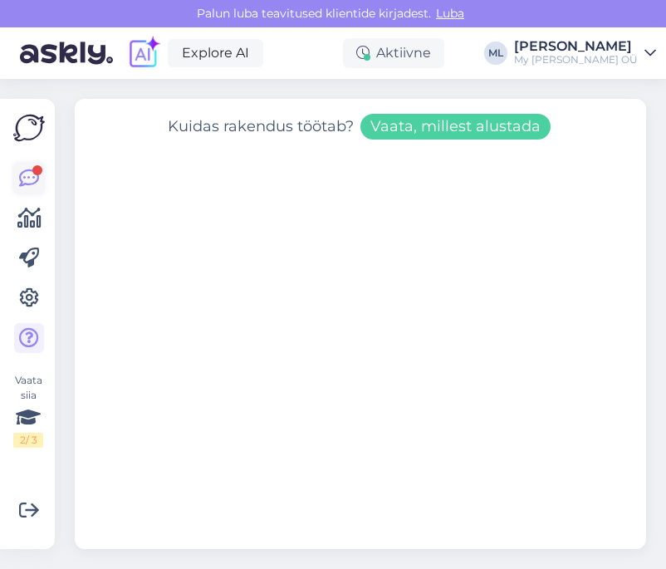
click at [27, 173] on icon at bounding box center [29, 179] width 20 height 20
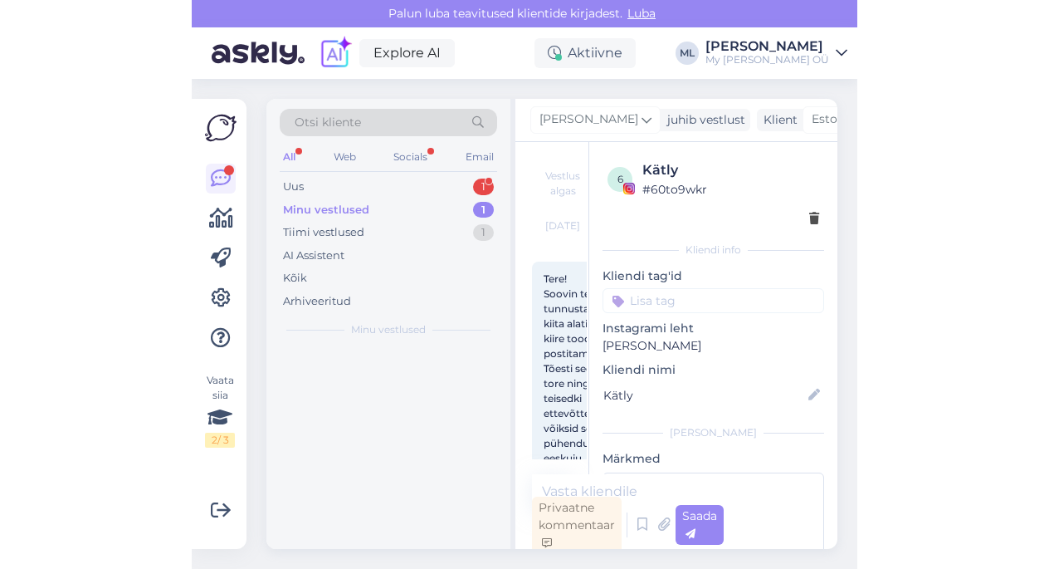
scroll to position [3328, 0]
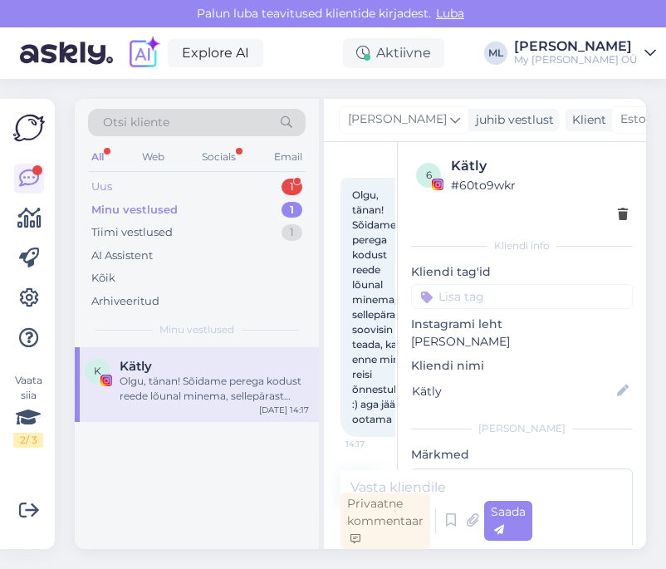
click at [102, 183] on div "Uus" at bounding box center [101, 186] width 21 height 17
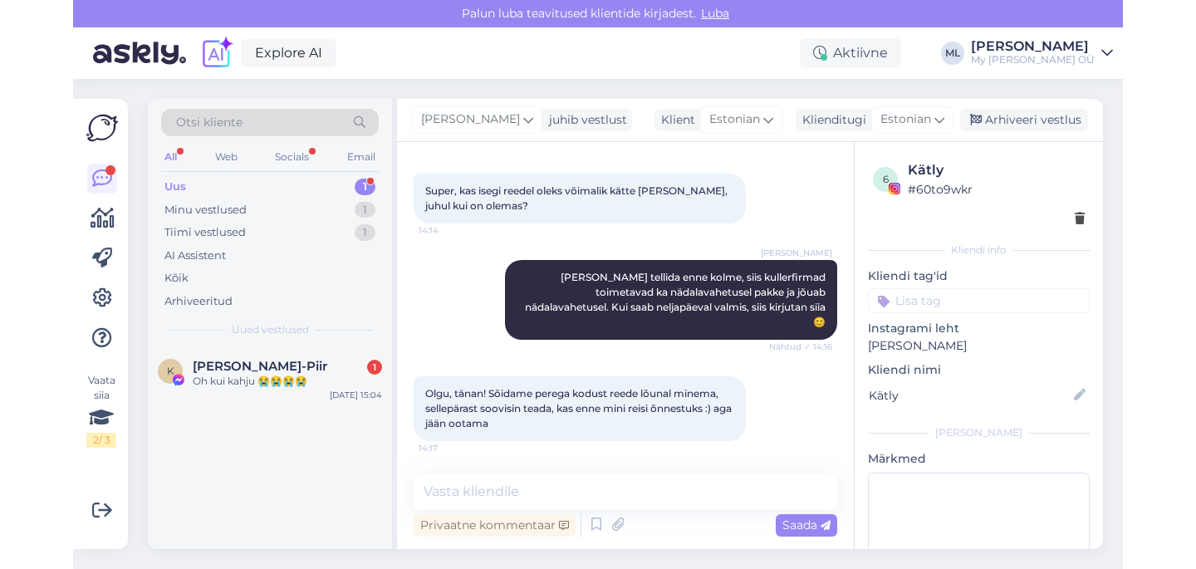
scroll to position [0, 0]
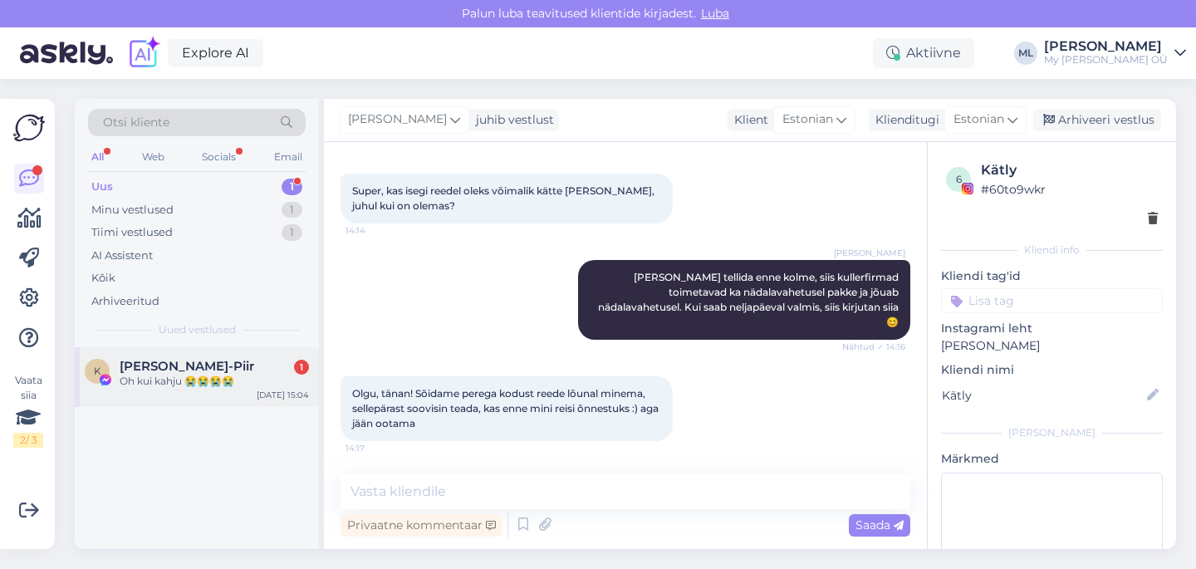
click at [150, 383] on div "Oh kui kahju 😭😭😭😭" at bounding box center [214, 381] width 189 height 15
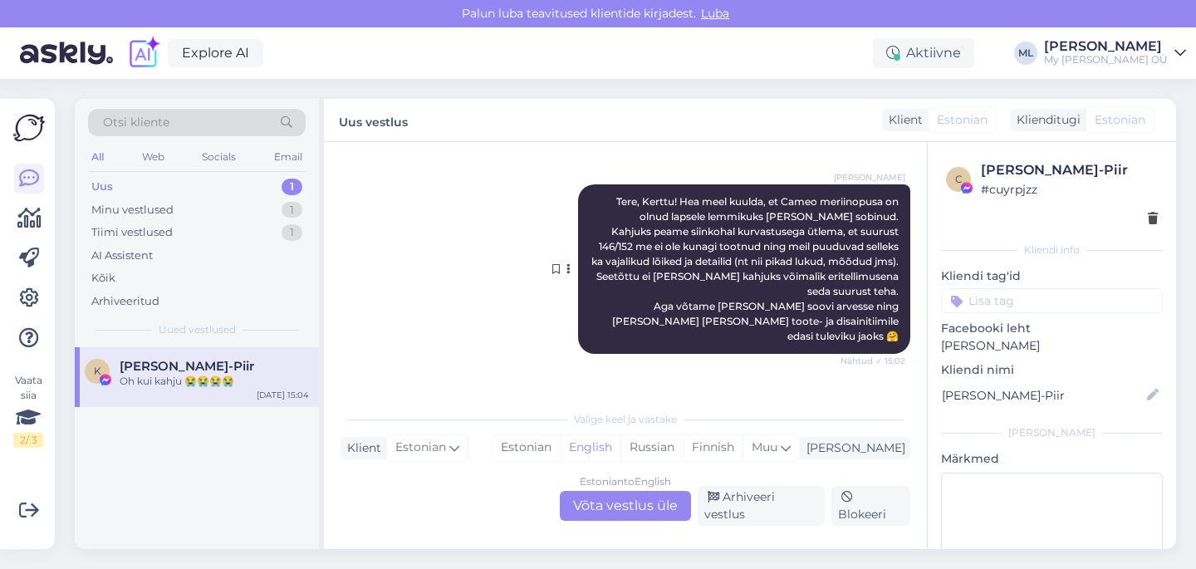
scroll to position [4158, 0]
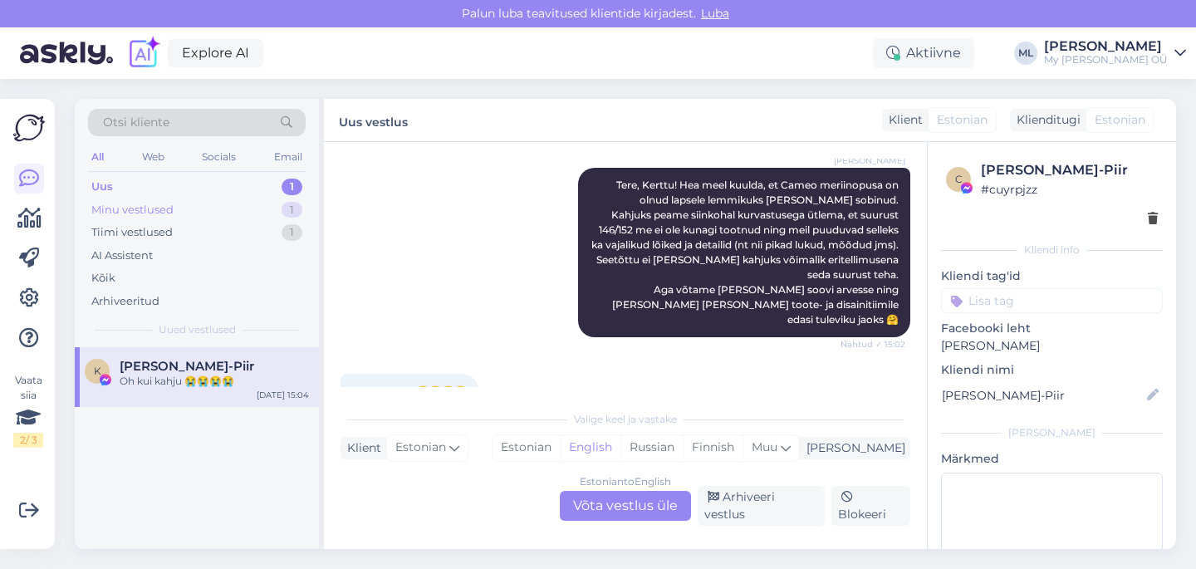
click at [143, 213] on div "Minu vestlused" at bounding box center [132, 210] width 82 height 17
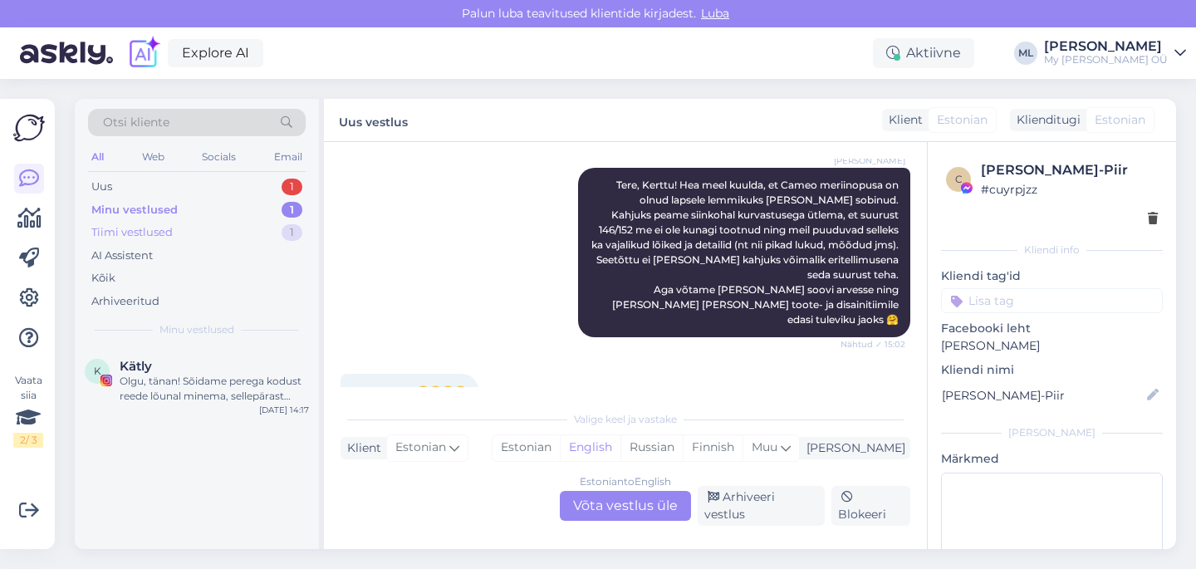
click at [139, 225] on div "Tiimi vestlused" at bounding box center [131, 232] width 81 height 17
click at [135, 208] on div "Minu vestlused" at bounding box center [132, 210] width 82 height 17
click at [118, 188] on div "Uus 1" at bounding box center [197, 186] width 218 height 23
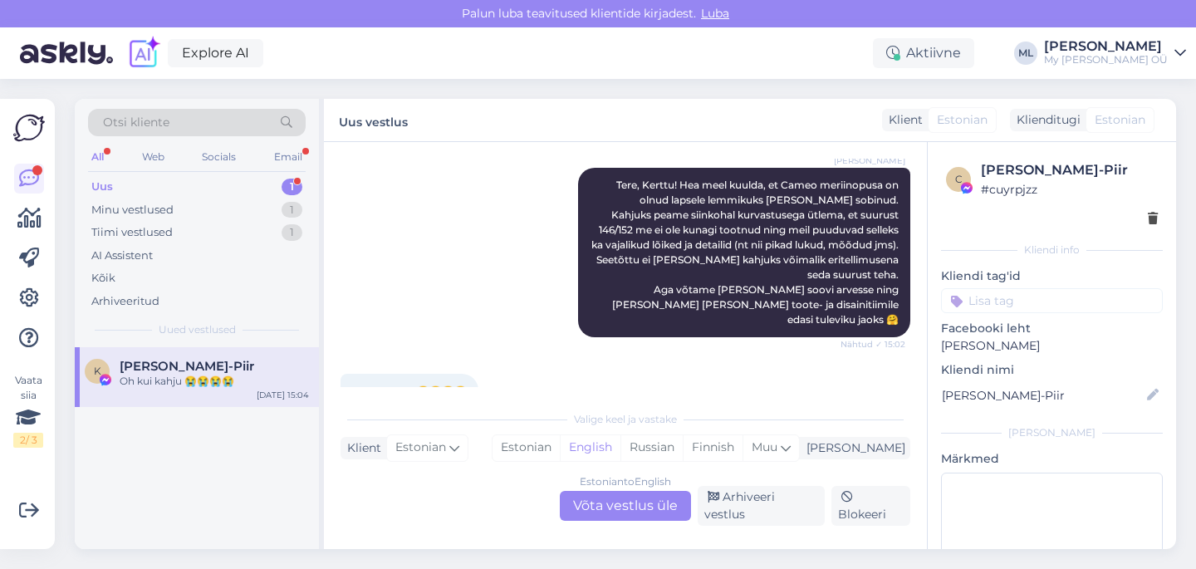
click at [110, 181] on div "Uus" at bounding box center [102, 186] width 22 height 17
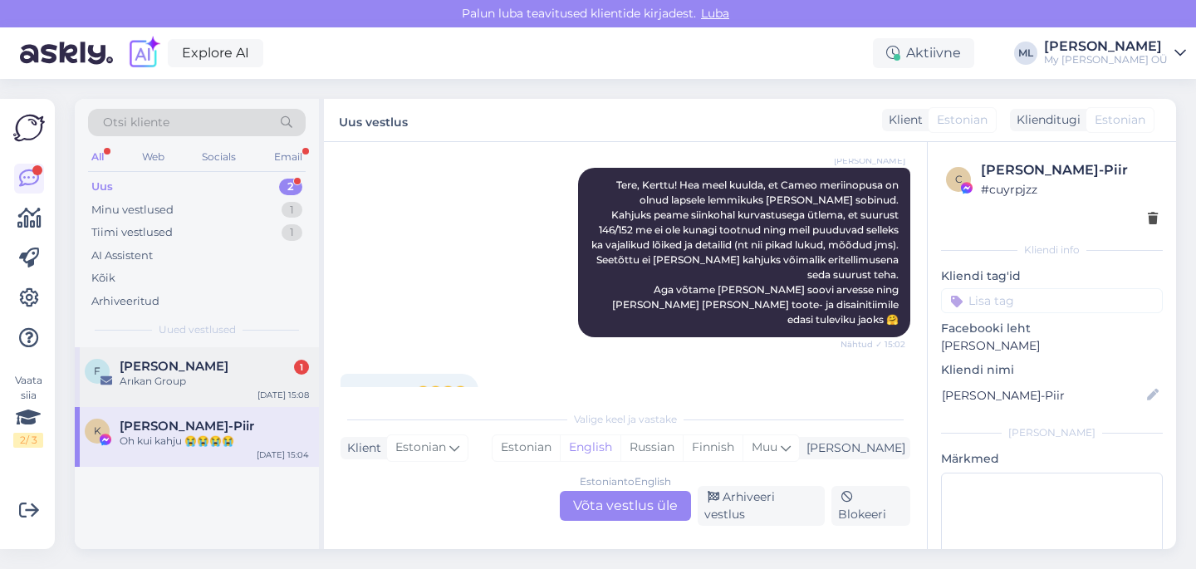
click at [157, 381] on div "Arıkan Group" at bounding box center [214, 381] width 189 height 15
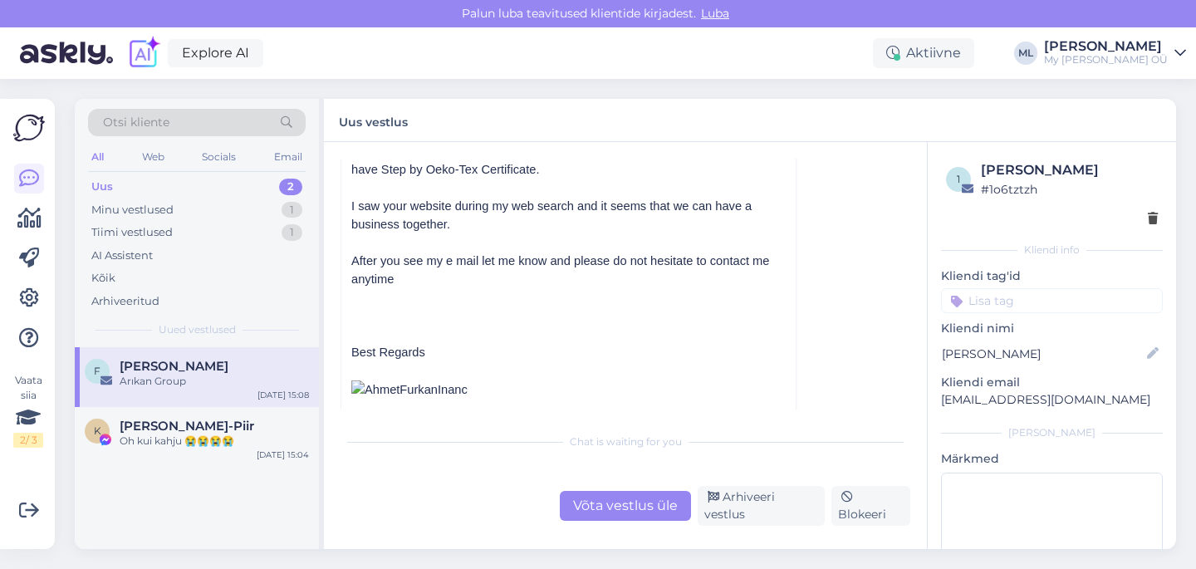
scroll to position [0, 0]
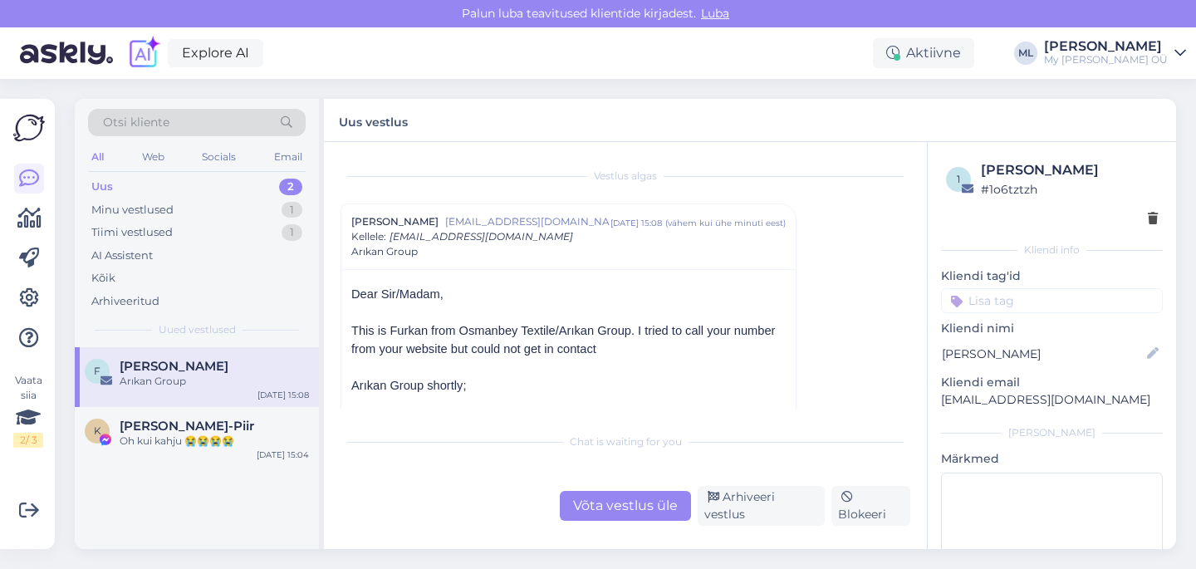
click at [102, 183] on div "Uus" at bounding box center [102, 186] width 22 height 17
click at [265, 189] on div "Uus 2" at bounding box center [197, 186] width 218 height 23
click at [260, 203] on div "Minu vestlused 1" at bounding box center [197, 209] width 218 height 23
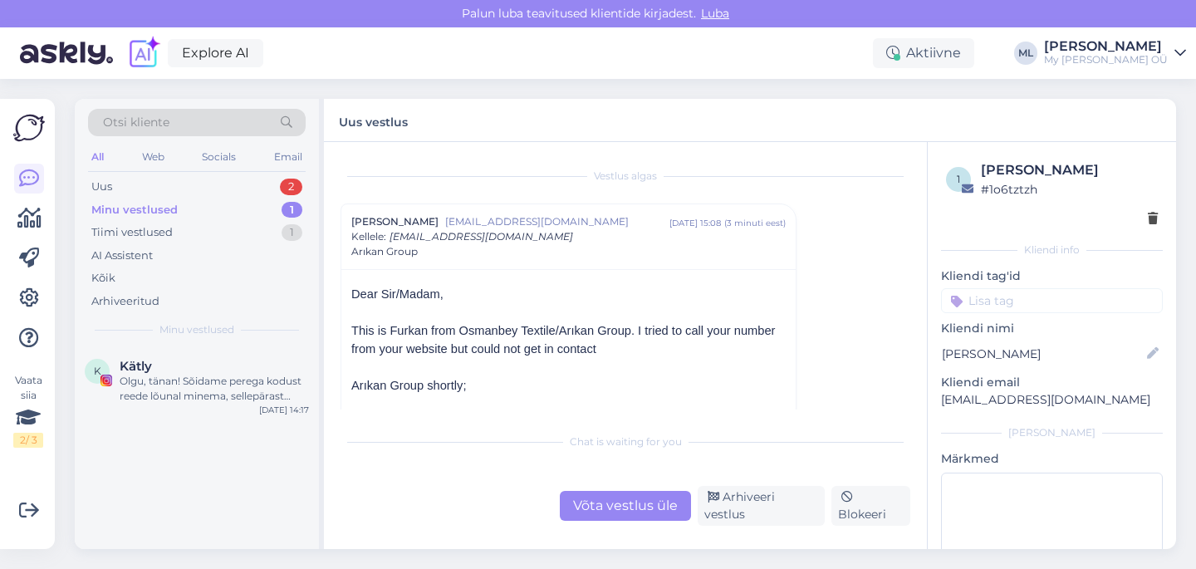
click at [203, 174] on div "Otsi kliente All Web Socials Email Uus 2 Minu vestlused 1 Tiimi vestlused 1 AI …" at bounding box center [197, 223] width 244 height 248
click at [202, 183] on div "Uus 2" at bounding box center [197, 186] width 218 height 23
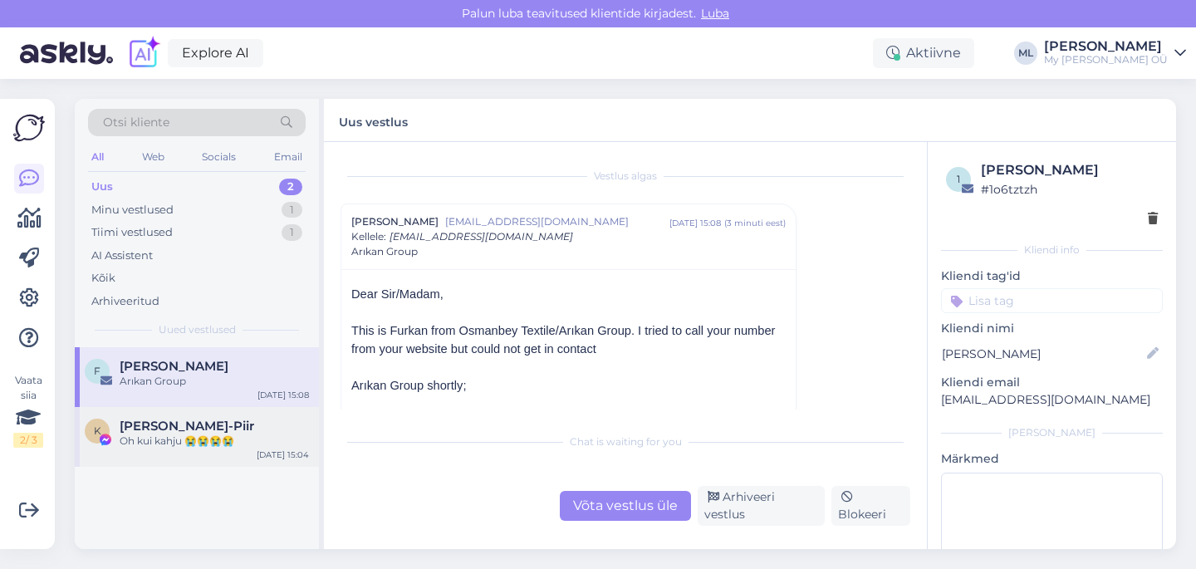
drag, startPoint x: 145, startPoint y: 428, endPoint x: 164, endPoint y: 425, distance: 18.4
click at [145, 427] on span "[PERSON_NAME]-Piir" at bounding box center [187, 425] width 134 height 15
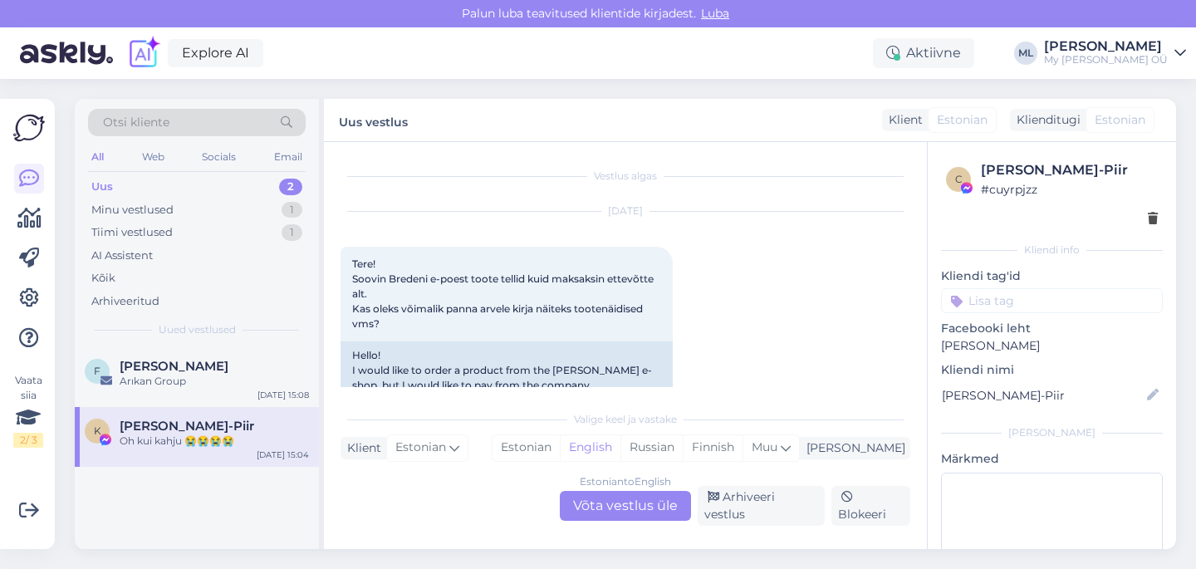
scroll to position [4158, 0]
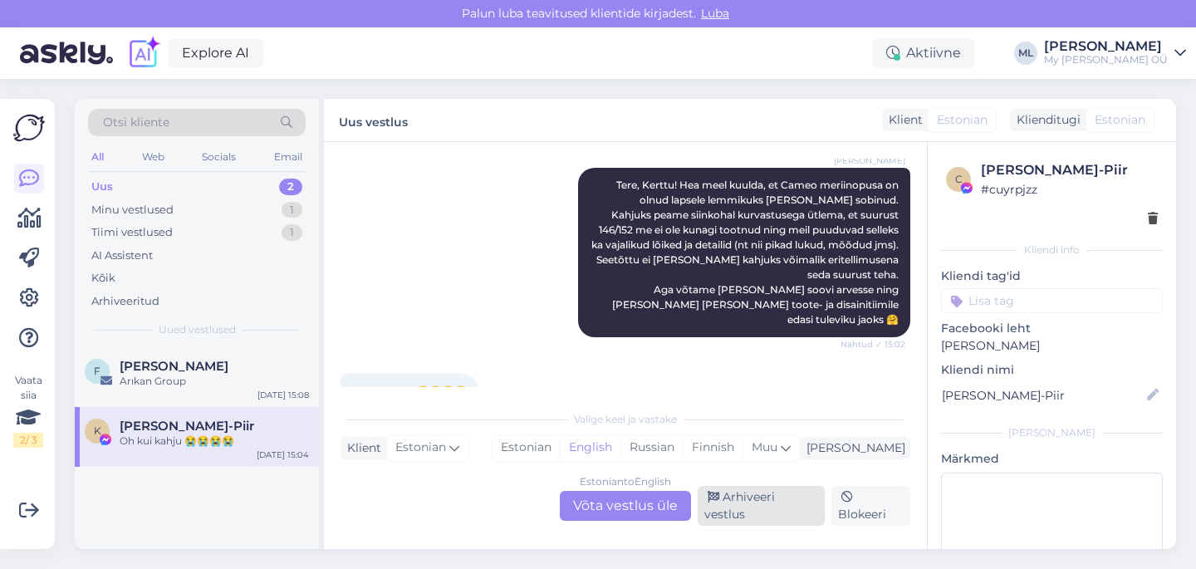
click at [745, 521] on div "Arhiveeri vestlus" at bounding box center [760, 506] width 127 height 40
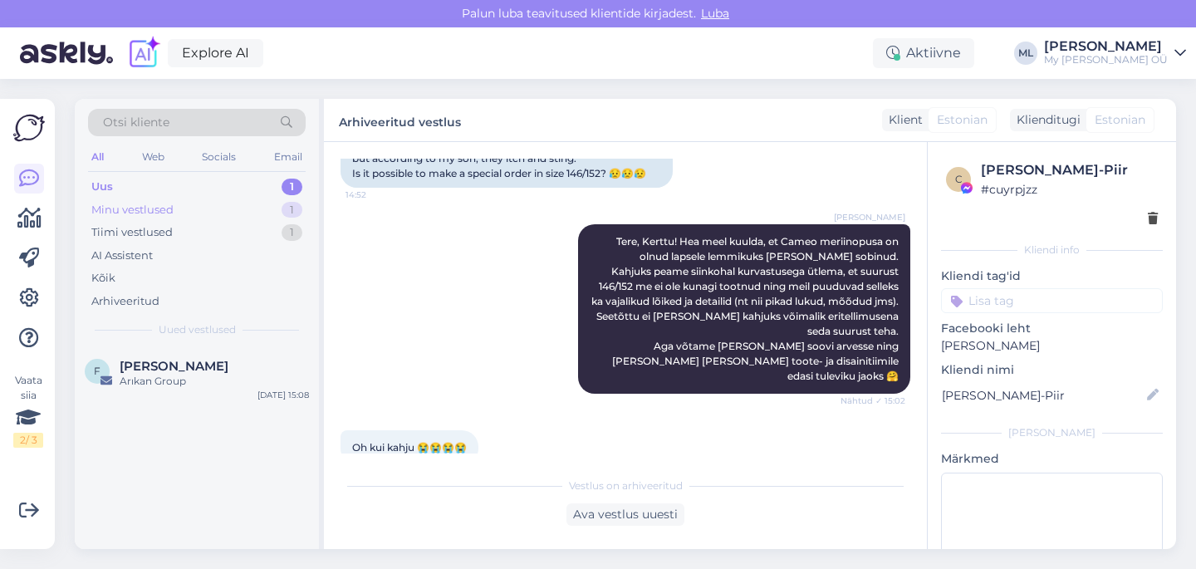
click at [111, 203] on div "Minu vestlused" at bounding box center [132, 210] width 82 height 17
click at [119, 233] on div "Tiimi vestlused" at bounding box center [131, 232] width 81 height 17
click at [143, 355] on div "S Sibilla [PERSON_NAME] [PERSON_NAME] Attachment [DATE] 14:47" at bounding box center [197, 377] width 244 height 60
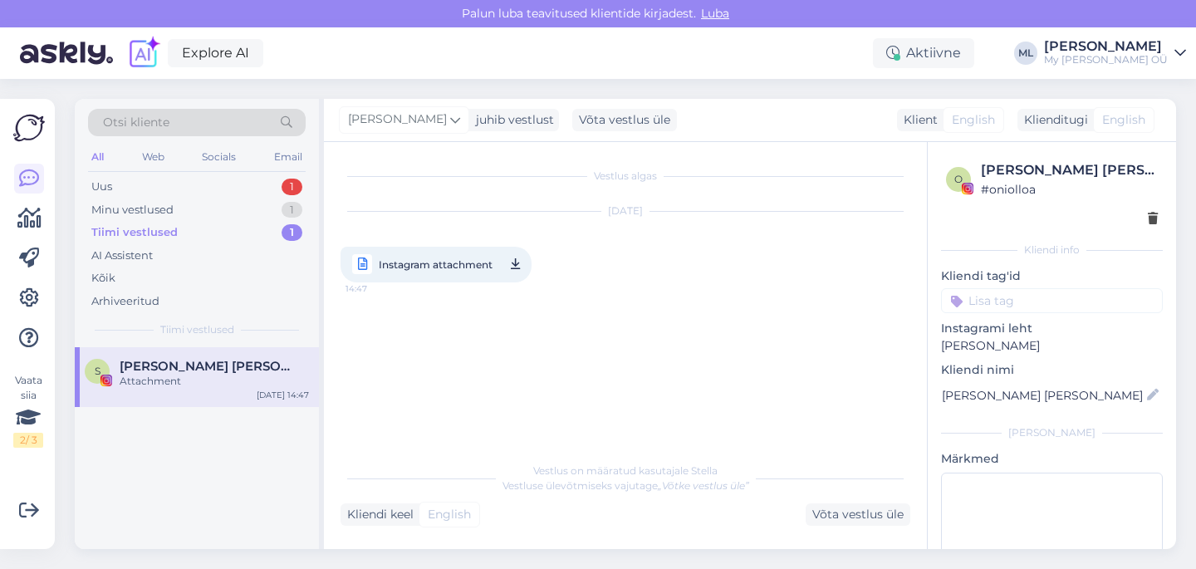
scroll to position [0, 0]
click at [125, 198] on div "Minu vestlused 1" at bounding box center [197, 209] width 218 height 23
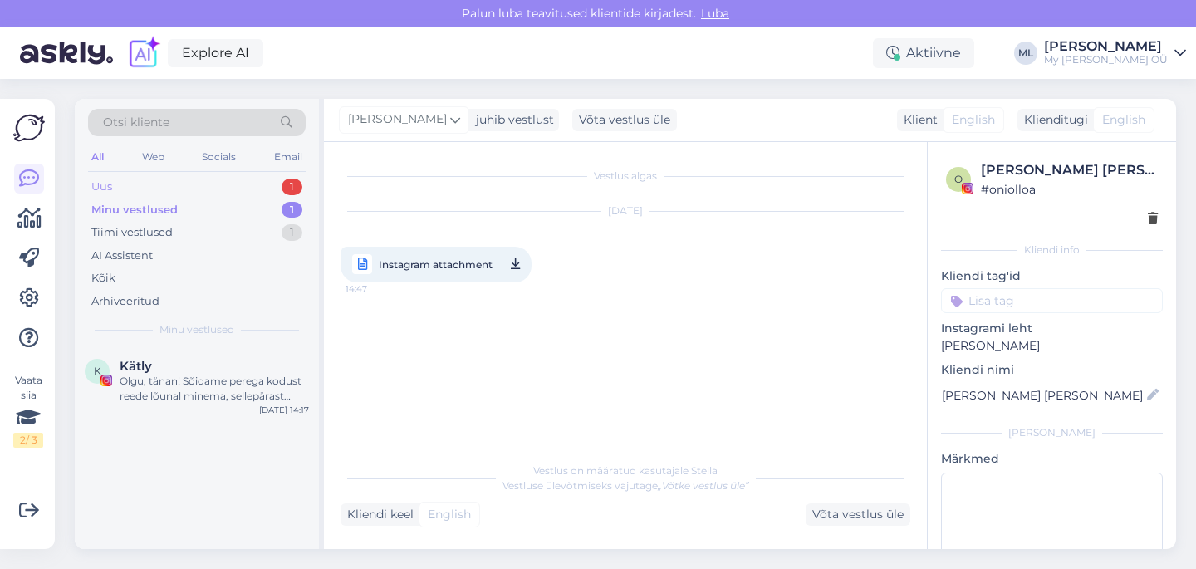
click at [115, 189] on div "Uus 1" at bounding box center [197, 186] width 218 height 23
click at [120, 205] on div "Minu vestlused" at bounding box center [132, 210] width 82 height 17
click at [37, 185] on icon at bounding box center [29, 179] width 20 height 20
click at [28, 134] on img at bounding box center [29, 128] width 32 height 32
click at [43, 212] on link at bounding box center [29, 218] width 30 height 30
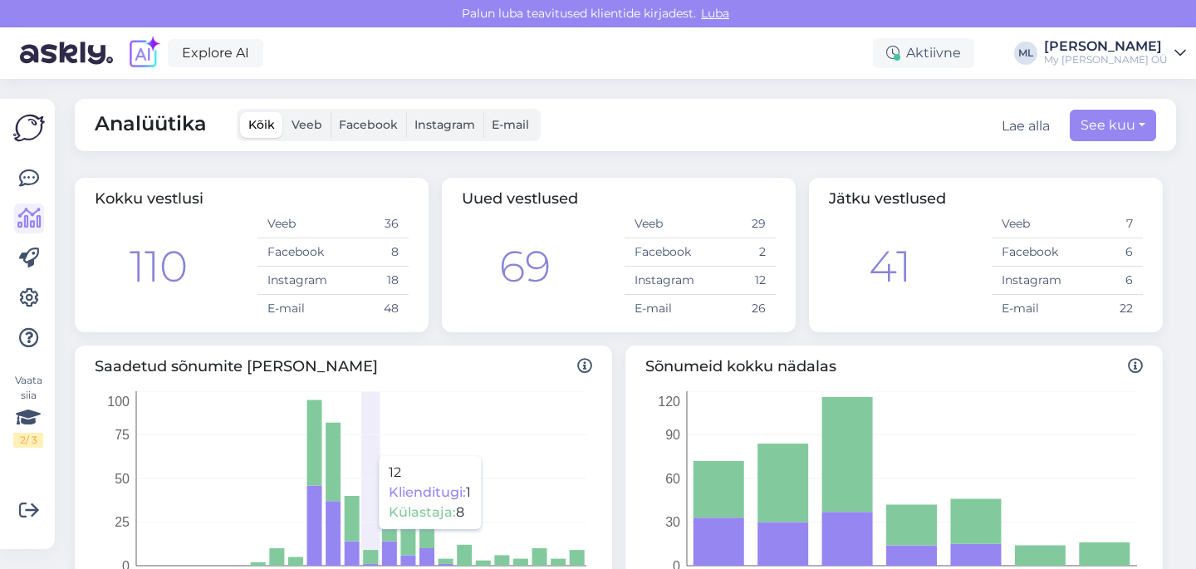
scroll to position [142, 0]
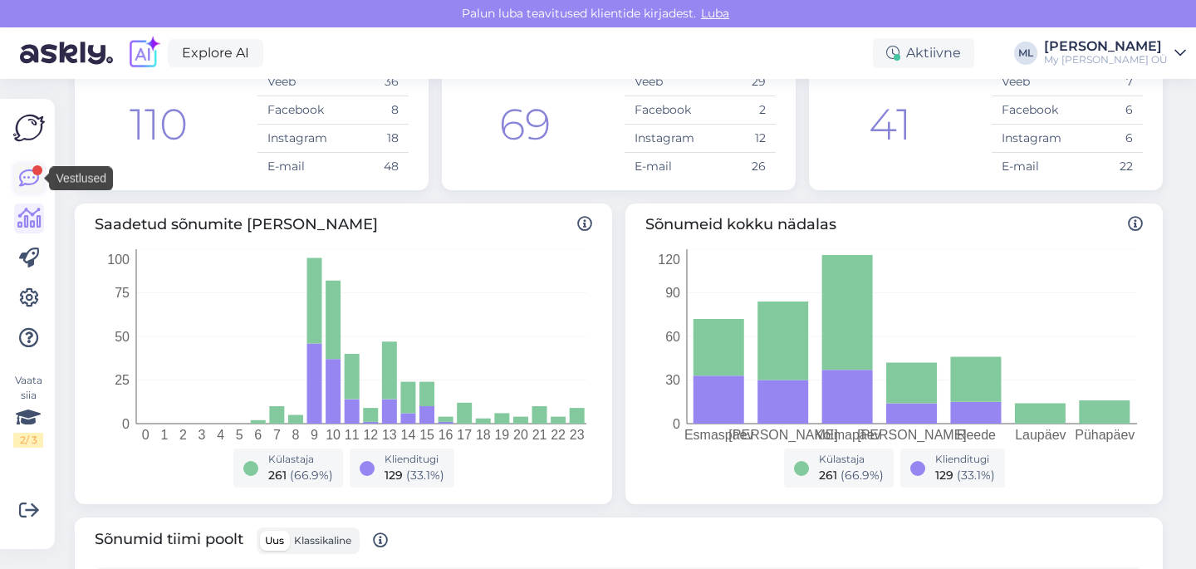
click at [26, 172] on icon at bounding box center [29, 179] width 20 height 20
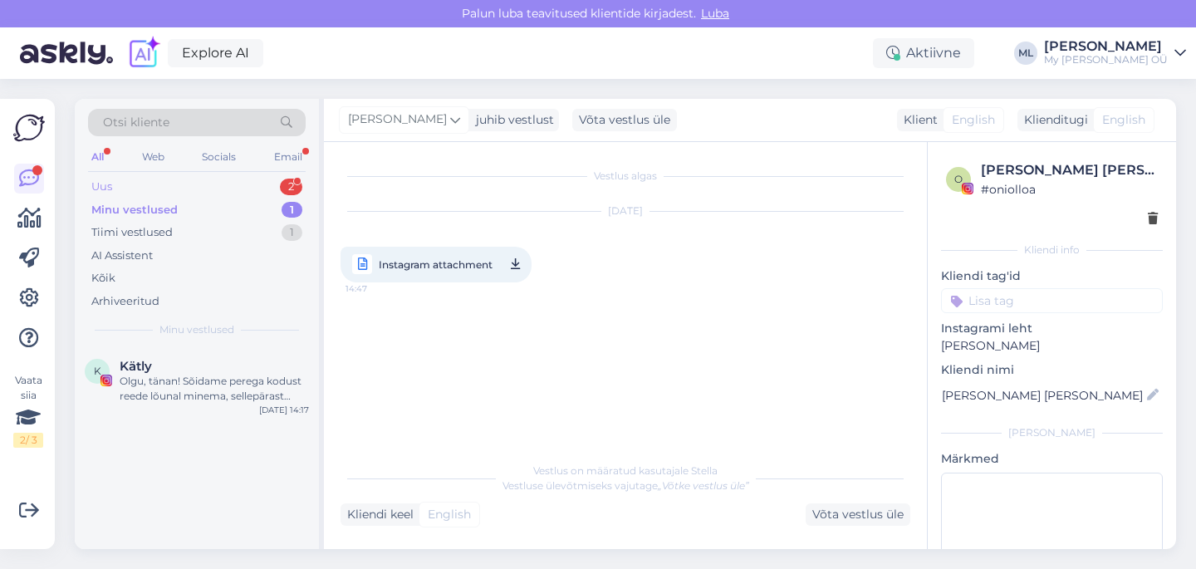
click at [158, 186] on div "Uus 2" at bounding box center [197, 186] width 218 height 23
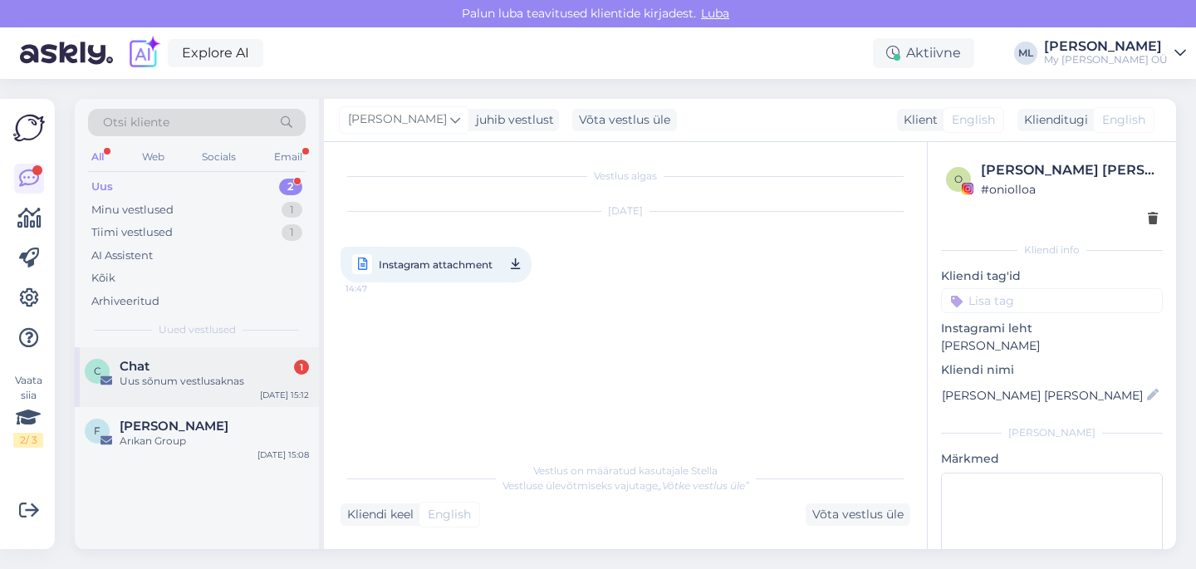
click at [174, 388] on div "Uus sõnum vestlusaknas" at bounding box center [214, 381] width 189 height 15
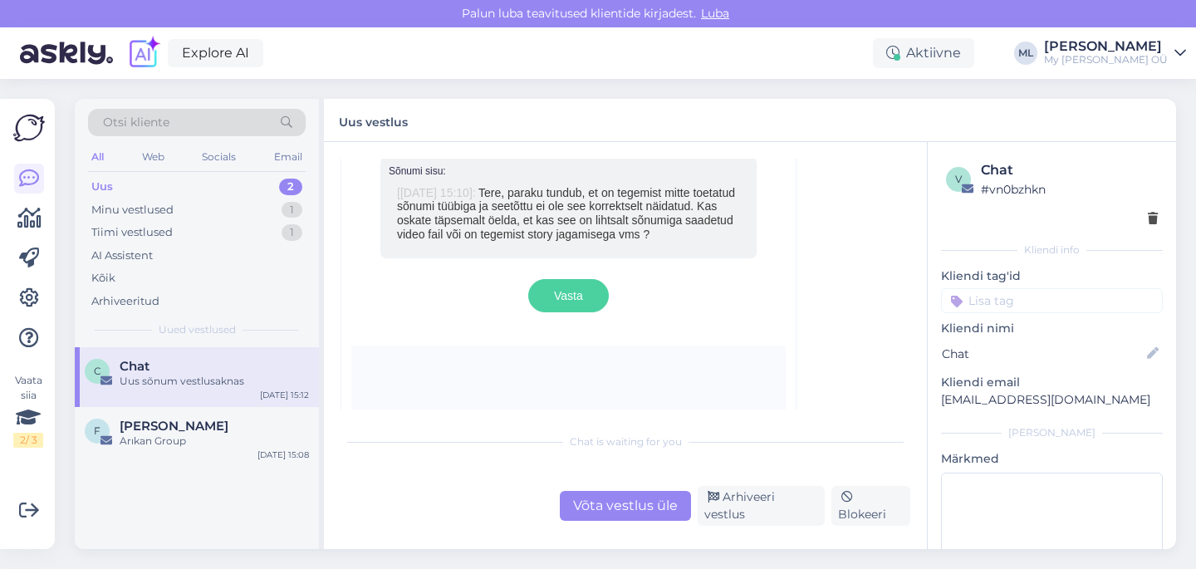
scroll to position [1363, 0]
click at [570, 231] on span "Tere, paraku tundub, et on tegemist mitte toetatud sõnumi tüübiga ja seetõttu e…" at bounding box center [566, 214] width 338 height 55
click at [574, 302] on span "Vasta" at bounding box center [568, 296] width 29 height 13
